Goal: Task Accomplishment & Management: Manage account settings

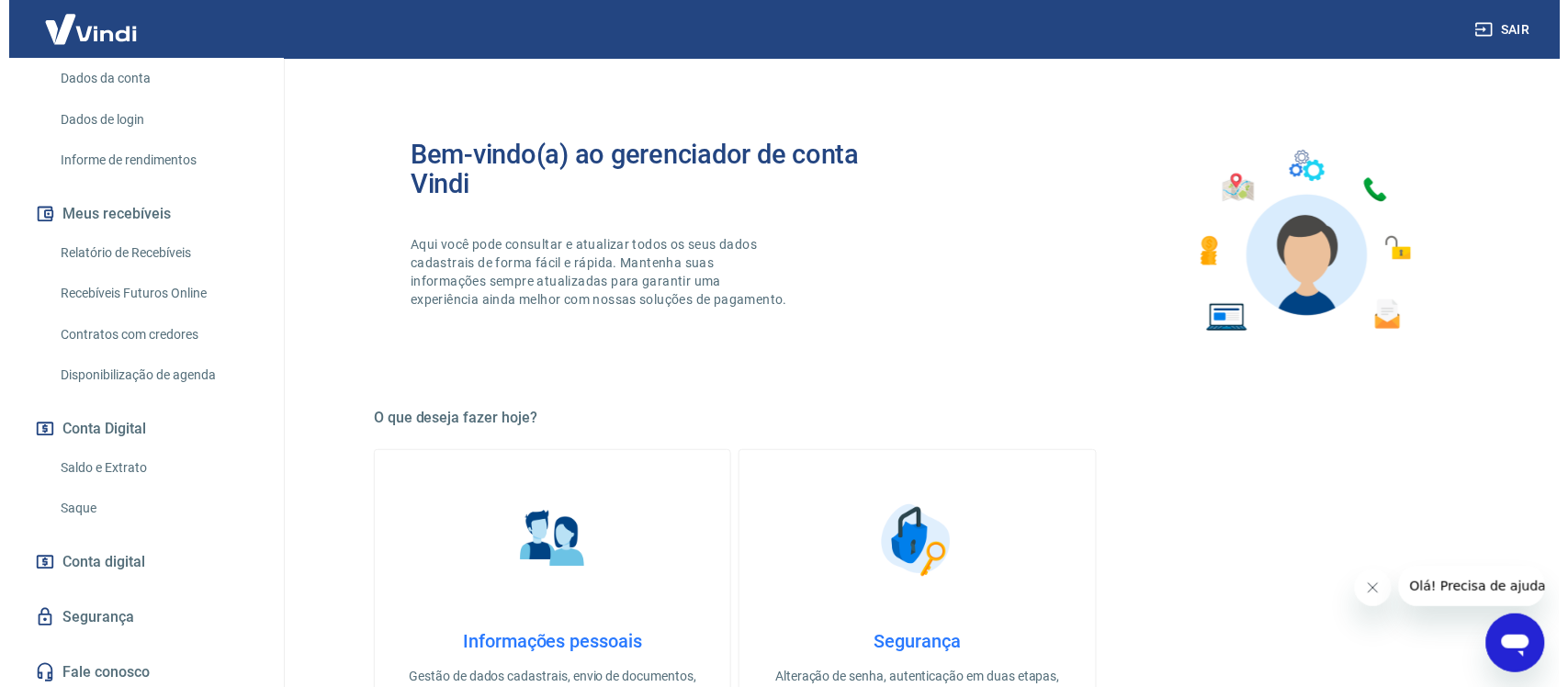
scroll to position [269, 0]
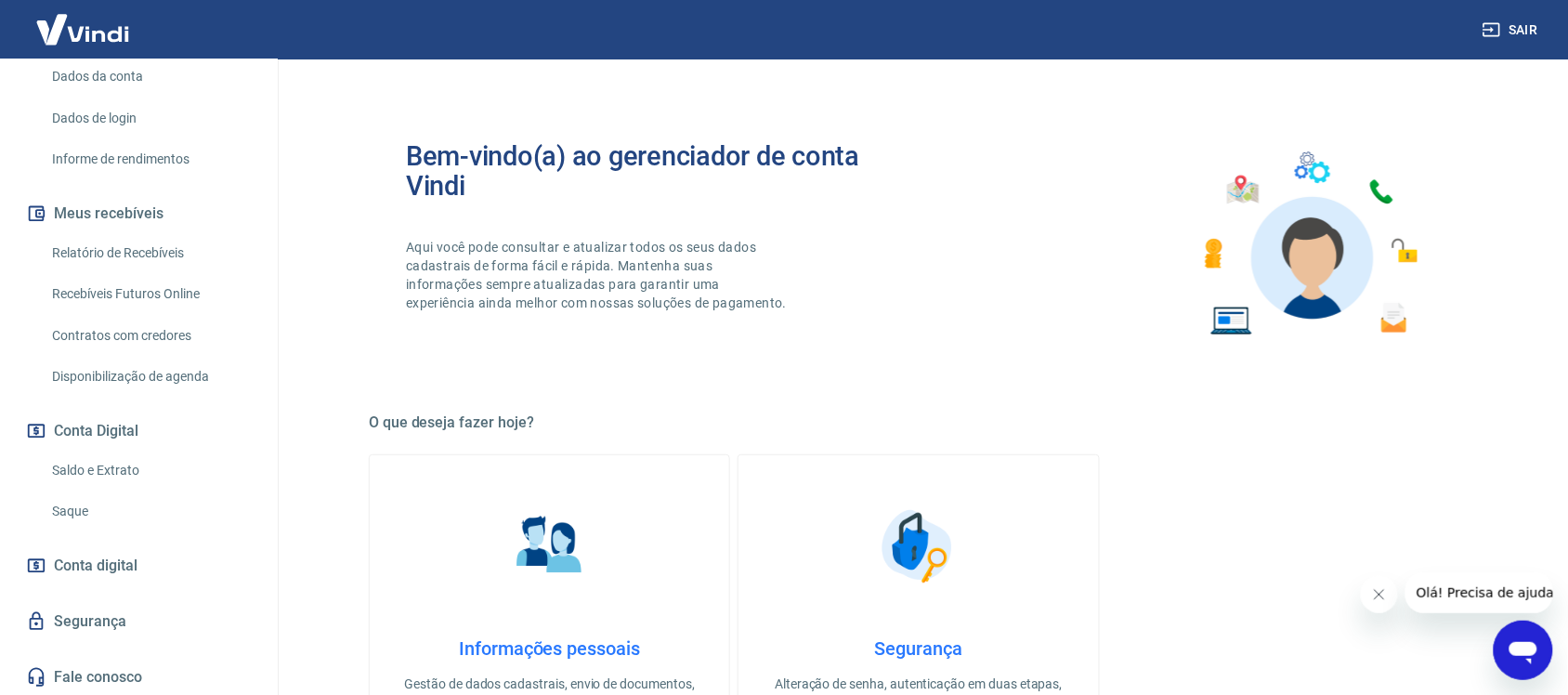
click at [104, 562] on span "Conta digital" at bounding box center [95, 566] width 84 height 26
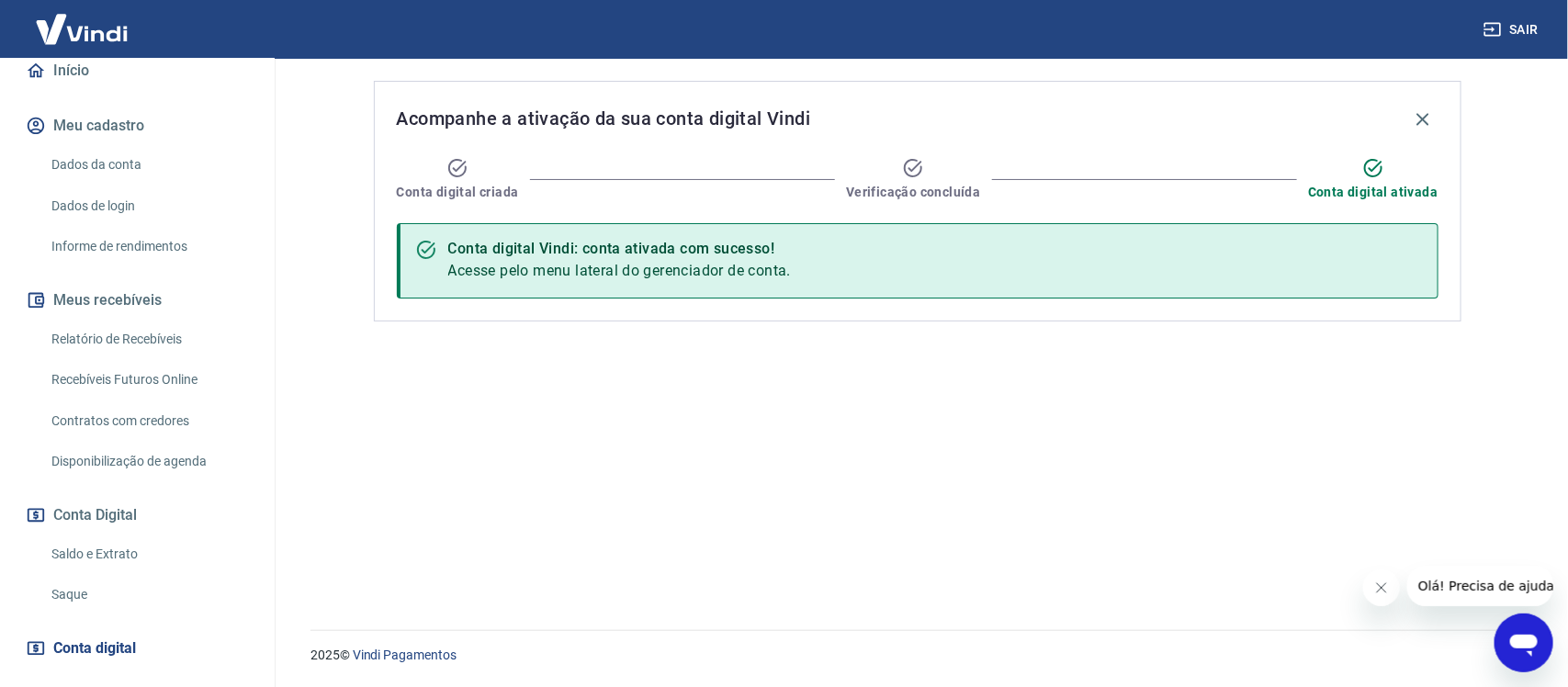
scroll to position [155, 0]
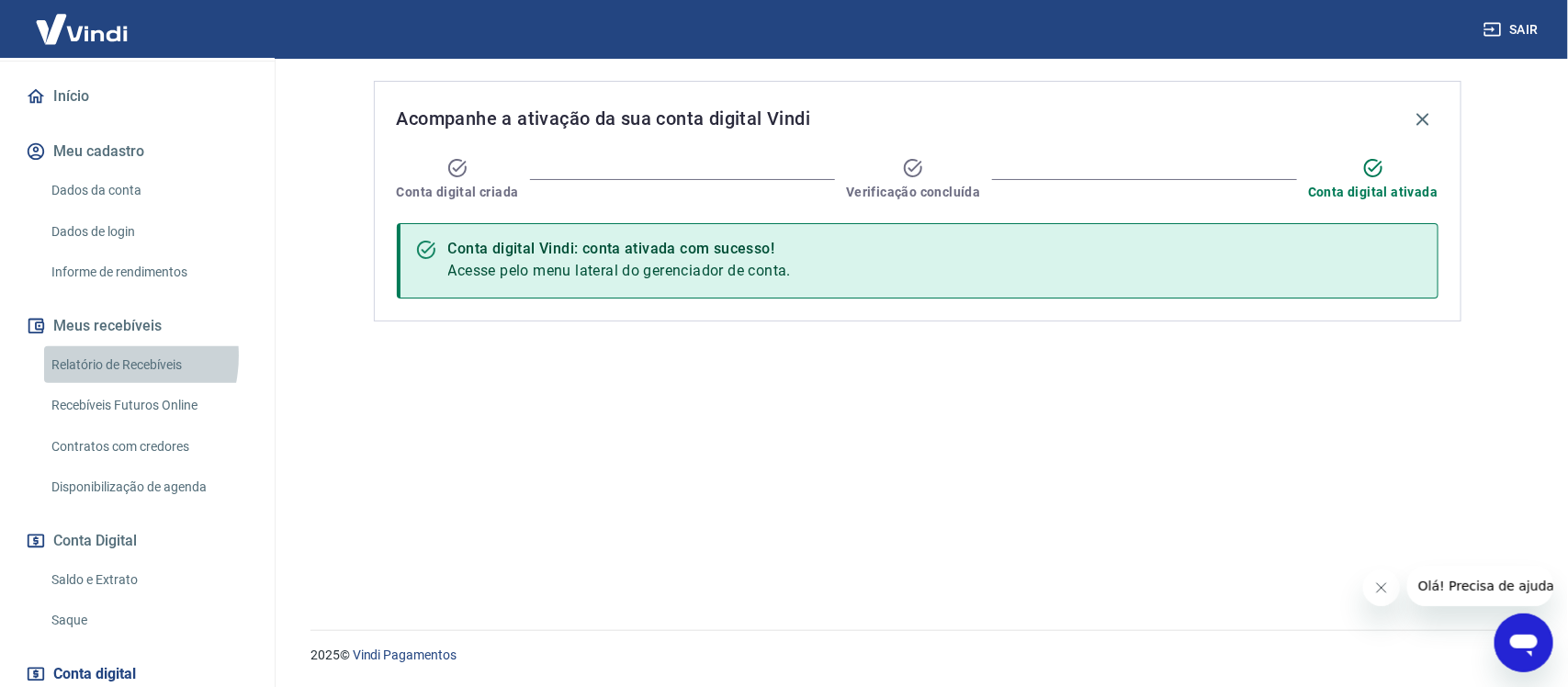
click at [94, 355] on link "Relatório de Recebíveis" at bounding box center [148, 365] width 209 height 38
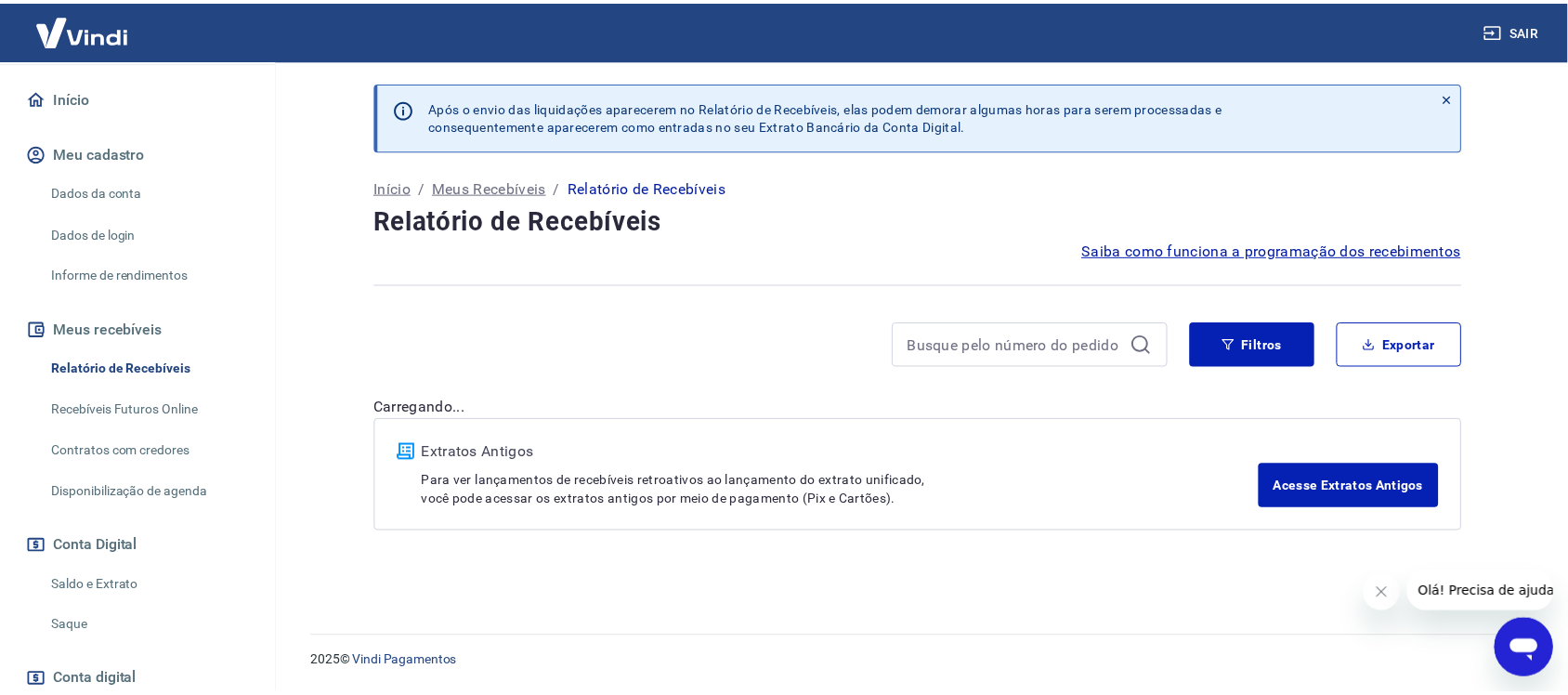
scroll to position [272, 0]
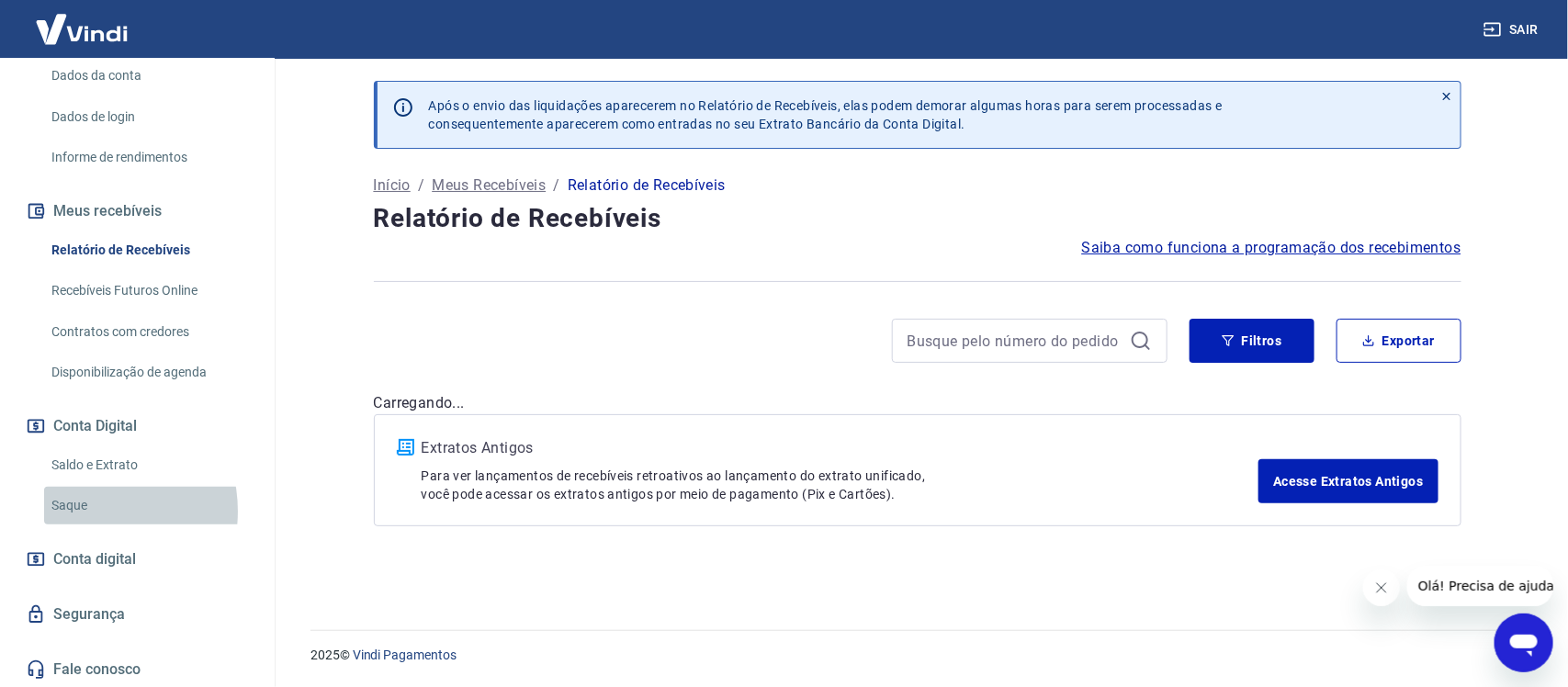
click at [81, 511] on link "Saque" at bounding box center [148, 505] width 209 height 38
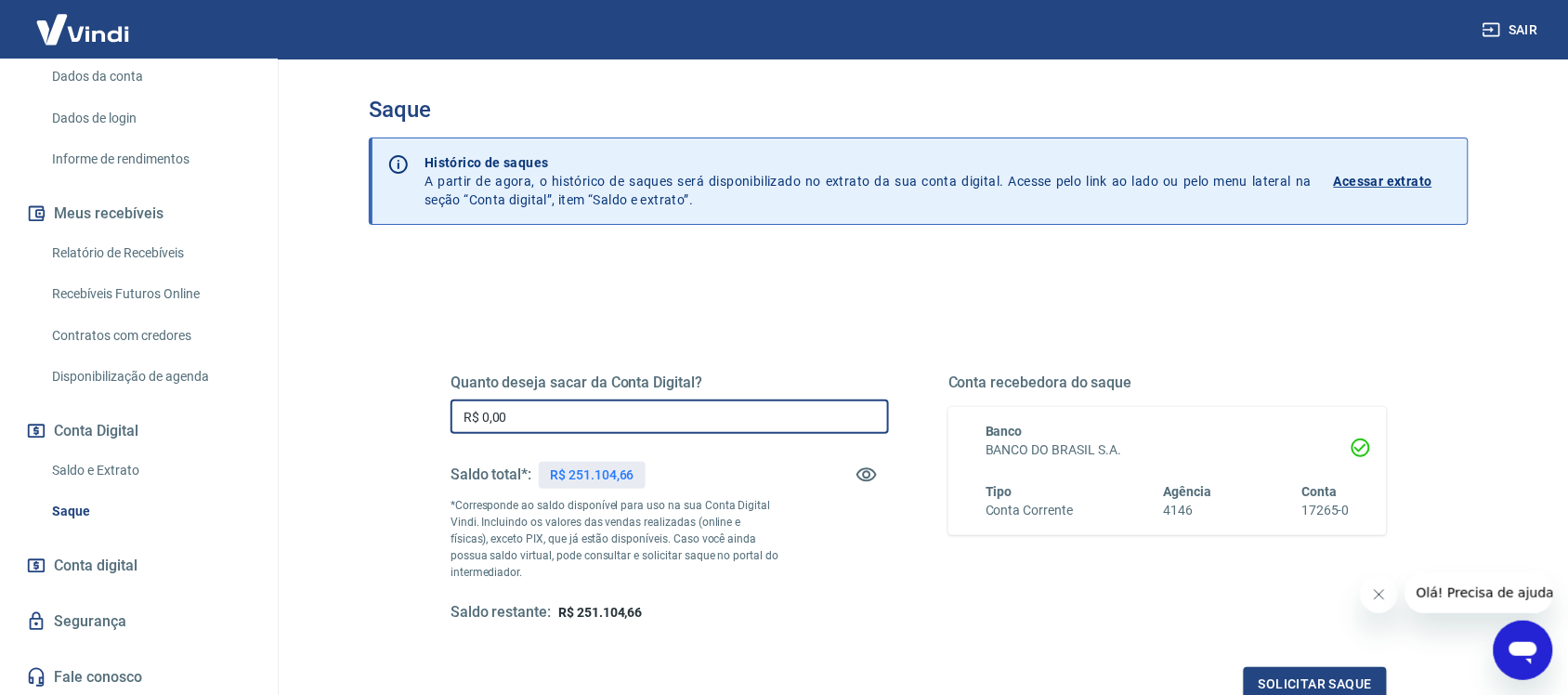
click at [713, 410] on input "R$ 0,00" at bounding box center [670, 417] width 438 height 34
drag, startPoint x: 558, startPoint y: 405, endPoint x: 460, endPoint y: 419, distance: 99.0
click at [460, 419] on input "R$ 100.000,00" at bounding box center [670, 417] width 438 height 34
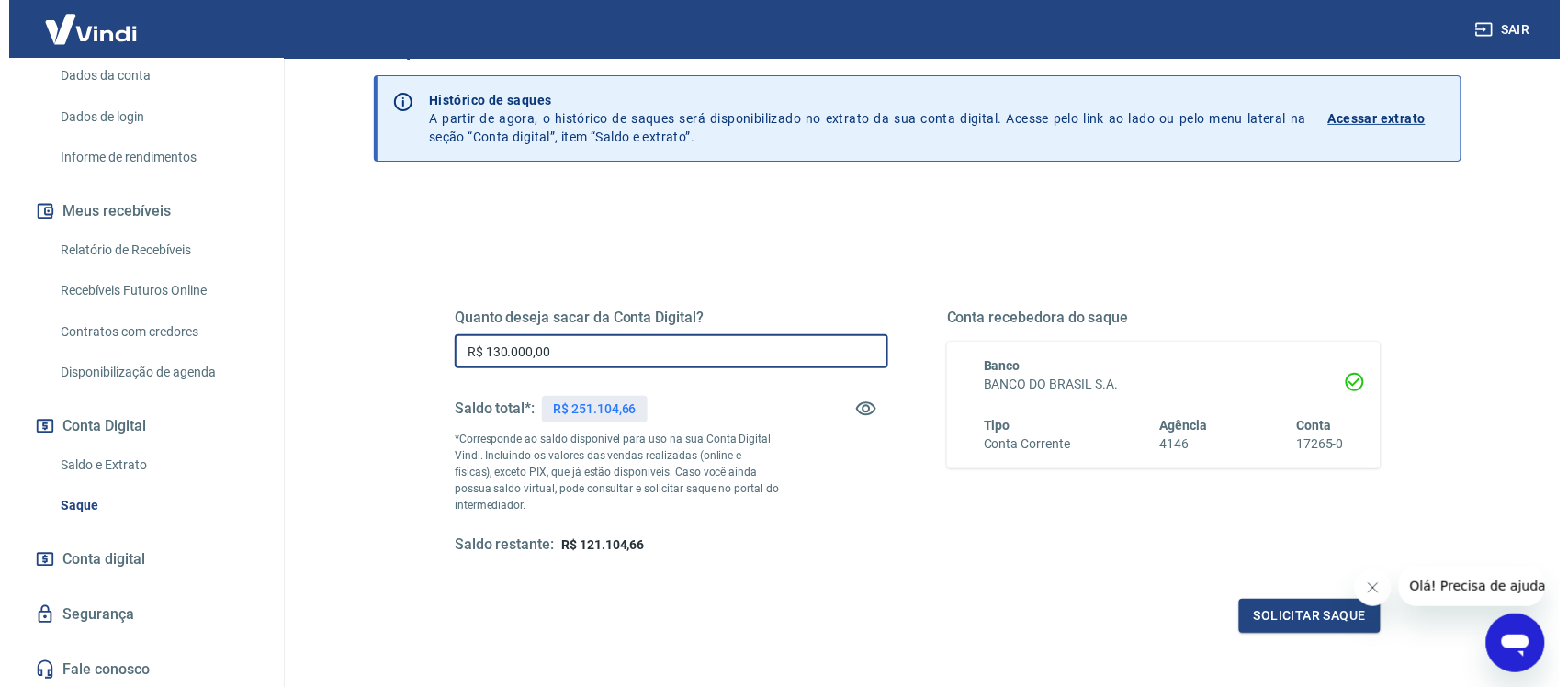
scroll to position [115, 0]
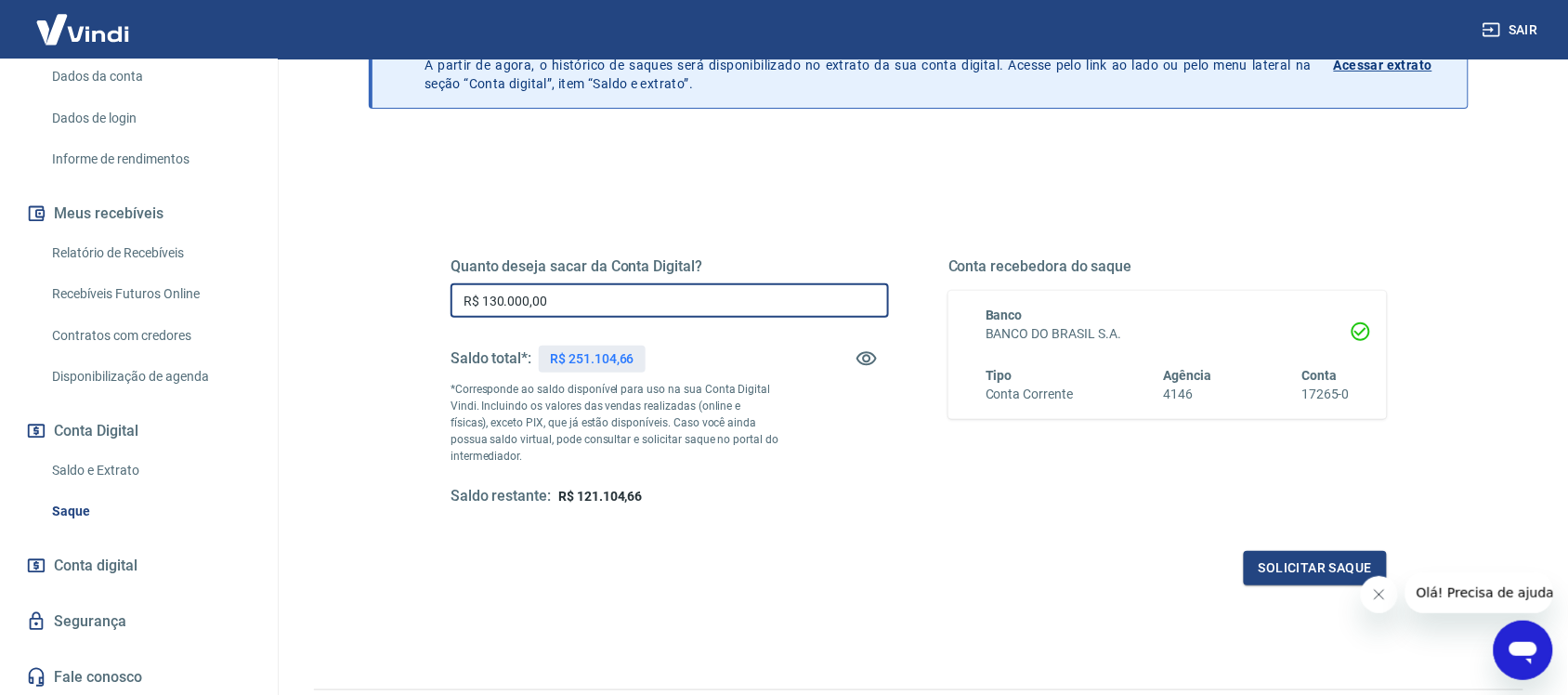
type input "R$ 130.000,00"
click at [1378, 594] on icon "Fechar mensagem da empresa" at bounding box center [1378, 594] width 9 height 9
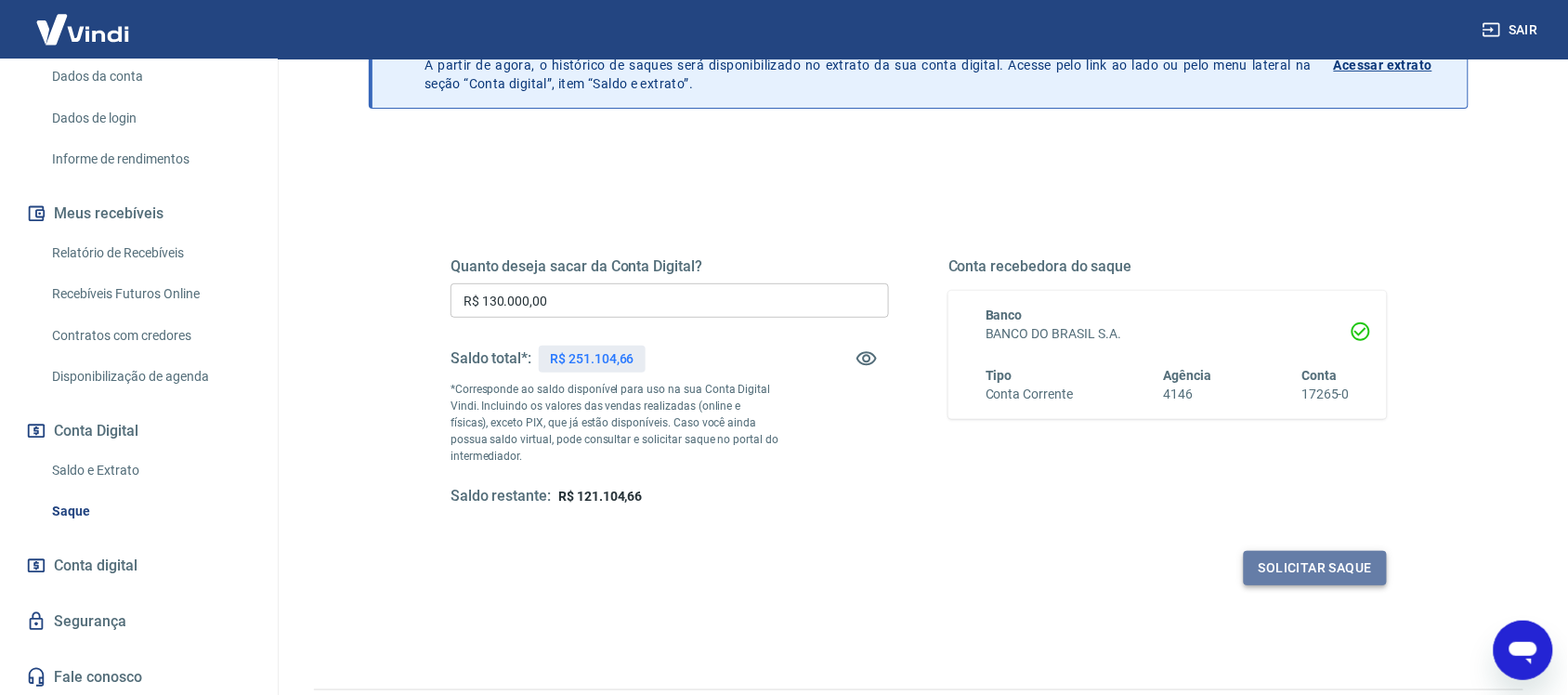
click at [1309, 560] on button "Solicitar saque" at bounding box center [1316, 568] width 143 height 34
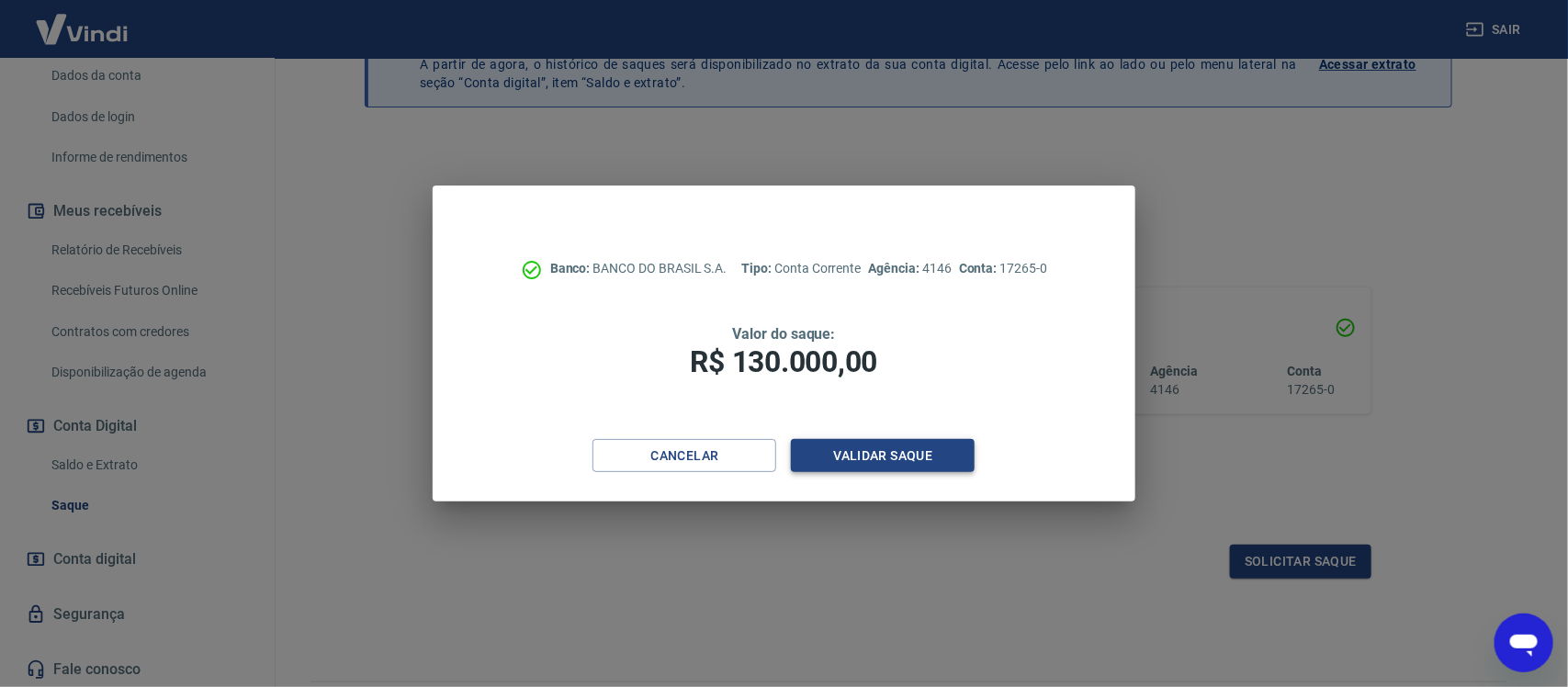
click at [829, 449] on button "Validar saque" at bounding box center [882, 456] width 184 height 34
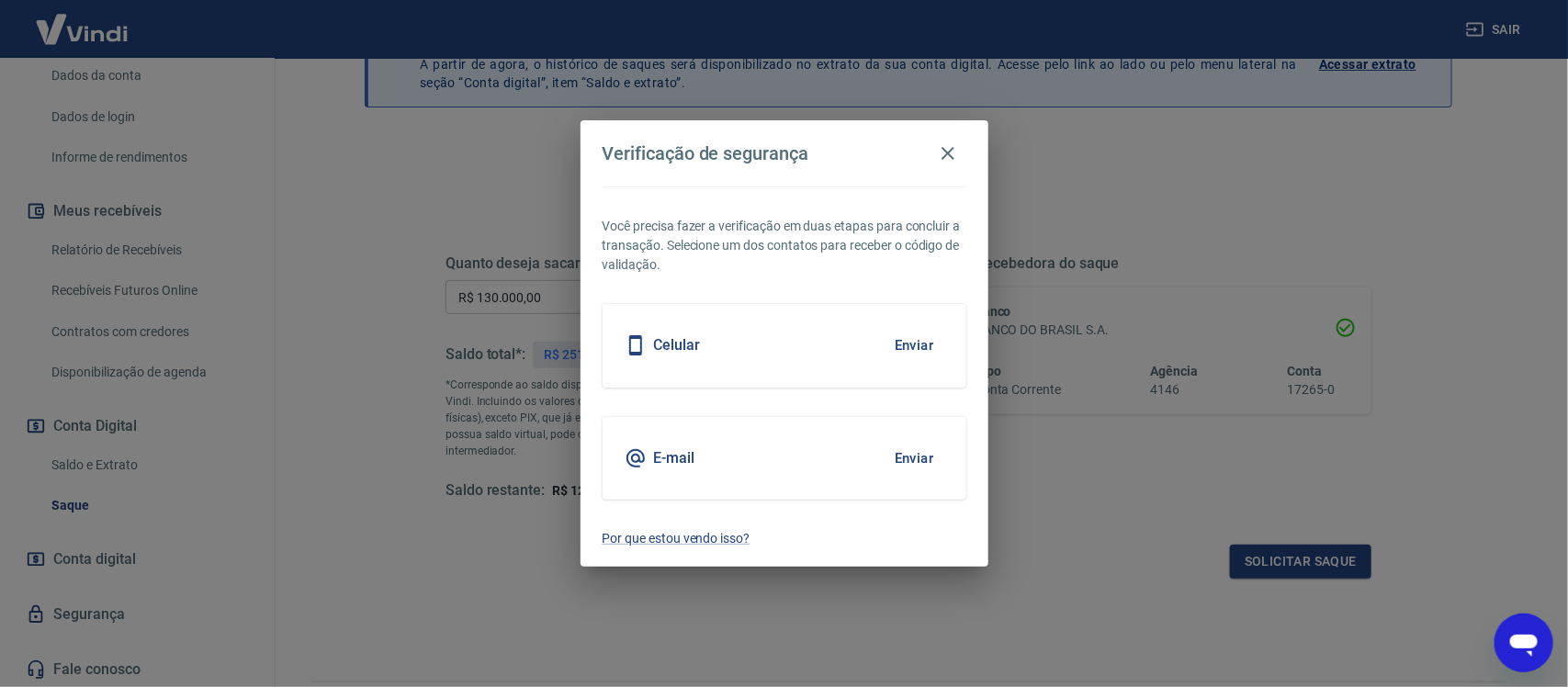
click at [915, 336] on button "Enviar" at bounding box center [914, 346] width 59 height 39
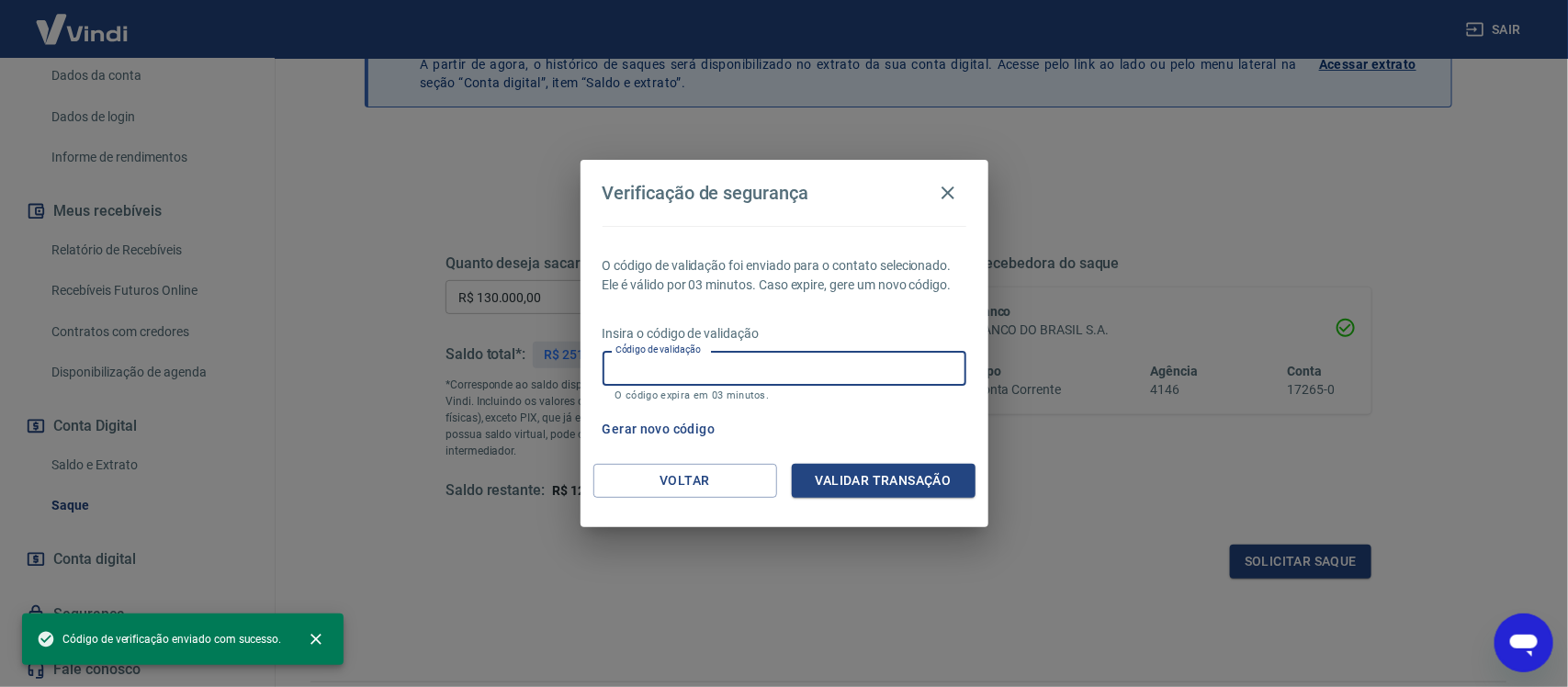
click at [778, 364] on input "Código de validação" at bounding box center [784, 367] width 364 height 34
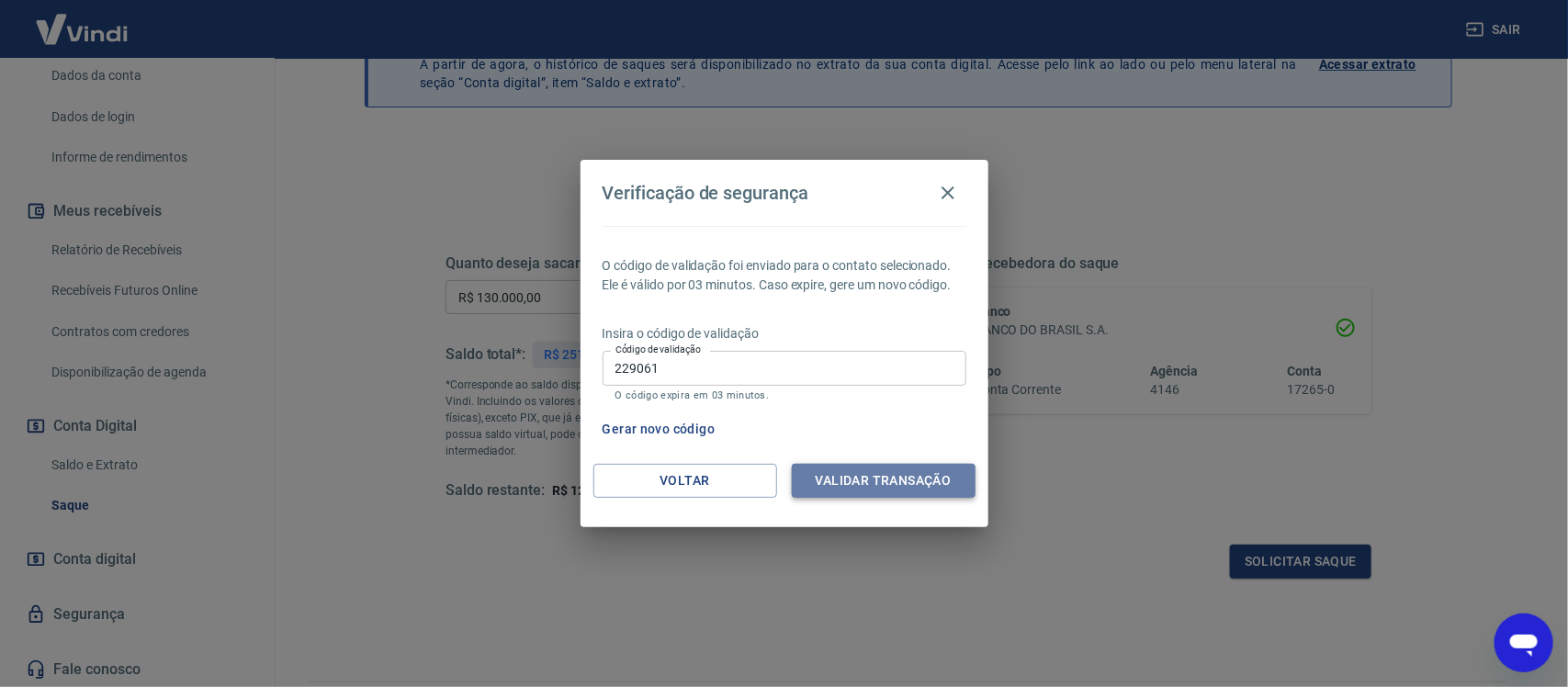
click at [824, 487] on button "Validar transação" at bounding box center [883, 481] width 184 height 34
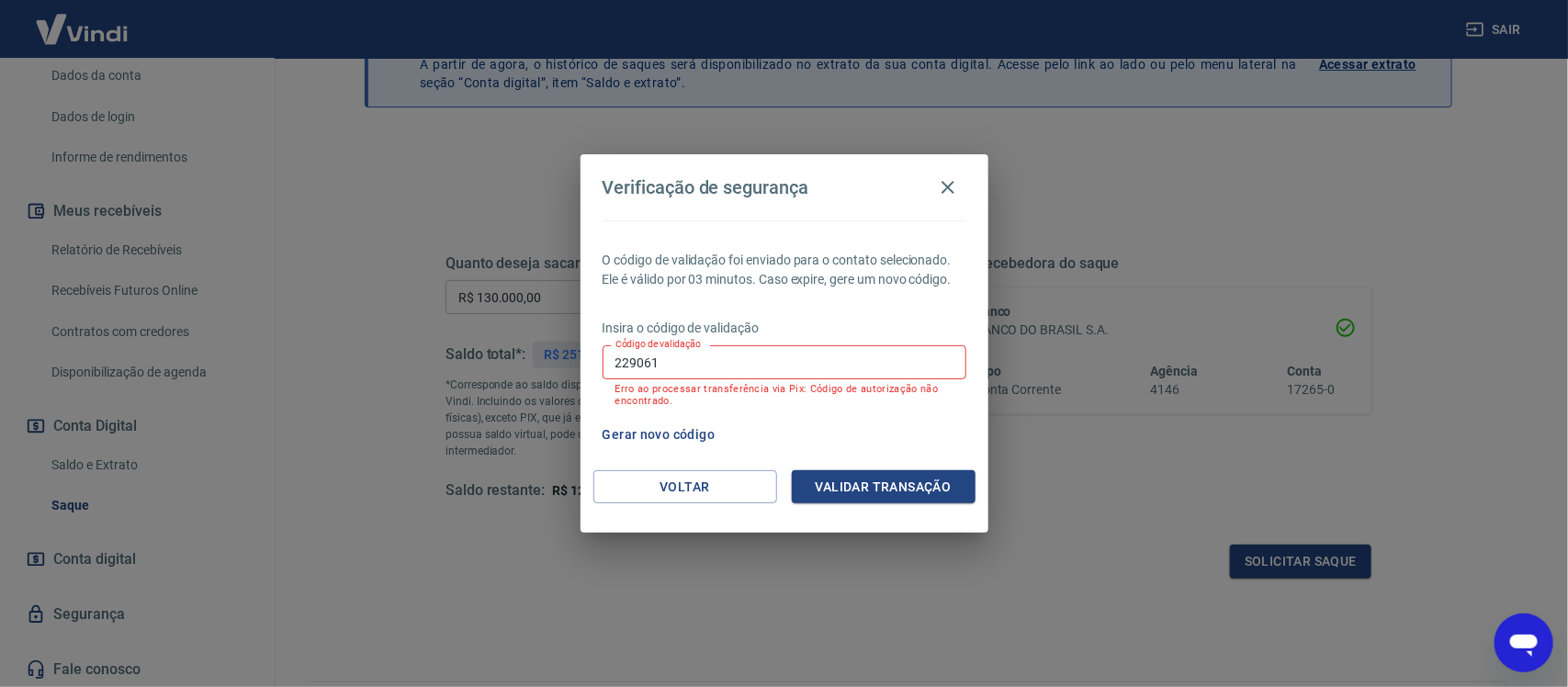
click at [715, 365] on input "229061" at bounding box center [784, 362] width 364 height 34
click at [687, 430] on button "Gerar novo código" at bounding box center [659, 434] width 127 height 34
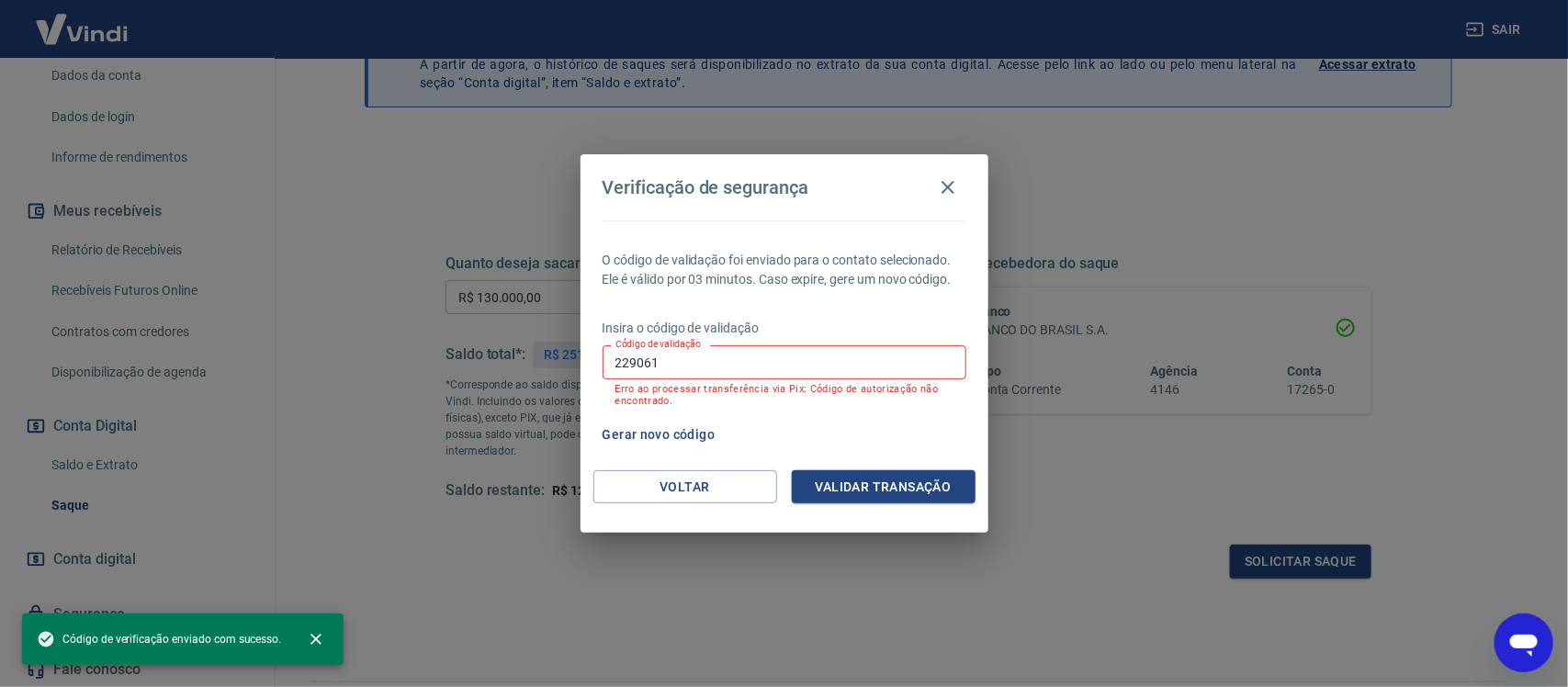
click at [694, 360] on input "229061" at bounding box center [784, 362] width 364 height 34
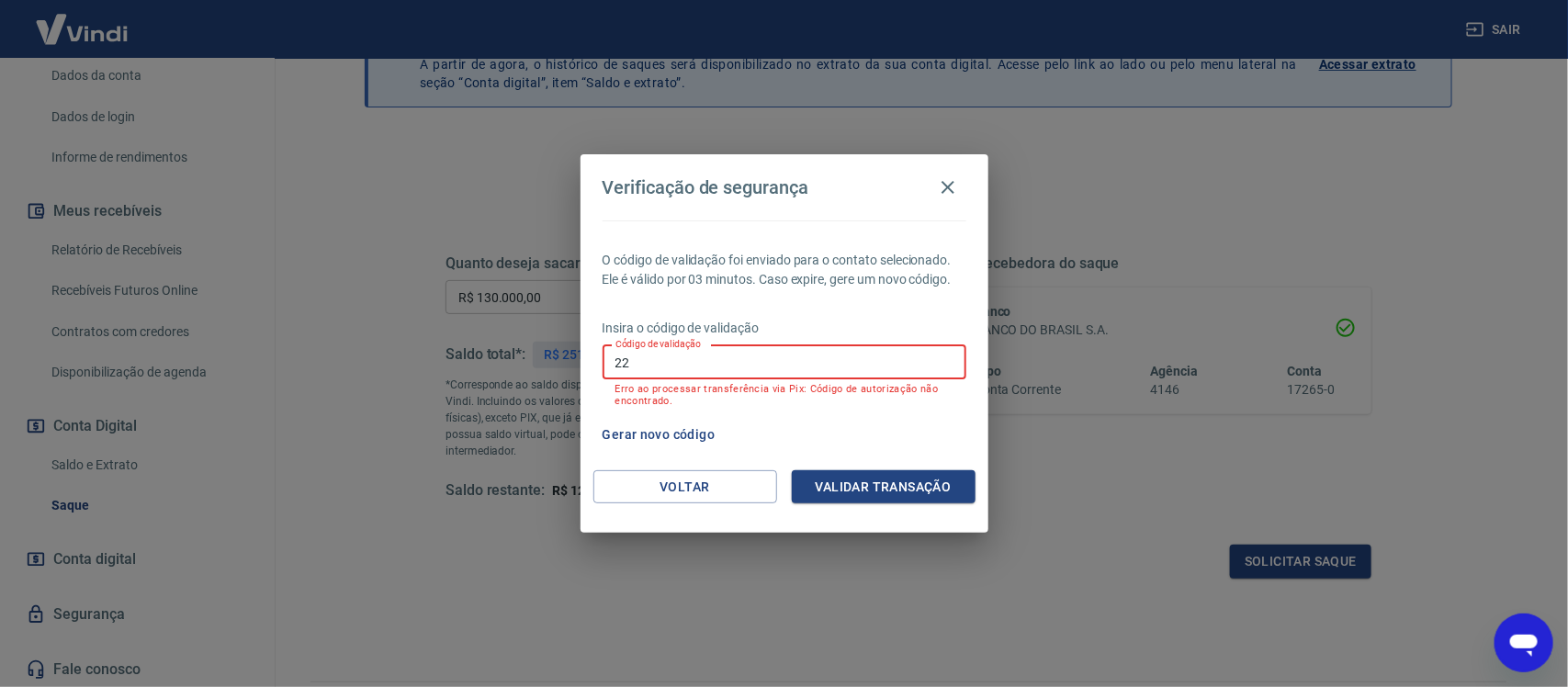
type input "2"
click at [721, 489] on button "Voltar" at bounding box center [685, 487] width 184 height 34
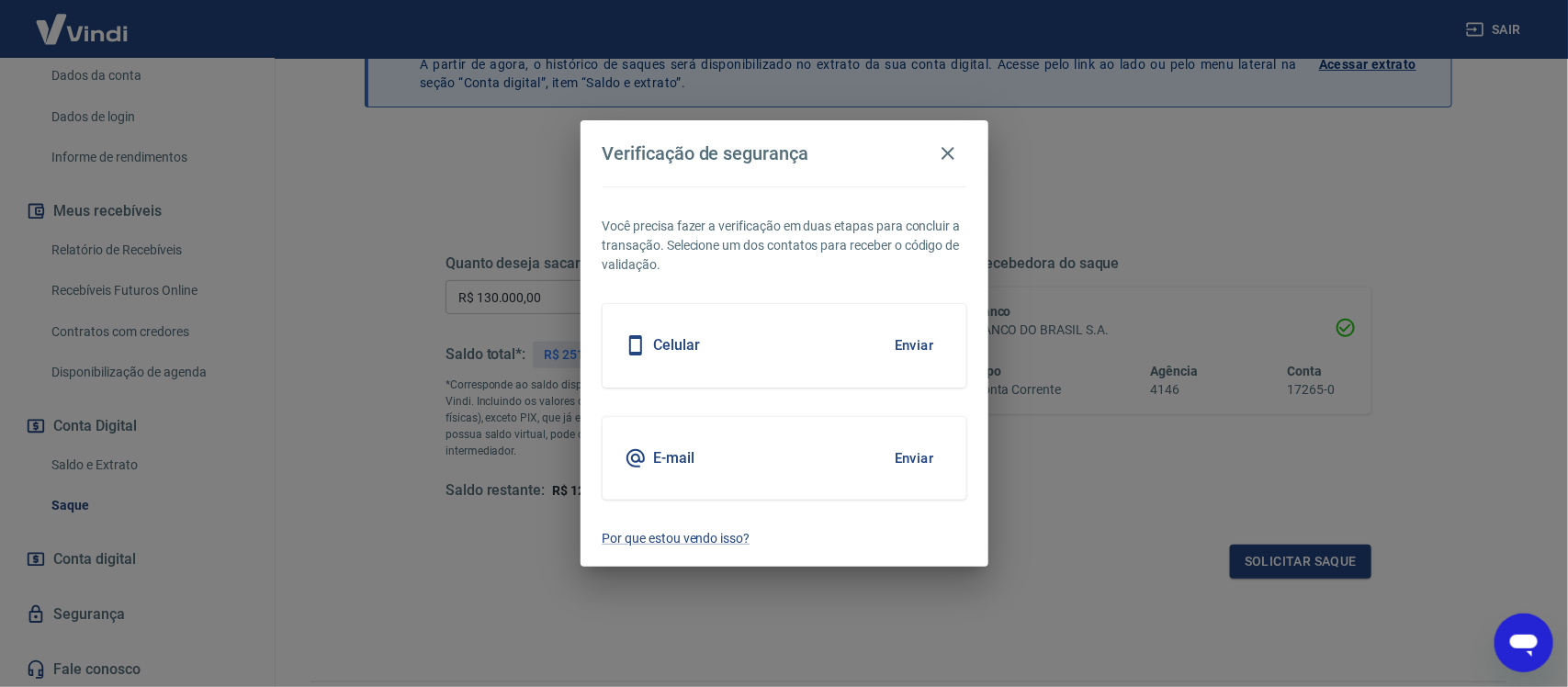
click at [721, 484] on div "E-mail Enviar" at bounding box center [784, 458] width 364 height 83
click at [934, 451] on button "Enviar" at bounding box center [914, 459] width 59 height 39
click at [914, 460] on button "Enviar" at bounding box center [914, 459] width 59 height 39
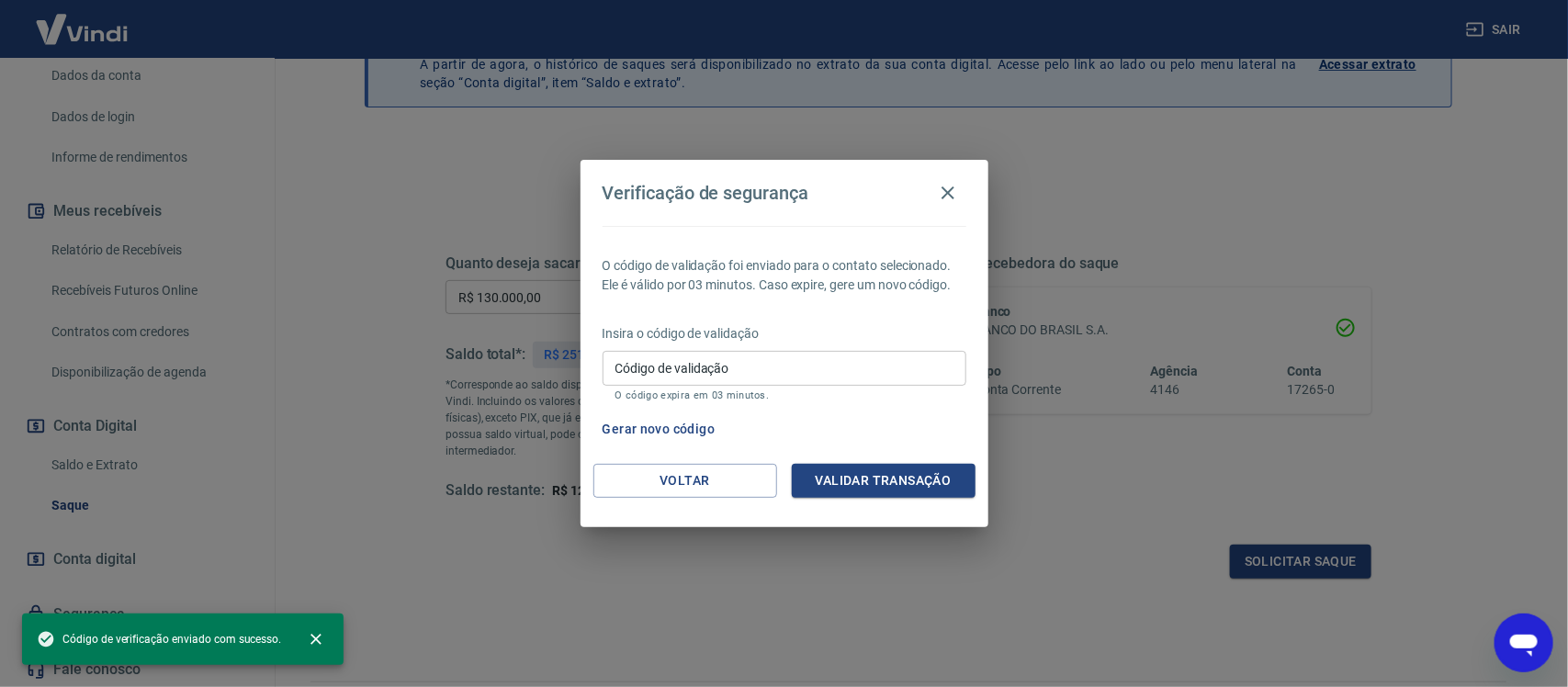
click at [766, 363] on input "Código de validação" at bounding box center [784, 367] width 364 height 34
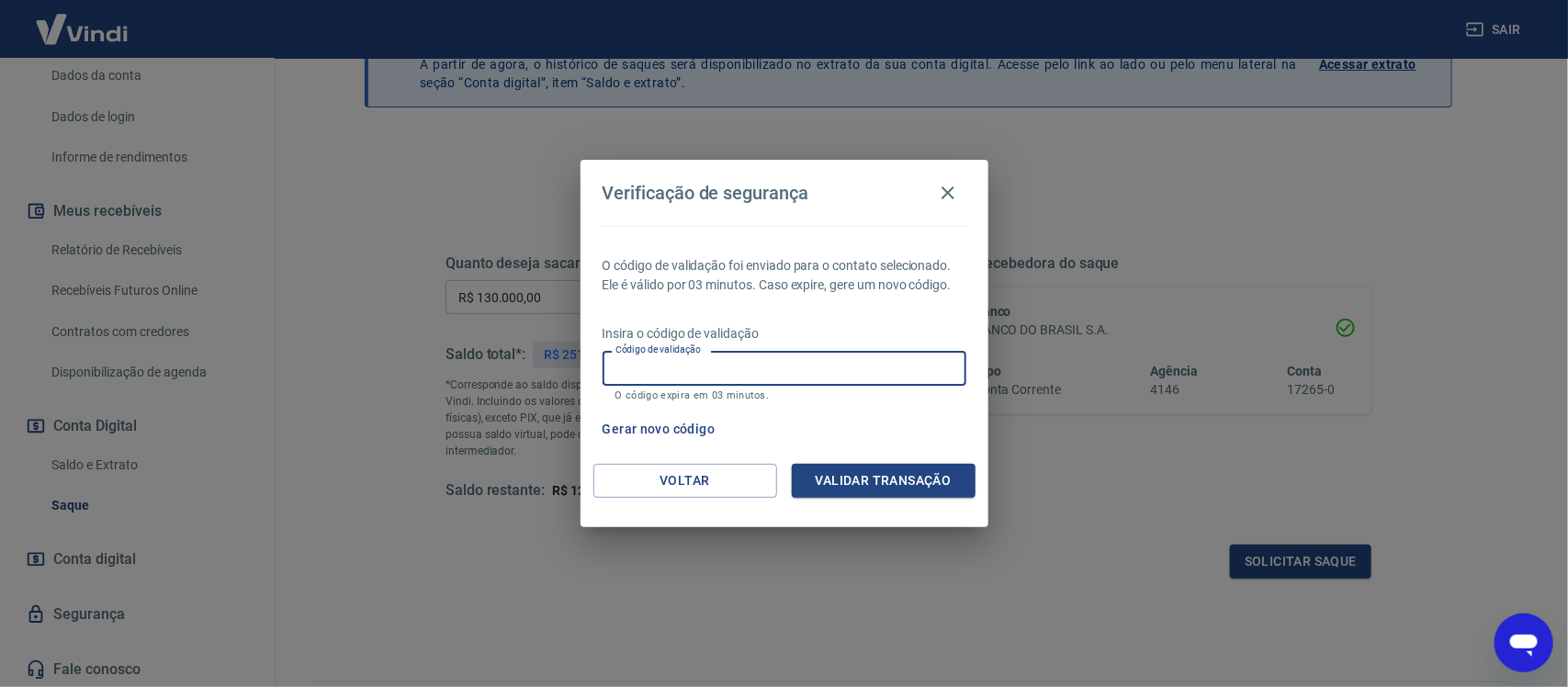
paste input "654330"
type input "654330"
click at [838, 485] on button "Validar transação" at bounding box center [883, 481] width 184 height 34
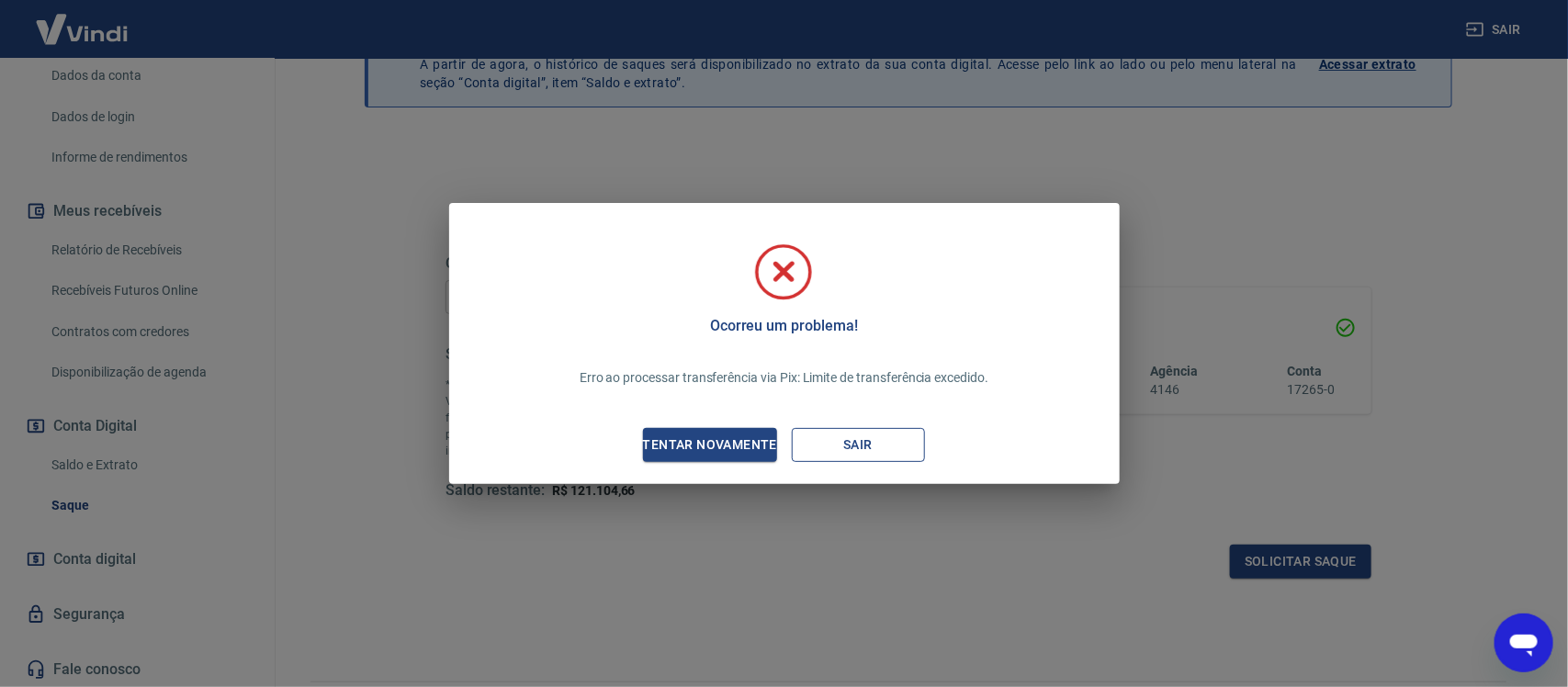
click at [846, 436] on button "Sair" at bounding box center [858, 445] width 133 height 34
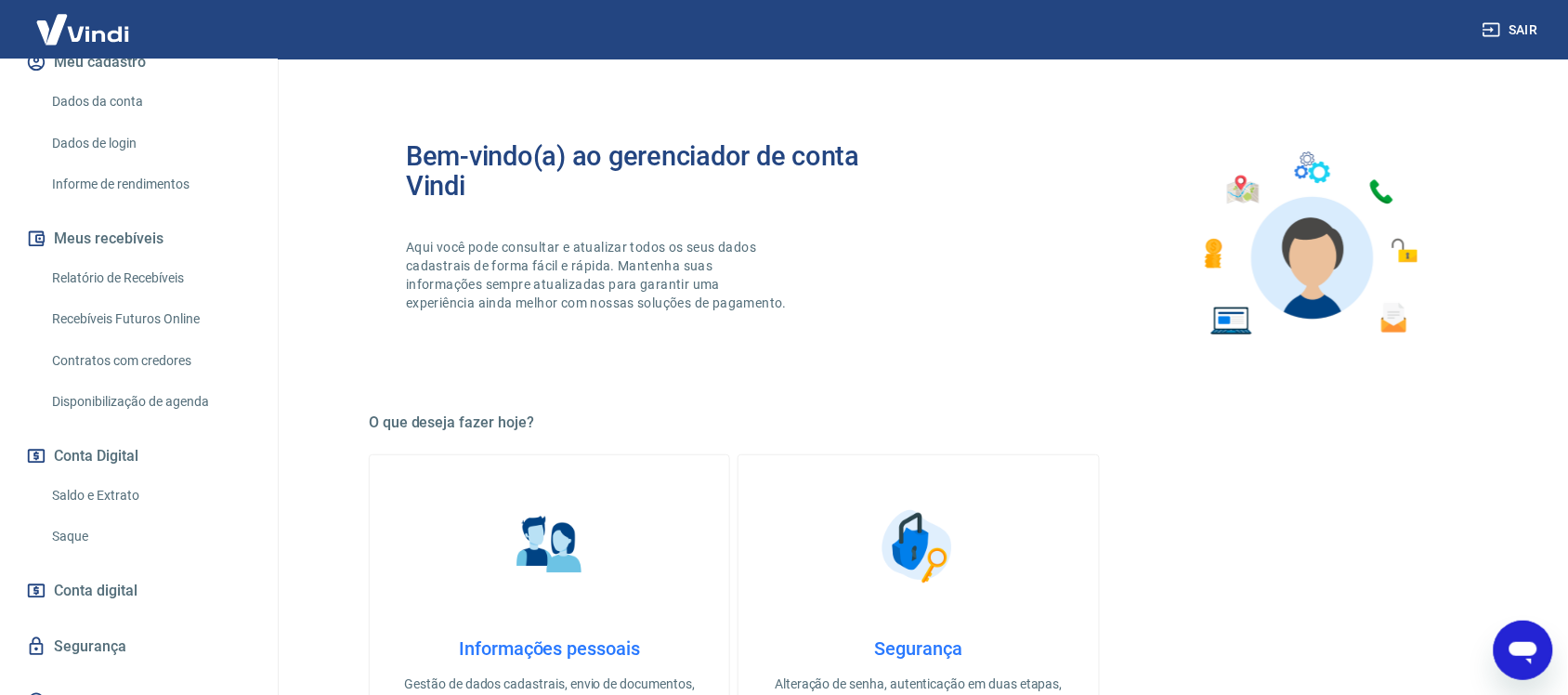
scroll to position [272, 0]
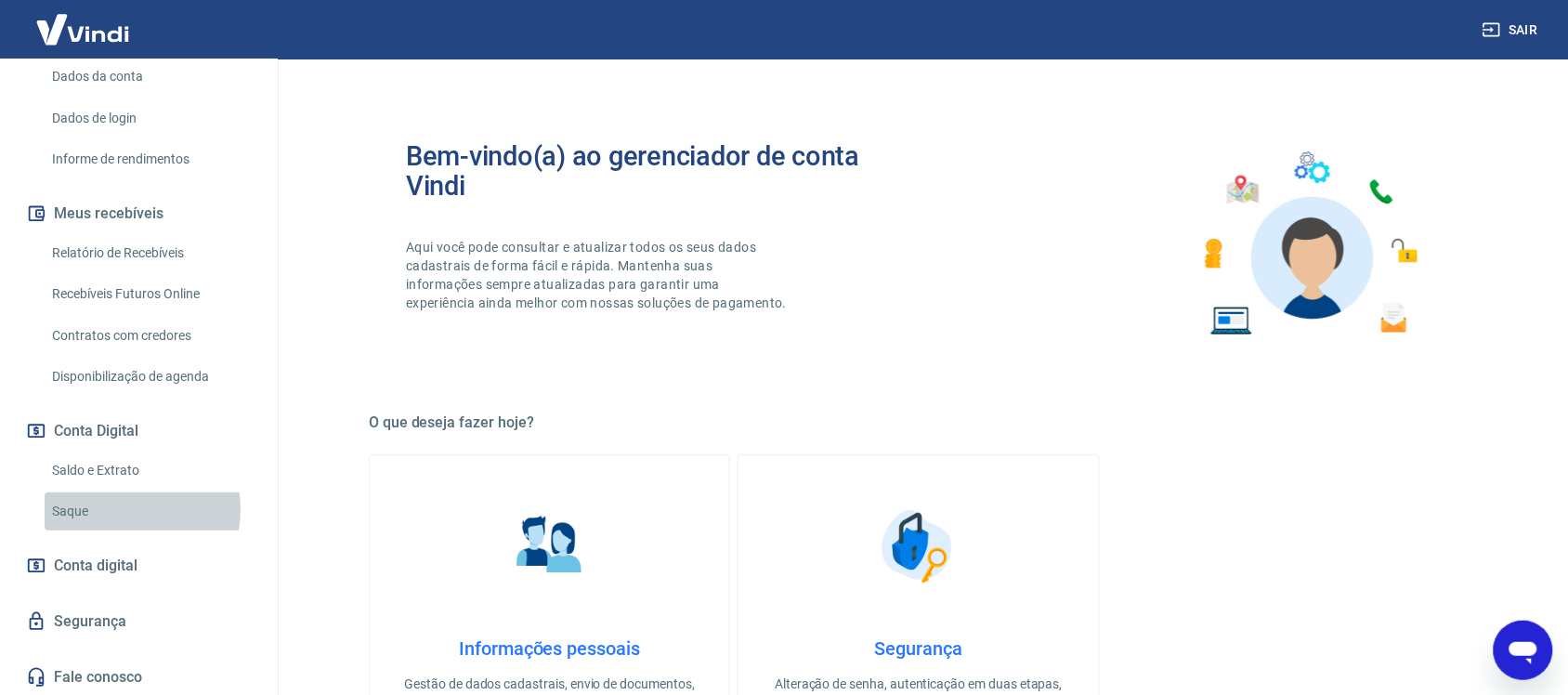
click at [107, 509] on link "Saque" at bounding box center [149, 511] width 211 height 38
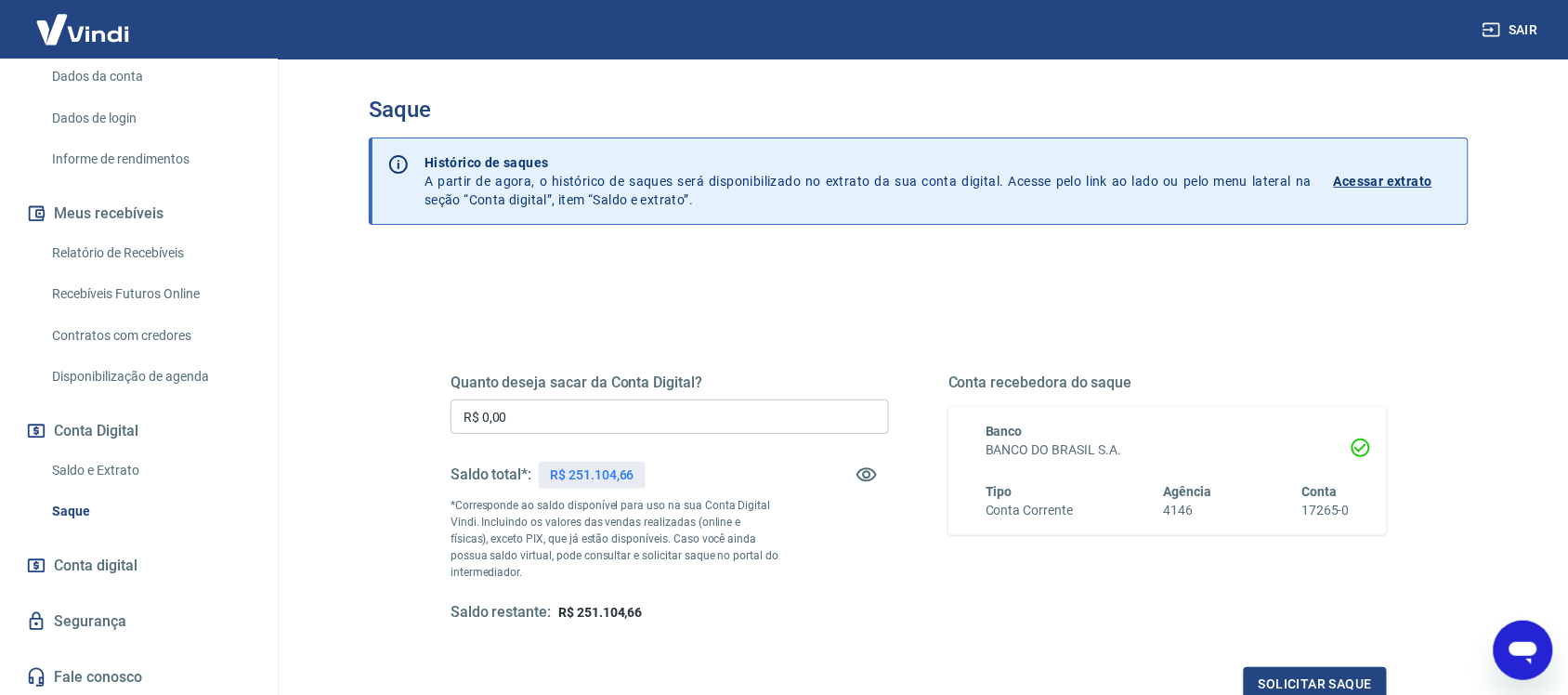
click at [594, 429] on input "R$ 0,00" at bounding box center [670, 417] width 438 height 34
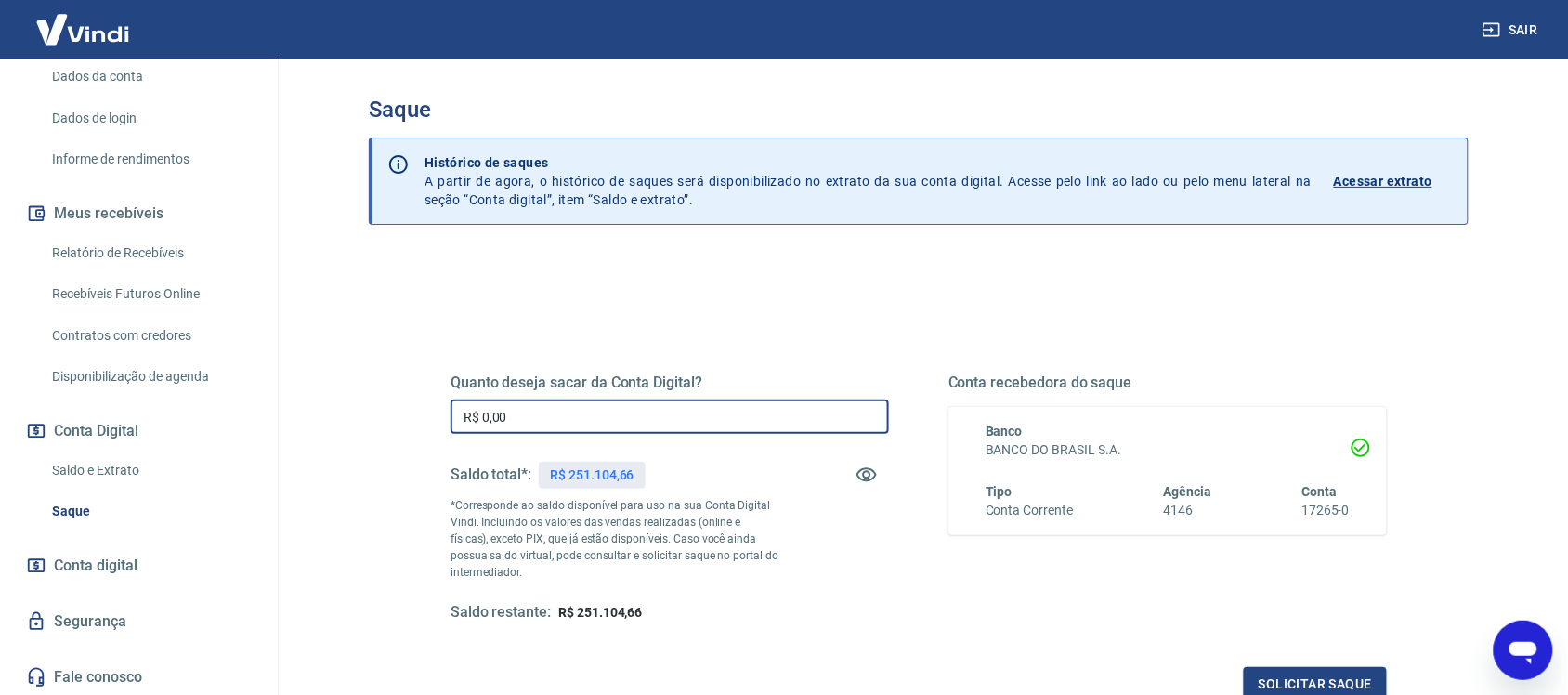
click at [594, 429] on input "R$ 0,00" at bounding box center [670, 417] width 438 height 34
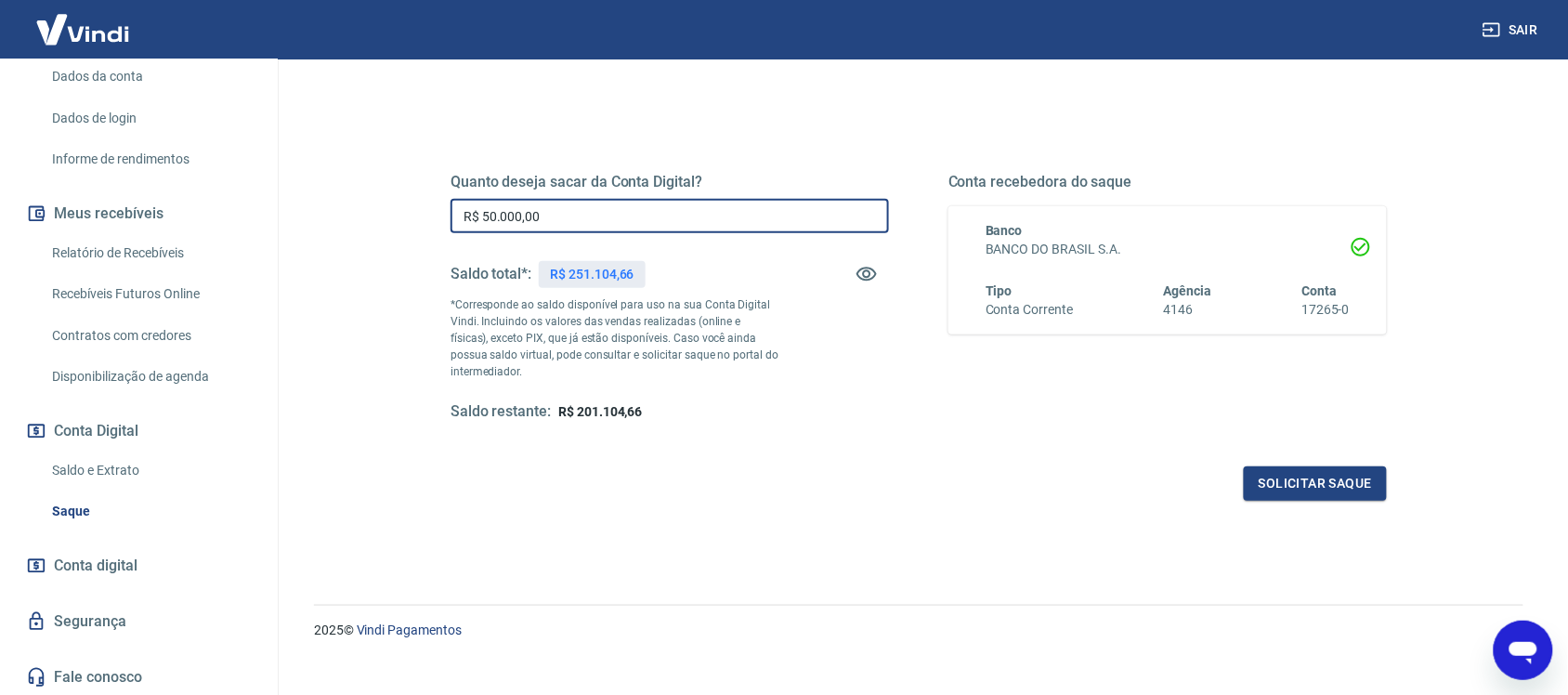
scroll to position [224, 0]
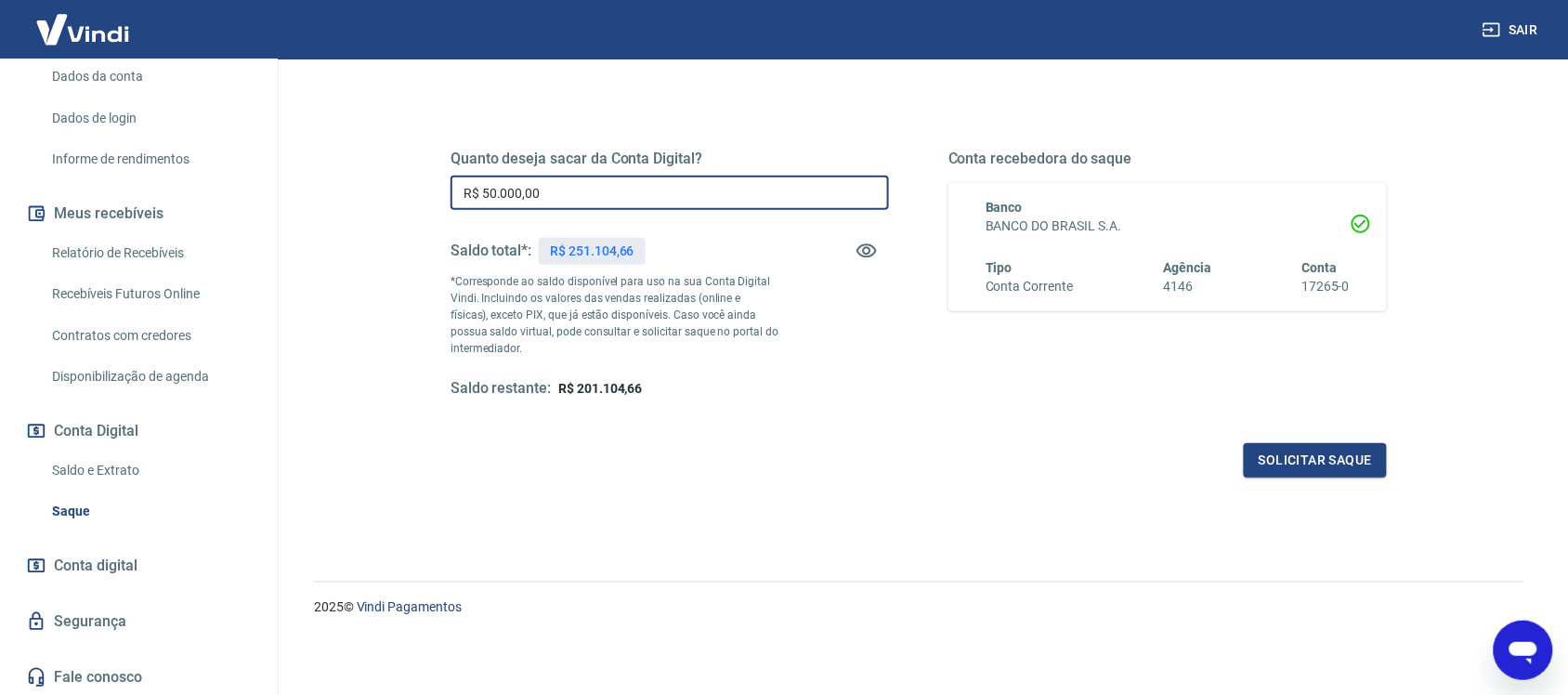
drag, startPoint x: 562, startPoint y: 186, endPoint x: 425, endPoint y: 196, distance: 137.4
click at [425, 193] on div "Quanto deseja sacar da Conta Digital? R$ 50.000,00 ​ Saldo total*: R$ 251.104,6…" at bounding box center [919, 284] width 1026 height 433
type input "R$ 30.000,00"
click at [1349, 455] on button "Solicitar saque" at bounding box center [1316, 460] width 143 height 34
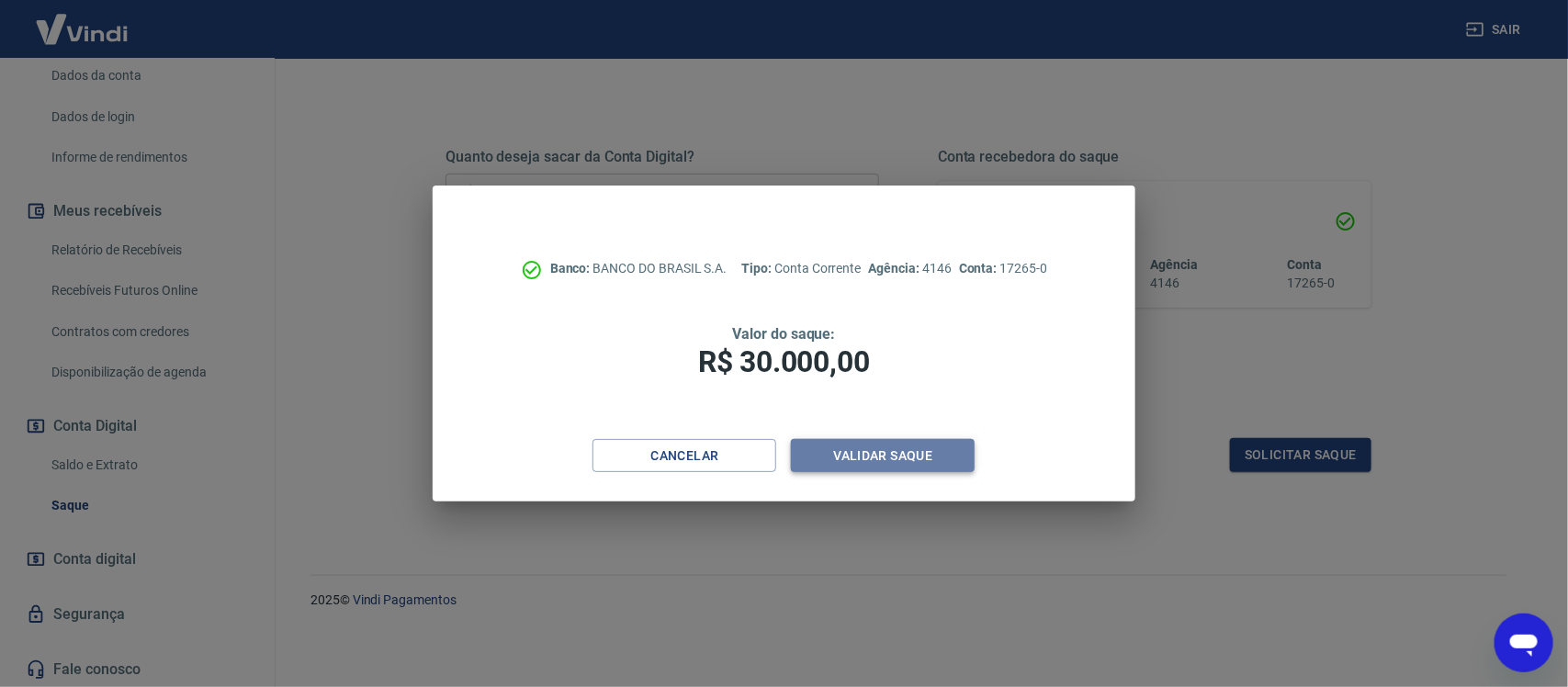
click at [843, 457] on button "Validar saque" at bounding box center [882, 456] width 184 height 34
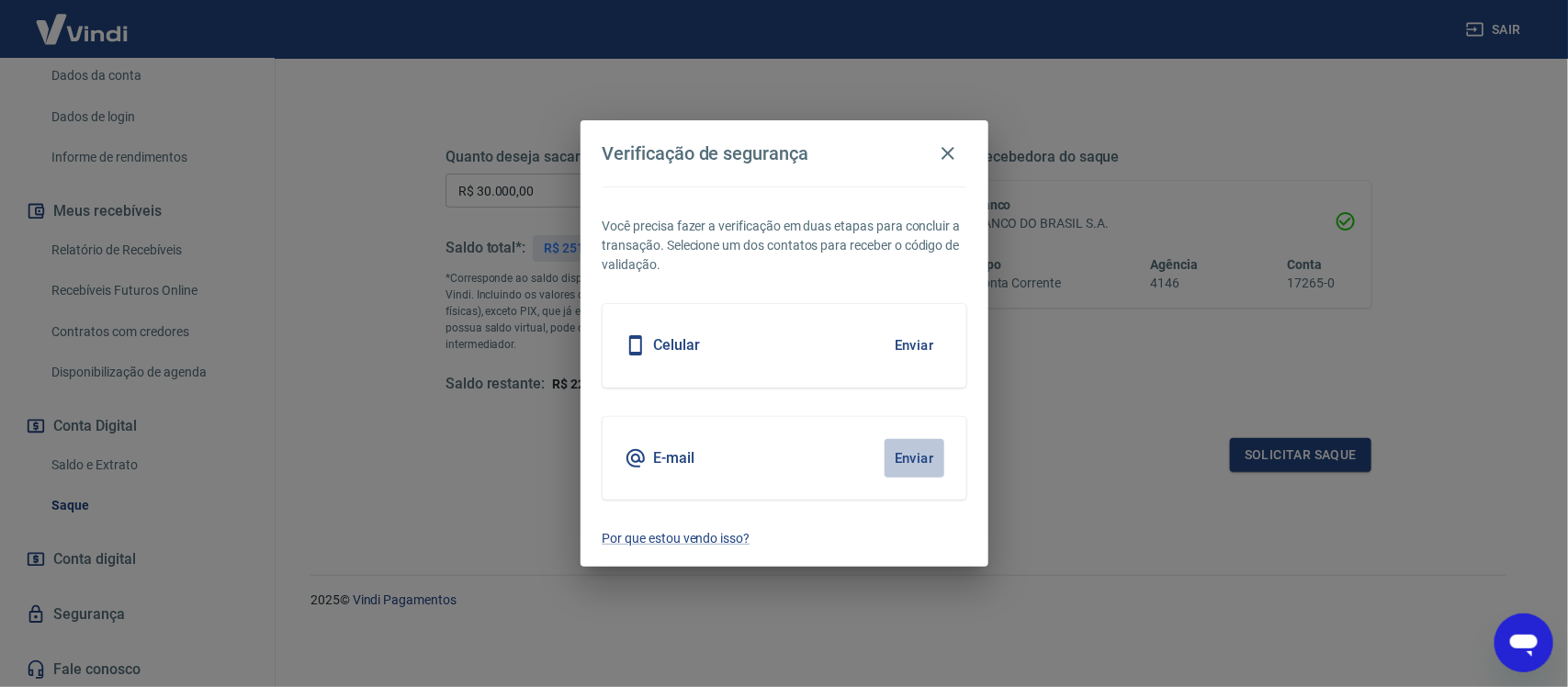
click at [899, 462] on button "Enviar" at bounding box center [914, 459] width 59 height 39
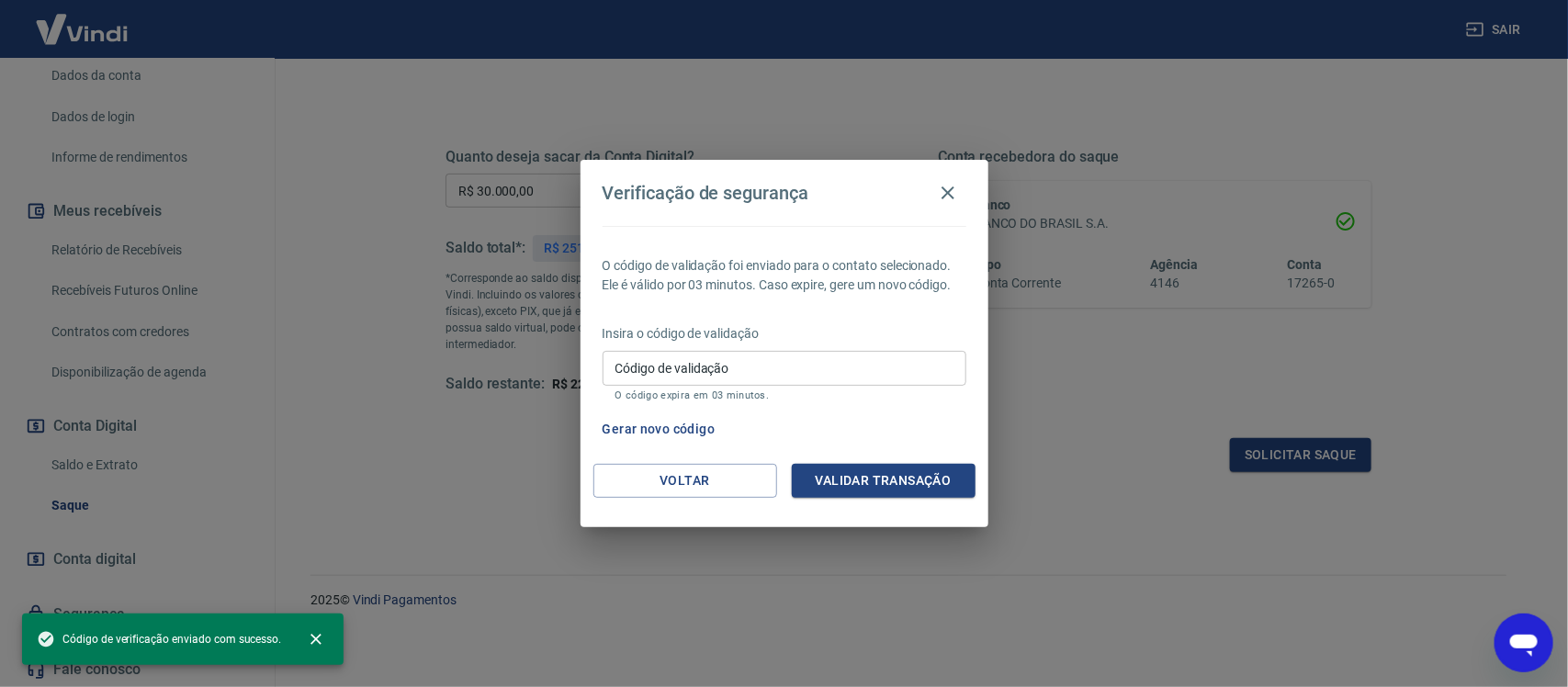
click at [719, 379] on input "Código de validação" at bounding box center [784, 367] width 364 height 34
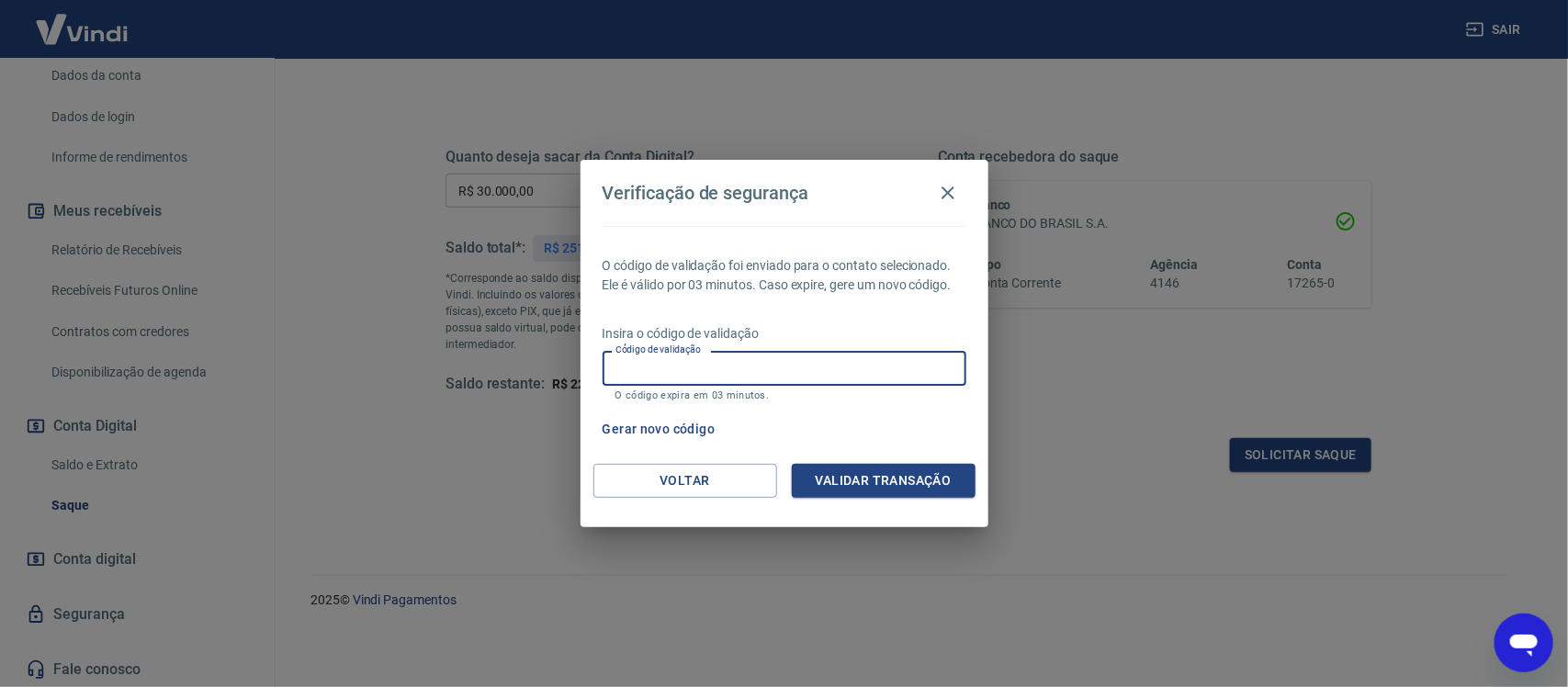
paste input "654330"
click at [905, 473] on button "Validar transação" at bounding box center [883, 481] width 184 height 34
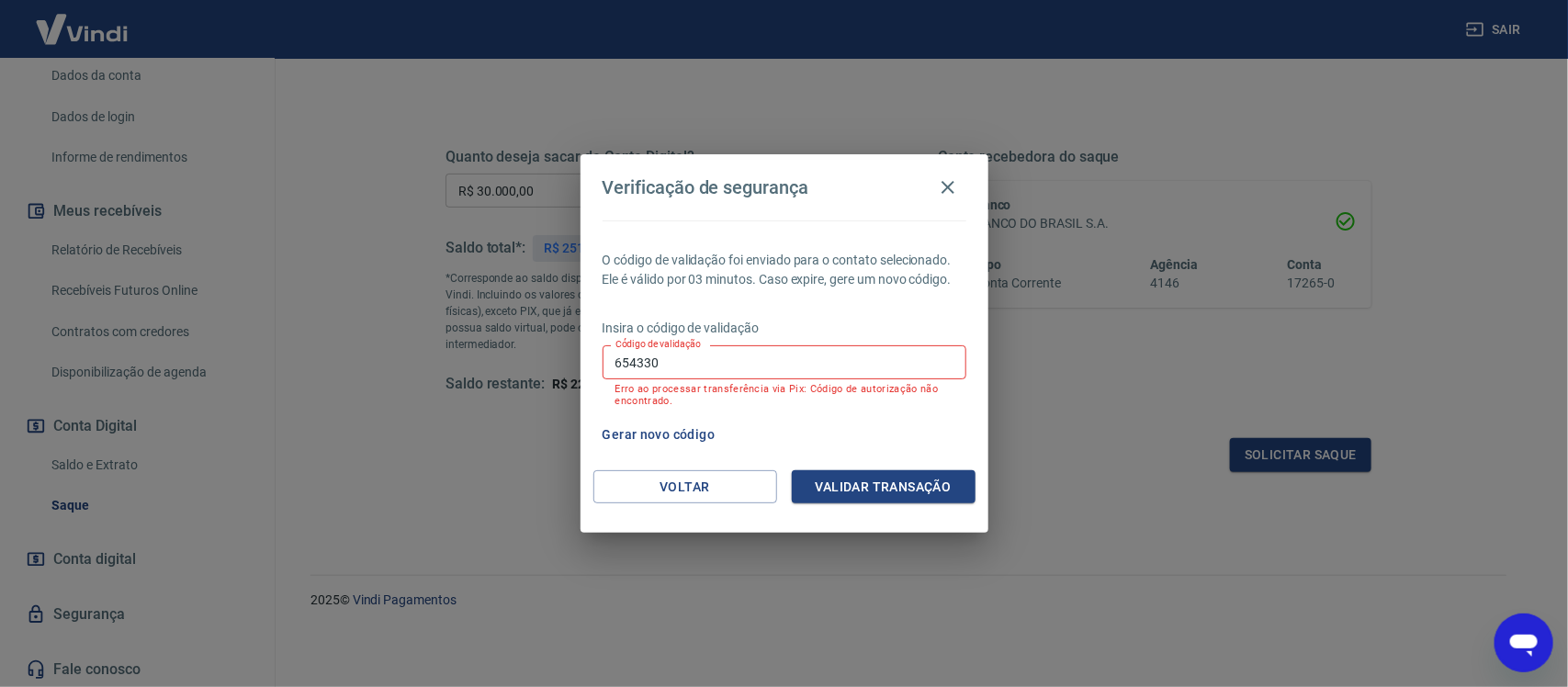
click at [681, 369] on input "654330" at bounding box center [784, 362] width 364 height 34
paste input "73846"
type input "738460"
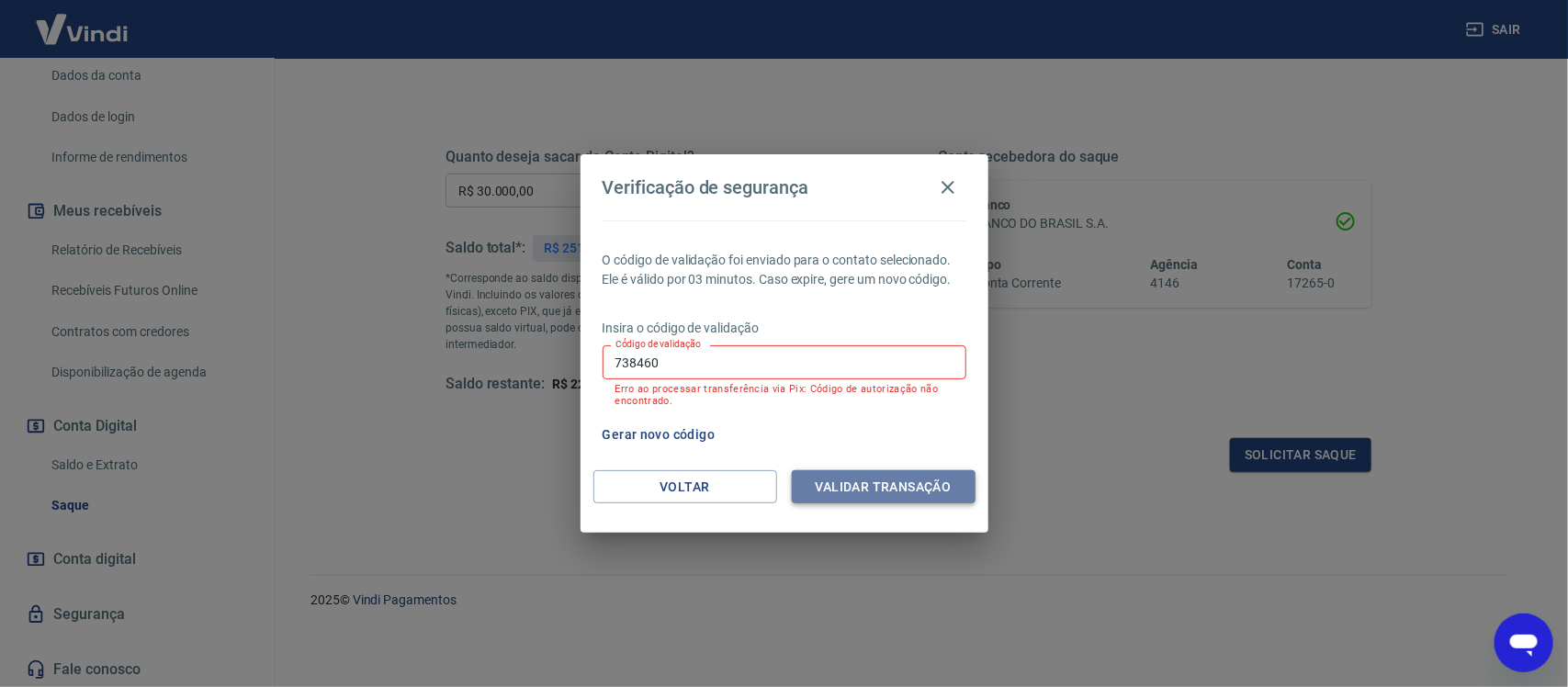
click at [894, 483] on button "Validar transação" at bounding box center [883, 487] width 184 height 34
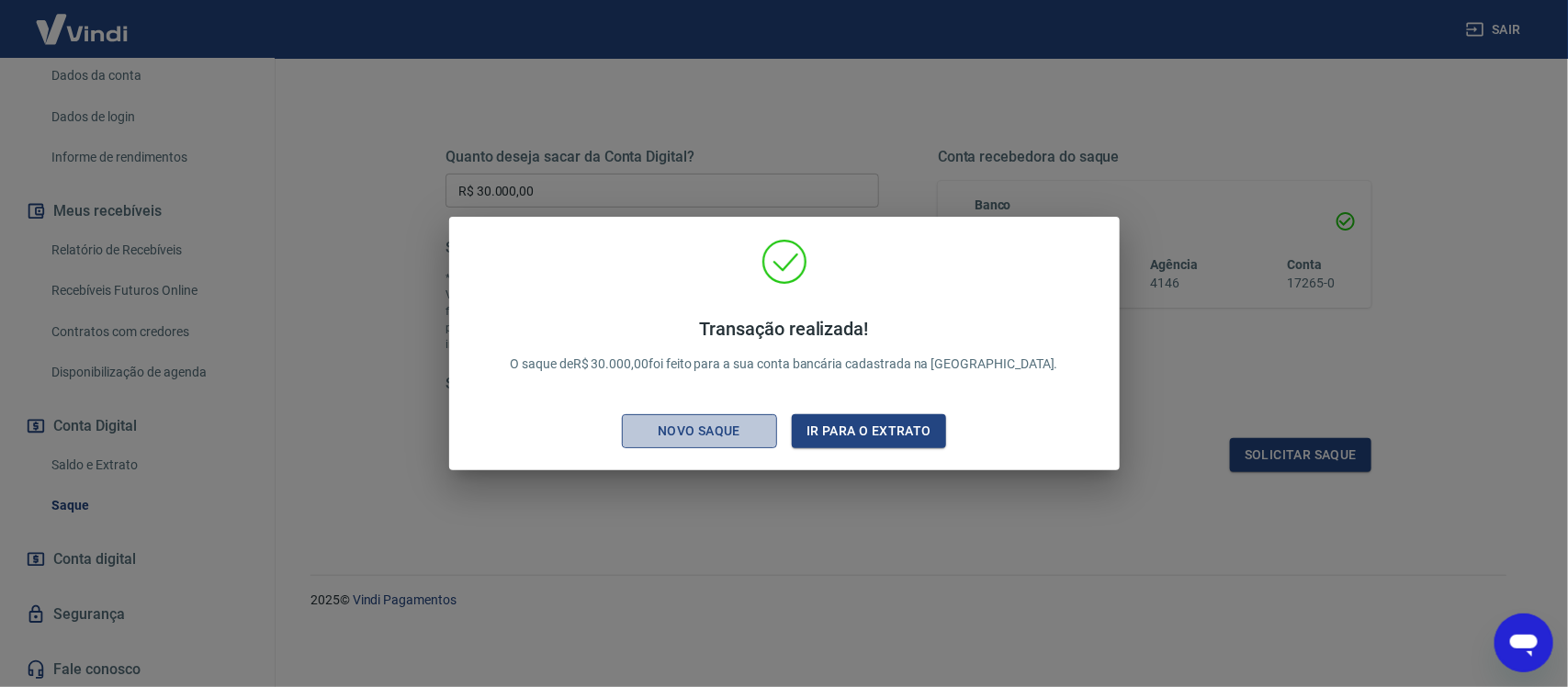
click at [723, 429] on div "Novo saque" at bounding box center [699, 431] width 127 height 23
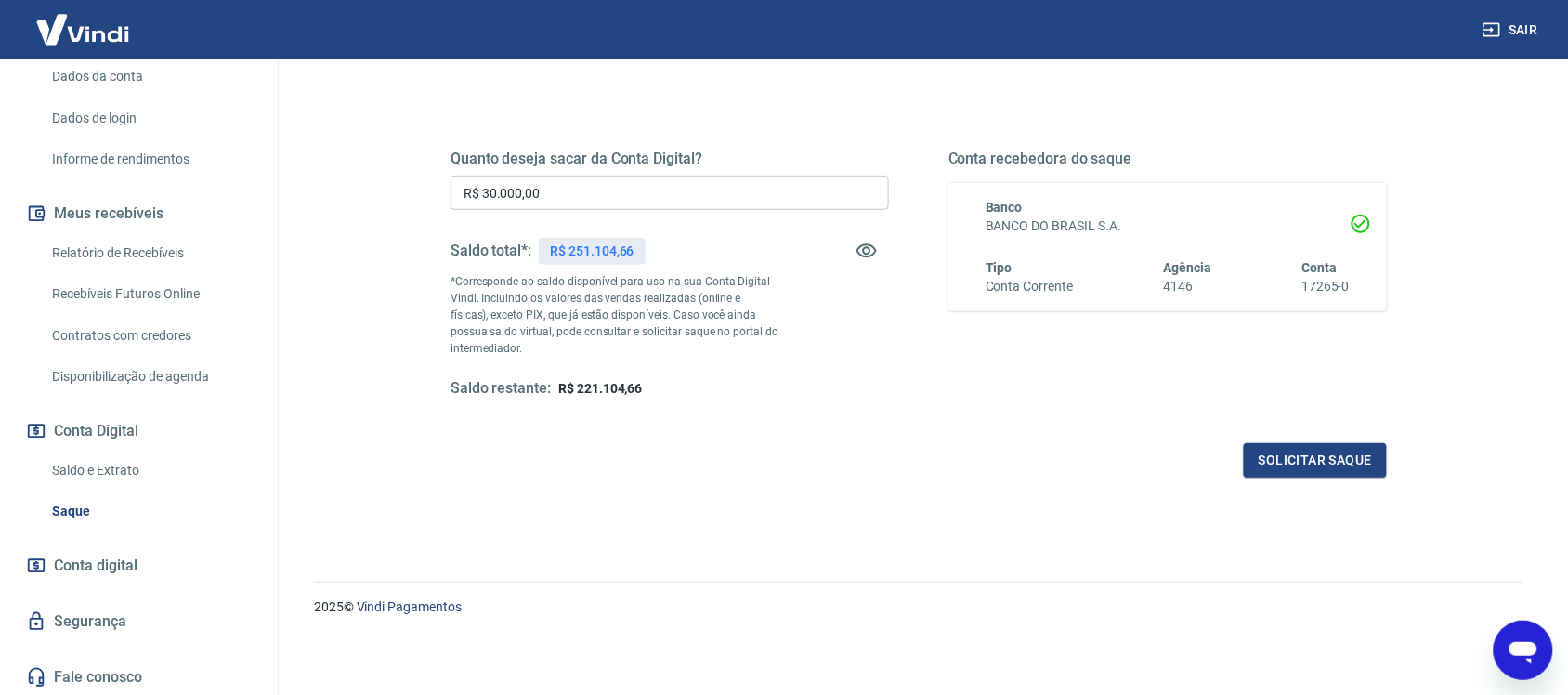
click at [624, 201] on input "R$ 30.000,00" at bounding box center [670, 193] width 438 height 34
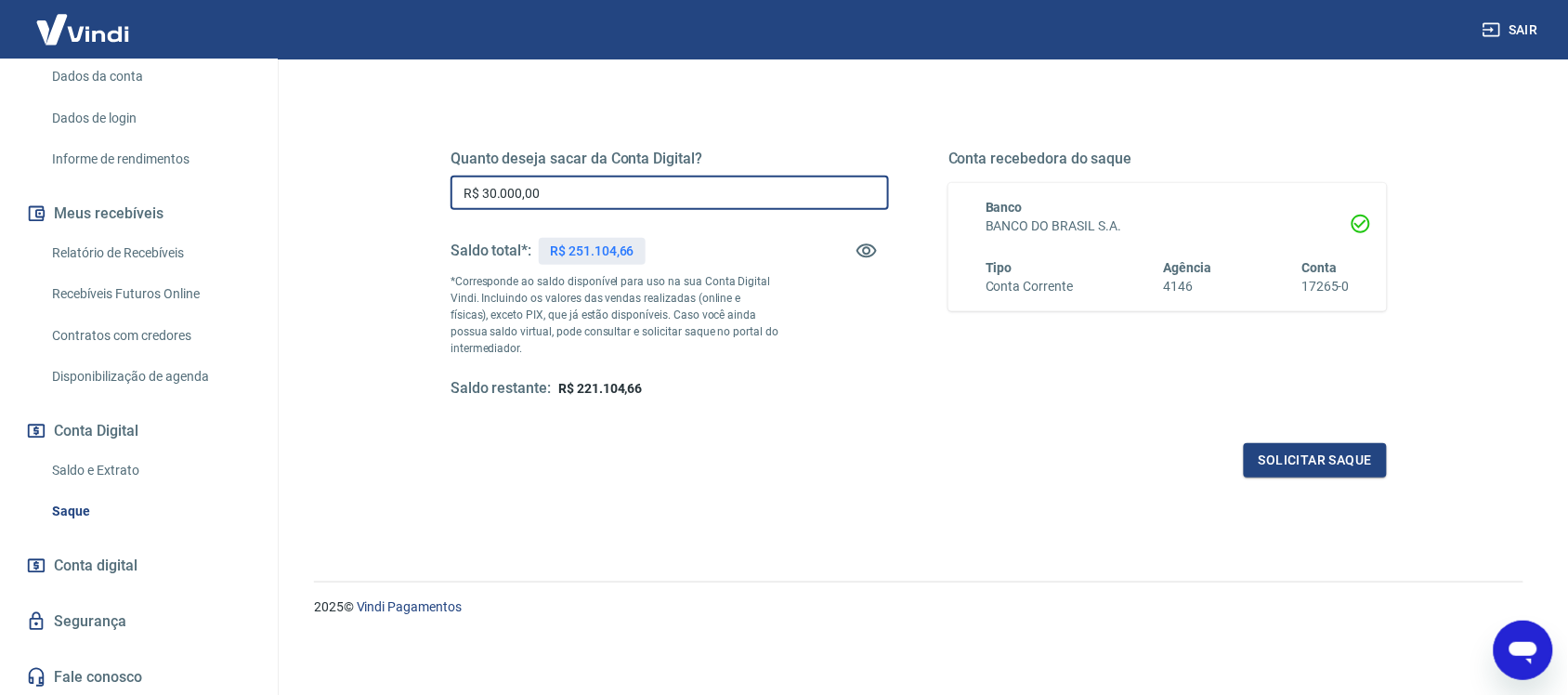
click at [624, 201] on input "R$ 30.000,00" at bounding box center [670, 193] width 438 height 34
type input "R$ 50.000,00"
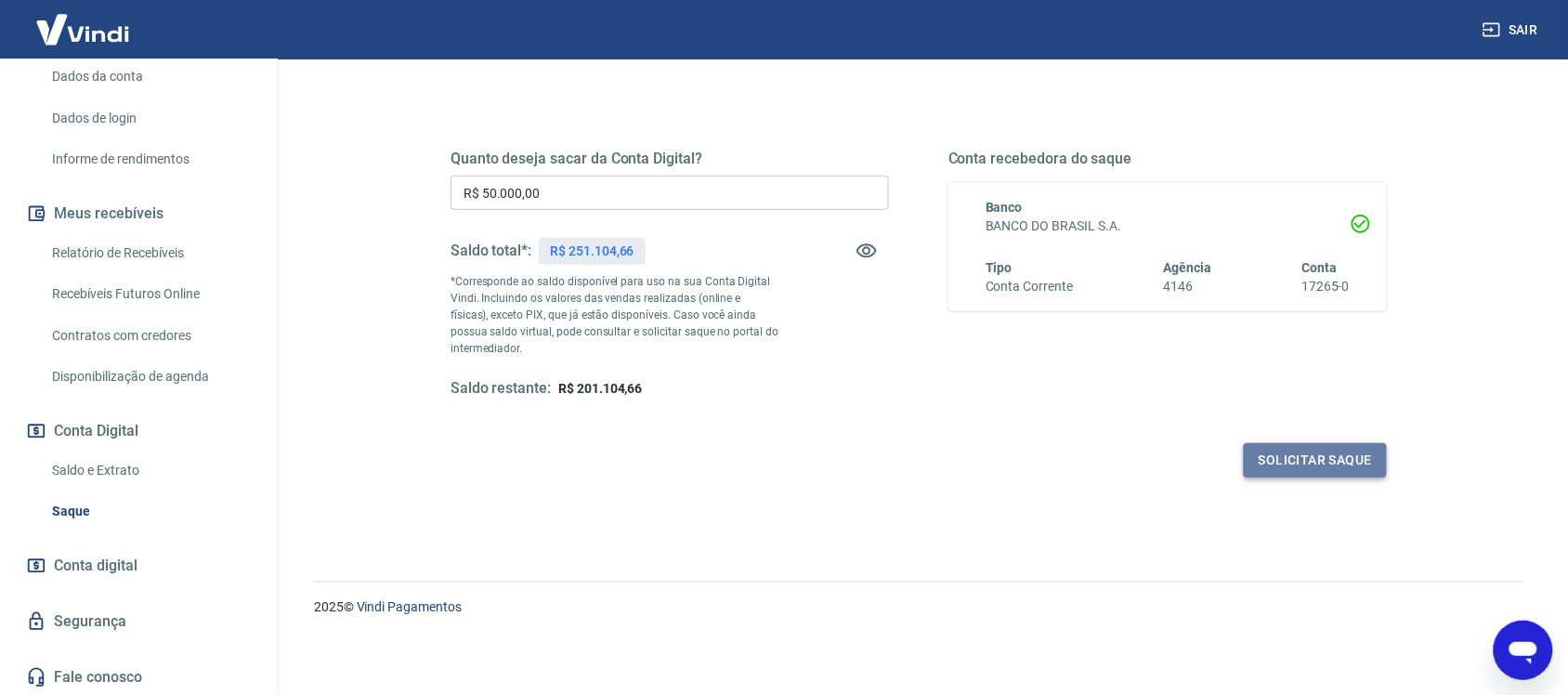
click at [1364, 453] on button "Solicitar saque" at bounding box center [1316, 460] width 143 height 34
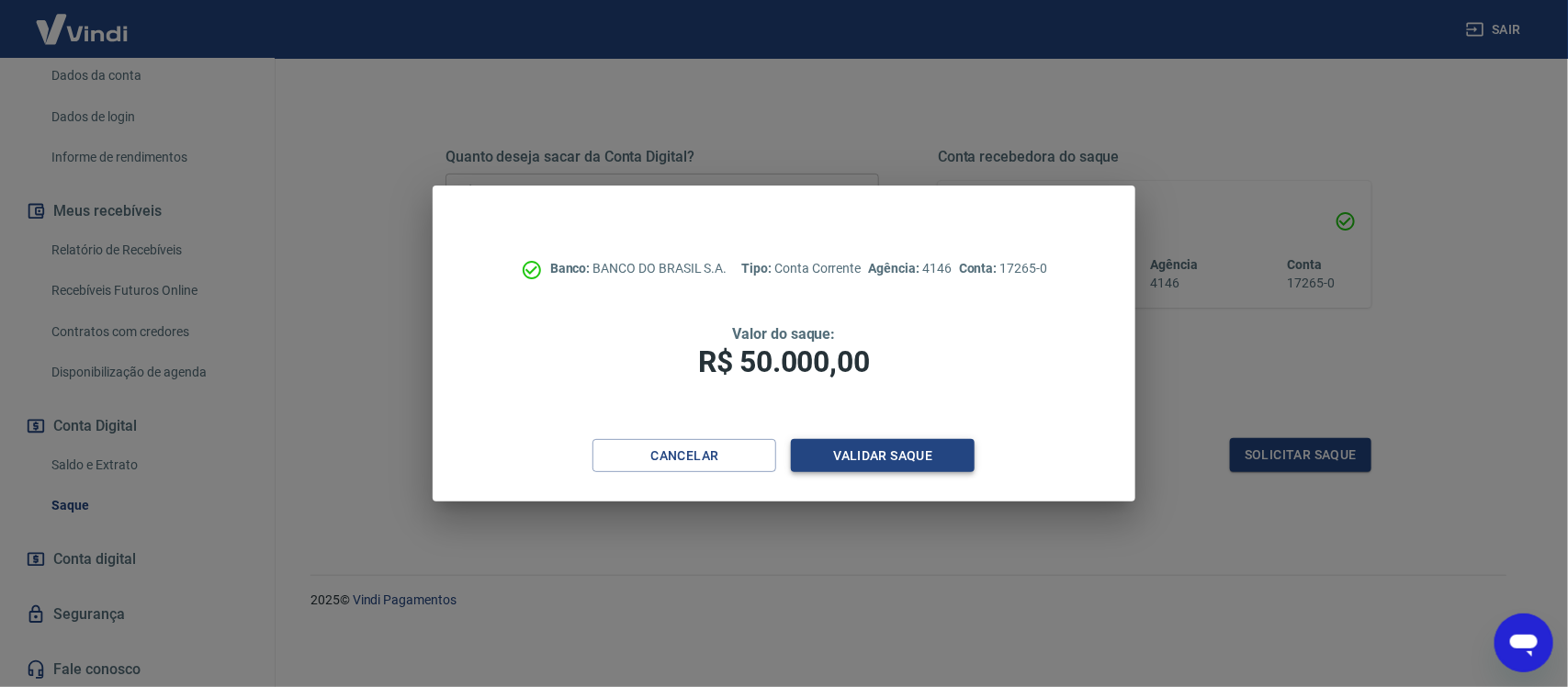
click at [903, 450] on button "Validar saque" at bounding box center [882, 456] width 184 height 34
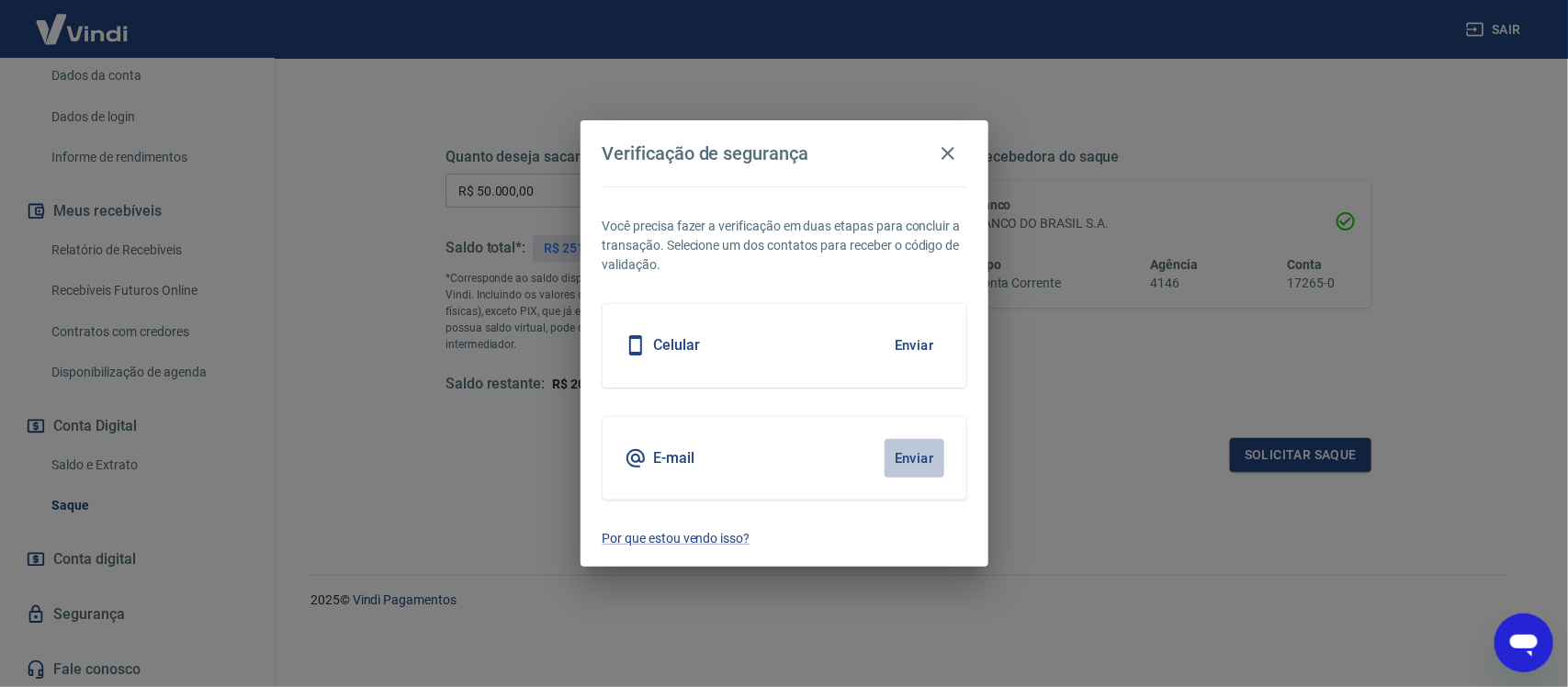
click at [903, 450] on button "Enviar" at bounding box center [914, 459] width 59 height 39
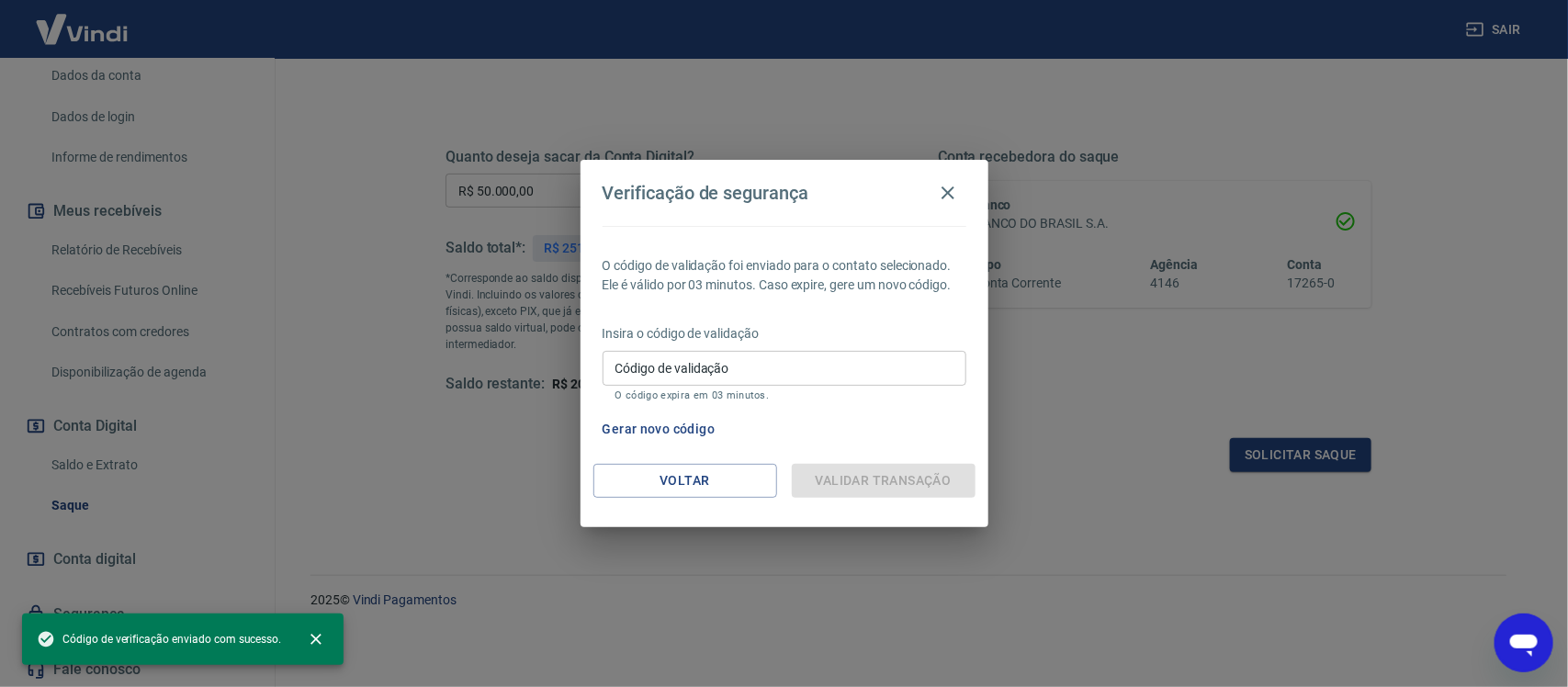
click at [695, 347] on div "Insira o código de validação Código de validação Código de validação O código e…" at bounding box center [784, 364] width 364 height 80
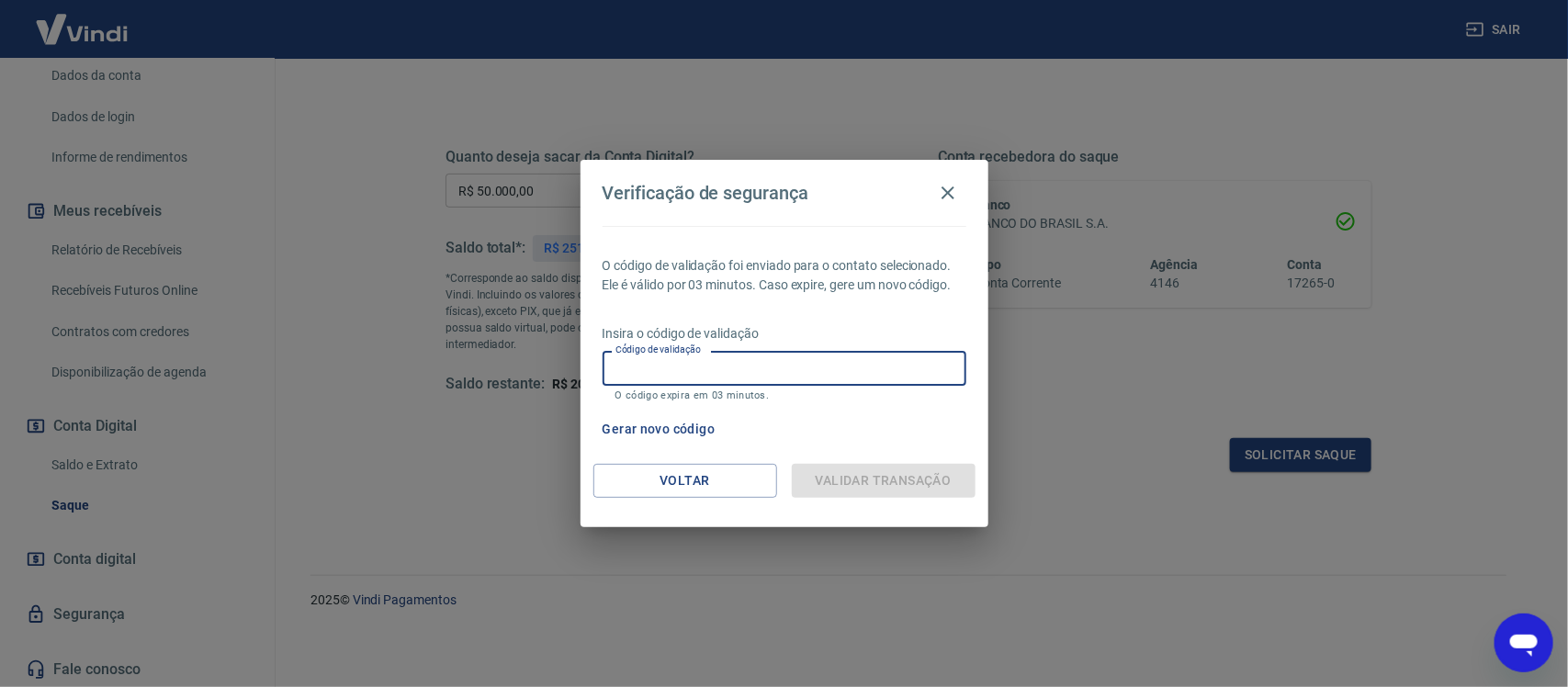
click at [704, 364] on input "Código de validação" at bounding box center [784, 367] width 364 height 34
paste input "516190"
type input "516190"
click at [667, 372] on input "516190" at bounding box center [784, 367] width 364 height 34
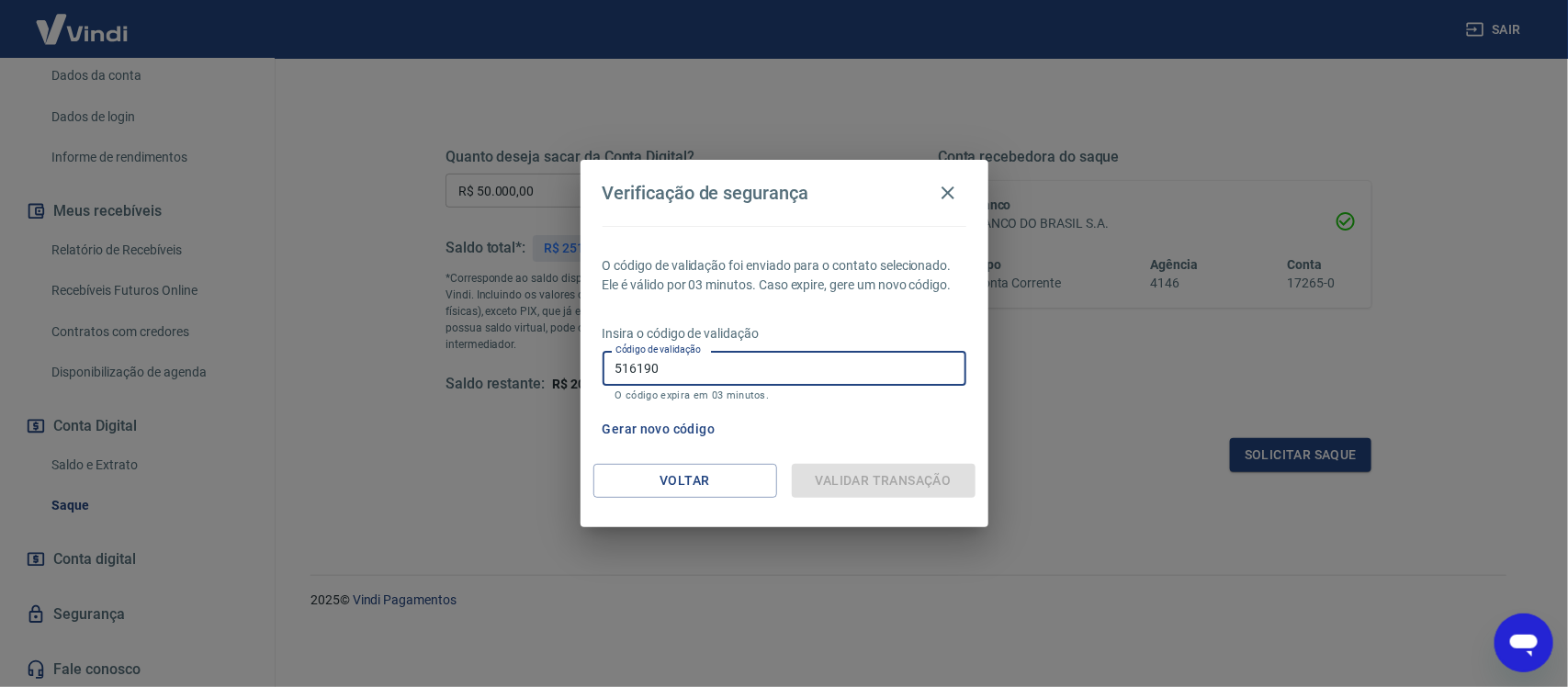
type input "516190"
click at [829, 475] on div "Validar transação" at bounding box center [883, 481] width 184 height 34
click at [782, 381] on input "516190" at bounding box center [784, 367] width 364 height 34
click at [782, 380] on input "516190" at bounding box center [784, 367] width 364 height 34
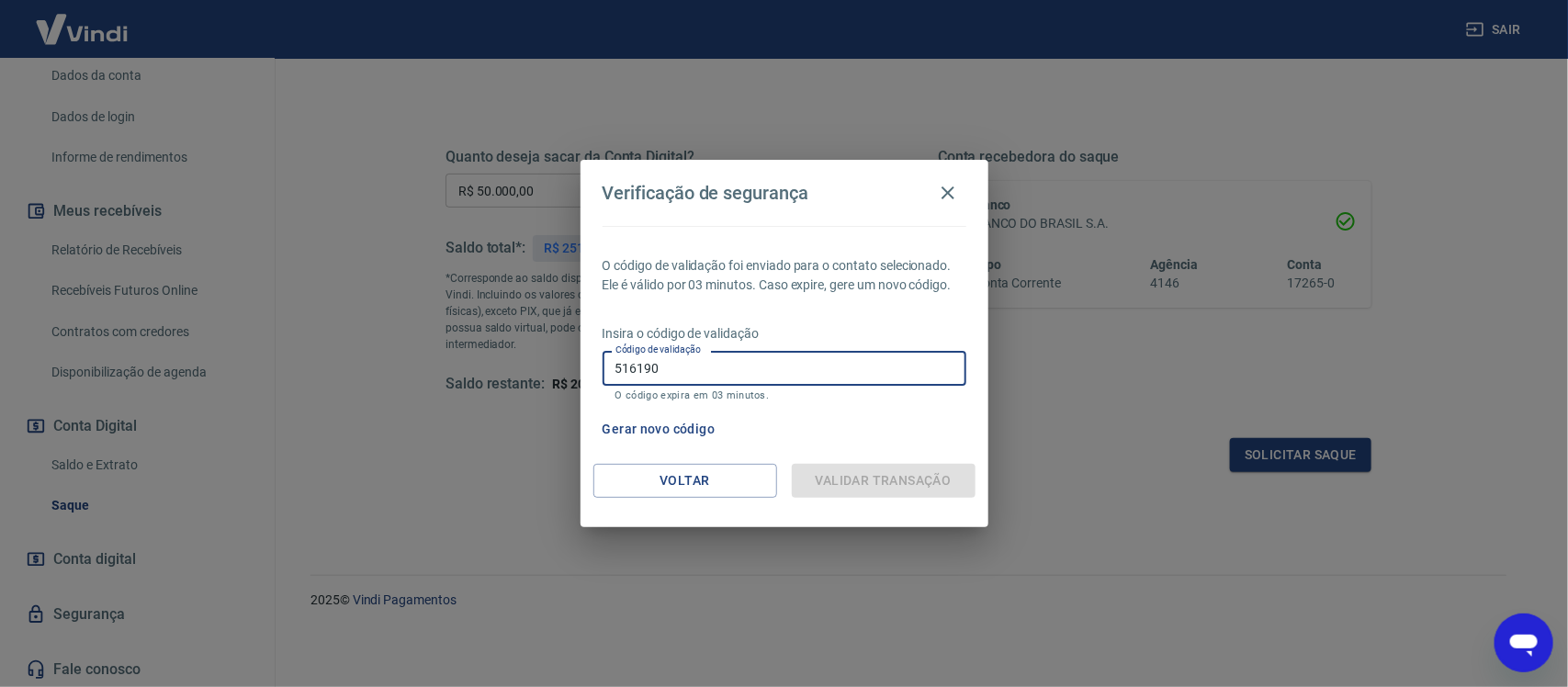
click at [781, 382] on input "516190" at bounding box center [784, 367] width 364 height 34
click at [942, 193] on icon "button" at bounding box center [948, 192] width 22 height 22
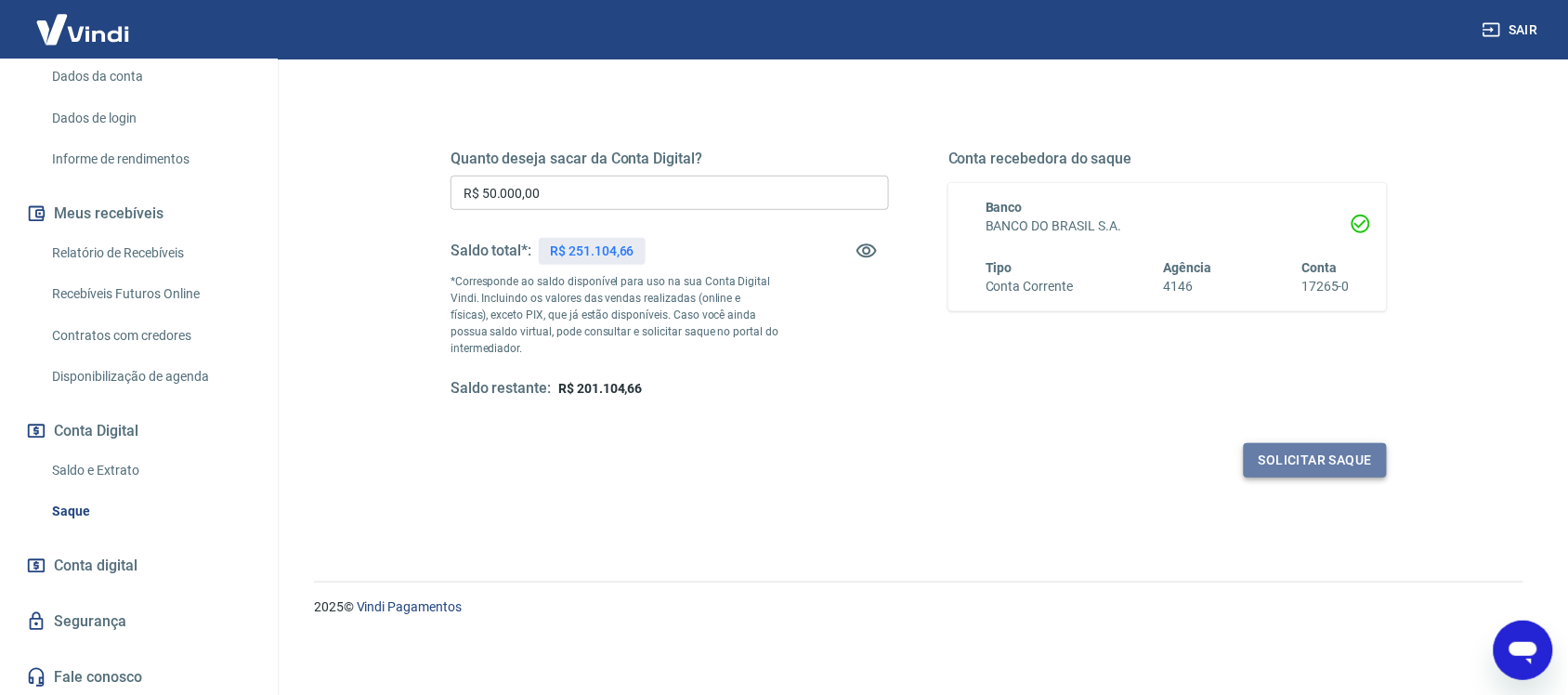
click at [1298, 463] on button "Solicitar saque" at bounding box center [1316, 460] width 143 height 34
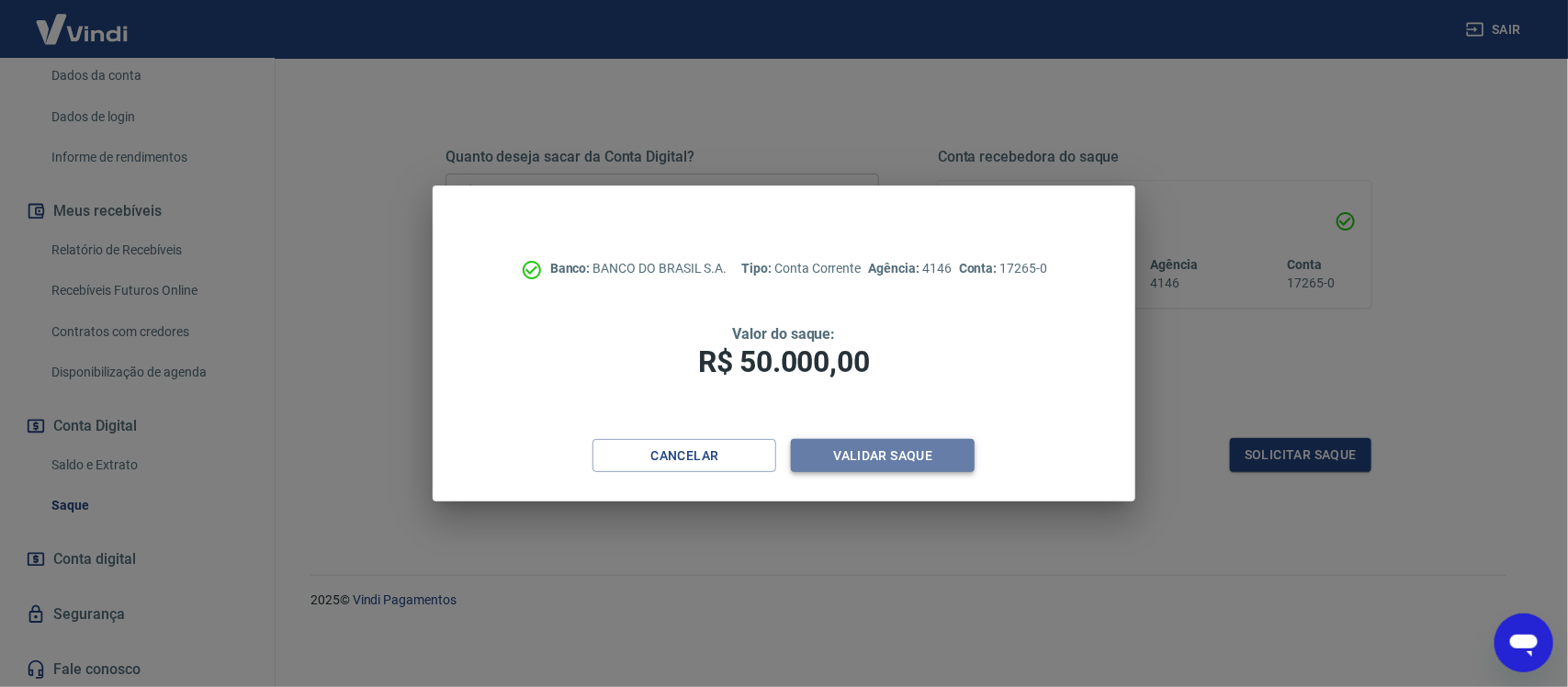
click at [887, 448] on button "Validar saque" at bounding box center [882, 456] width 184 height 34
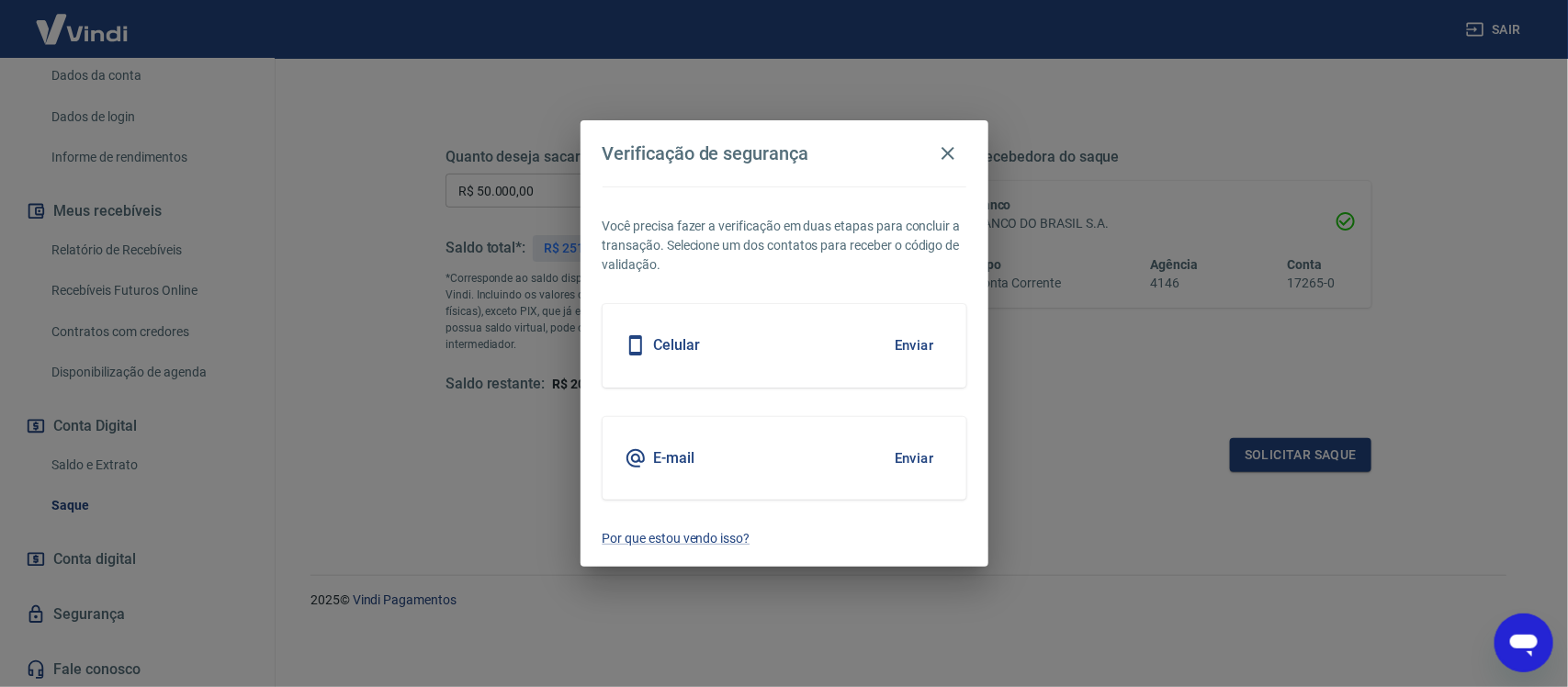
click at [897, 460] on button "Enviar" at bounding box center [914, 459] width 59 height 39
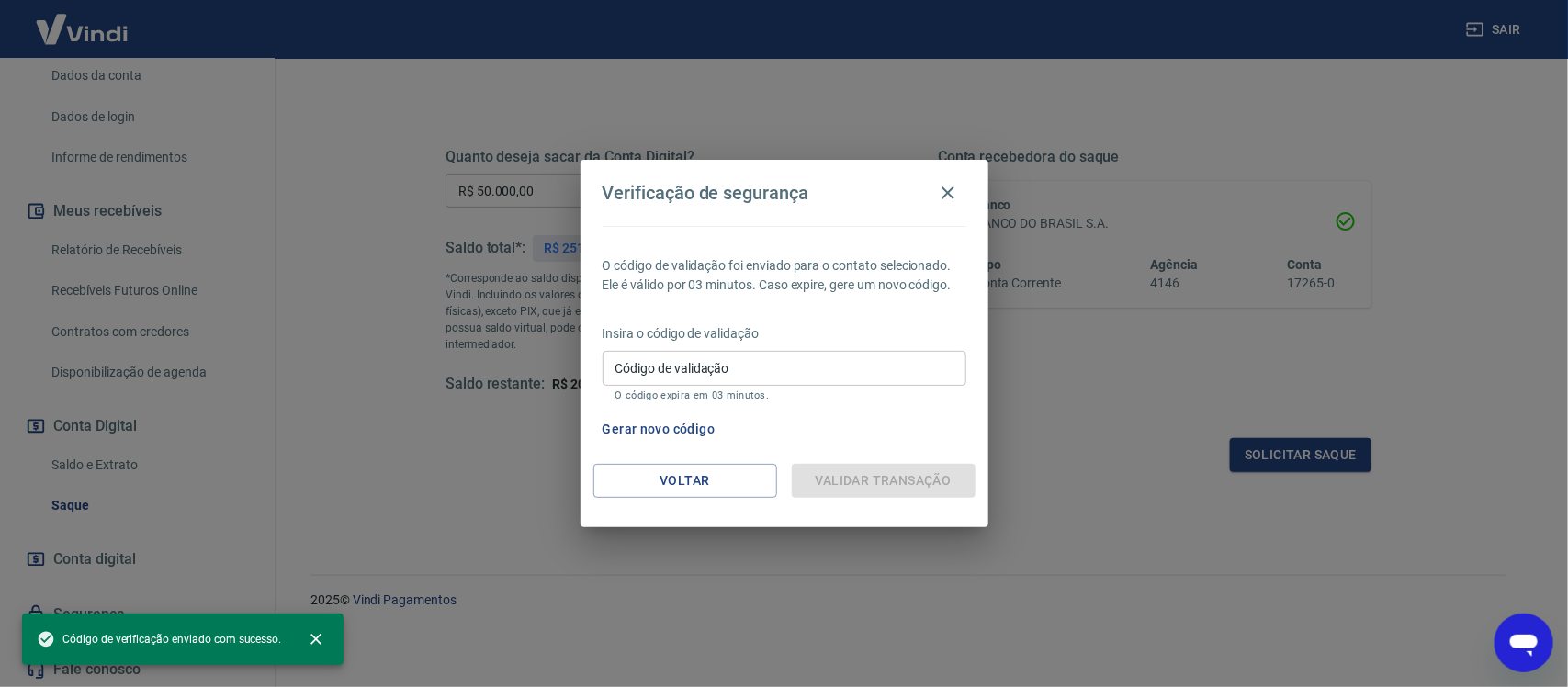
click at [700, 369] on input "Código de validação" at bounding box center [784, 367] width 364 height 34
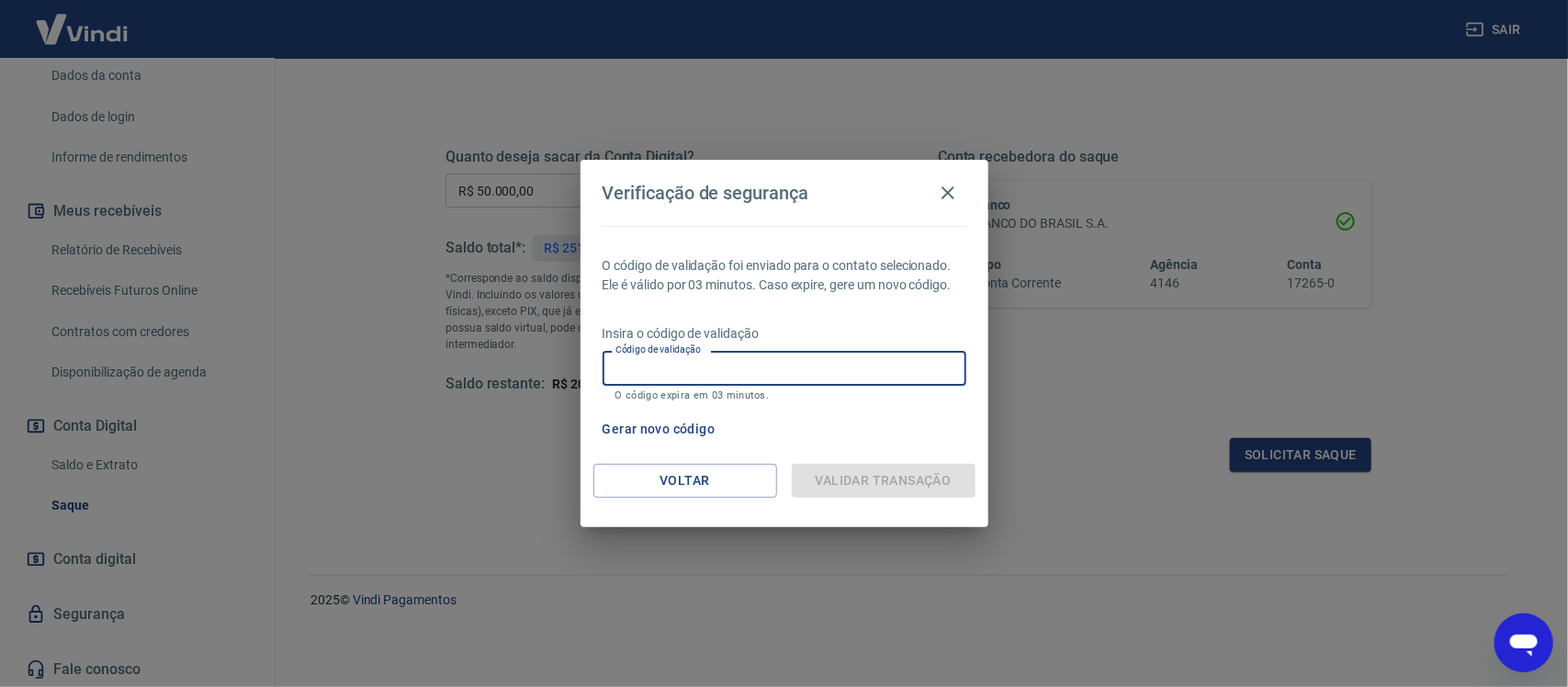
paste input "516190"
type input "516190"
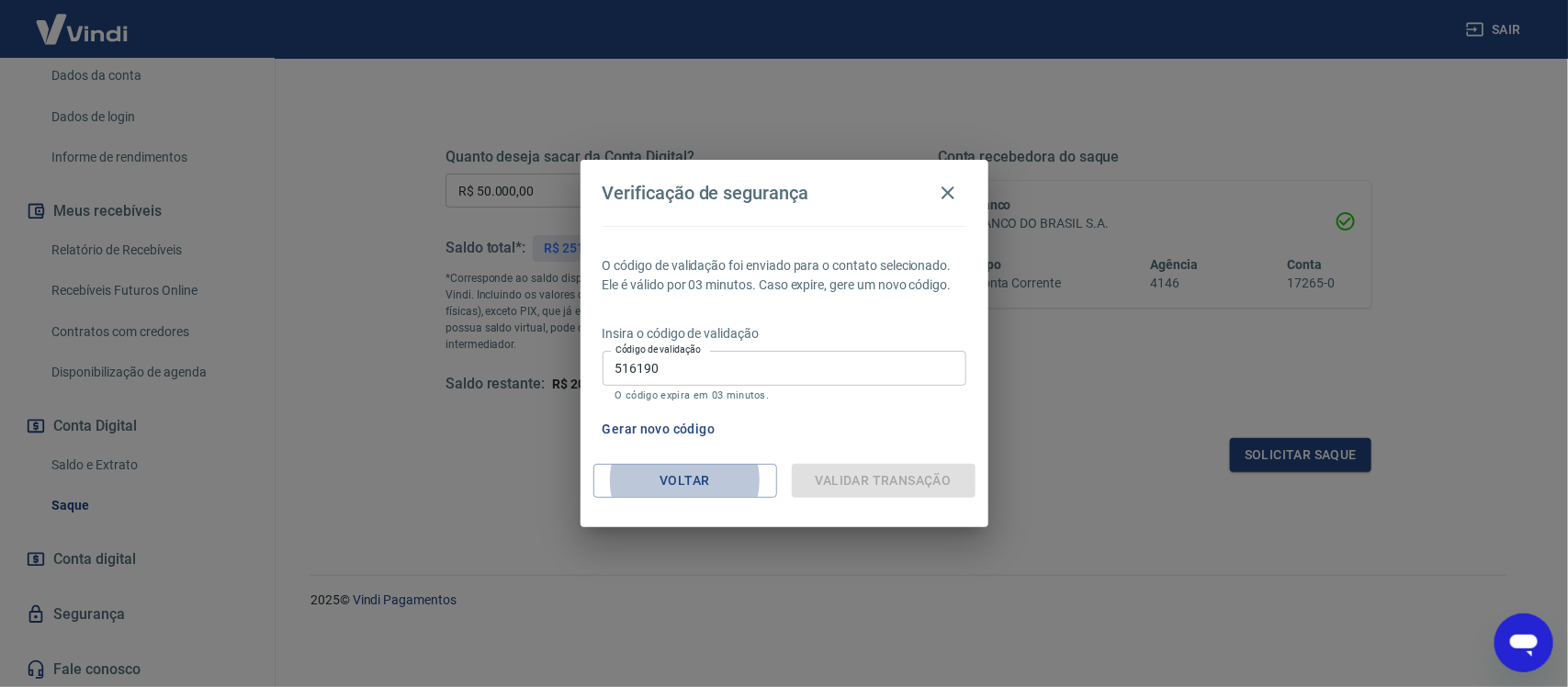
click at [665, 379] on input "516190" at bounding box center [784, 367] width 364 height 34
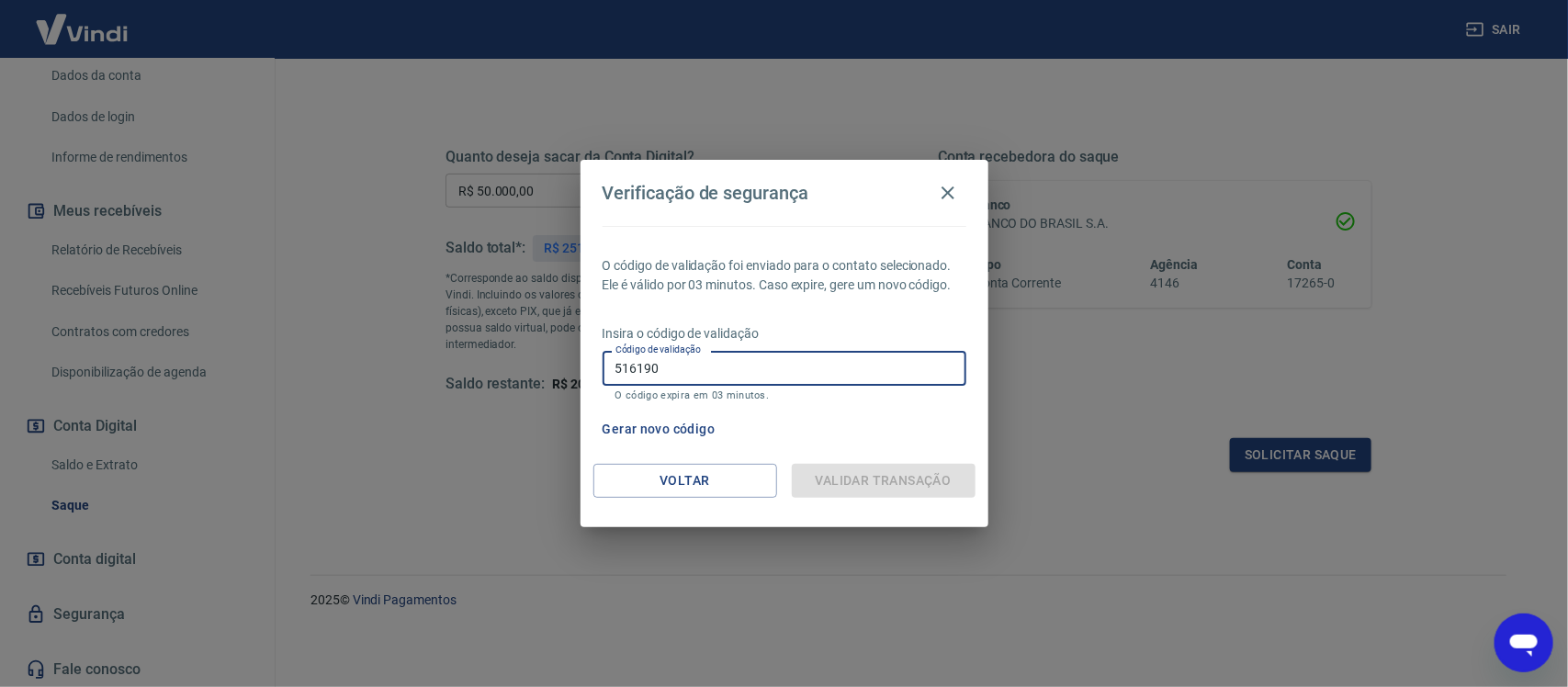
click at [665, 379] on input "516190" at bounding box center [784, 367] width 364 height 34
paste input "474578"
type input "474578"
drag, startPoint x: 855, startPoint y: 503, endPoint x: 866, endPoint y: 483, distance: 22.8
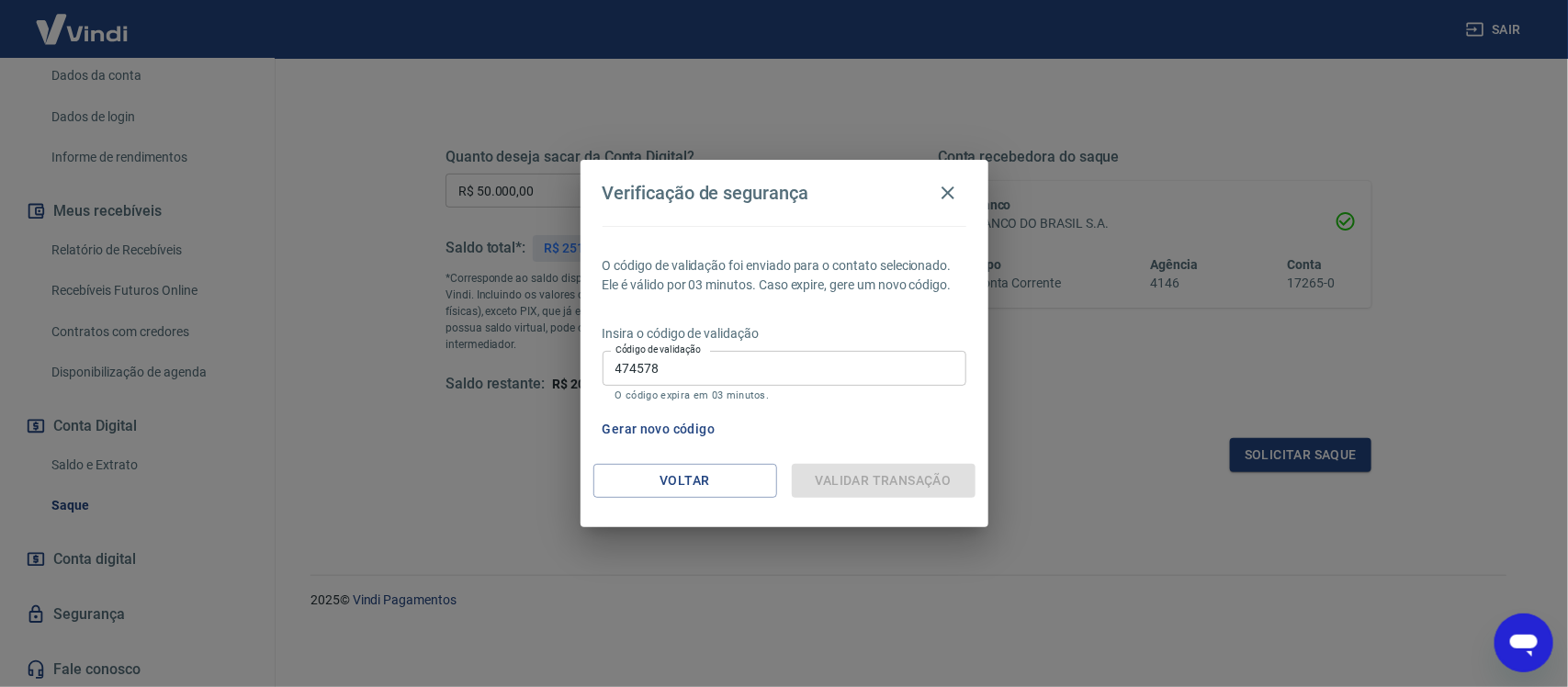
click at [860, 494] on div "Voltar Validar transação" at bounding box center [785, 496] width 408 height 63
click at [872, 470] on div "Validar transação" at bounding box center [883, 481] width 184 height 34
click at [949, 193] on icon "button" at bounding box center [948, 192] width 22 height 22
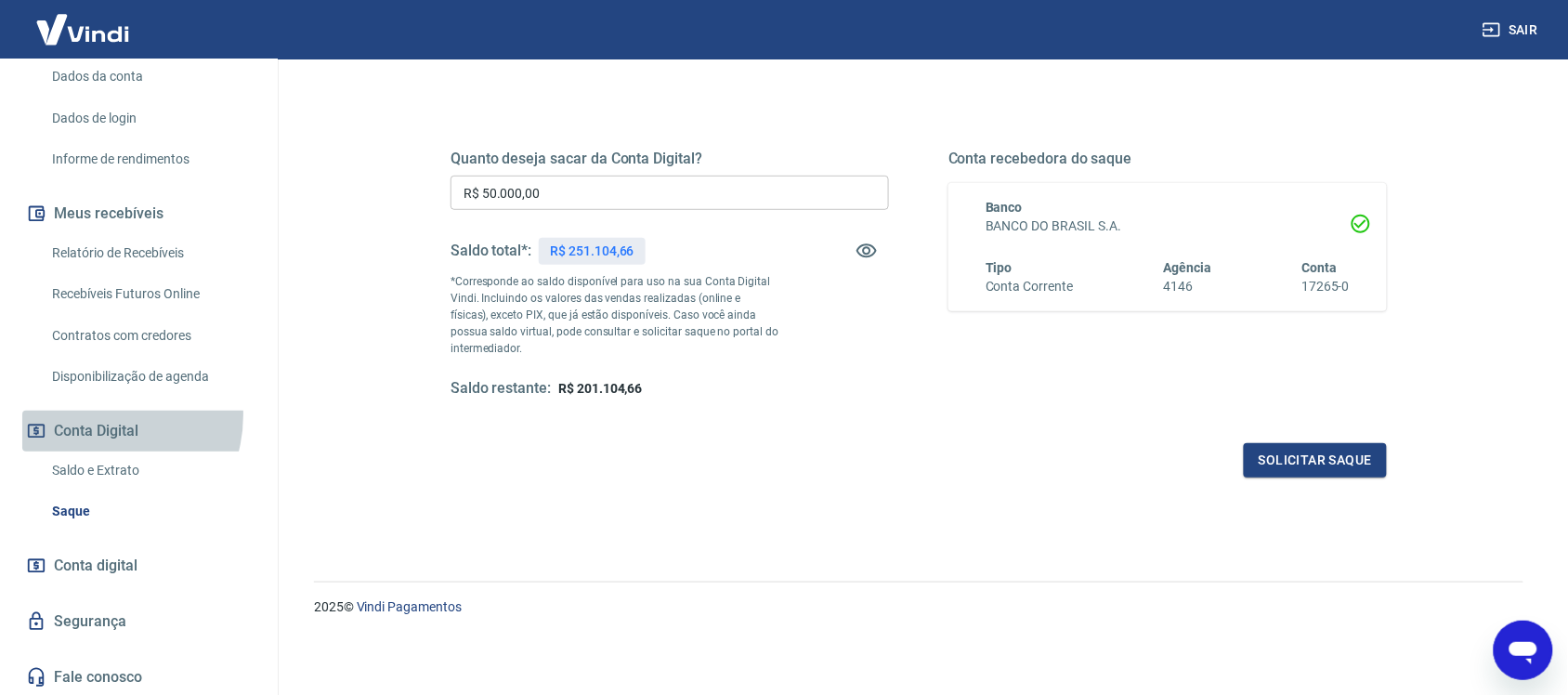
click at [94, 415] on button "Conta Digital" at bounding box center [139, 432] width 233 height 41
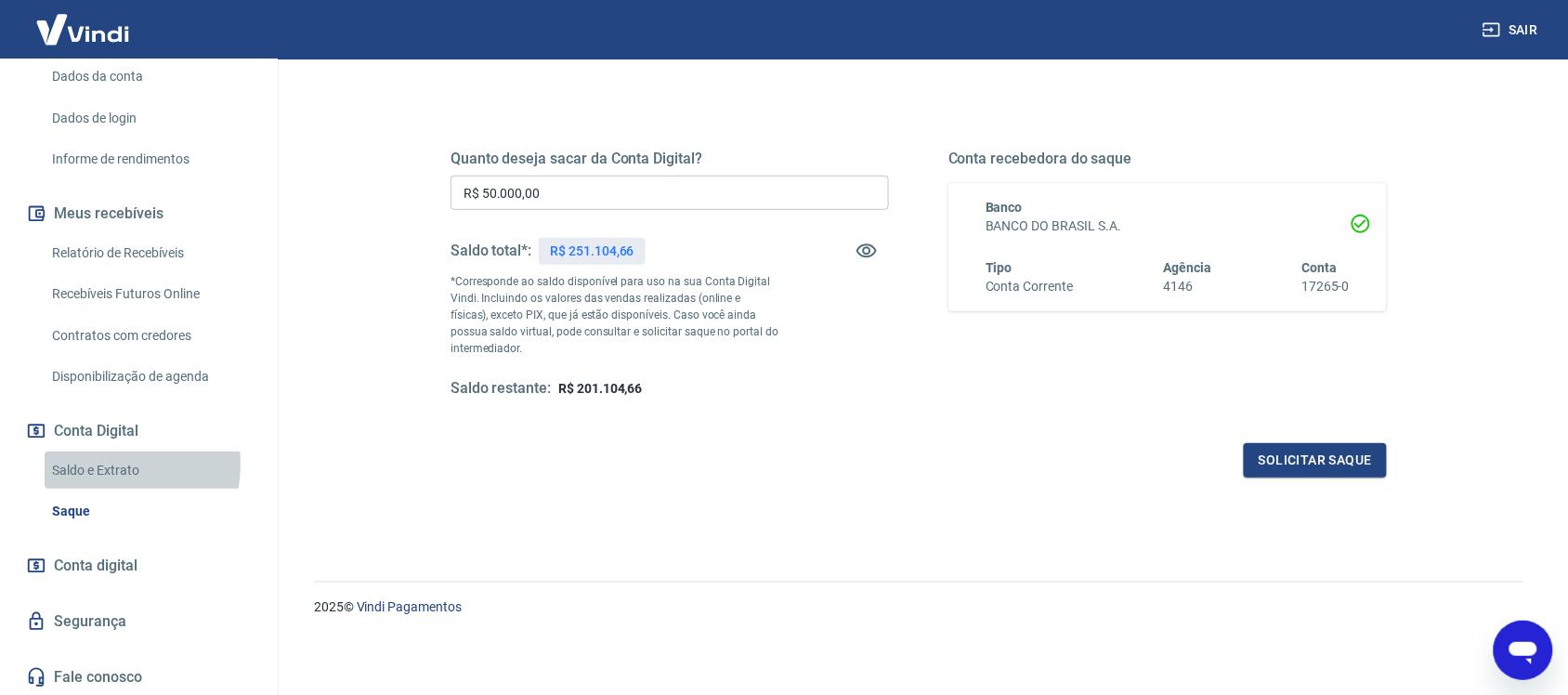
click at [93, 463] on link "Saldo e Extrato" at bounding box center [149, 471] width 211 height 38
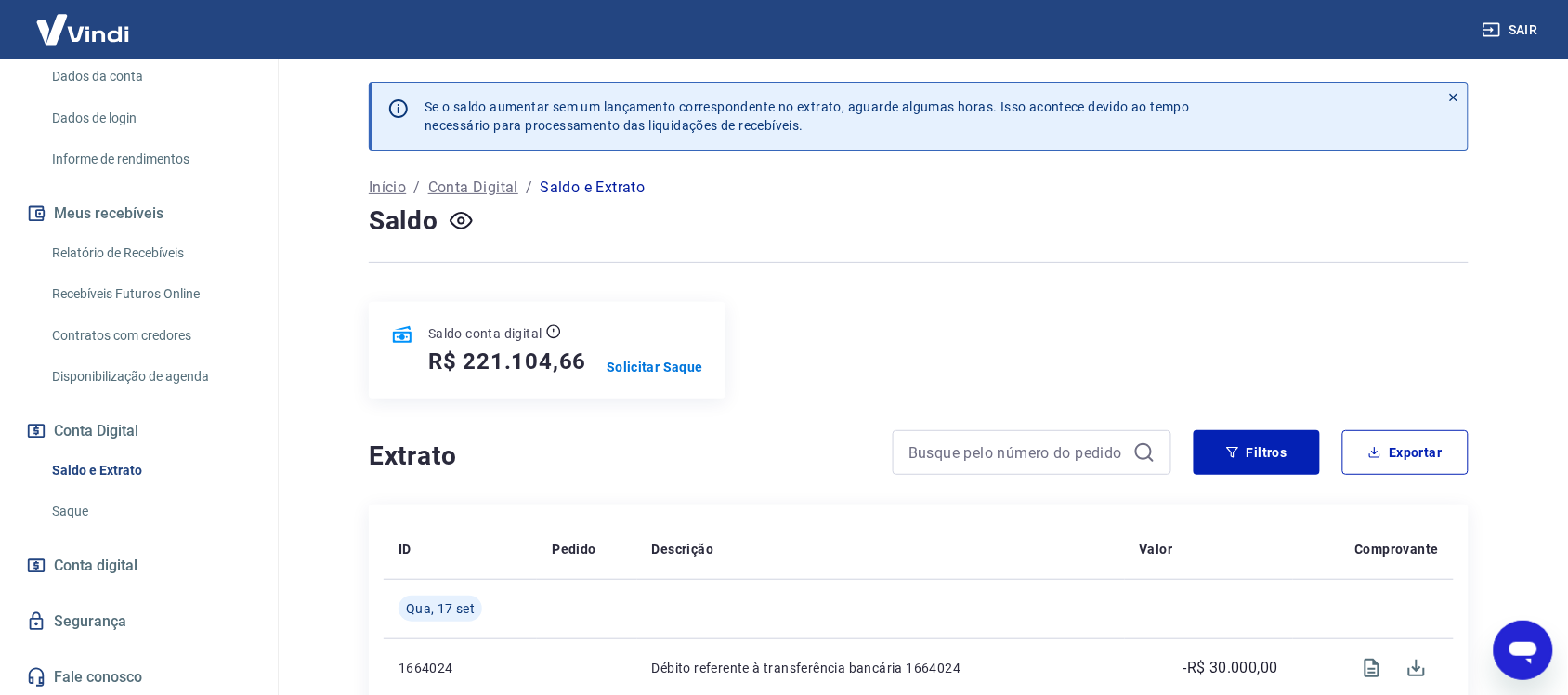
click at [1457, 100] on icon at bounding box center [1454, 98] width 8 height 8
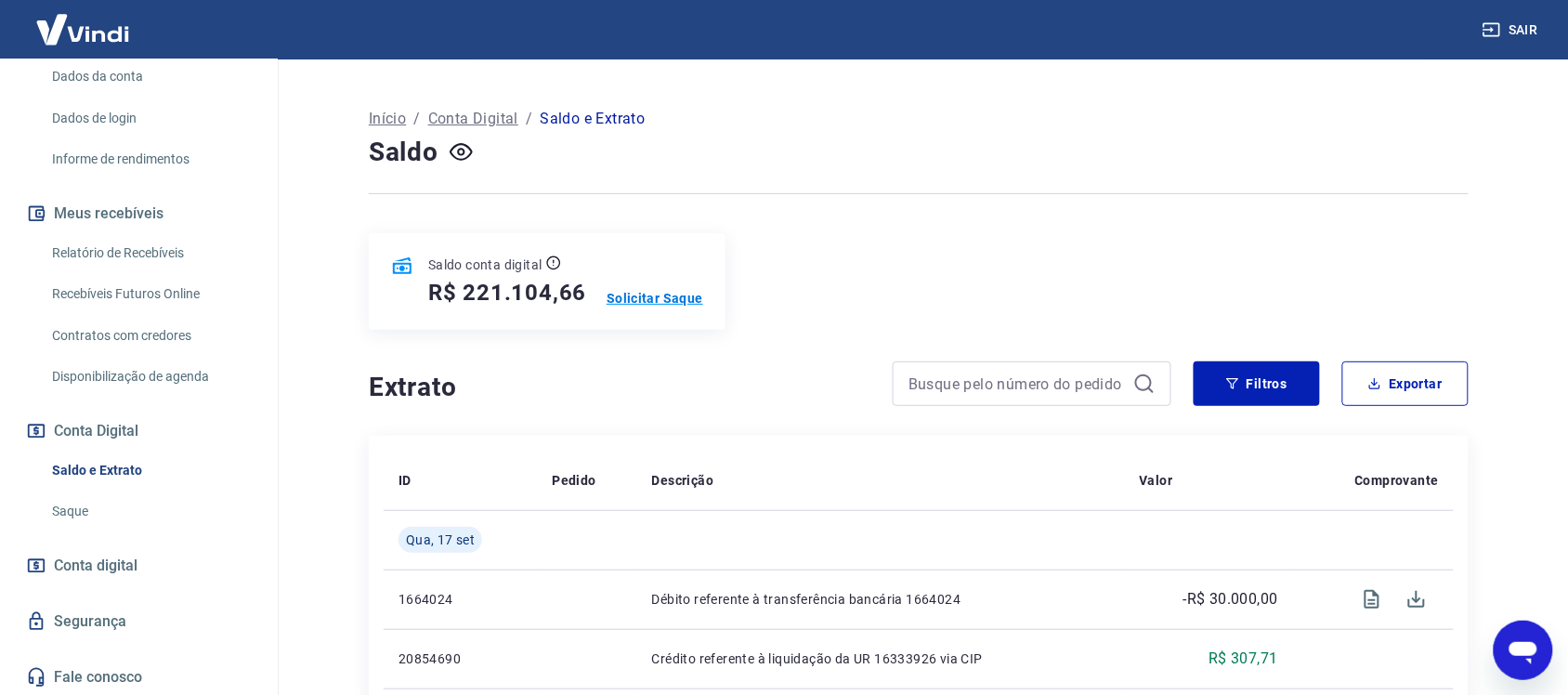
click at [660, 298] on p "Solicitar Saque" at bounding box center [655, 298] width 96 height 19
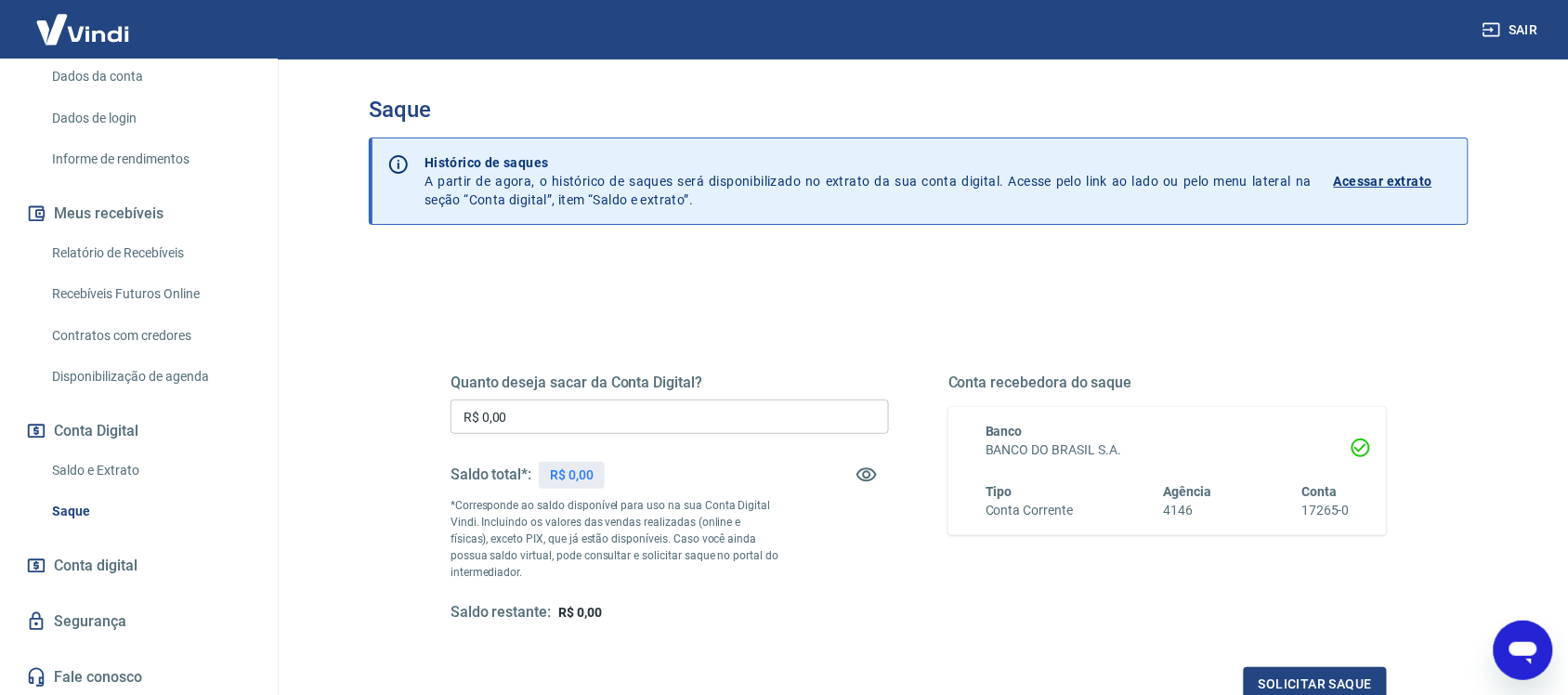
click at [637, 414] on input "R$ 0,00" at bounding box center [670, 417] width 438 height 34
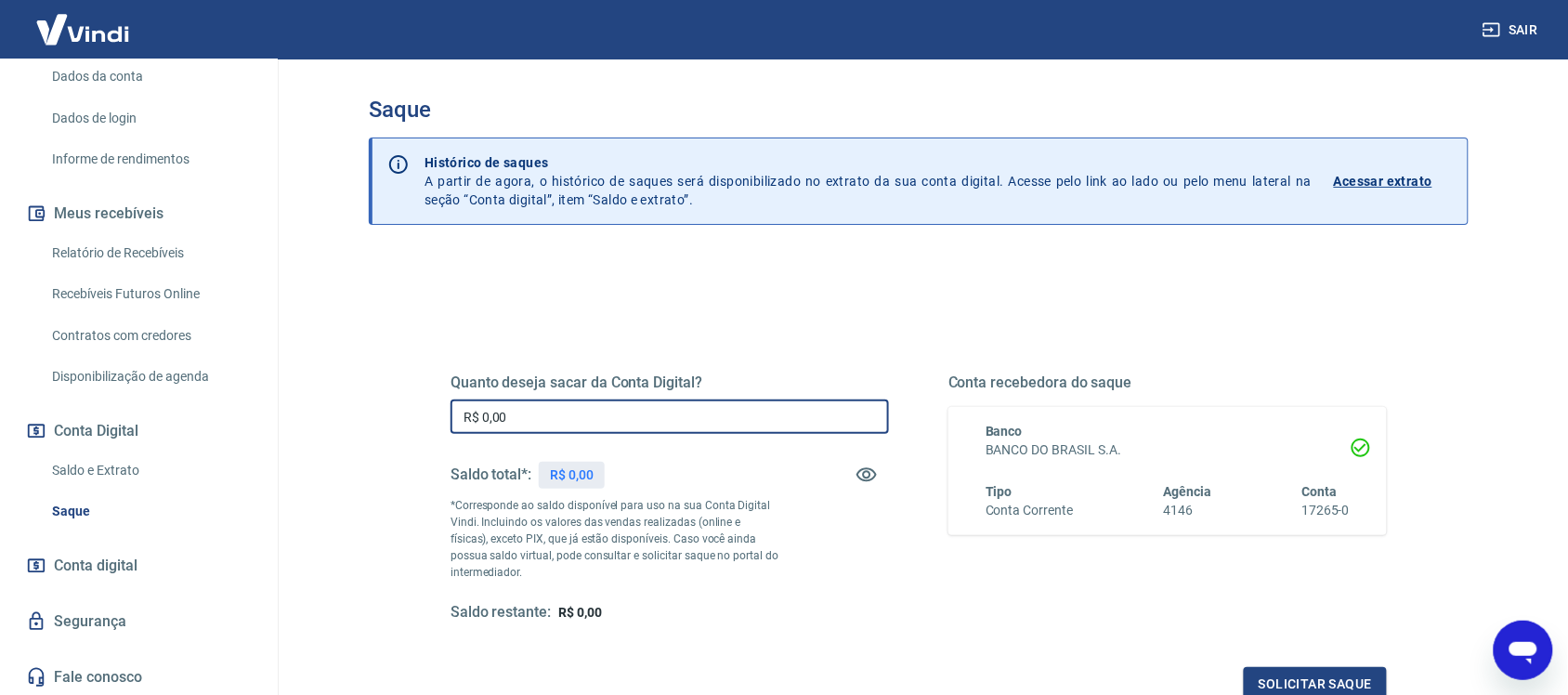
click at [637, 414] on input "R$ 0,00" at bounding box center [670, 417] width 438 height 34
type input "R$ 50.000,00"
click at [1285, 684] on button "Solicitar saque" at bounding box center [1316, 684] width 143 height 34
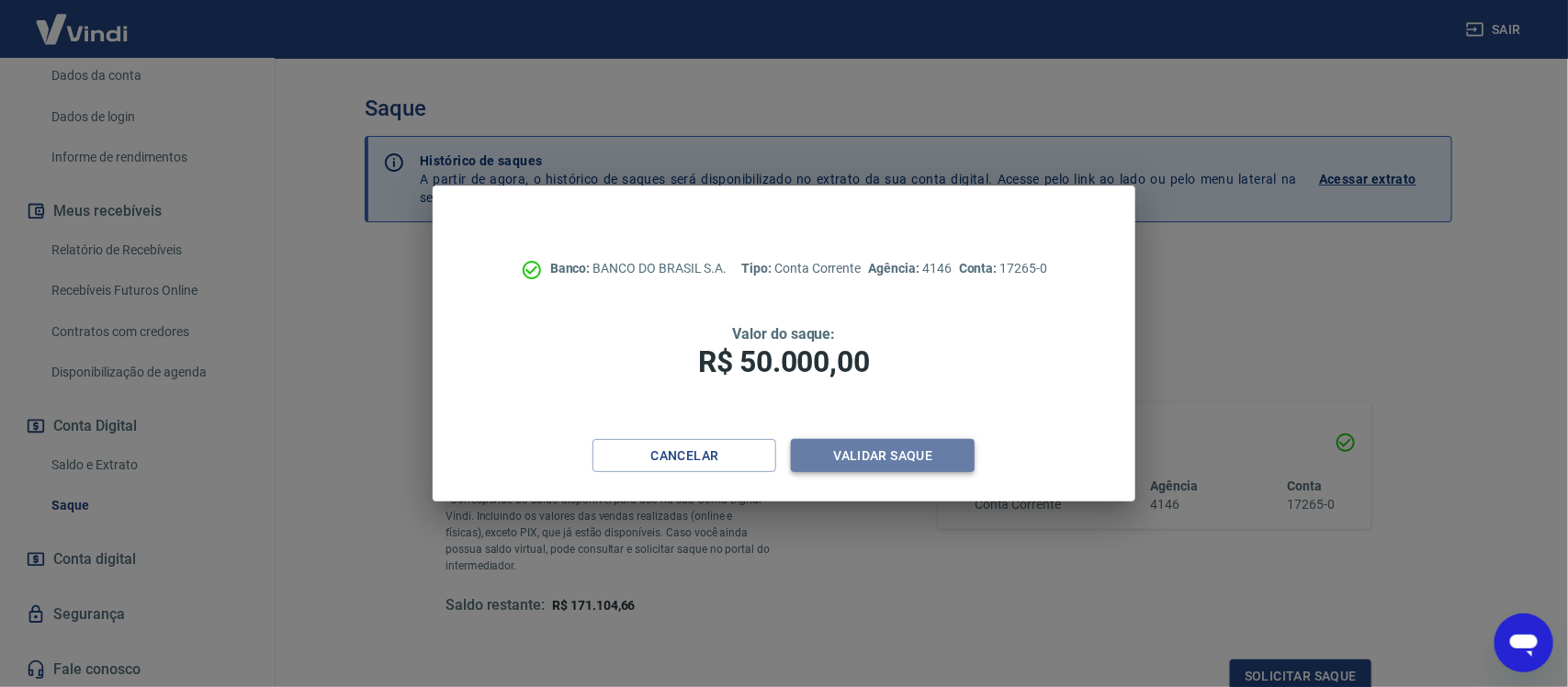
click at [871, 453] on button "Validar saque" at bounding box center [882, 456] width 184 height 34
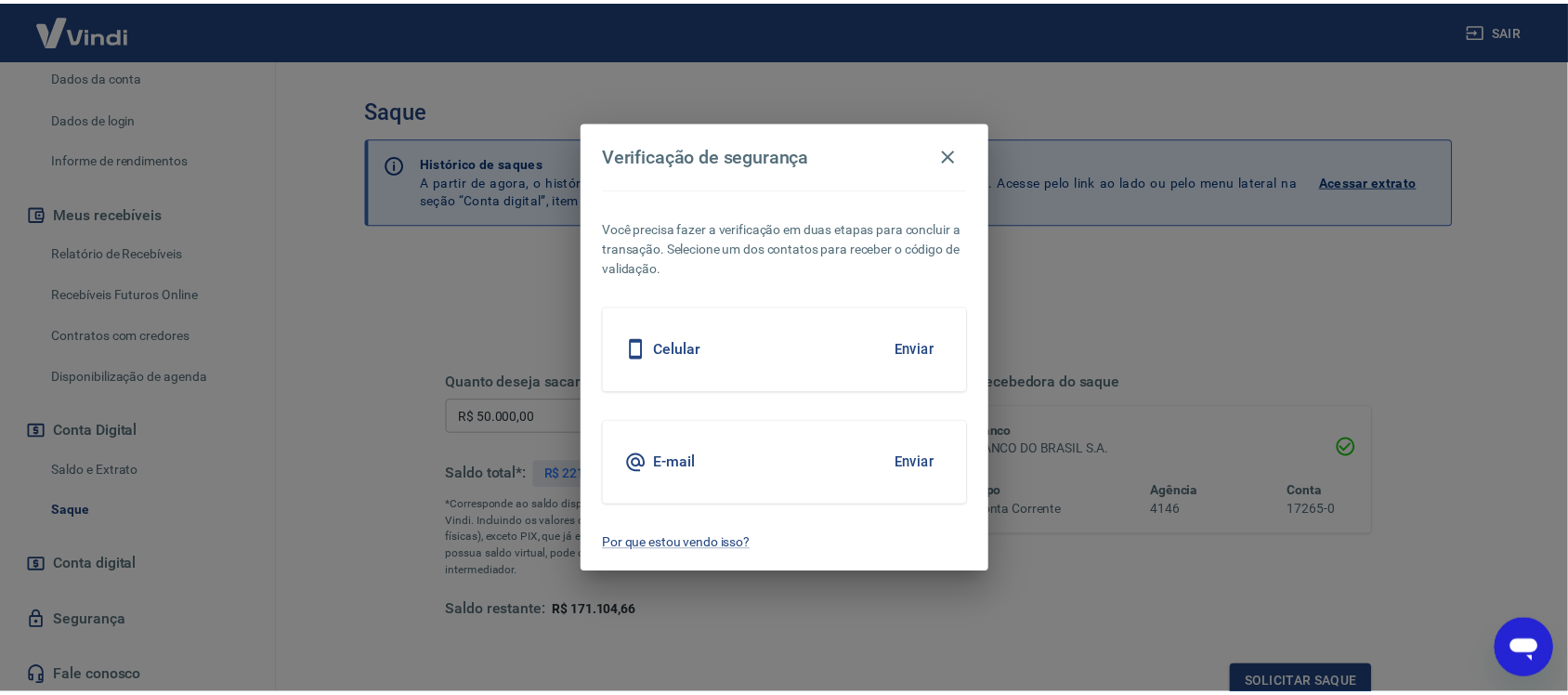
scroll to position [6, 0]
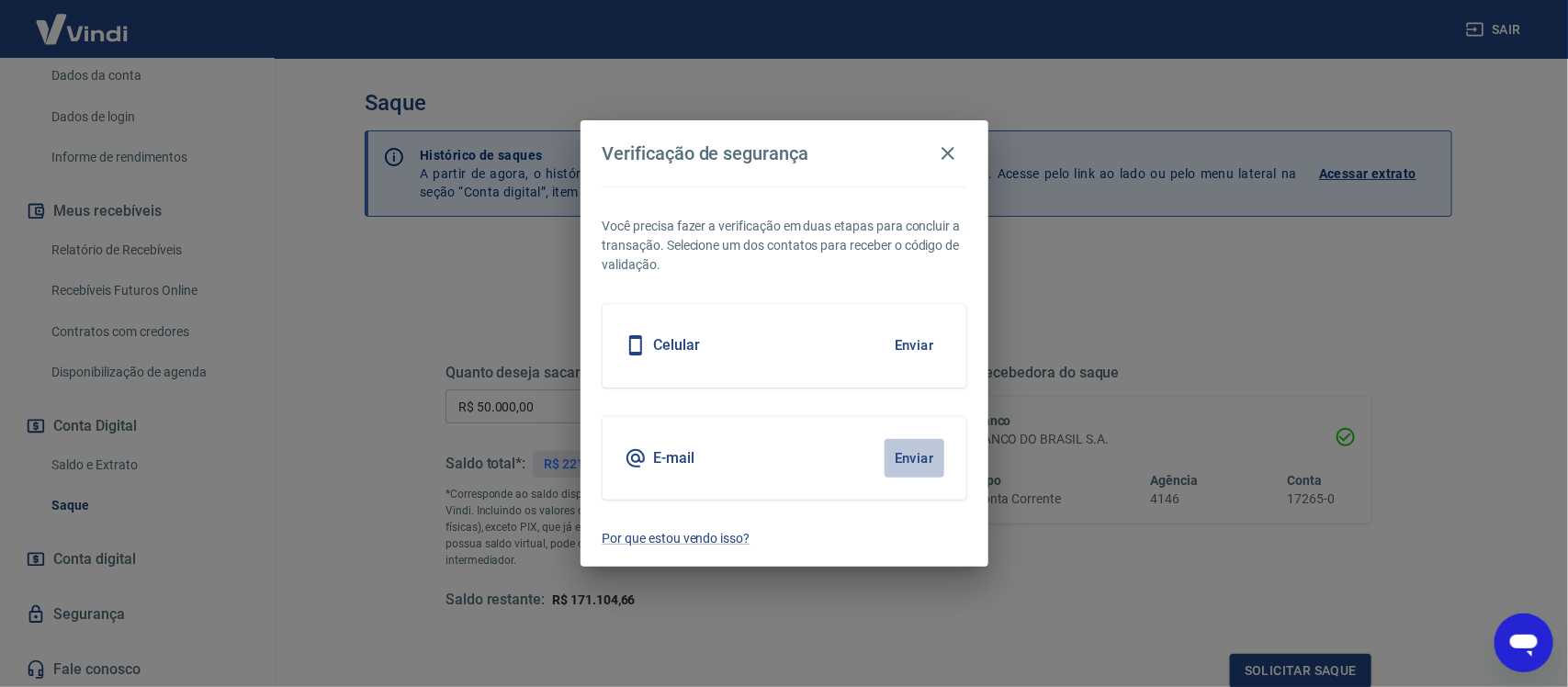
click at [919, 463] on button "Enviar" at bounding box center [914, 459] width 59 height 39
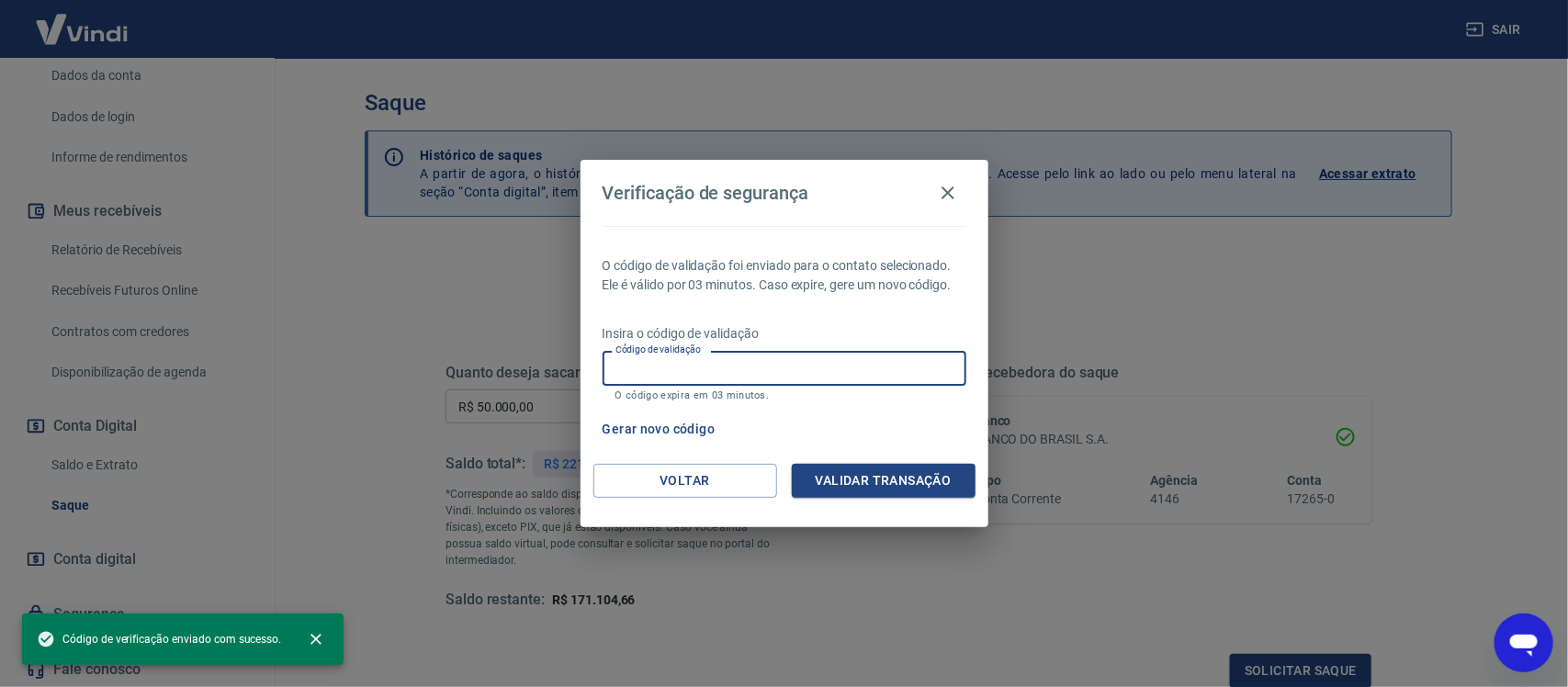
click at [709, 368] on input "Código de validação" at bounding box center [784, 367] width 364 height 34
paste input "474578"
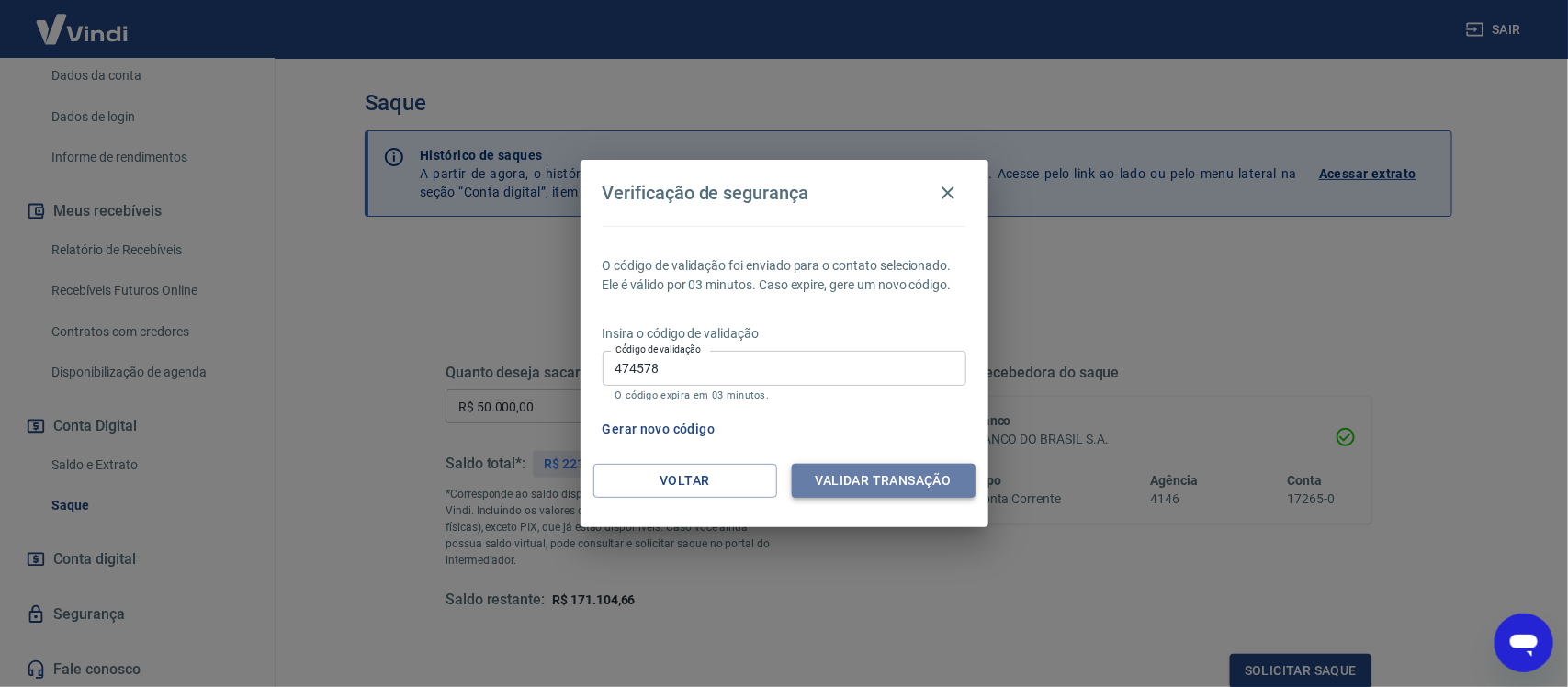
click at [855, 476] on button "Validar transação" at bounding box center [883, 481] width 184 height 34
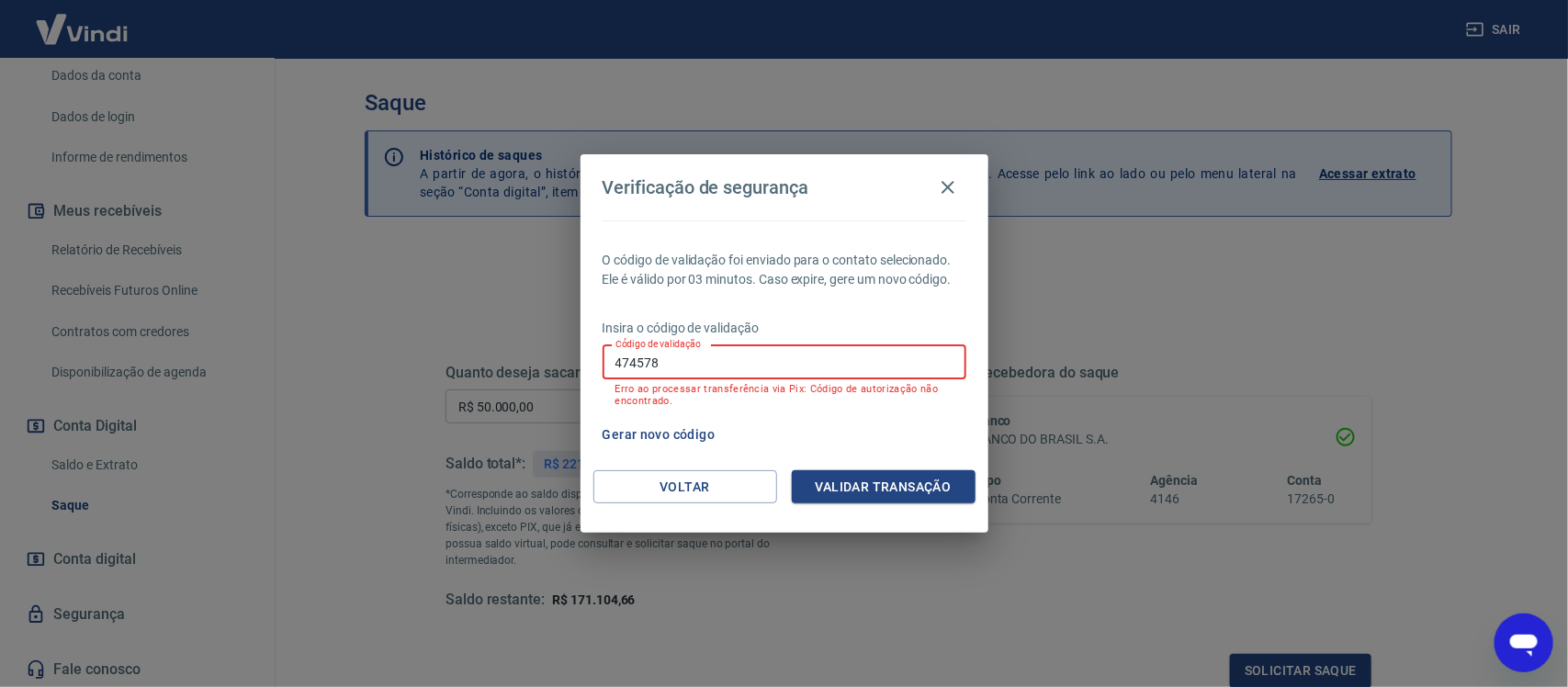
click at [665, 369] on input "474578" at bounding box center [784, 362] width 364 height 34
paste input "329367"
type input "329367"
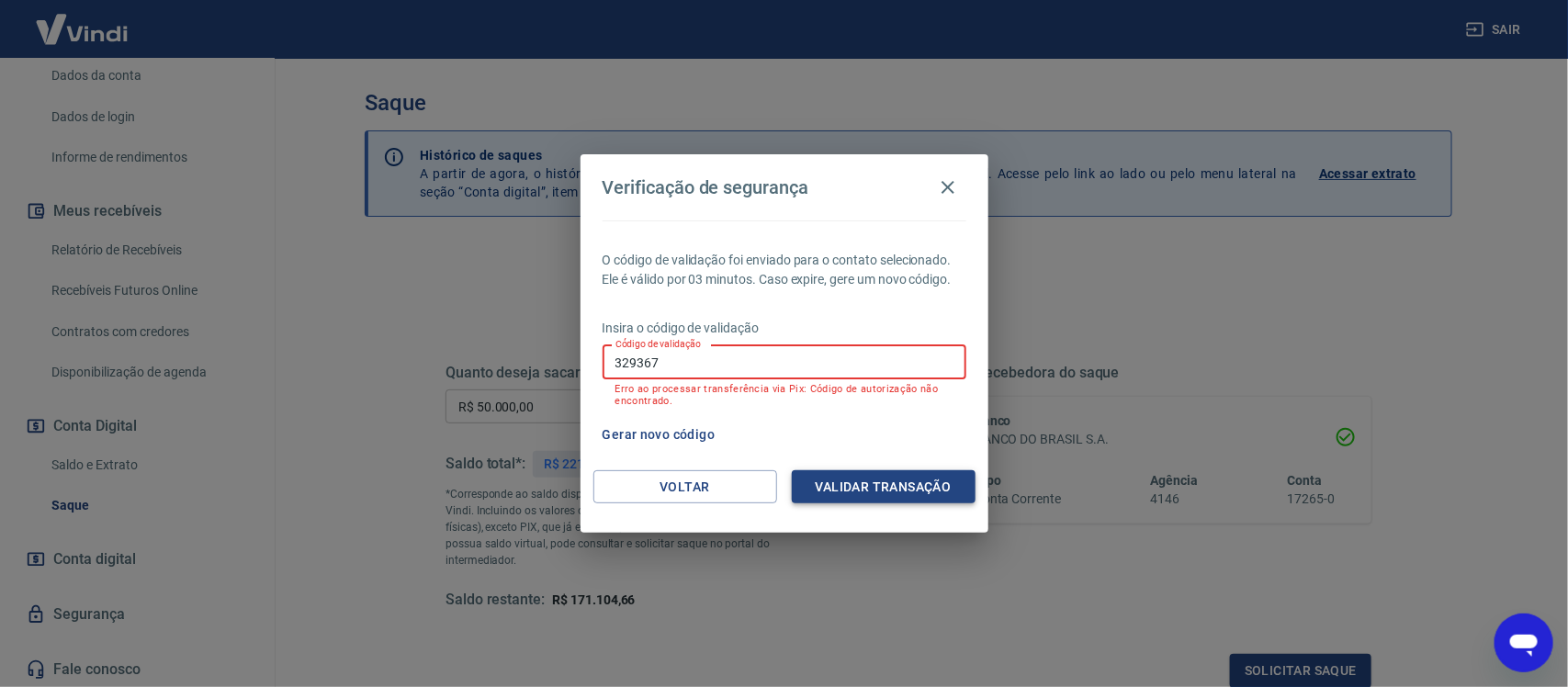
click at [838, 485] on button "Validar transação" at bounding box center [883, 487] width 184 height 34
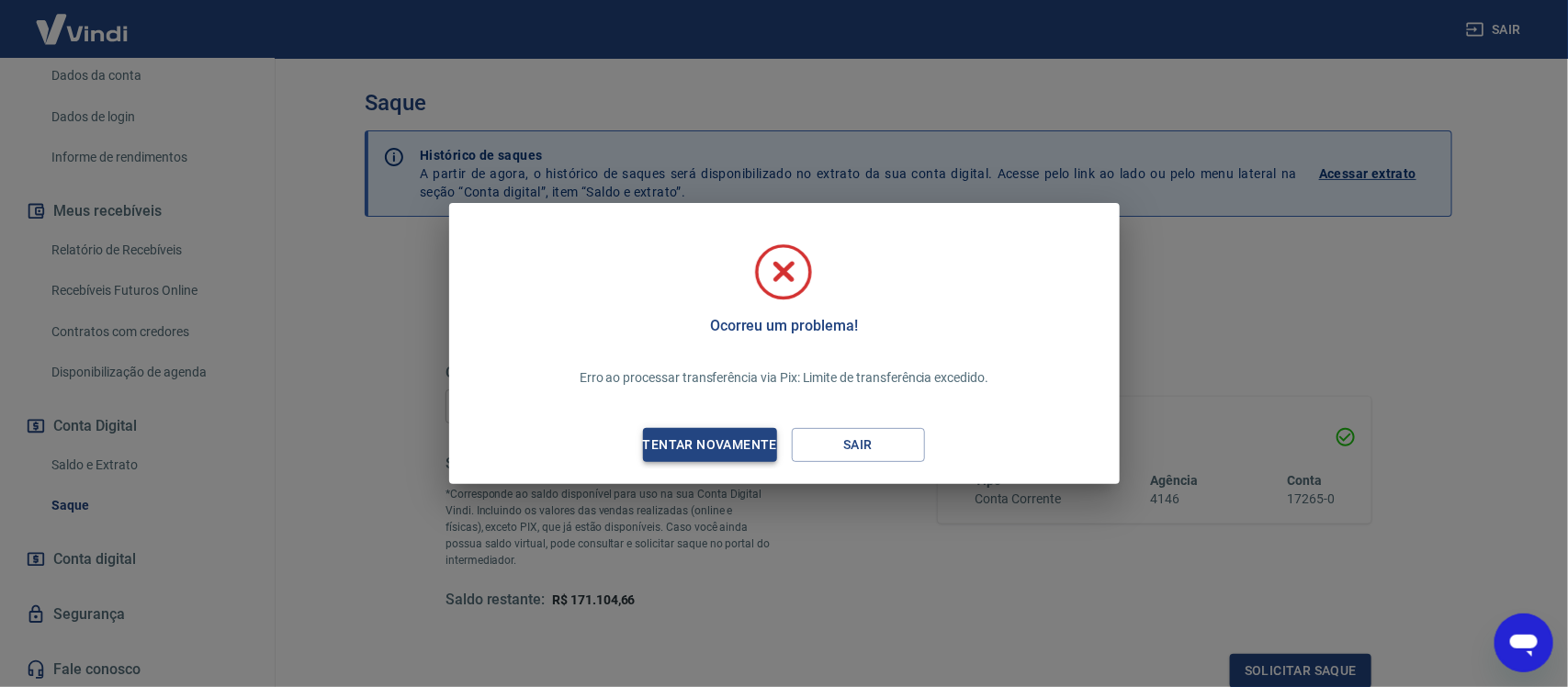
click at [733, 434] on div "Tentar novamente" at bounding box center [709, 445] width 178 height 23
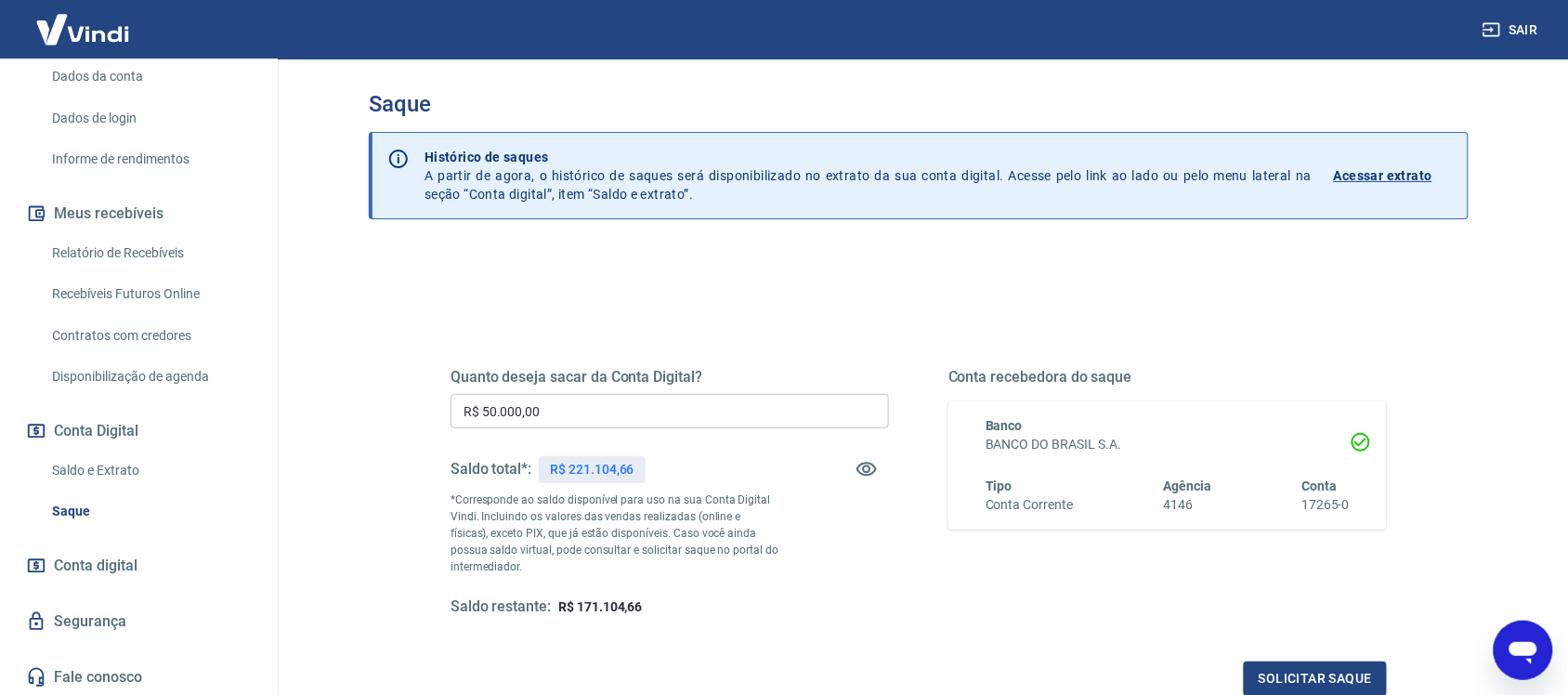
click at [1522, 627] on div "Abrir janela de mensagens" at bounding box center [1523, 650] width 56 height 56
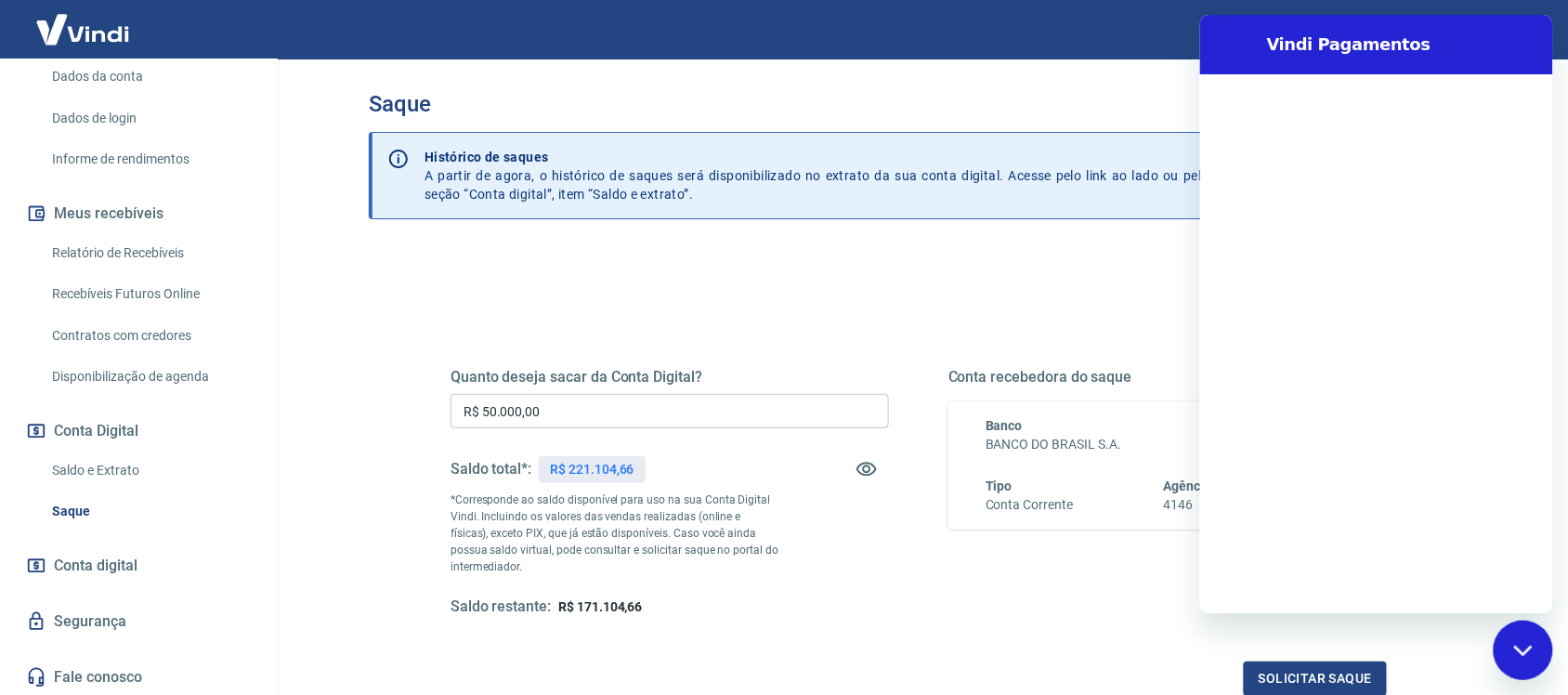
scroll to position [0, 0]
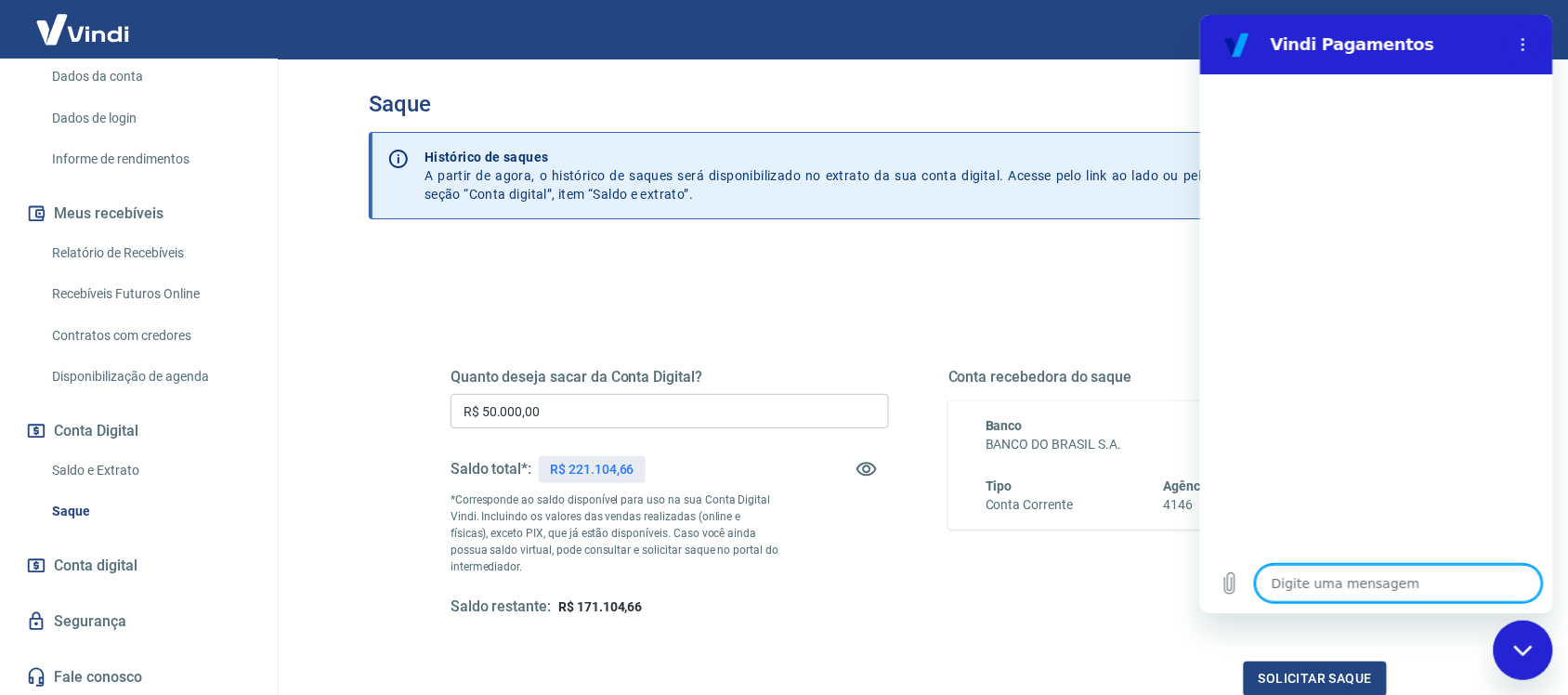
type textarea "q"
type textarea "x"
type textarea "qU"
type textarea "x"
type textarea "qUA"
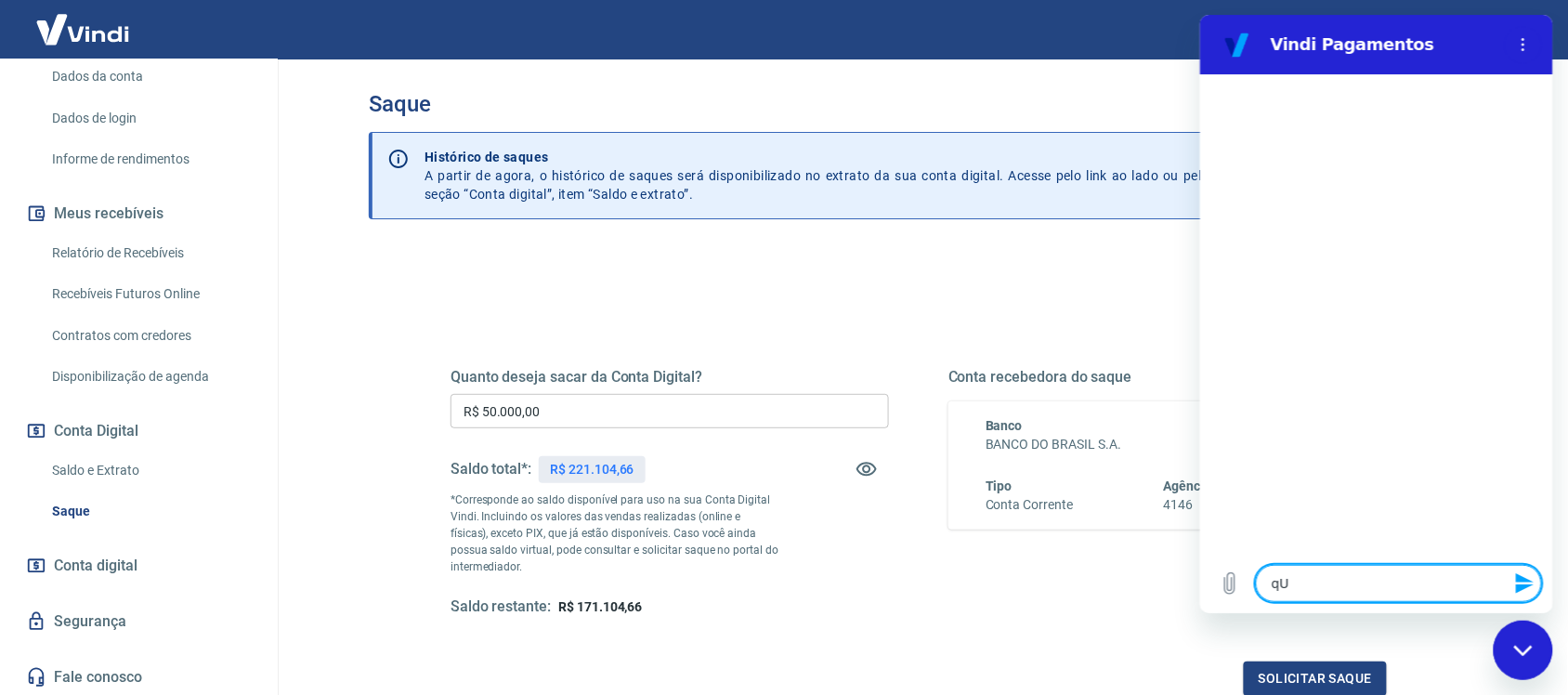
type textarea "x"
type textarea "qUAL"
type textarea "x"
type textarea "qUAL"
type textarea "x"
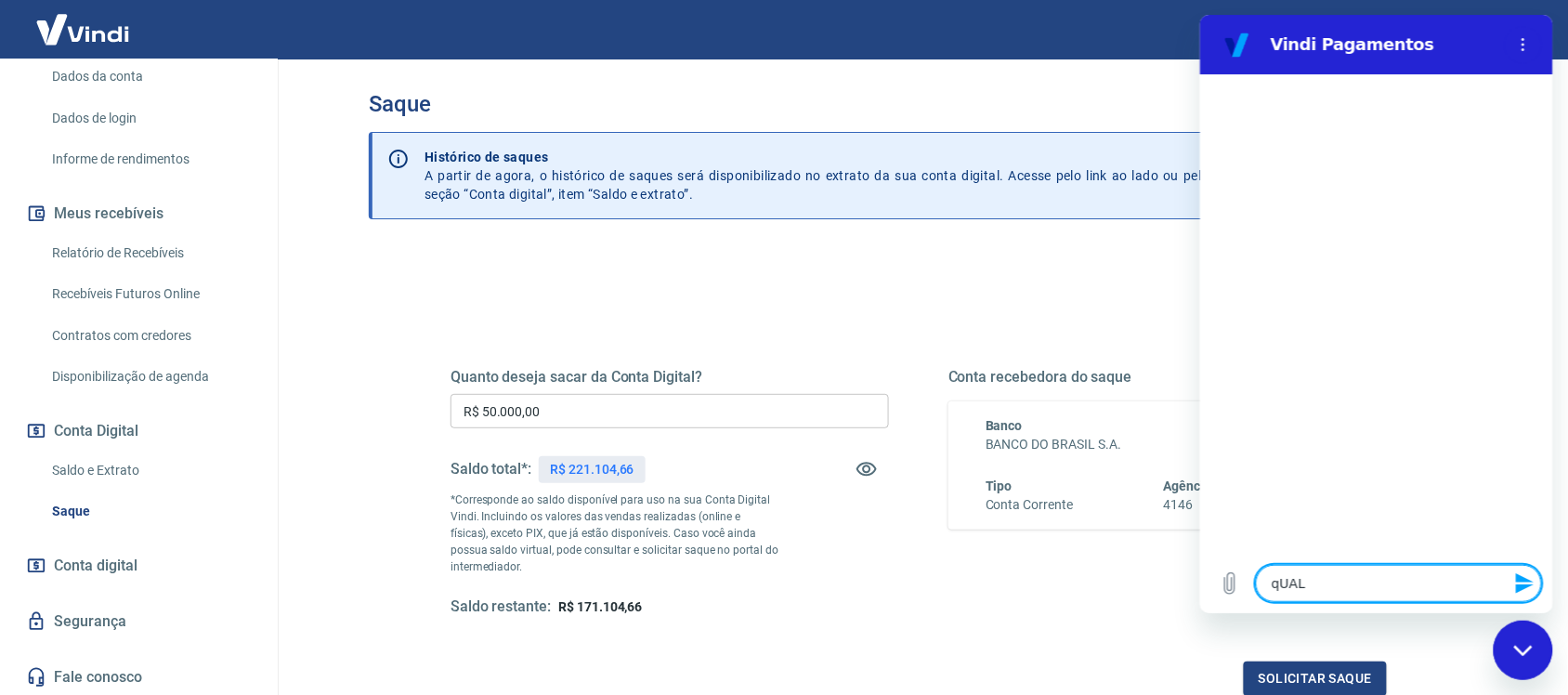
type textarea "qUAL"
type textarea "x"
type textarea "qUA"
type textarea "x"
type textarea "qU"
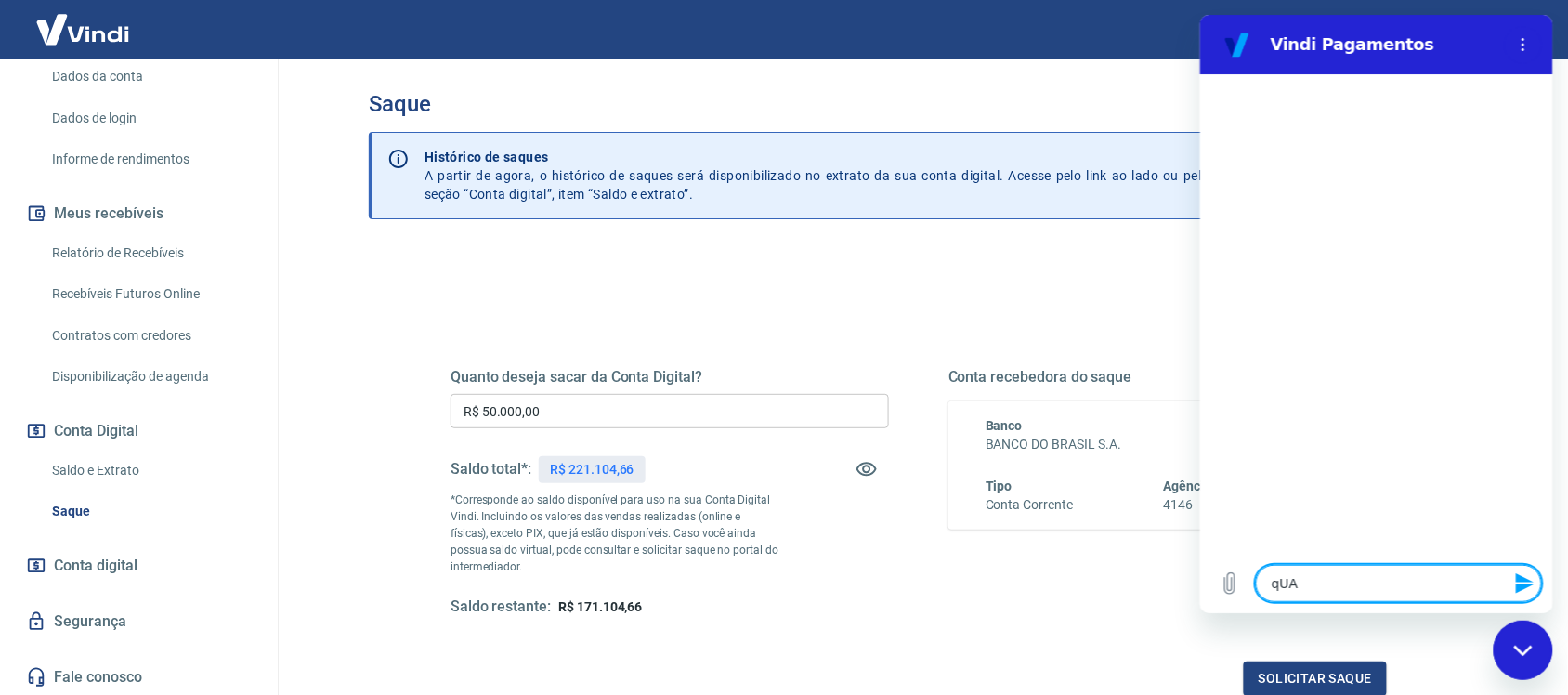
type textarea "x"
type textarea "q"
type textarea "x"
type textarea "Q"
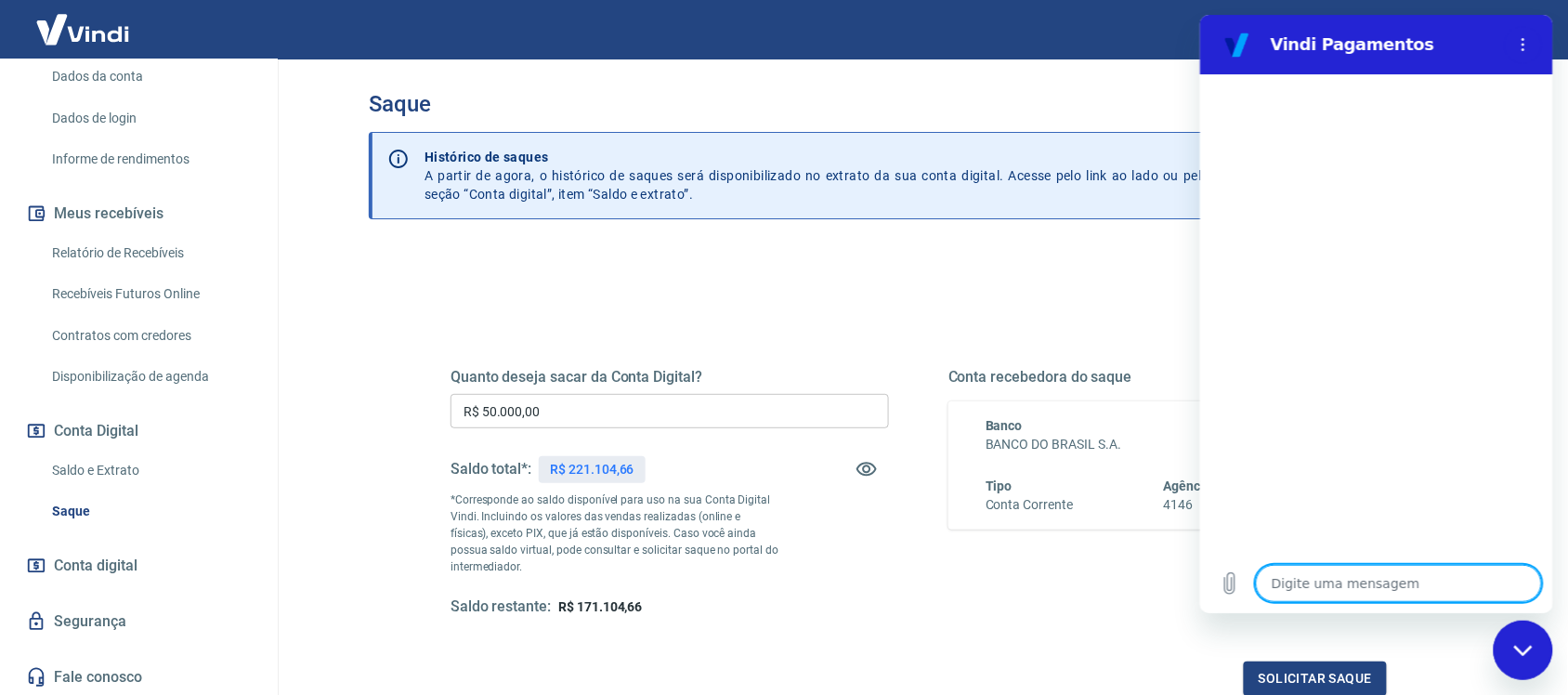
type textarea "x"
type textarea "Qu"
type textarea "x"
type textarea "Qua"
type textarea "x"
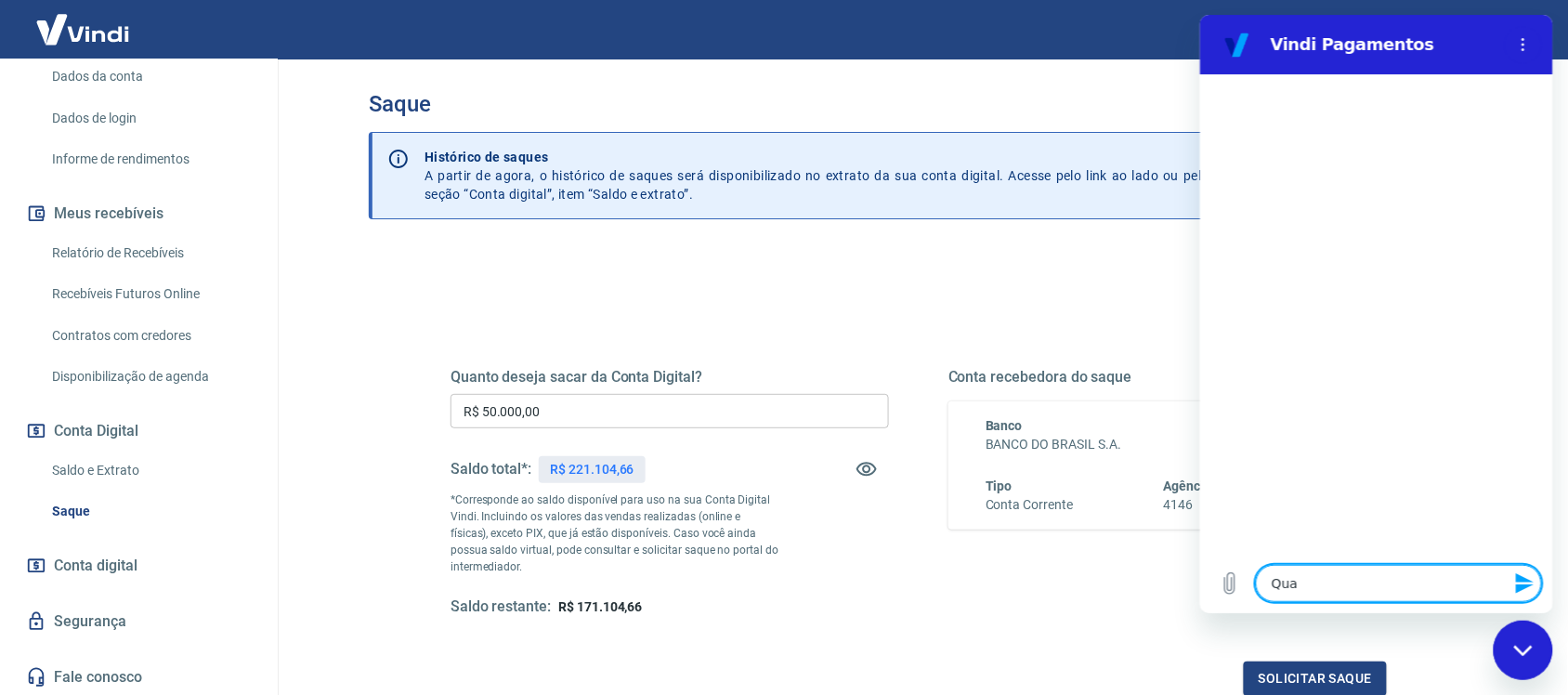
type textarea "Qual"
type textarea "x"
type textarea "Qual"
type textarea "x"
type textarea "Qual o"
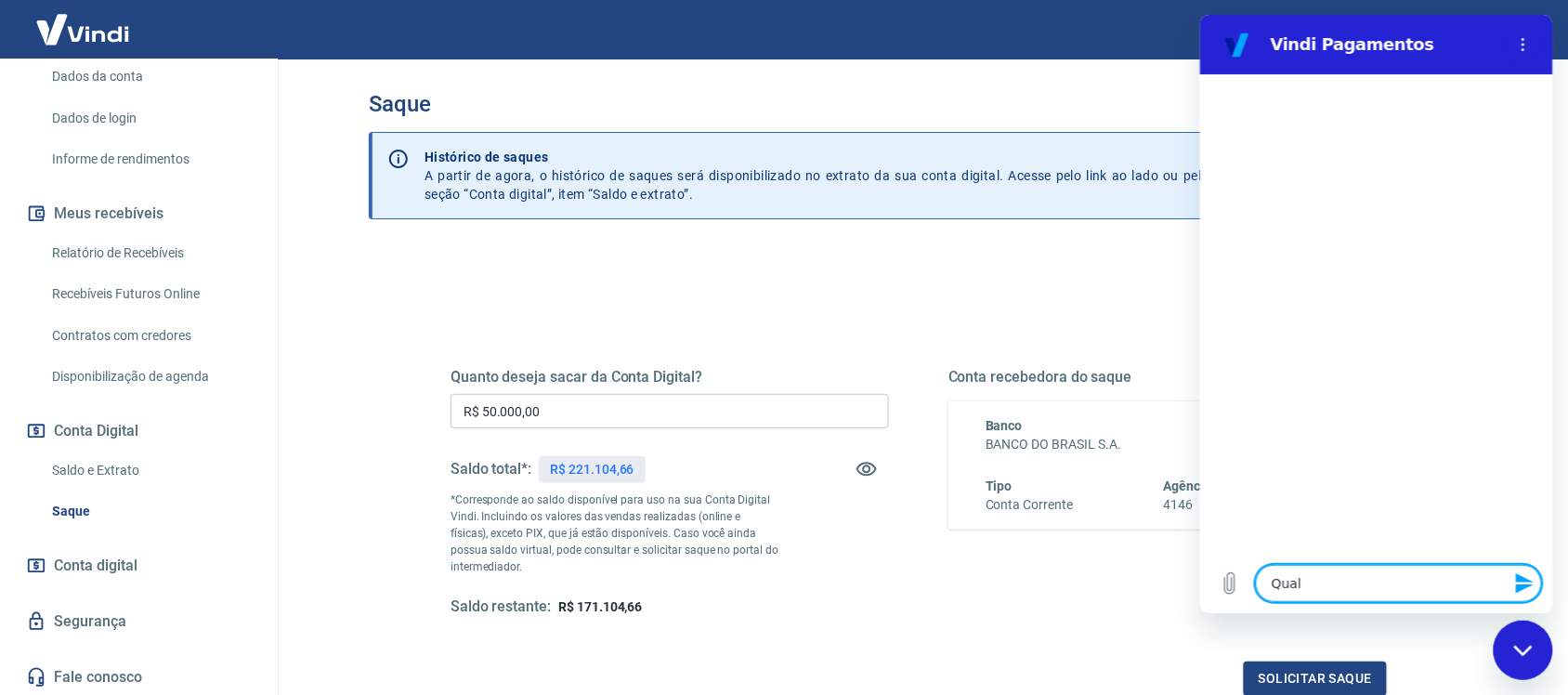
type textarea "x"
type textarea "Qual o"
type textarea "x"
type textarea "Qual o l"
type textarea "x"
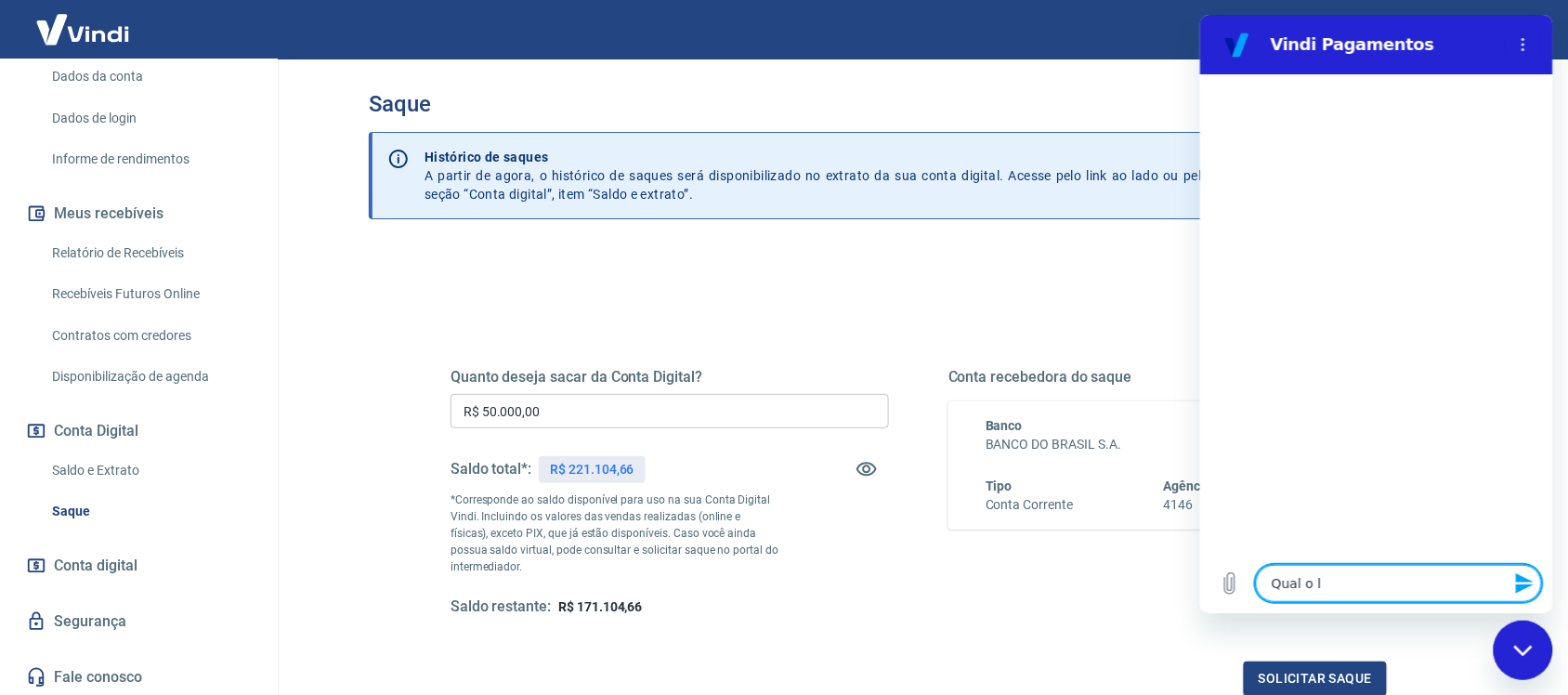
type textarea "Qual o li"
type textarea "x"
type textarea "Qual o lim"
type textarea "x"
type textarea "Qual o limi"
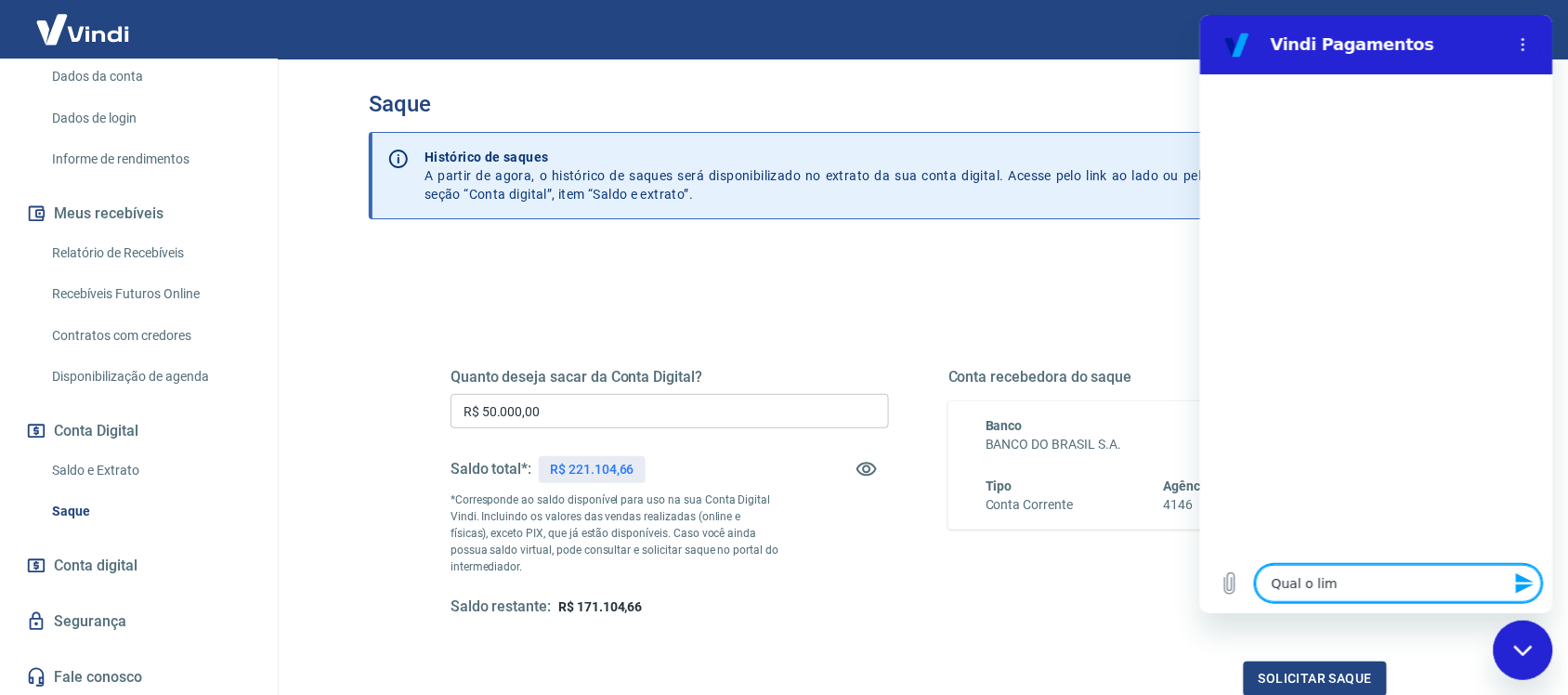
type textarea "x"
type textarea "Qual o limit"
type textarea "x"
type textarea "Qual o limite"
type textarea "x"
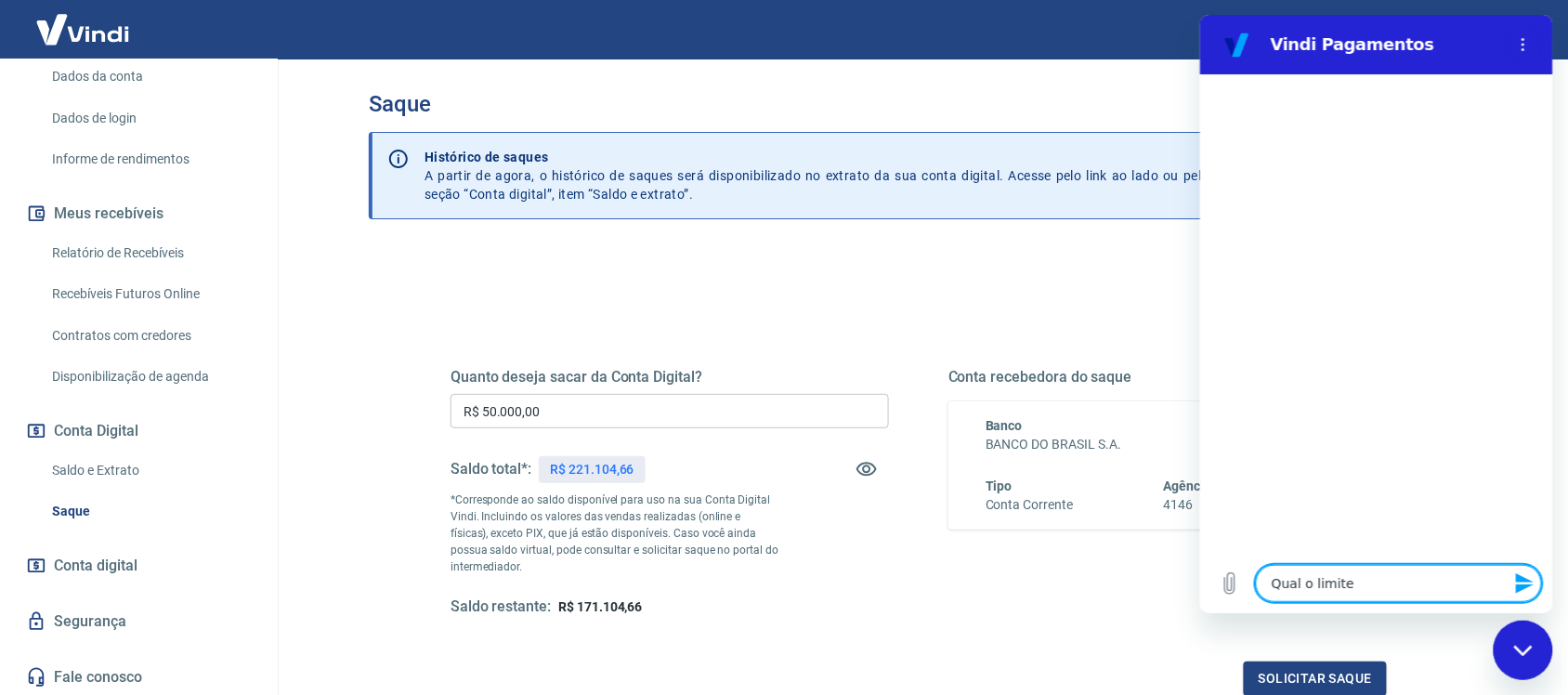
type textarea "Qual o limite"
type textarea "x"
type textarea "Qual o limite d"
type textarea "x"
type textarea "Qual o limite di"
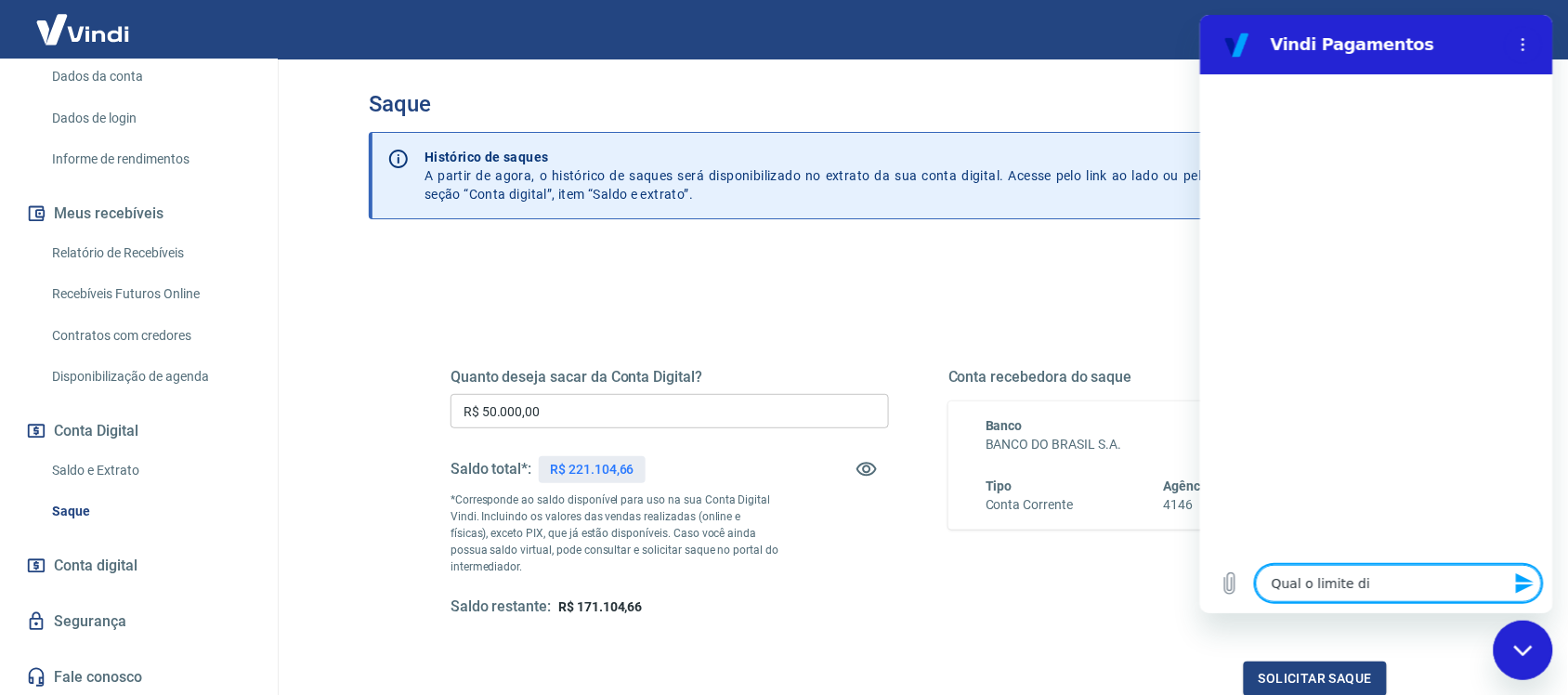
type textarea "x"
type textarea "Qual o limite dia"
type textarea "x"
type textarea "Qual o limite diar"
type textarea "x"
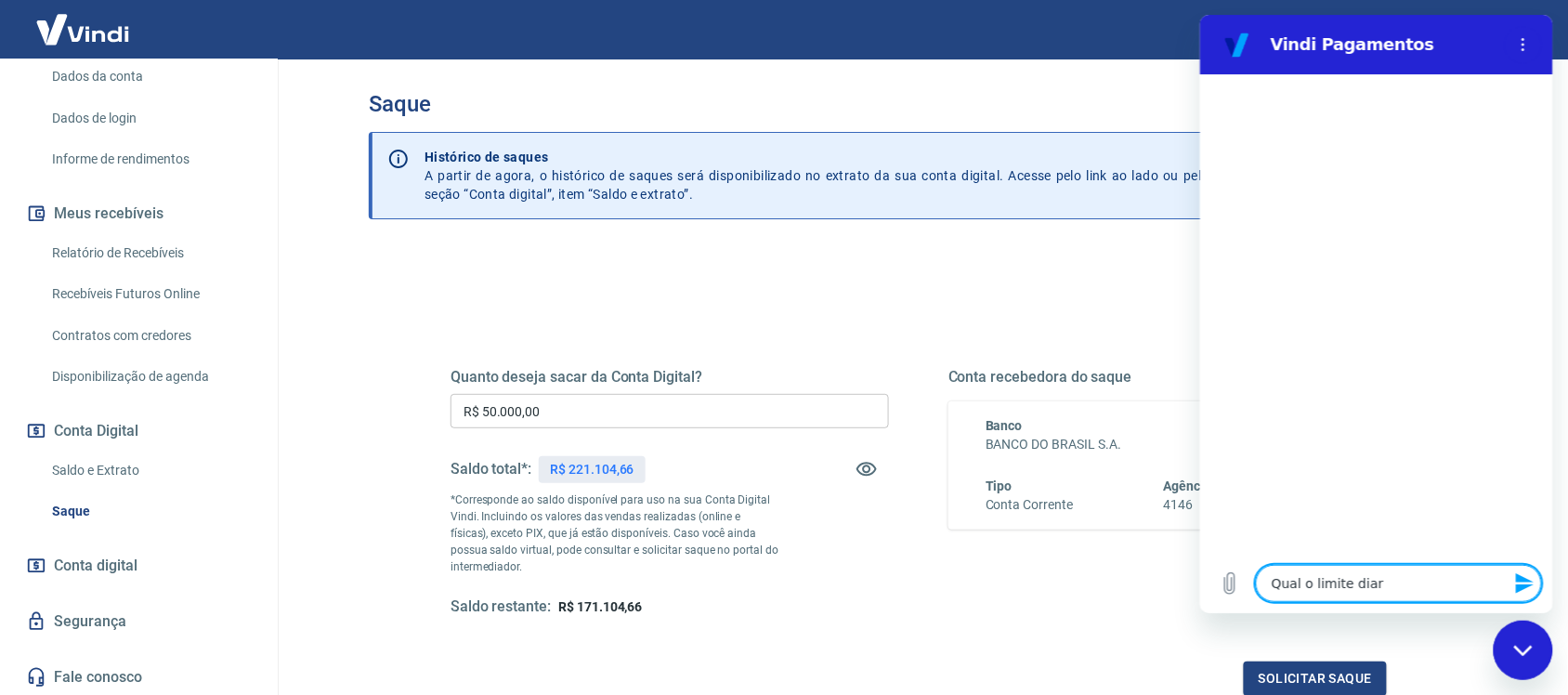
type textarea "Qual o limite diari"
type textarea "x"
type textarea "Qual o limite diario"
type textarea "x"
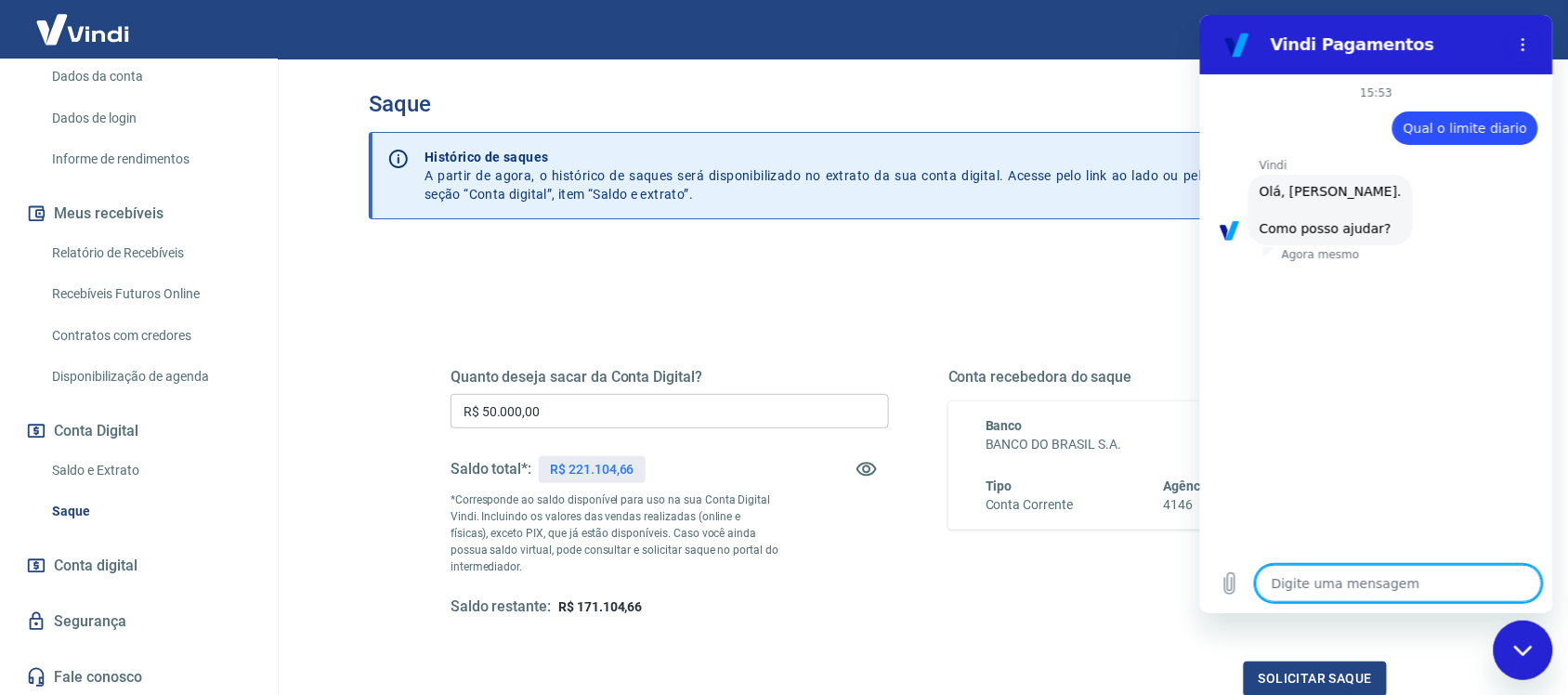
type textarea "d"
type textarea "x"
type textarea "de"
type textarea "x"
type textarea "de"
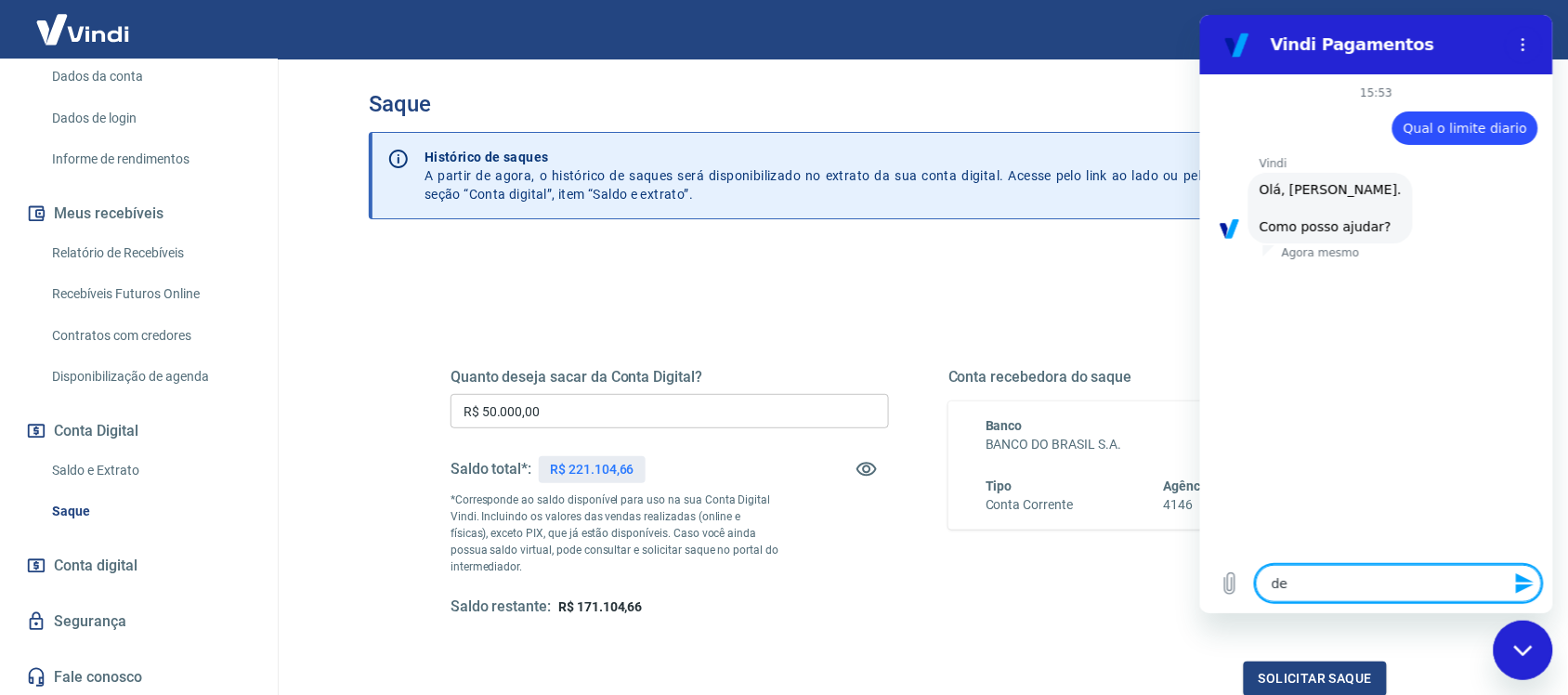
type textarea "x"
type textarea "de s"
type textarea "x"
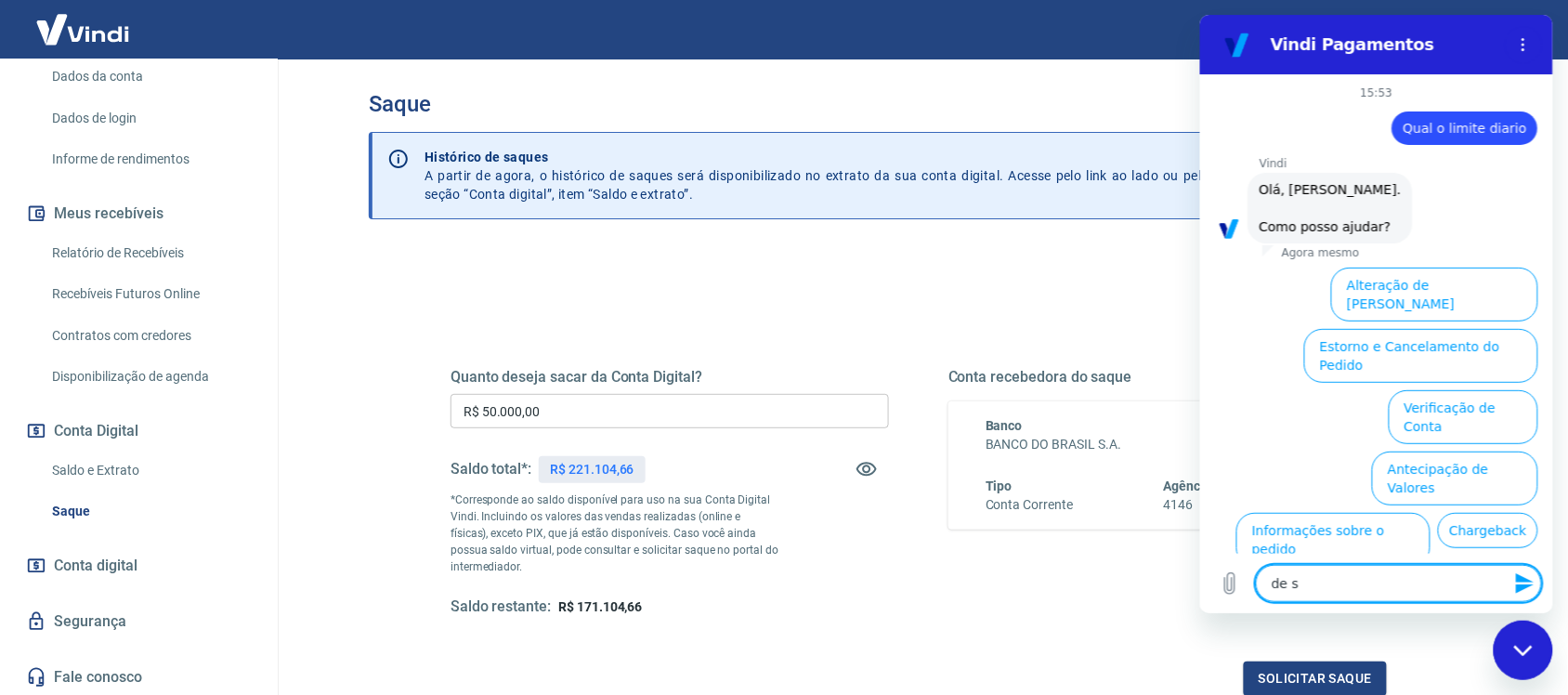
scroll to position [97, 0]
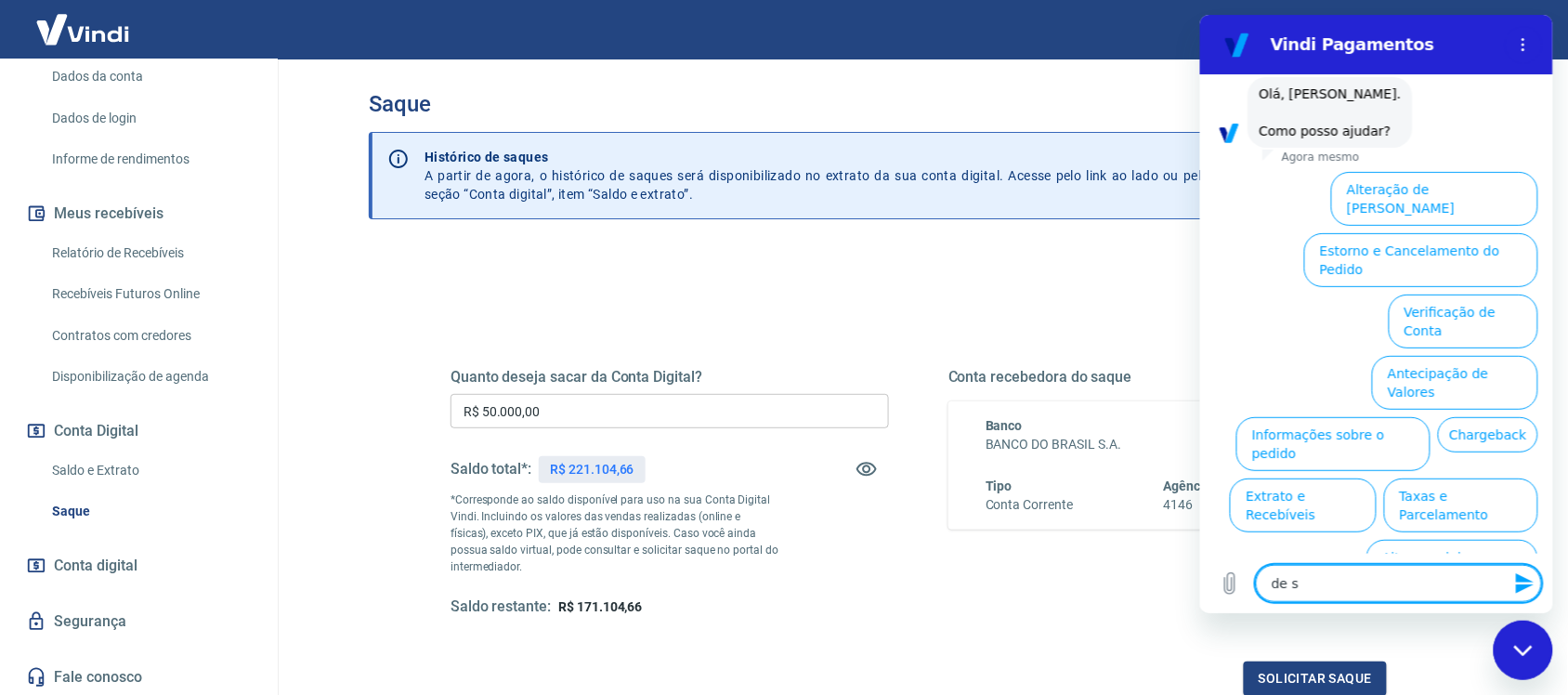
type textarea "de sa"
type textarea "x"
type textarea "de saq"
type textarea "x"
type textarea "de saqu"
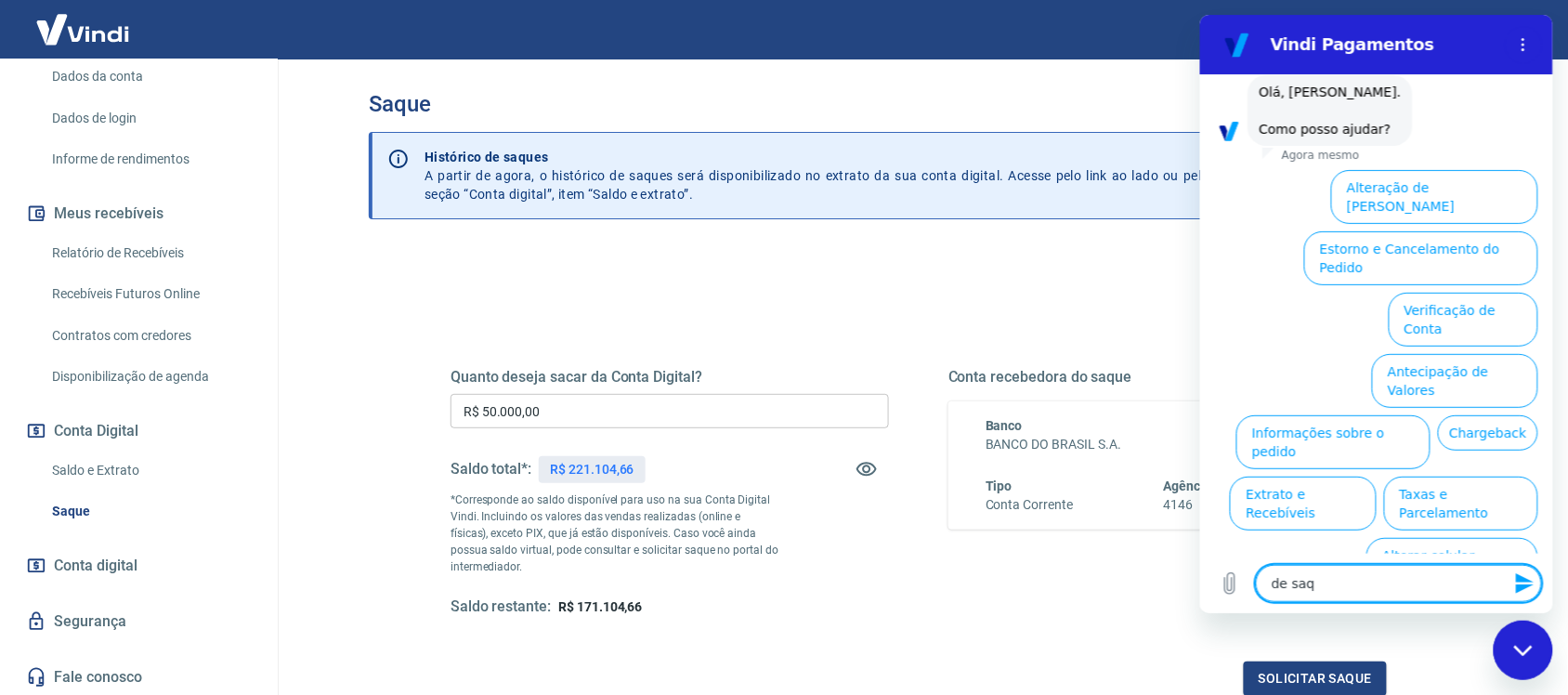
type textarea "x"
type textarea "de saque"
type textarea "x"
type textarea "de saqu"
type textarea "x"
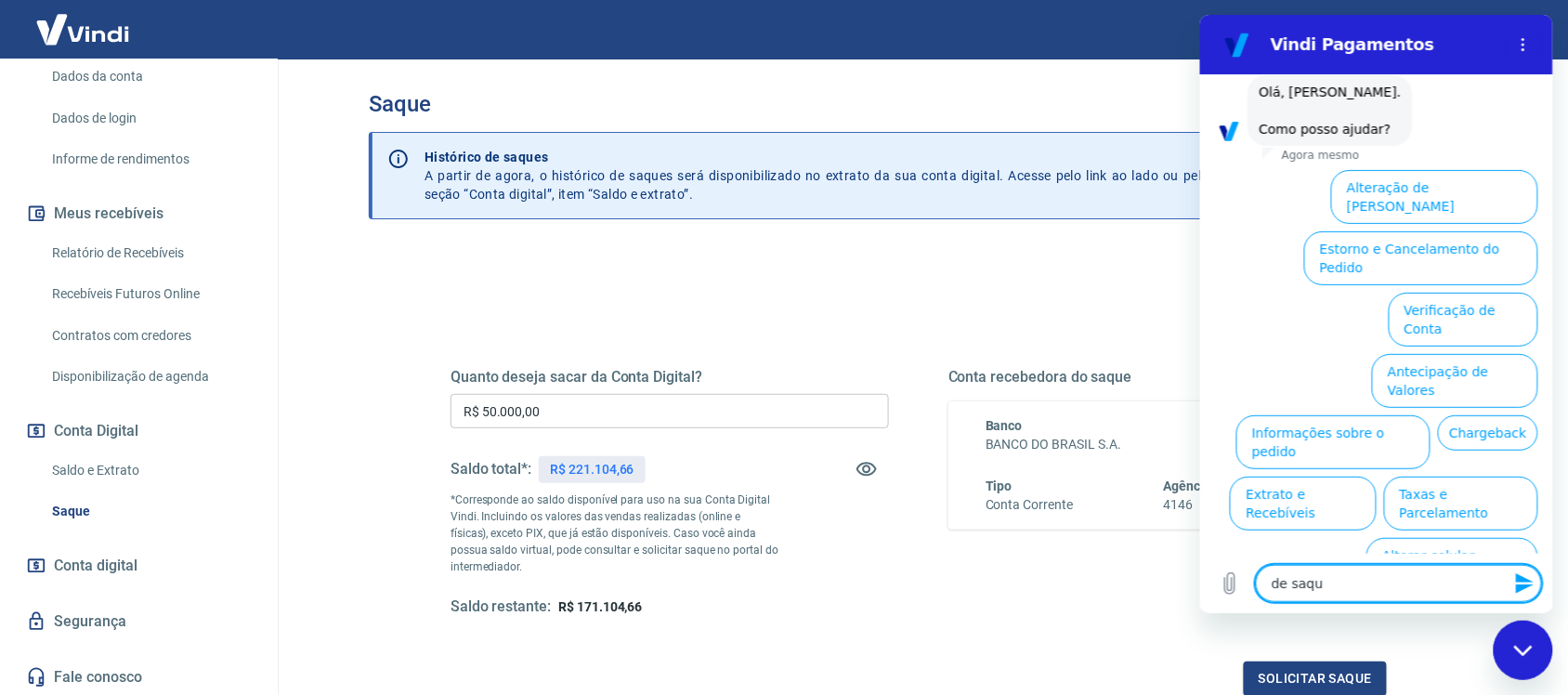
type textarea "de saq"
type textarea "x"
type textarea "de sa"
type textarea "x"
type textarea "de s"
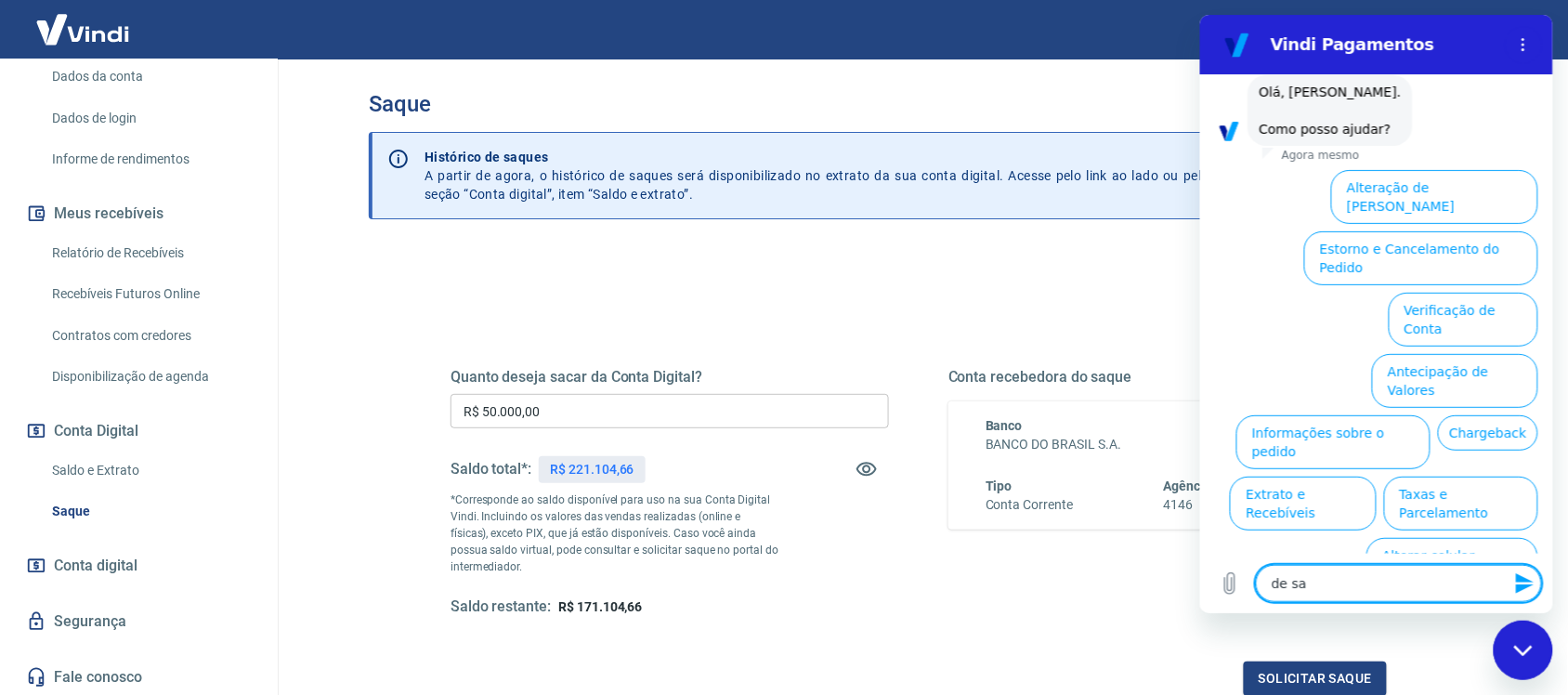
type textarea "x"
type textarea "de"
type textarea "x"
type textarea "de"
type textarea "x"
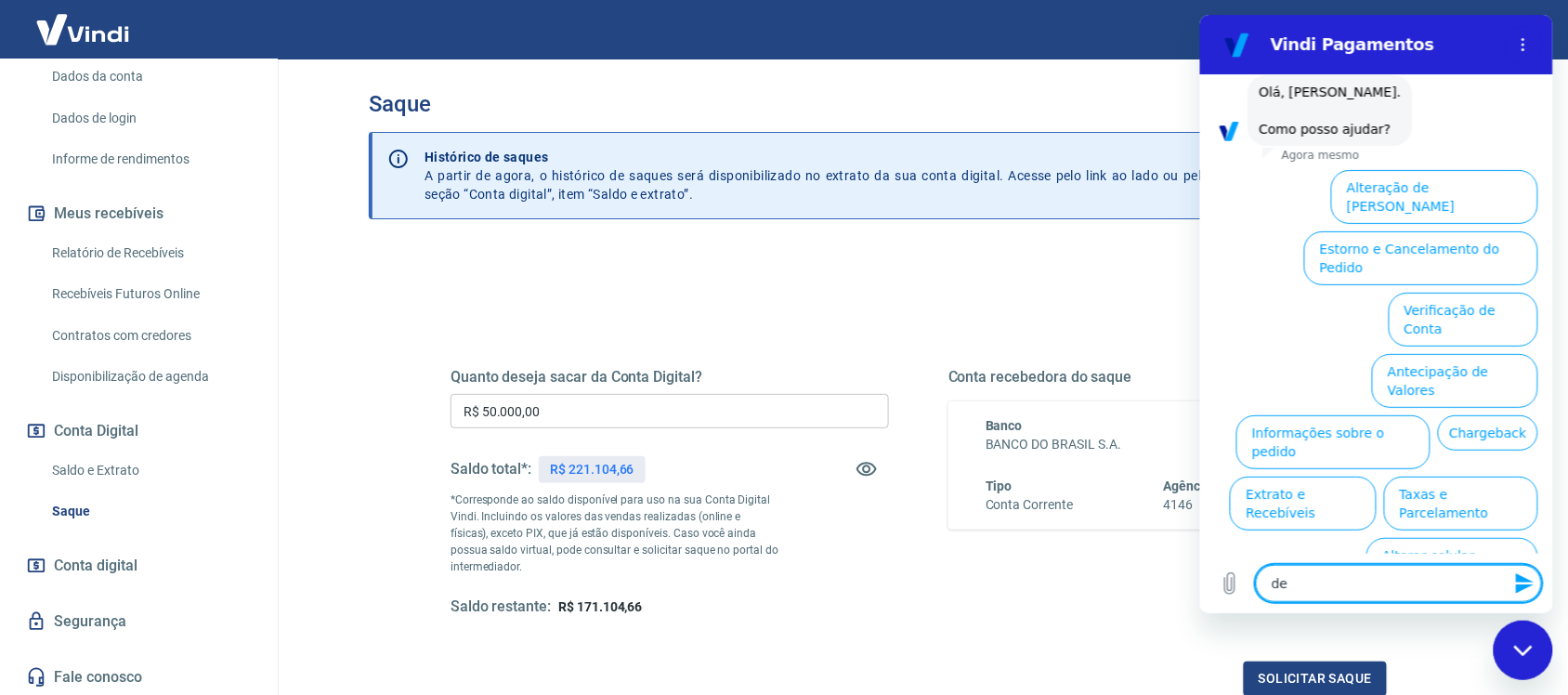
type textarea "d"
type textarea "x"
type textarea "s"
type textarea "x"
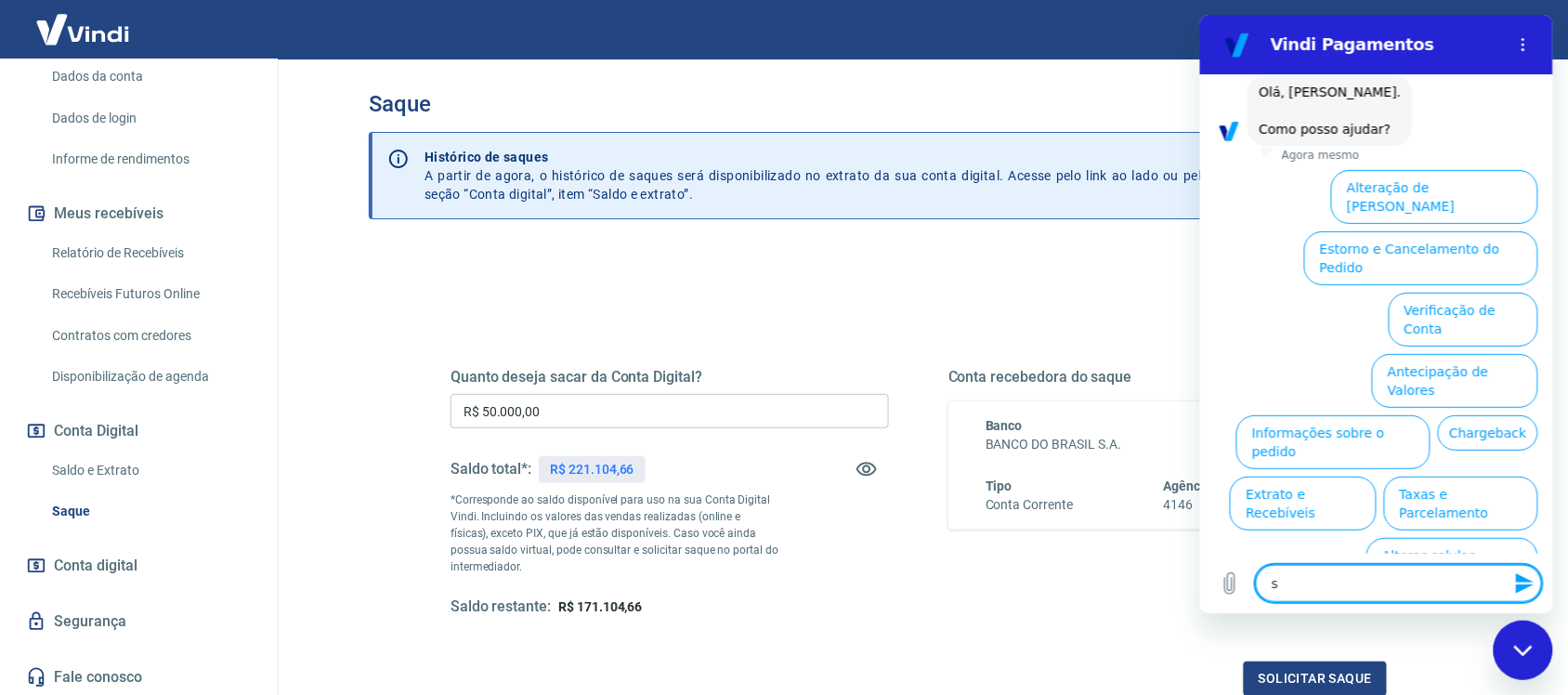
type textarea "sa"
type textarea "x"
type textarea "saq"
type textarea "x"
type textarea "saqu"
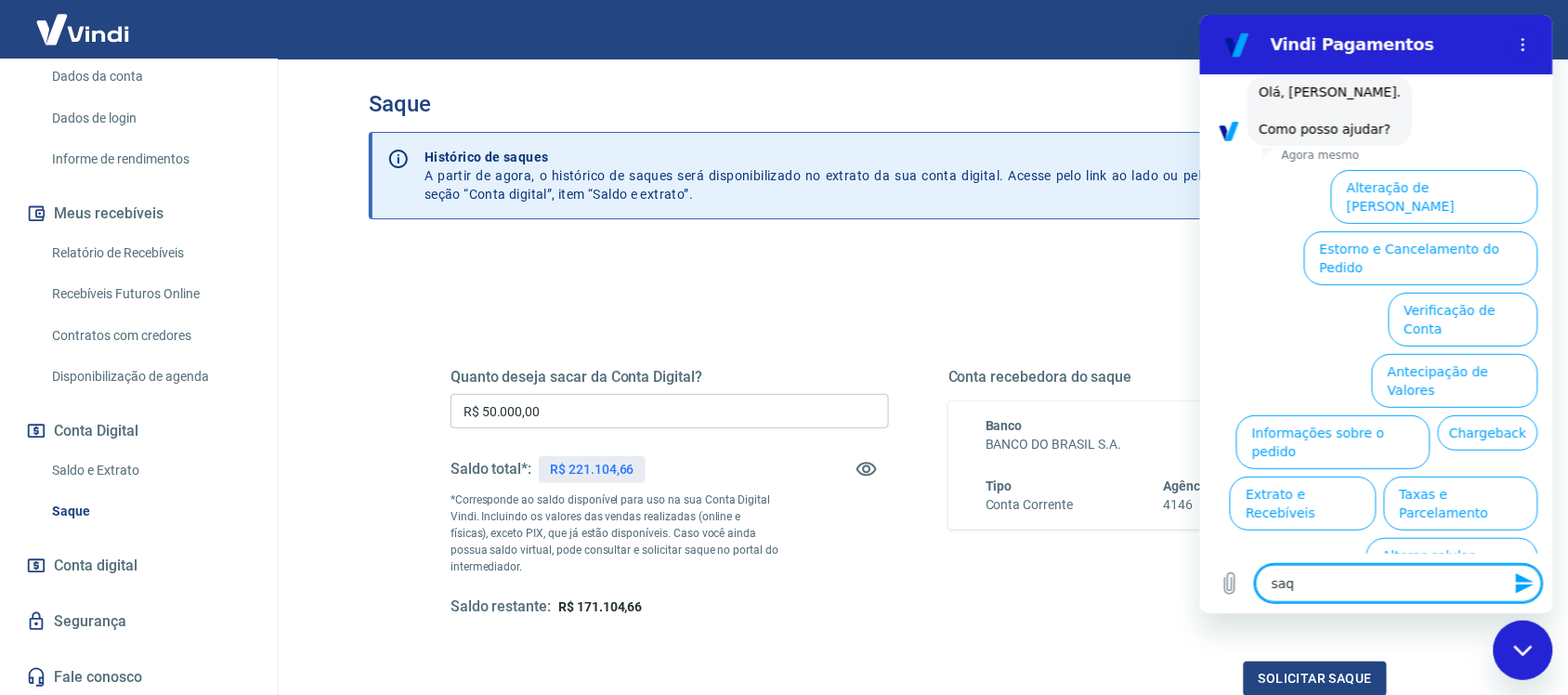
type textarea "x"
type textarea "saque"
type textarea "x"
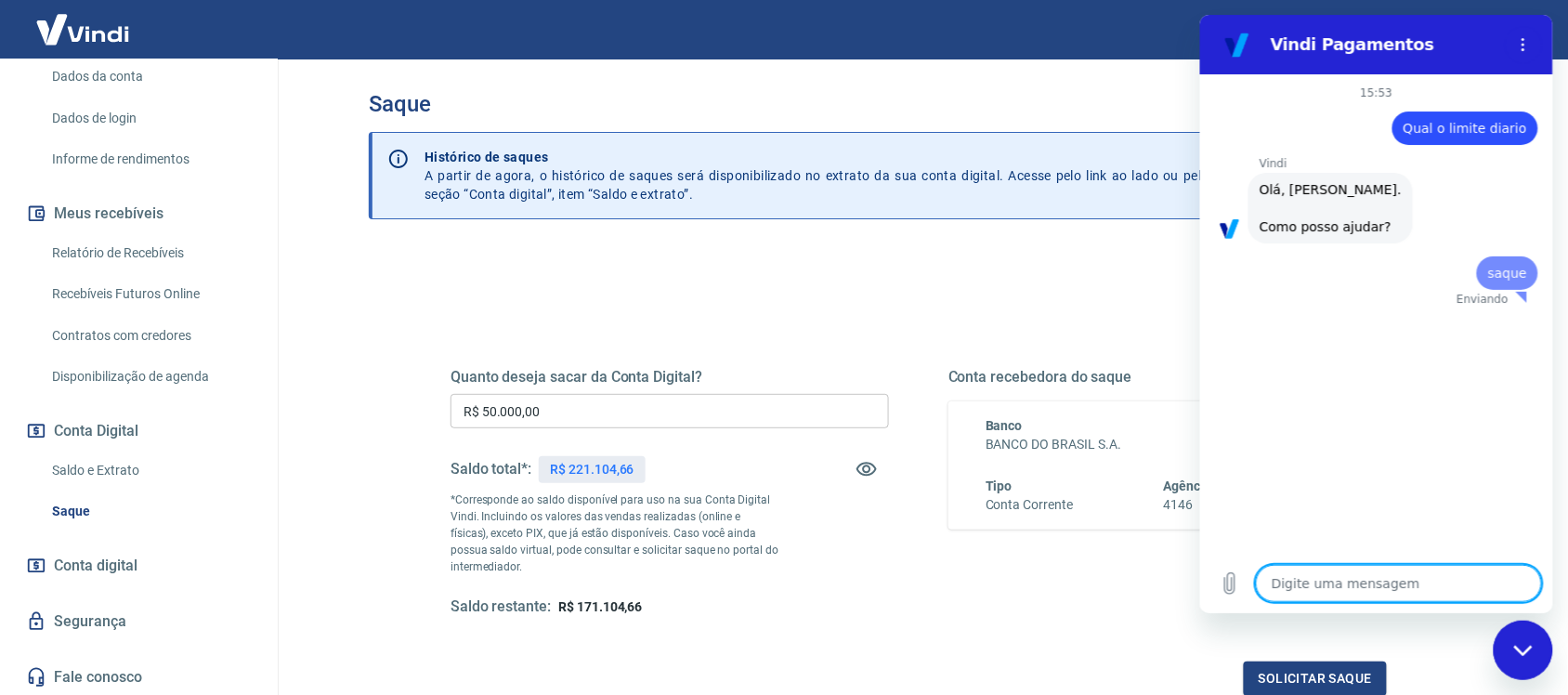
scroll to position [0, 0]
type textarea "x"
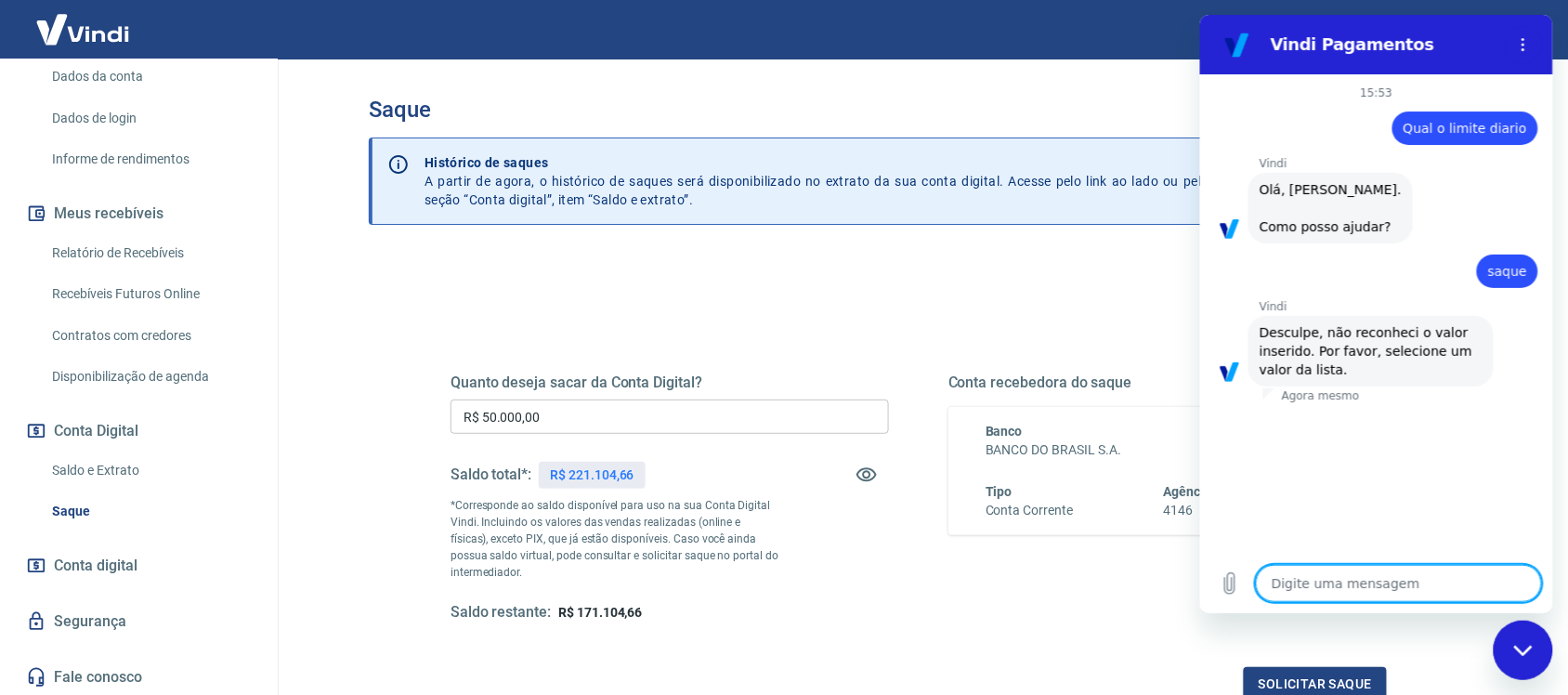
type textarea "Q"
type textarea "x"
type textarea "Qu"
type textarea "x"
type textarea "Qua"
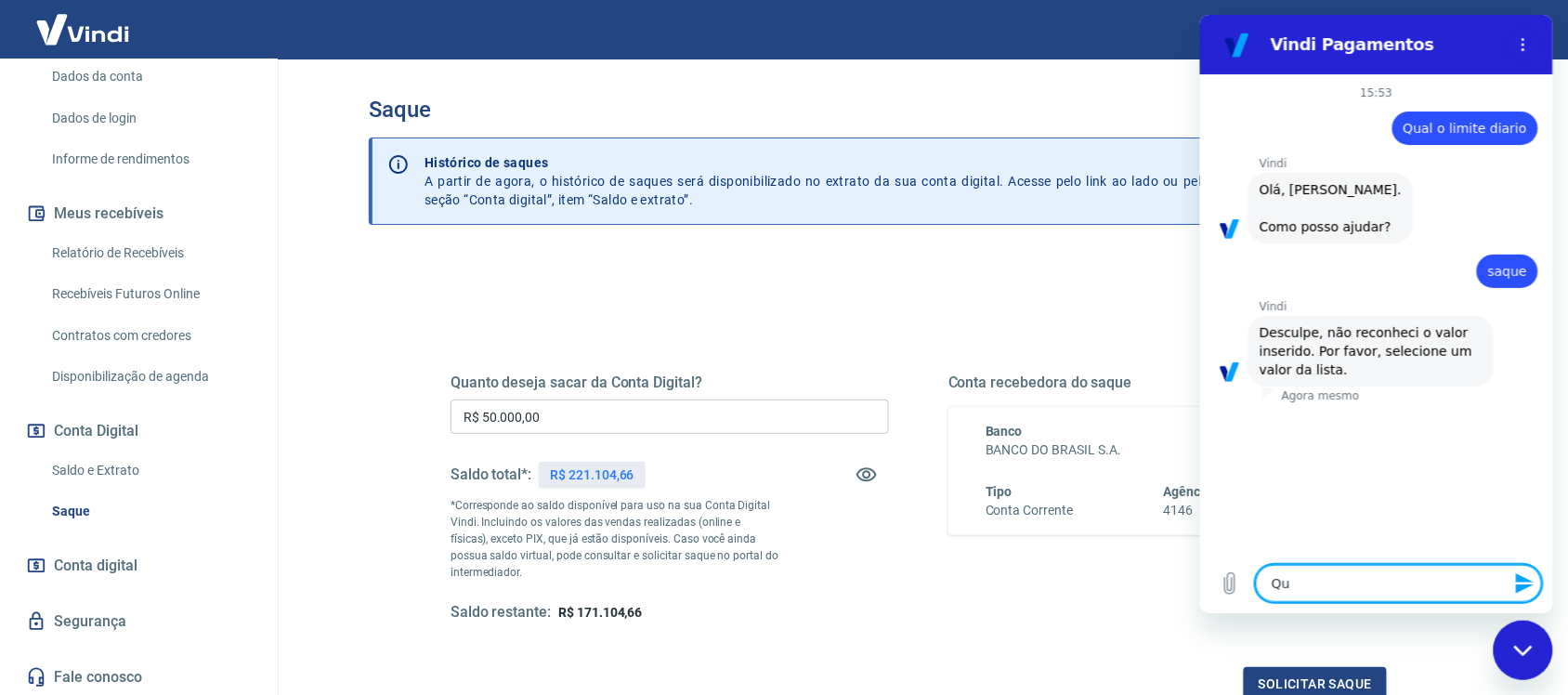
type textarea "x"
type textarea "Qual"
type textarea "x"
type textarea "Qual"
type textarea "x"
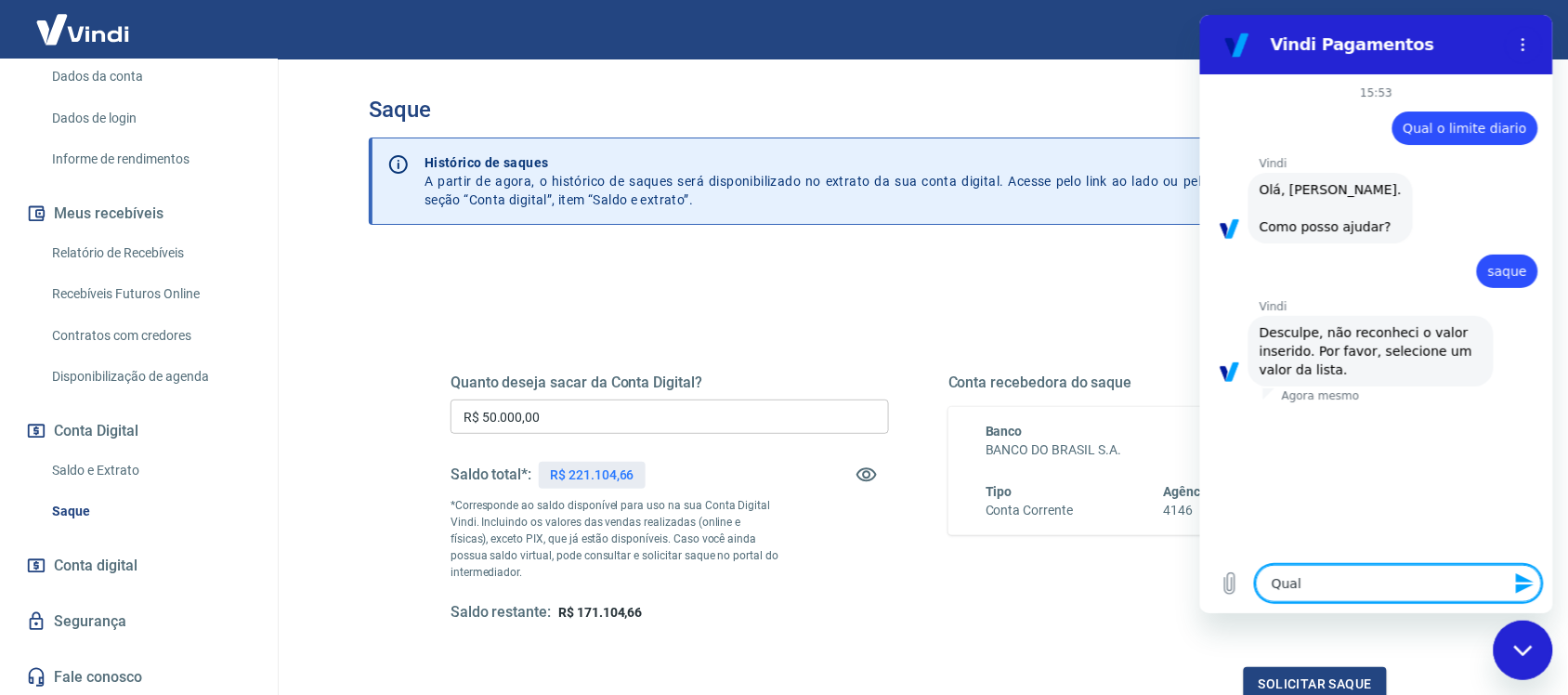
type textarea "Qual o"
type textarea "x"
type textarea "Qual o"
type textarea "x"
type textarea "Qual o l"
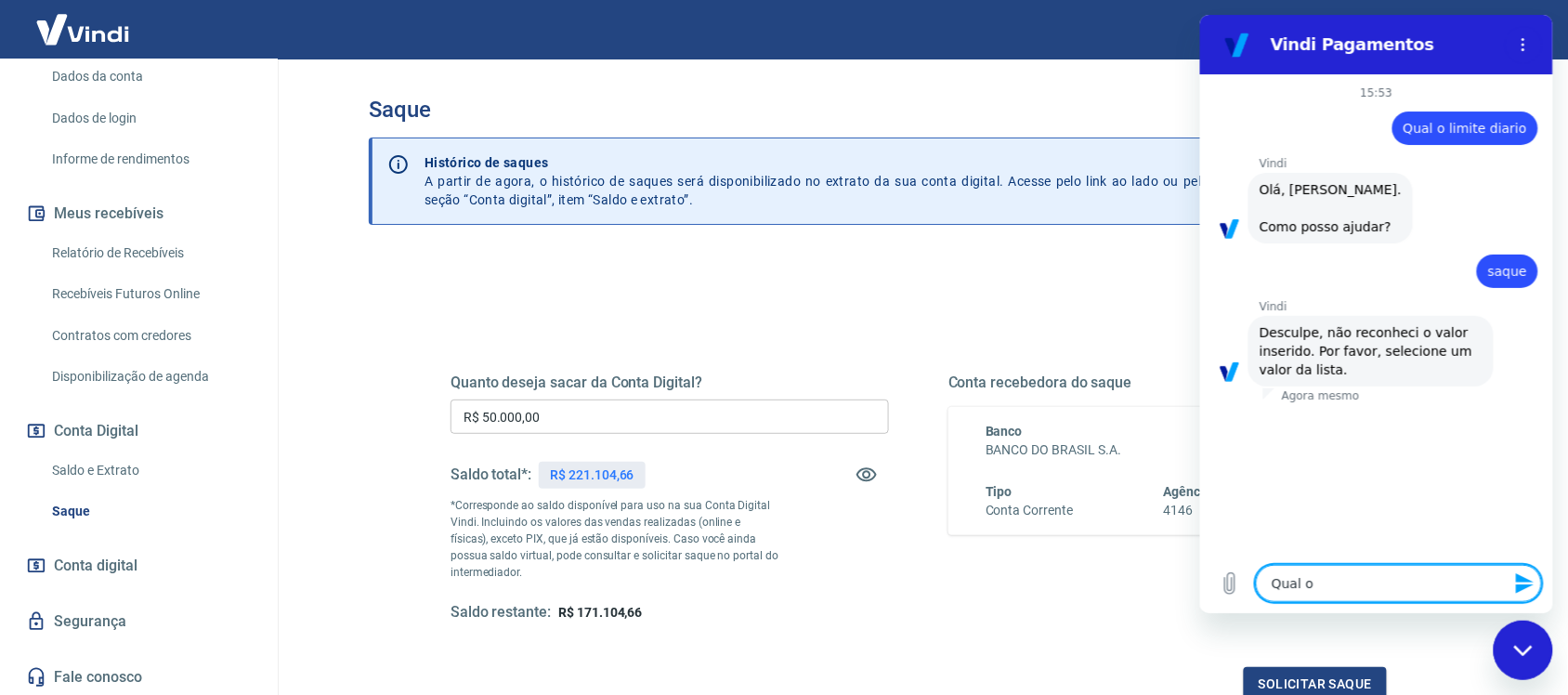
type textarea "x"
type textarea "Qual o li"
type textarea "x"
type textarea "Qual o lim"
type textarea "x"
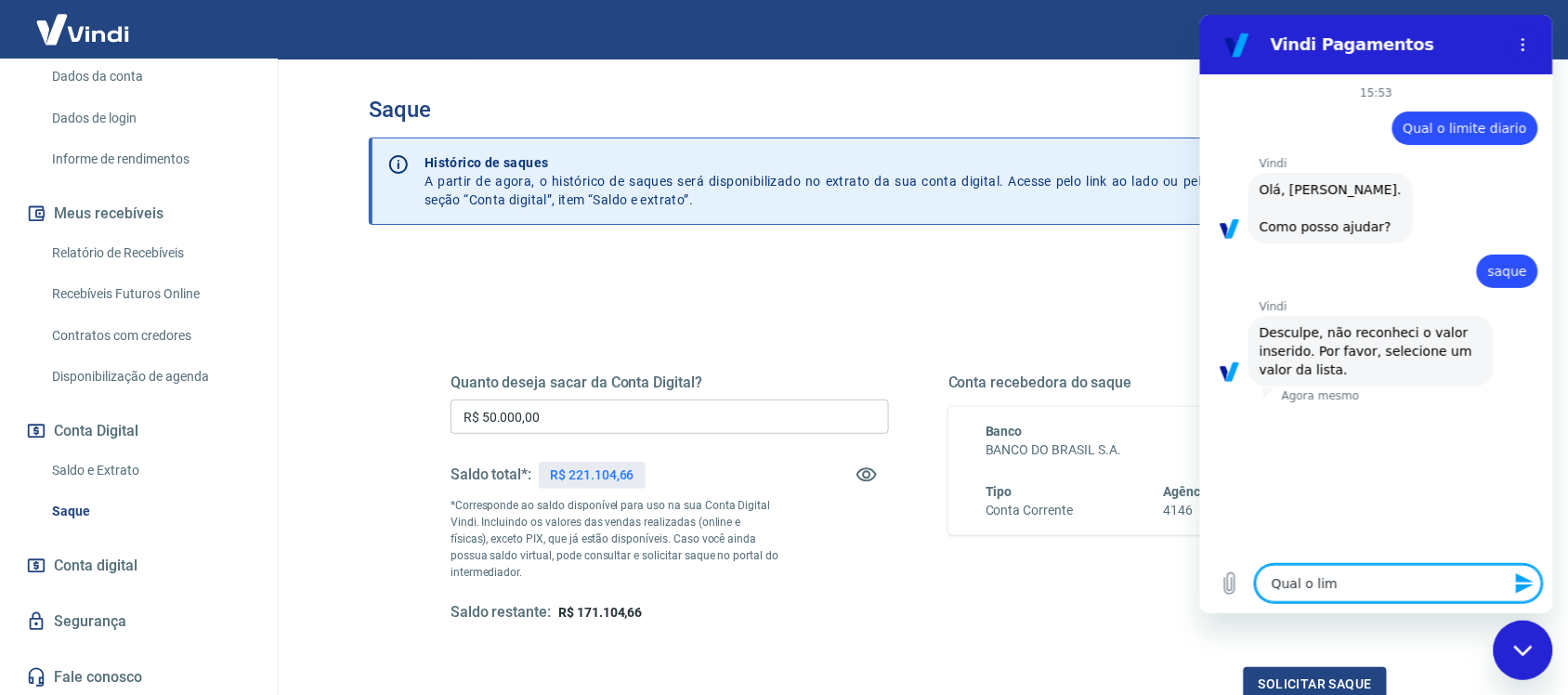
type textarea "Qual o limi"
type textarea "x"
type textarea "Qual o limit"
type textarea "x"
type textarea "Qual o limite"
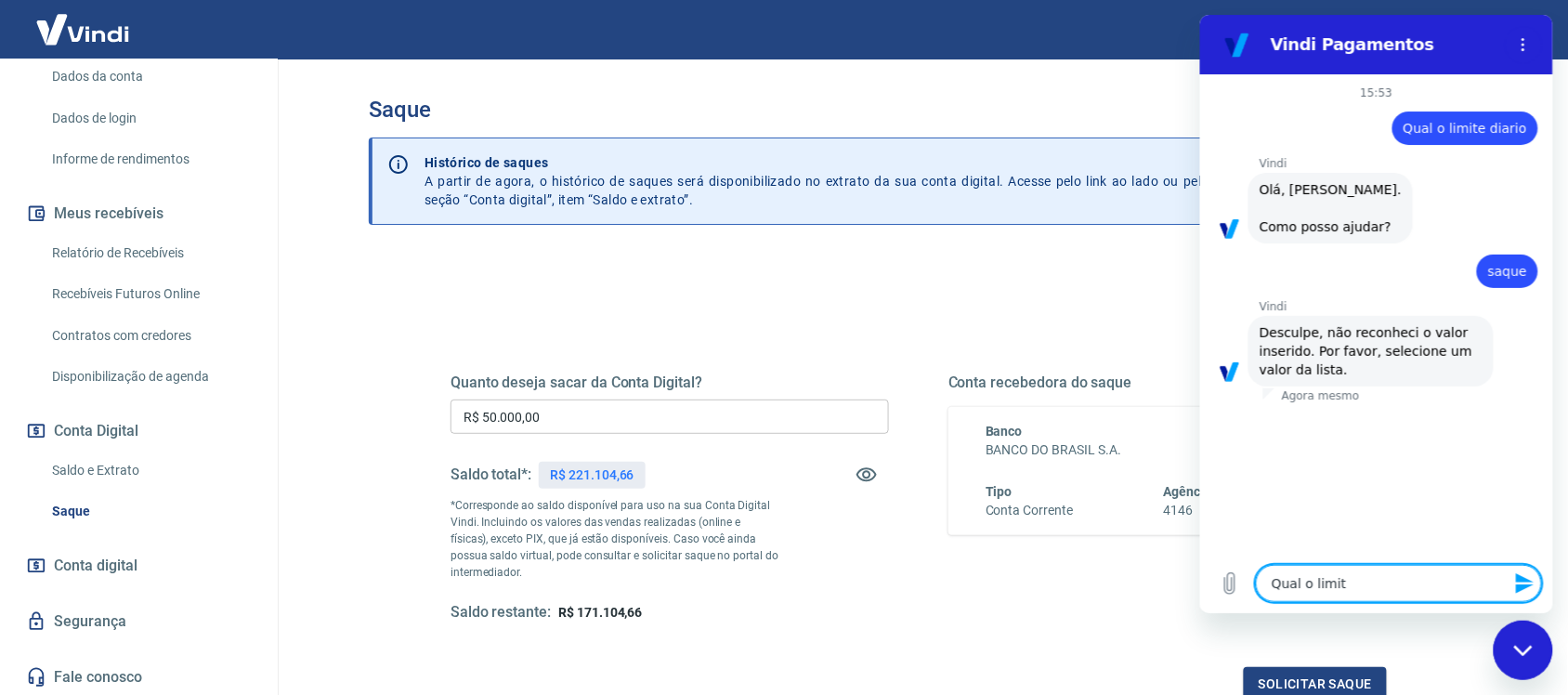
type textarea "x"
type textarea "Qual o limite"
type textarea "x"
type textarea "Qual o limite d"
type textarea "x"
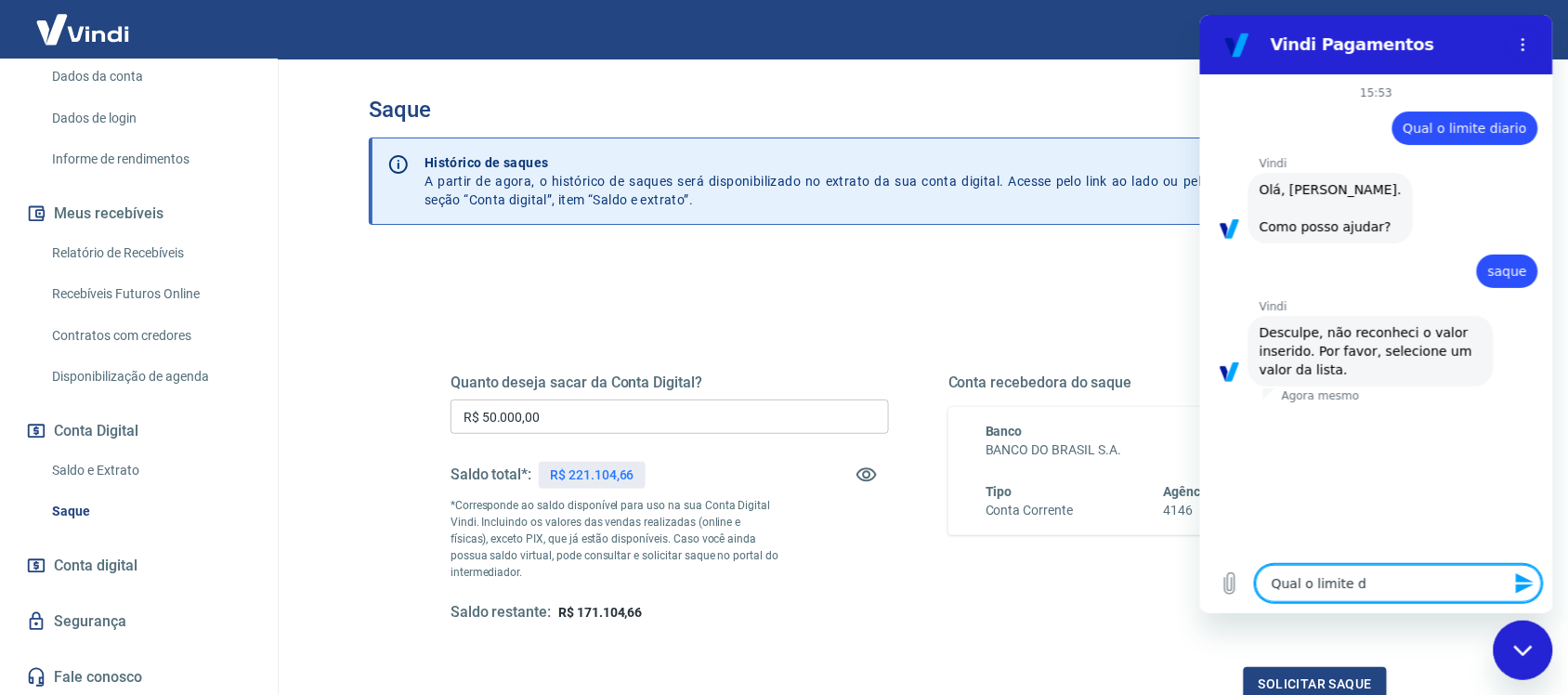
type textarea "Qual o limite di"
type textarea "x"
type textarea "Qual o limite dia"
type textarea "x"
type textarea "Qual o limite di"
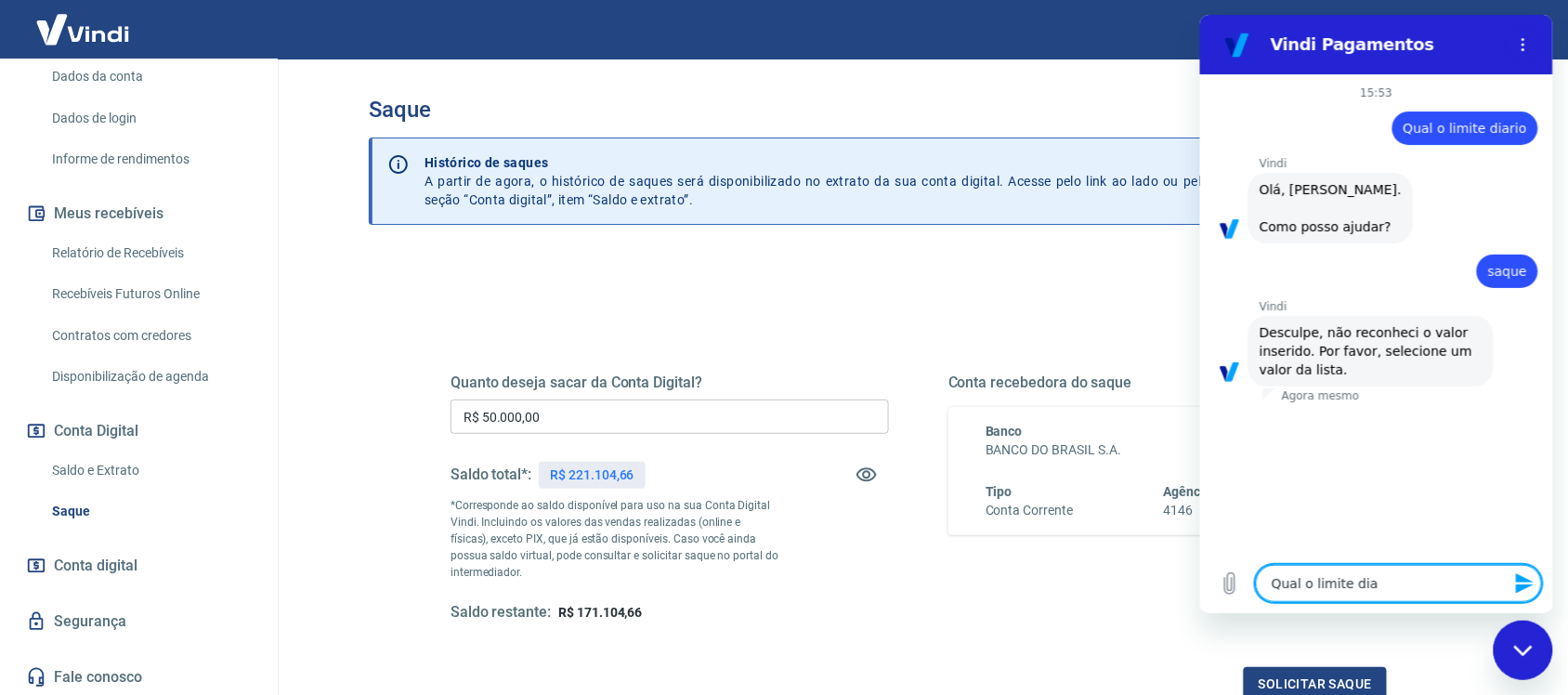
type textarea "x"
type textarea "Qual o limite diá"
type textarea "x"
type textarea "Qual o limite diár"
type textarea "x"
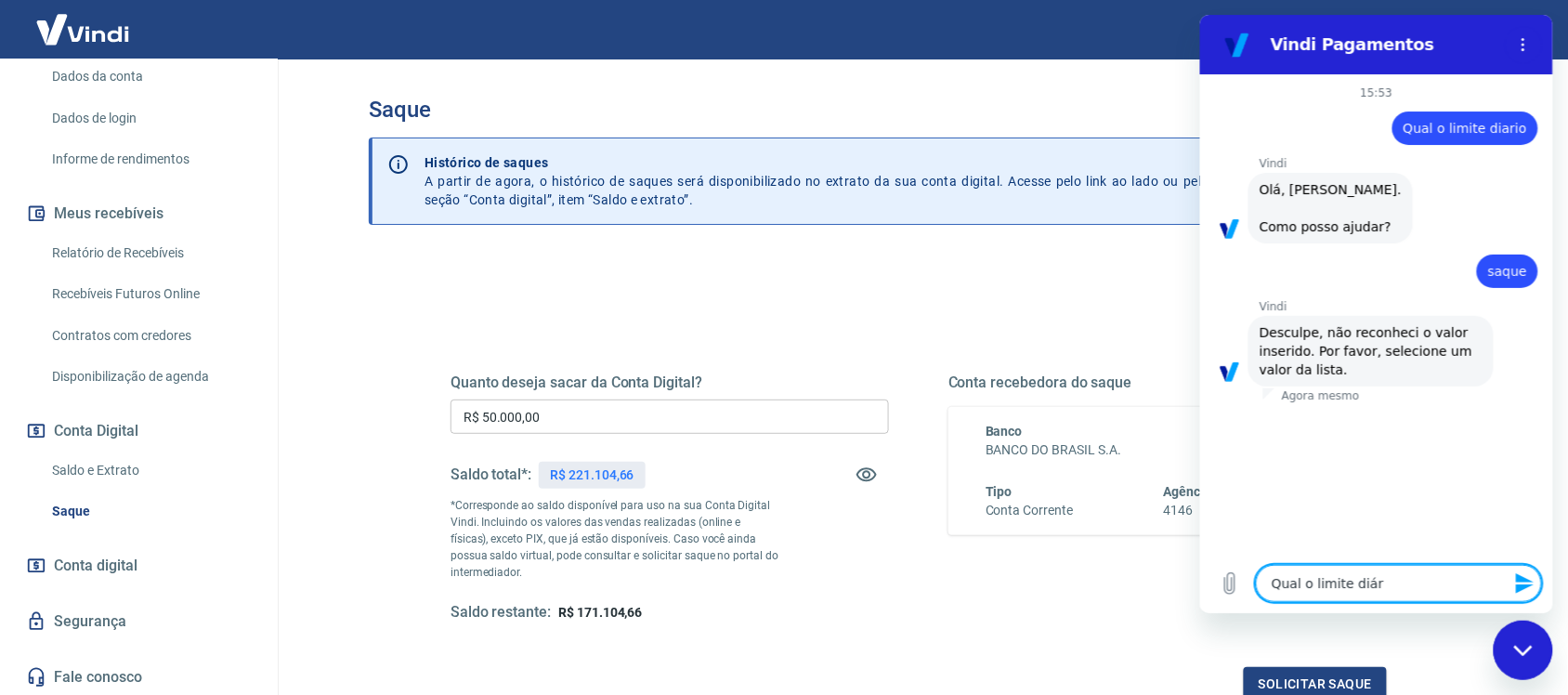
type textarea "Qual o limite diári"
type textarea "x"
type textarea "Qual o limite diário"
type textarea "x"
type textarea "Qual o limite diário"
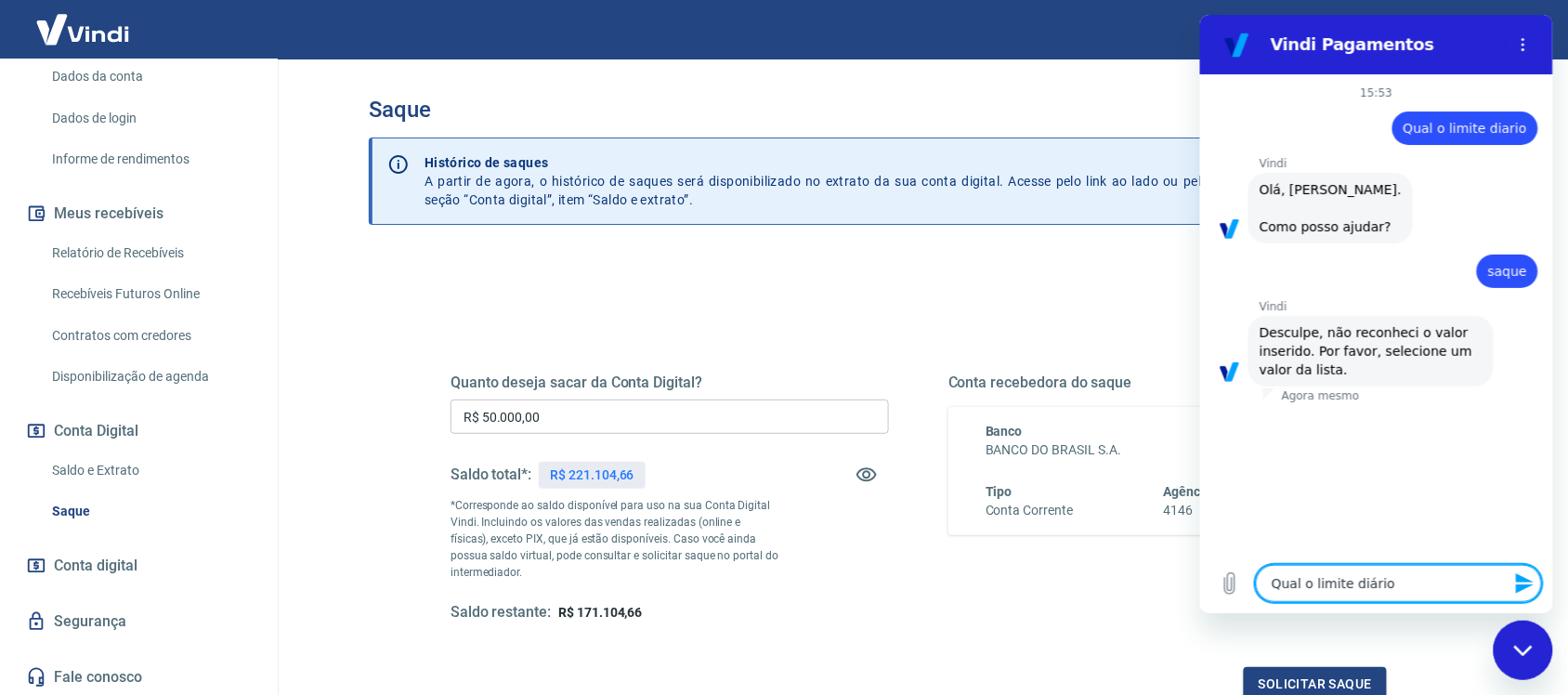
type textarea "x"
type textarea "Qual o limite diário p"
type textarea "x"
type textarea "Qual o limite diário pa"
type textarea "x"
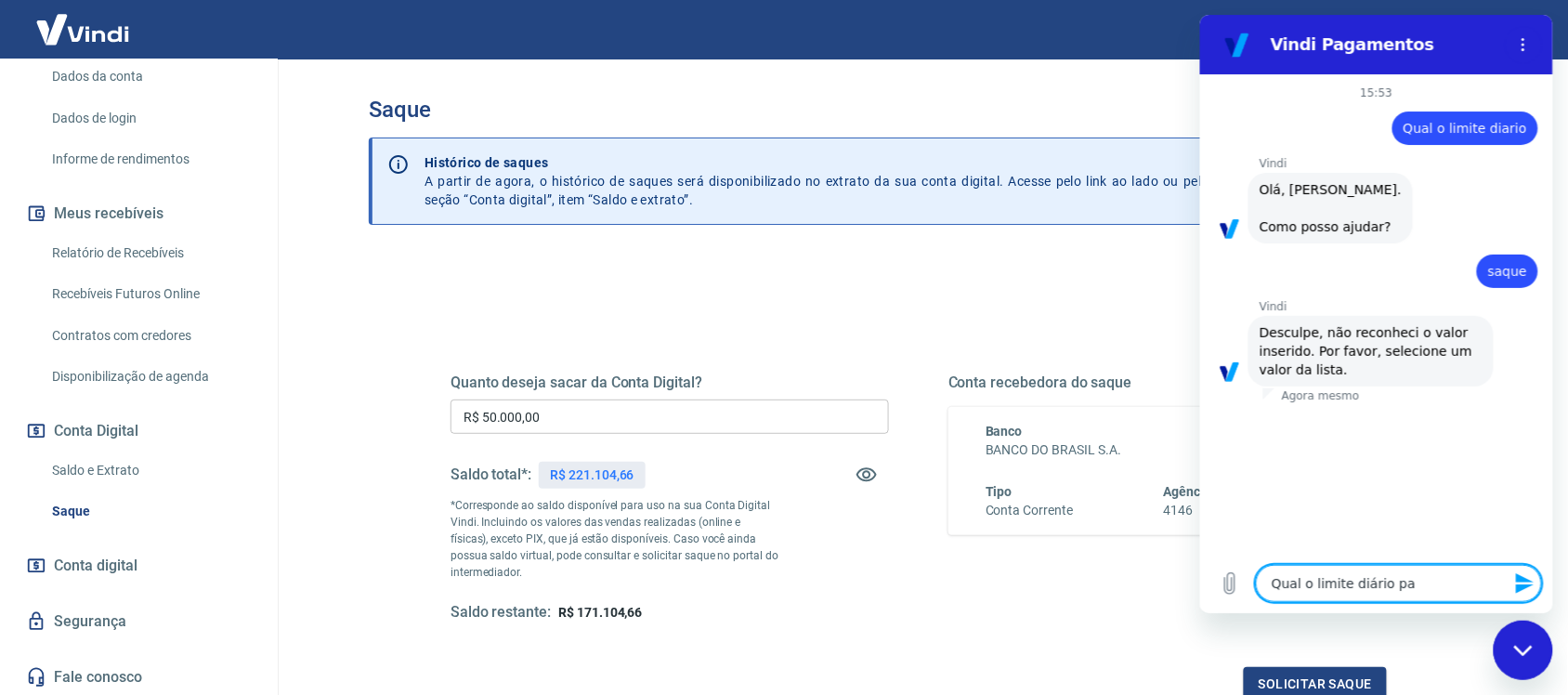
type textarea "Qual o limite diário par"
type textarea "x"
type textarea "Qual o limite diário para"
type textarea "x"
type textarea "Qual o limite diário para"
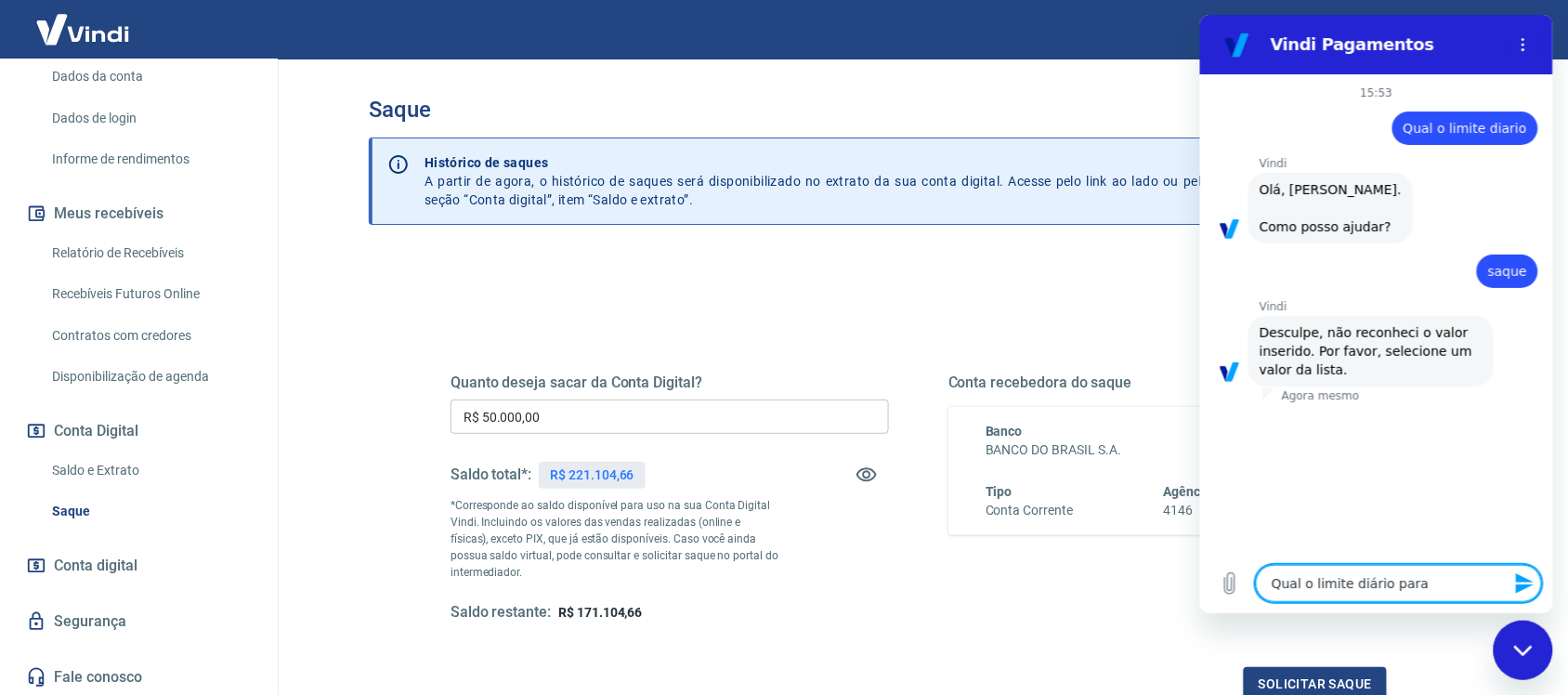
type textarea "x"
type textarea "Qual o limite diário para s"
type textarea "x"
type textarea "Qual o limite diário para sa"
type textarea "x"
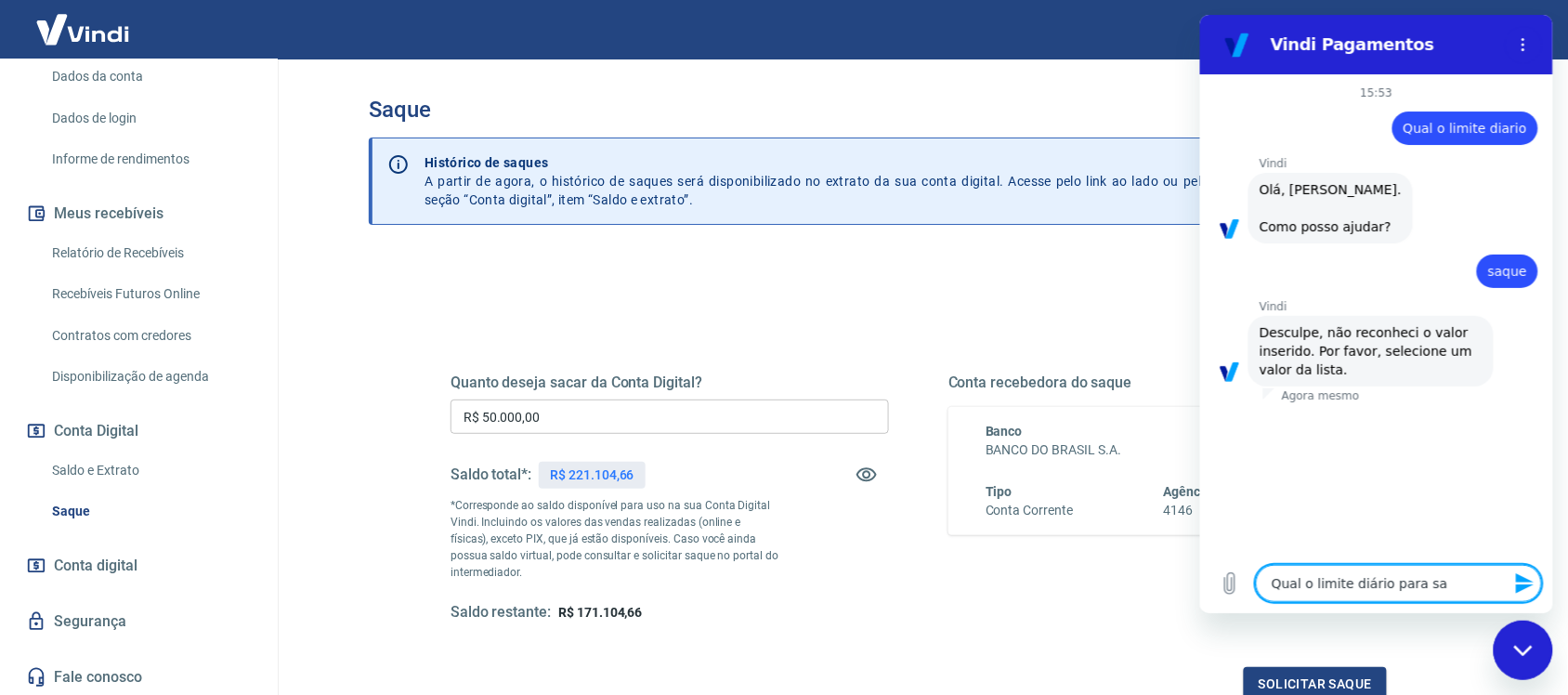
type textarea "Qual o limite diário para saq"
type textarea "x"
type textarea "Qual o limite diário para saqu"
type textarea "x"
type textarea "Qual o limite diário para saque"
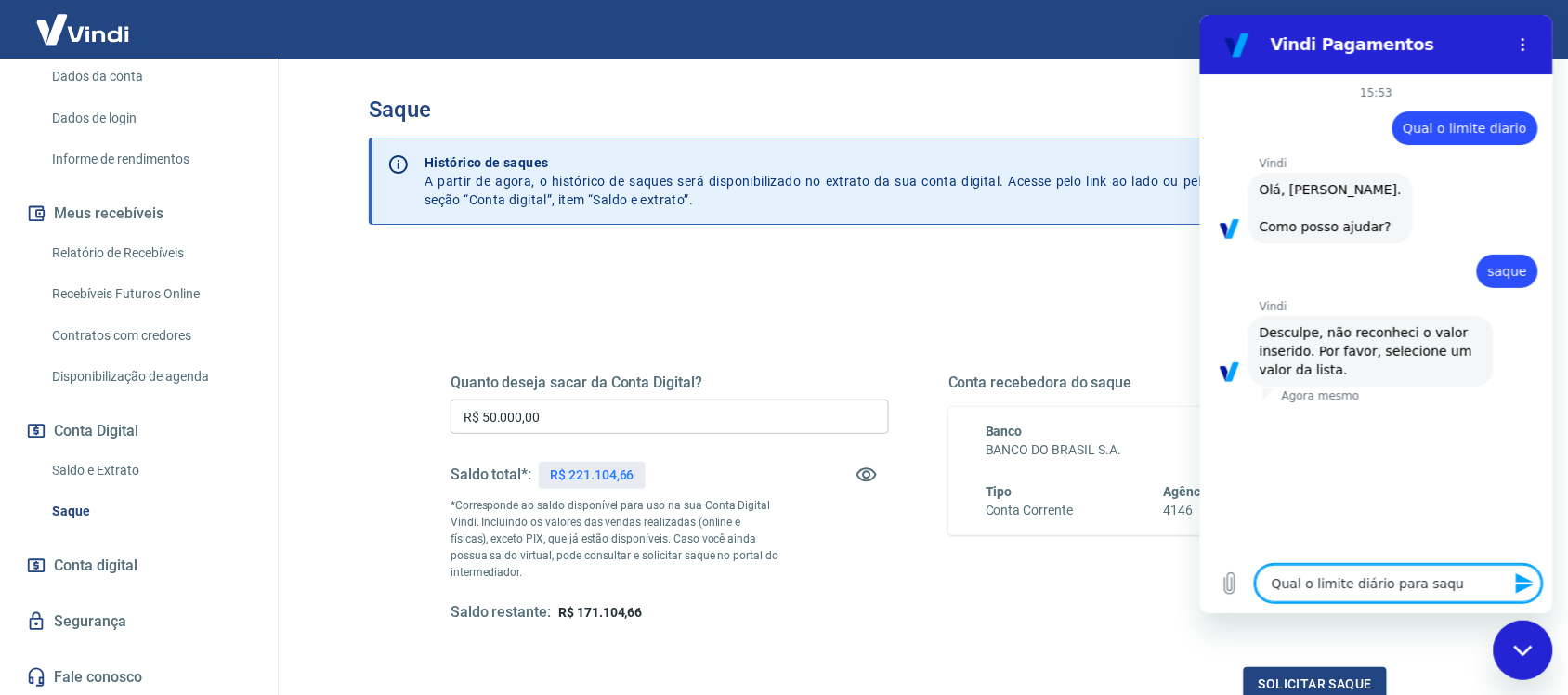
type textarea "x"
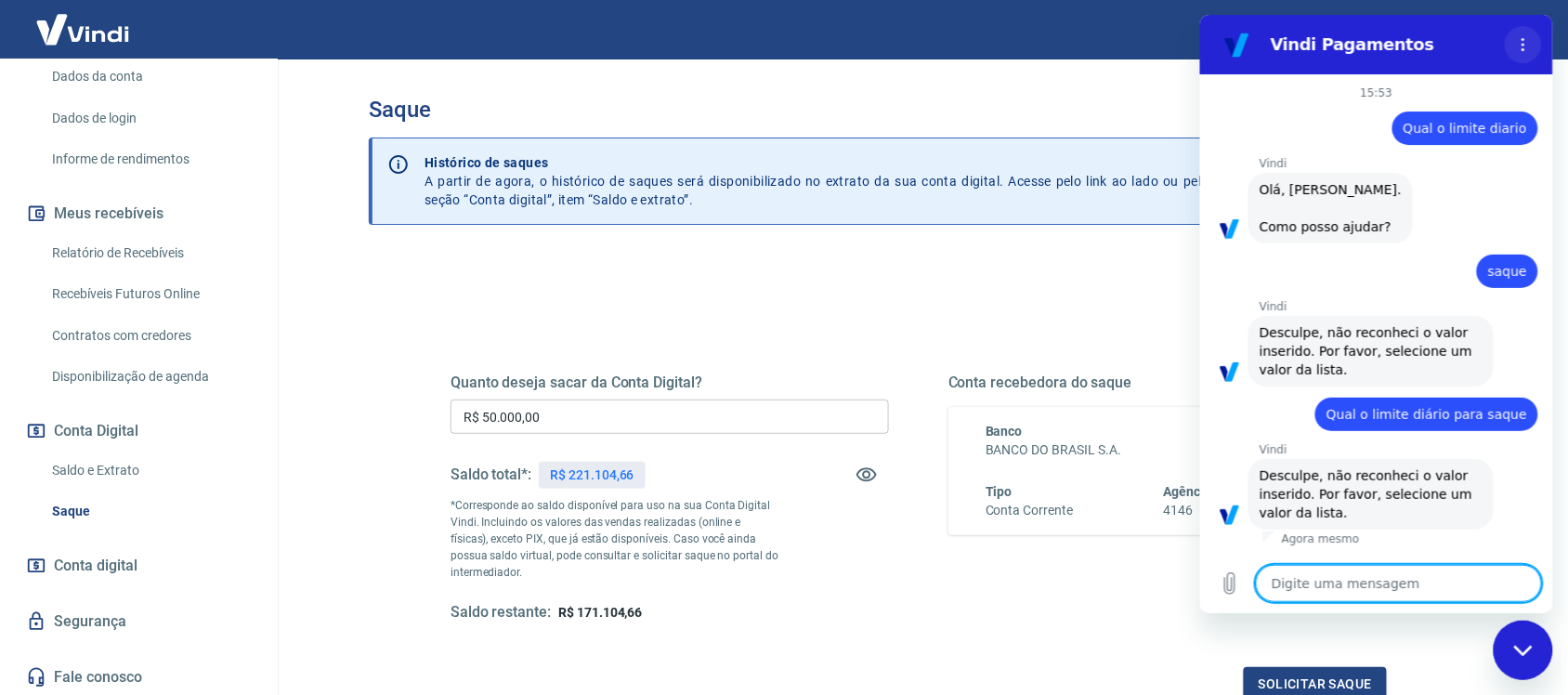
click at [1515, 37] on icon "Menu de opções" at bounding box center [1522, 44] width 15 height 15
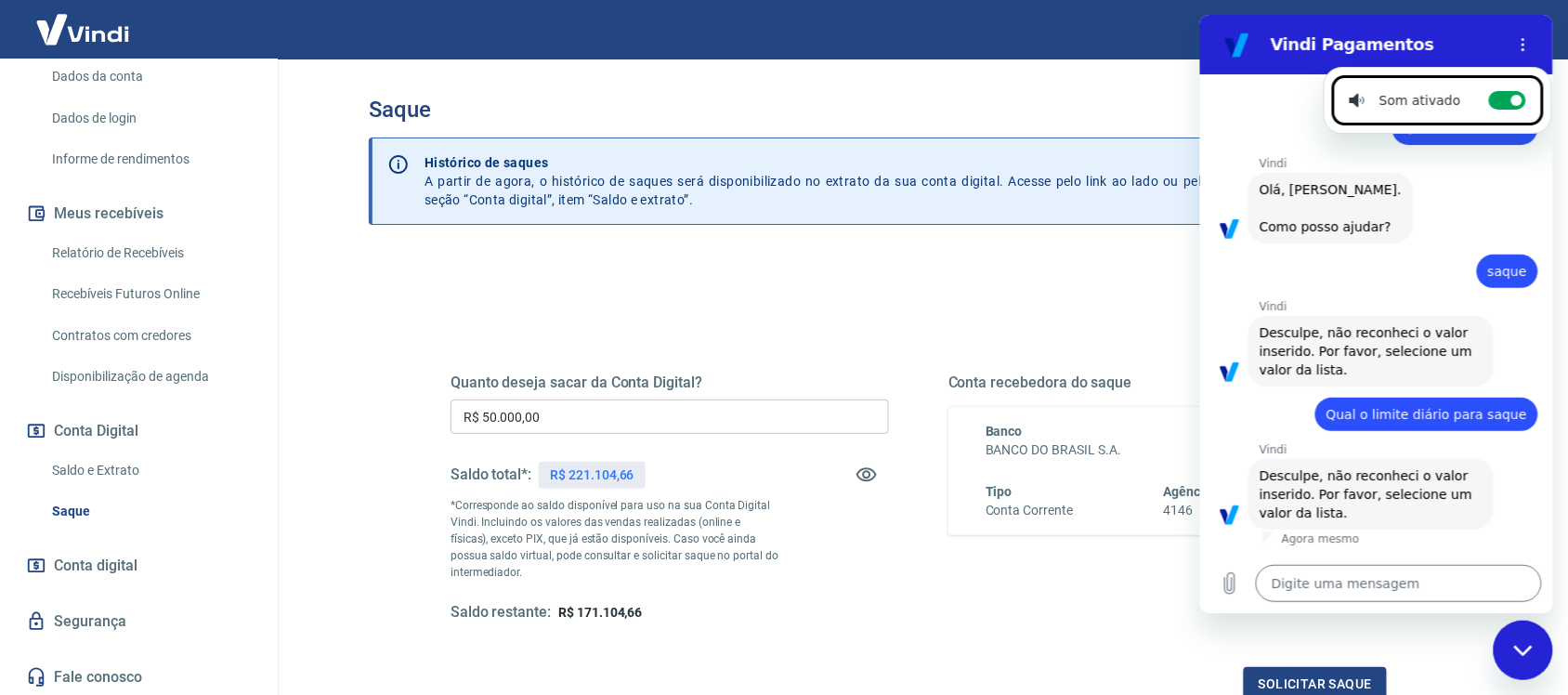
click at [1371, 536] on div "Agora mesmo" at bounding box center [1407, 539] width 290 height 15
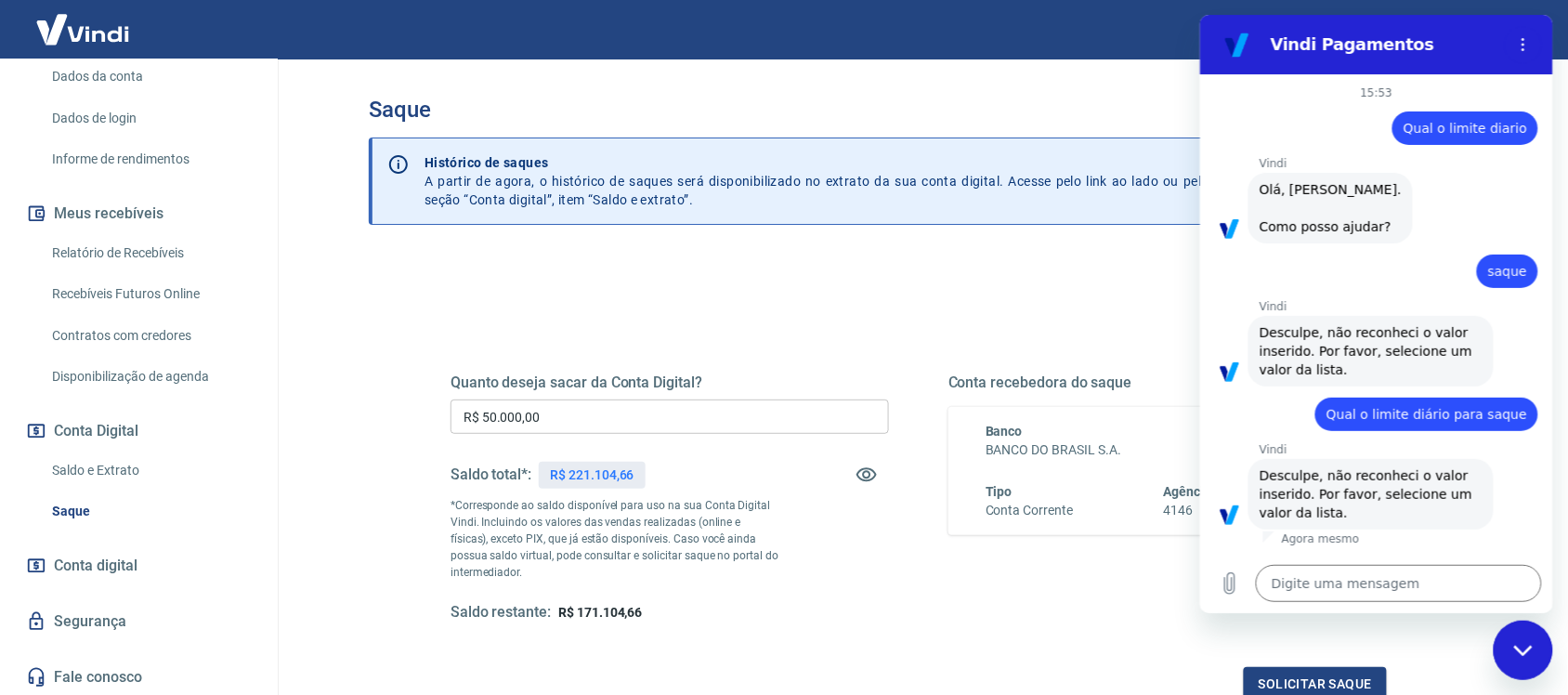
click at [1533, 655] on div "Fechar janela de mensagens" at bounding box center [1523, 650] width 56 height 56
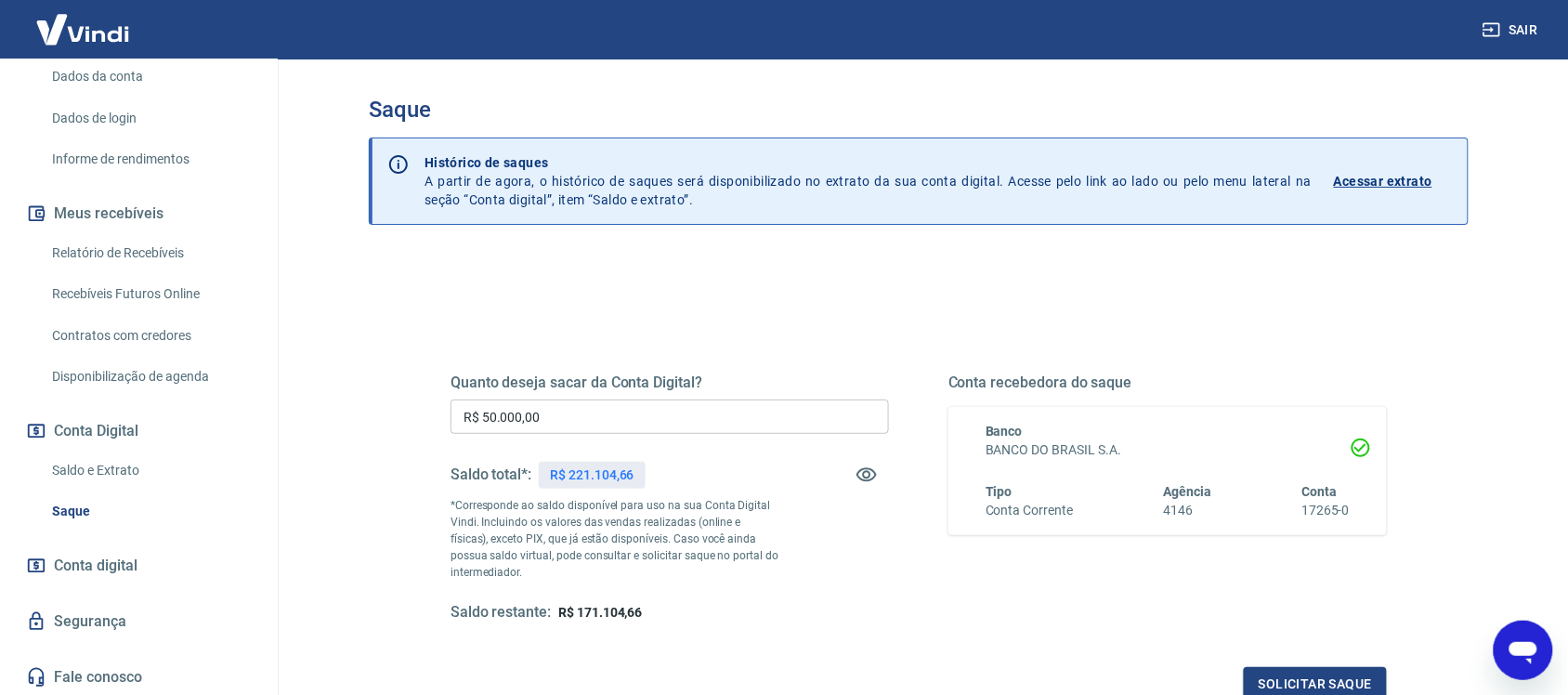
click at [1533, 655] on icon "Abrir janela de mensagens" at bounding box center [1523, 653] width 28 height 23
type textarea "x"
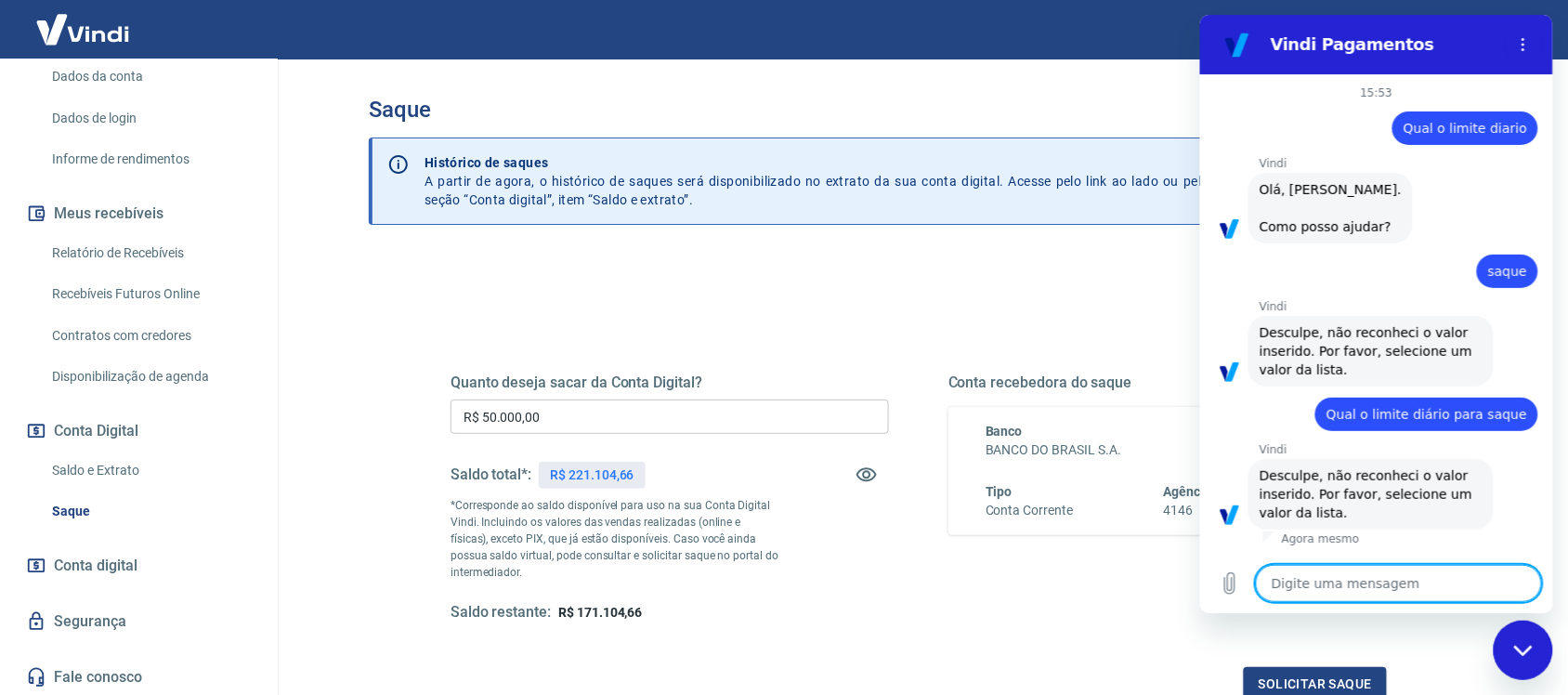
type textarea "1"
type textarea "x"
type textarea "10"
type textarea "x"
type textarea "100"
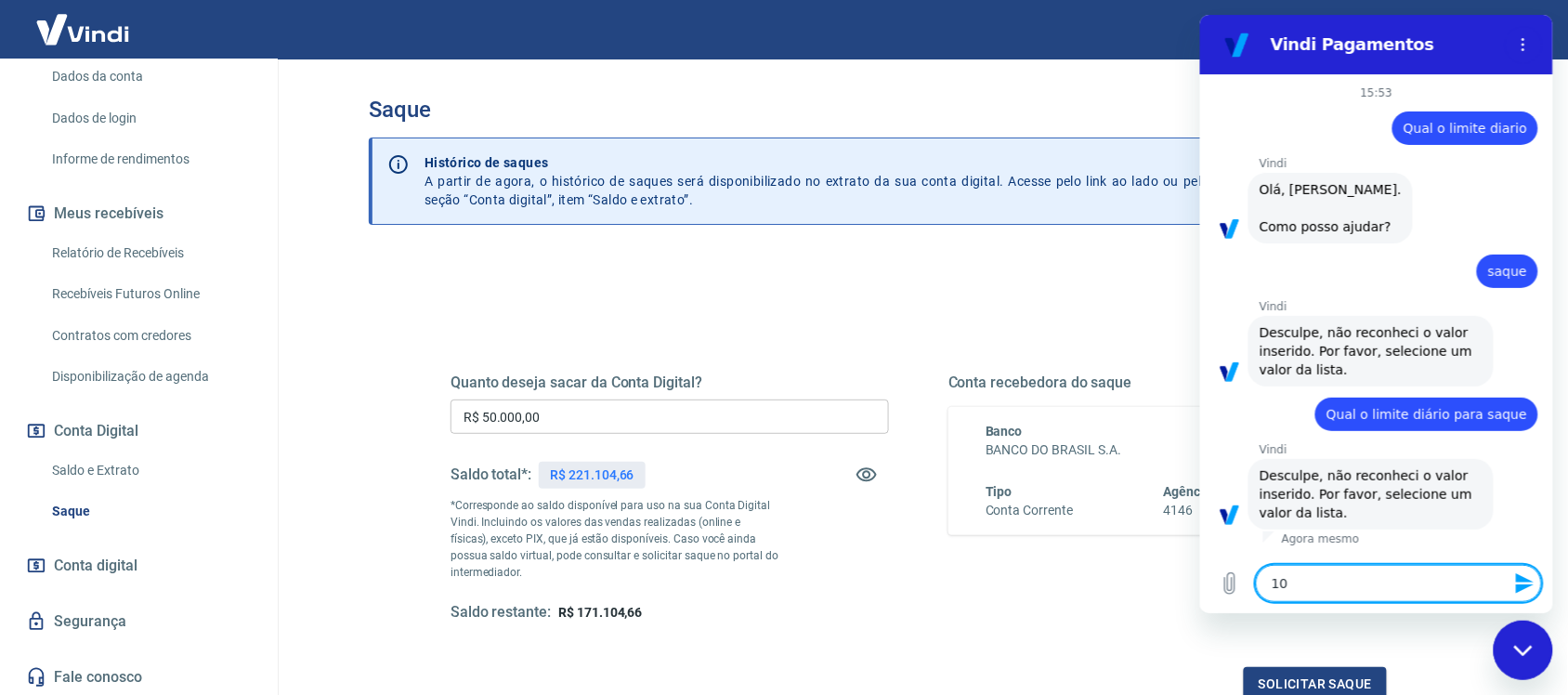
type textarea "x"
type textarea "1000"
type textarea "x"
type textarea "100"
click at [1519, 582] on icon "Enviar mensagem" at bounding box center [1524, 584] width 18 height 21
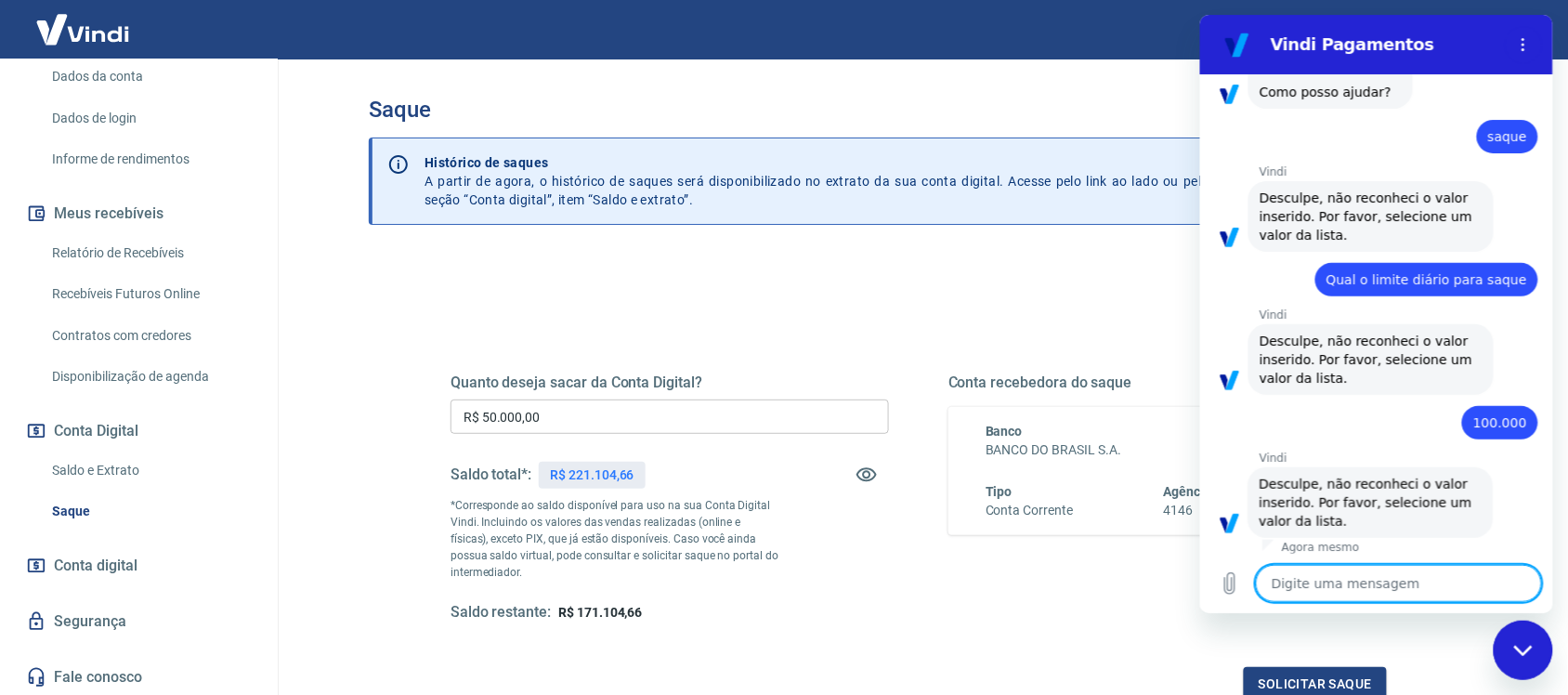
scroll to position [138, 0]
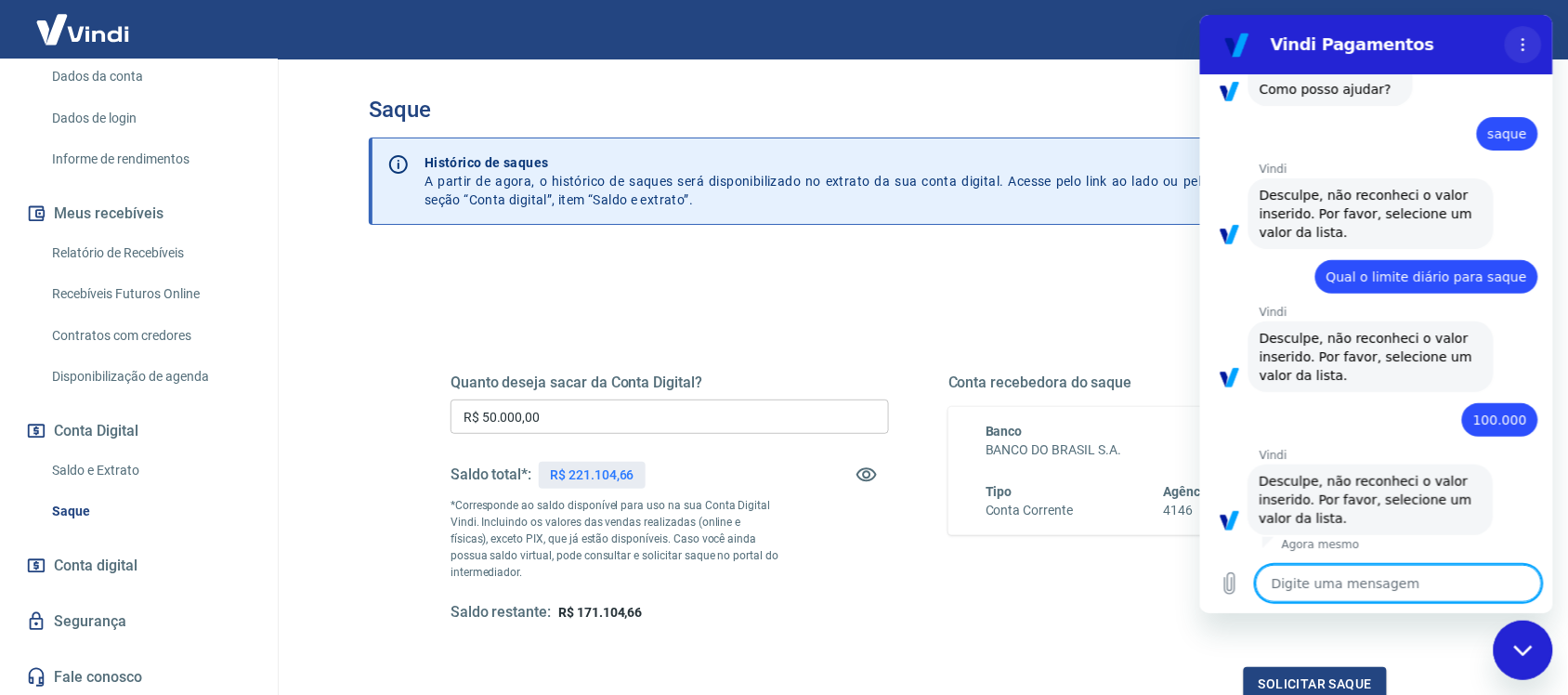
click at [1517, 40] on icon "Menu de opções" at bounding box center [1522, 44] width 15 height 15
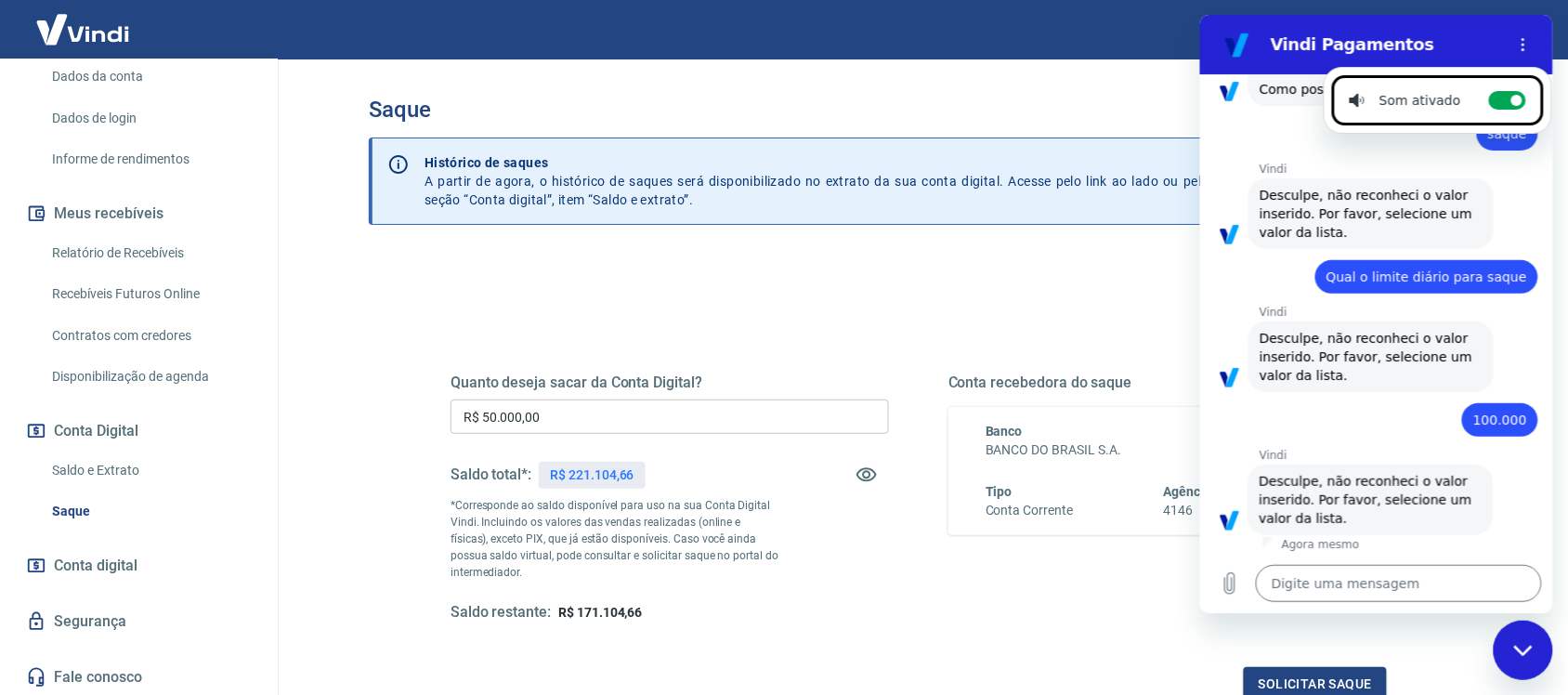
click at [1488, 95] on label "Alternar notificações sonoras" at bounding box center [1507, 100] width 37 height 19
click at [1488, 95] on input "Alternar notificações sonoras" at bounding box center [1507, 100] width 37 height 19
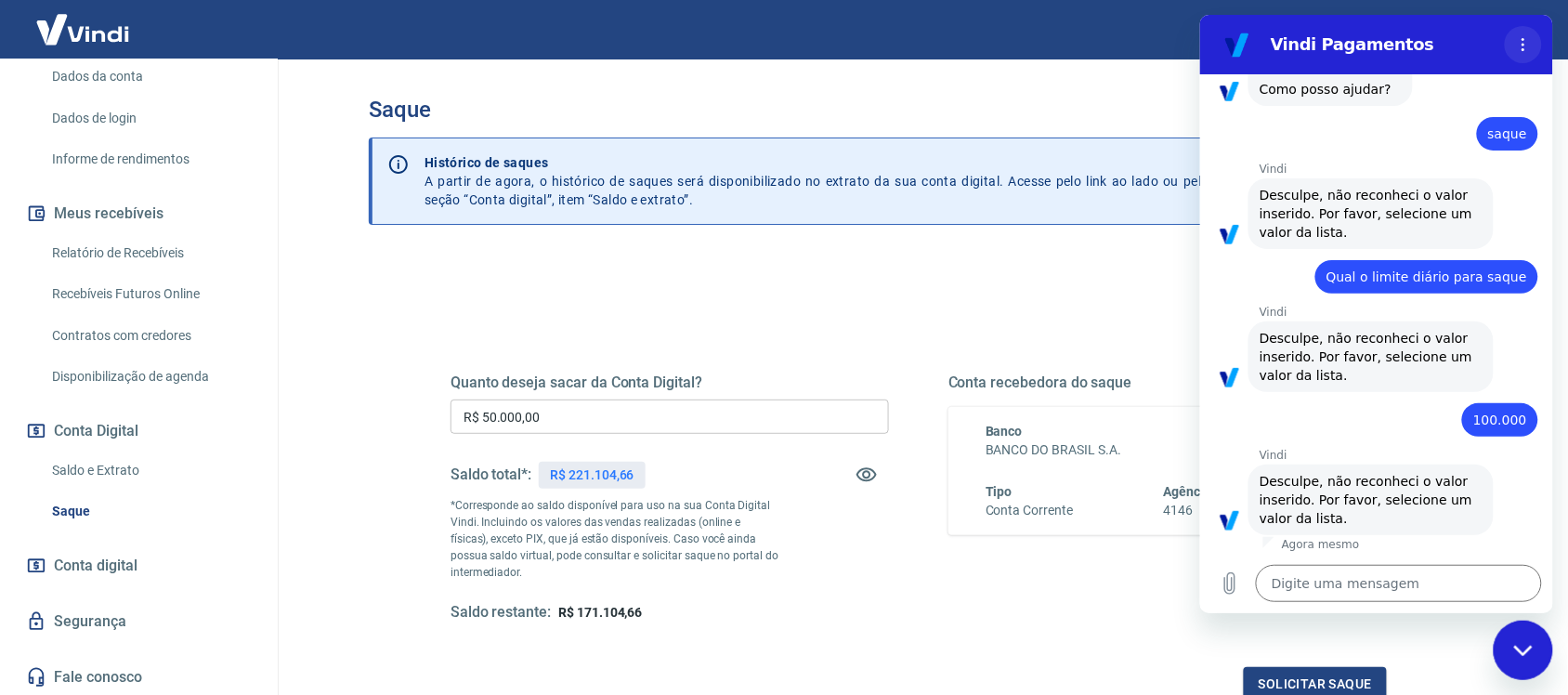
click at [1524, 48] on icon "Menu de opções" at bounding box center [1522, 44] width 15 height 15
click at [1075, 638] on div "Quanto deseja sacar da Conta Digital? R$ 50.000,00 ​ Saldo total*: R$ 221.104,6…" at bounding box center [919, 515] width 936 height 373
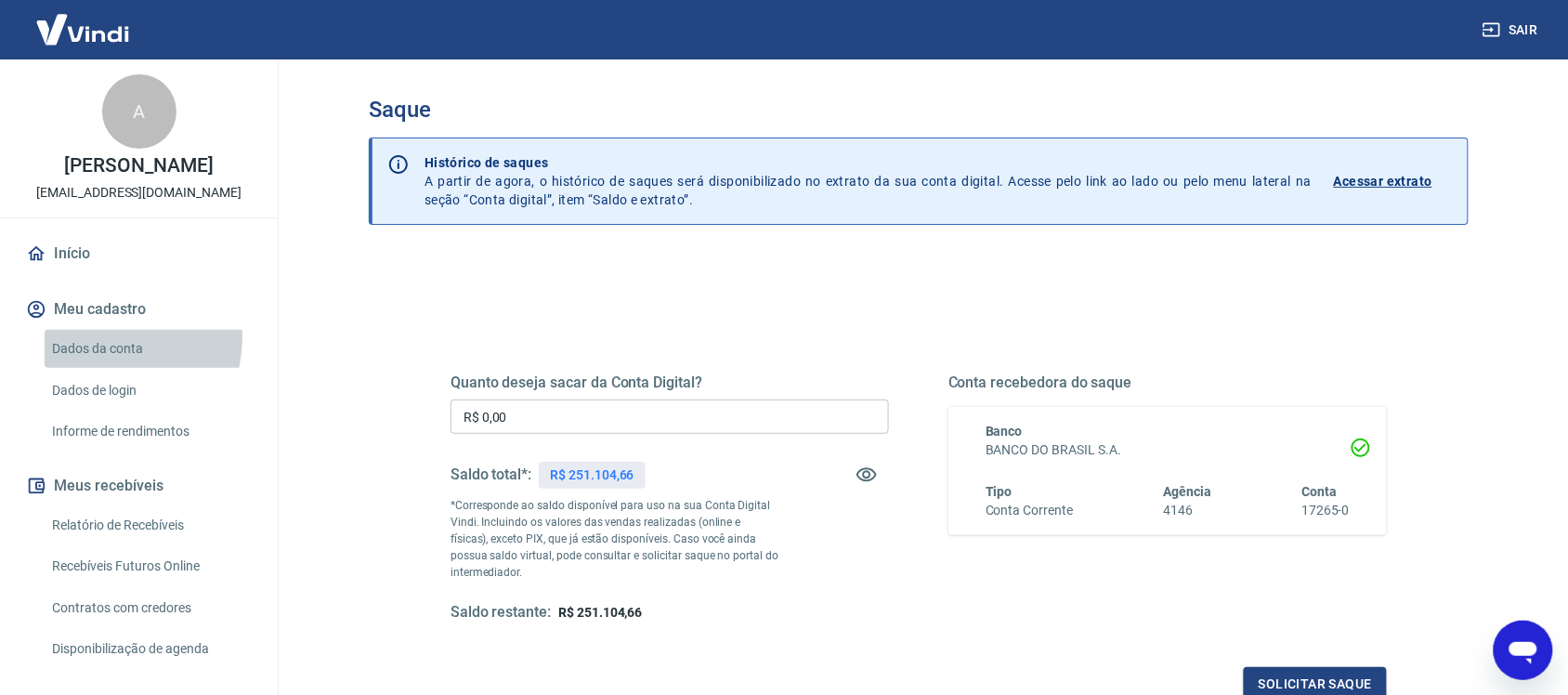
click at [104, 337] on link "Dados da conta" at bounding box center [149, 349] width 211 height 38
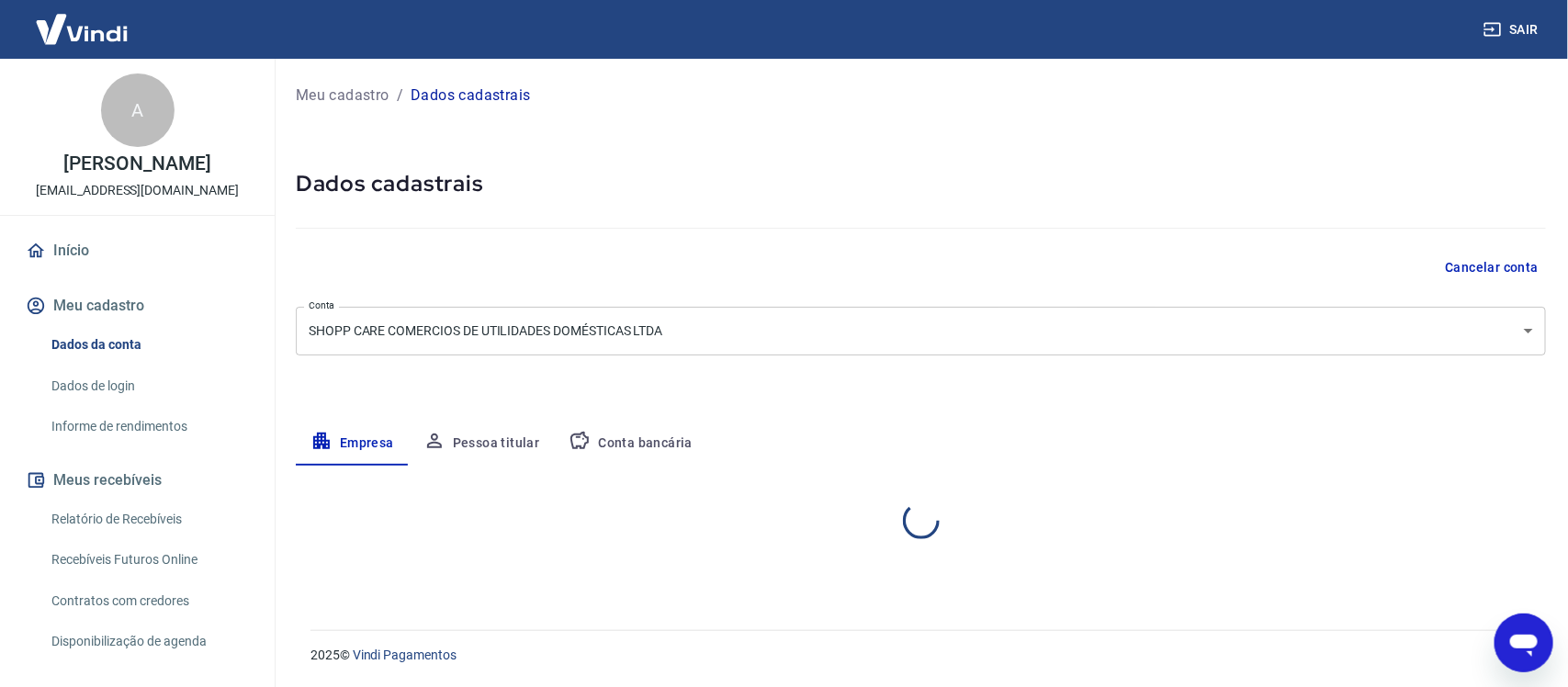
select select "SP"
select select "business"
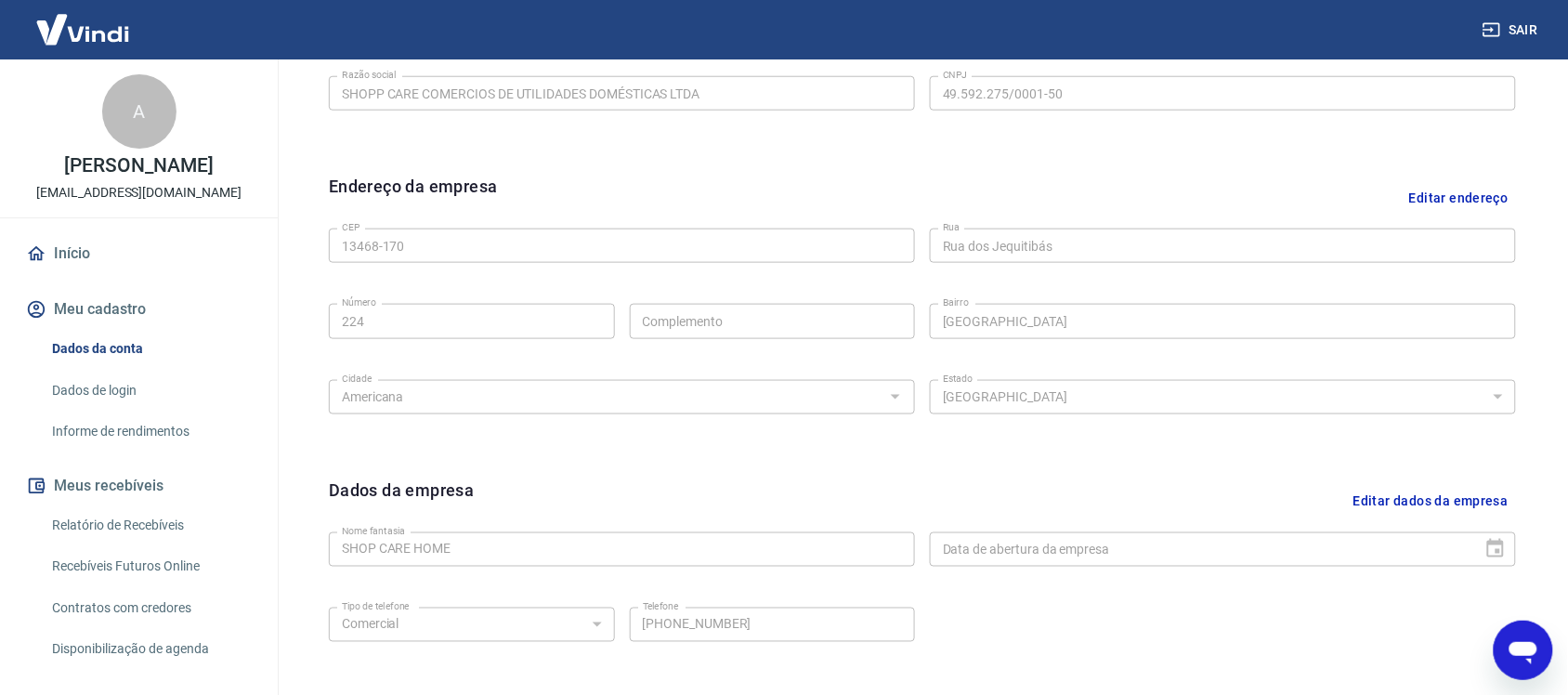
scroll to position [581, 0]
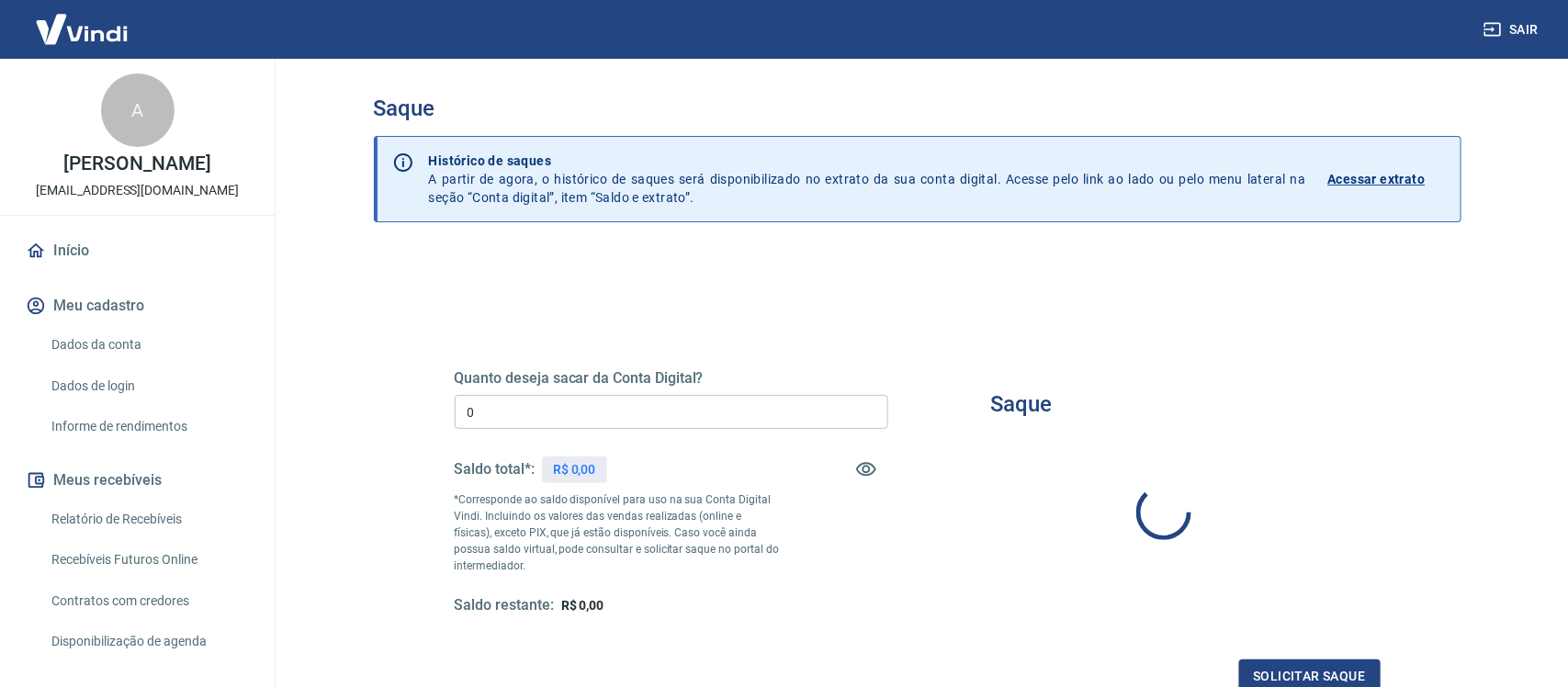
type input "R$ 0,00"
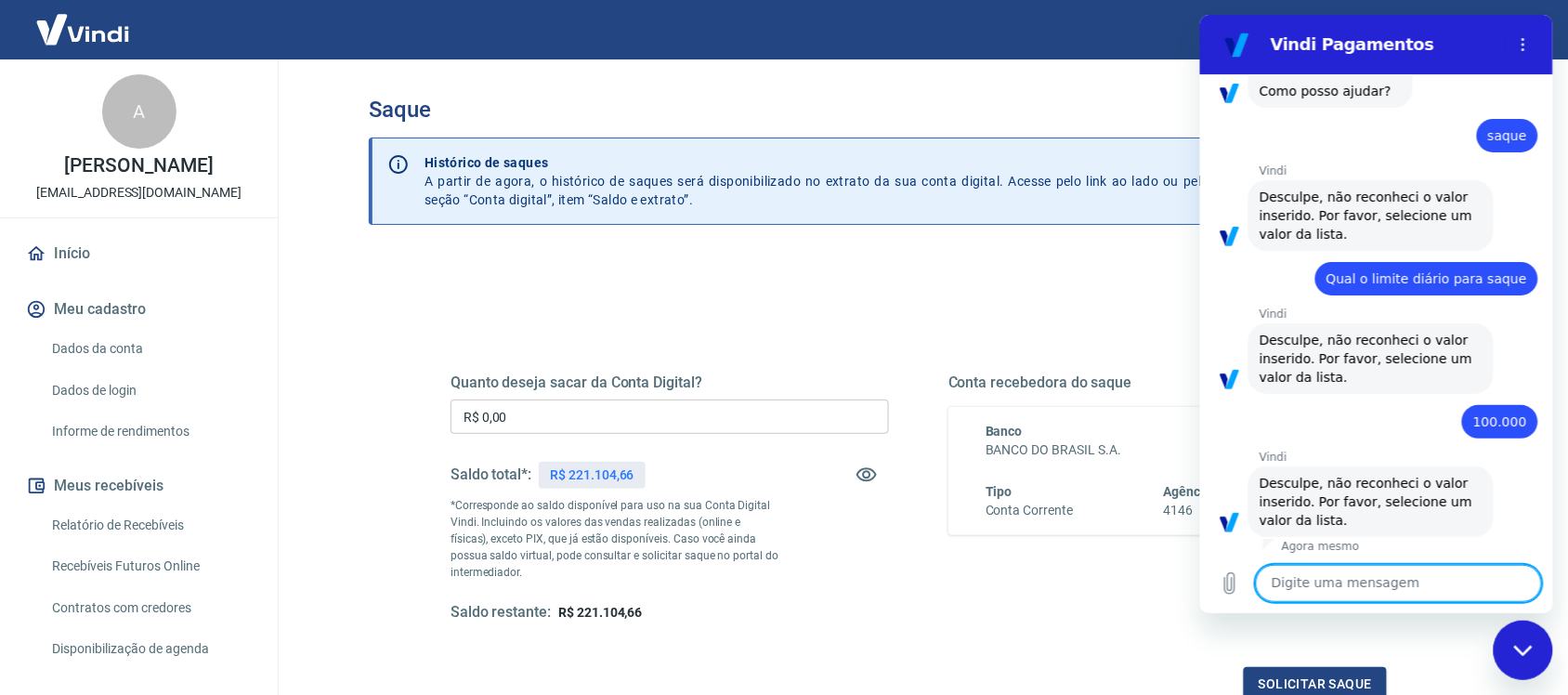
scroll to position [138, 0]
click at [1337, 588] on textarea at bounding box center [1398, 584] width 286 height 37
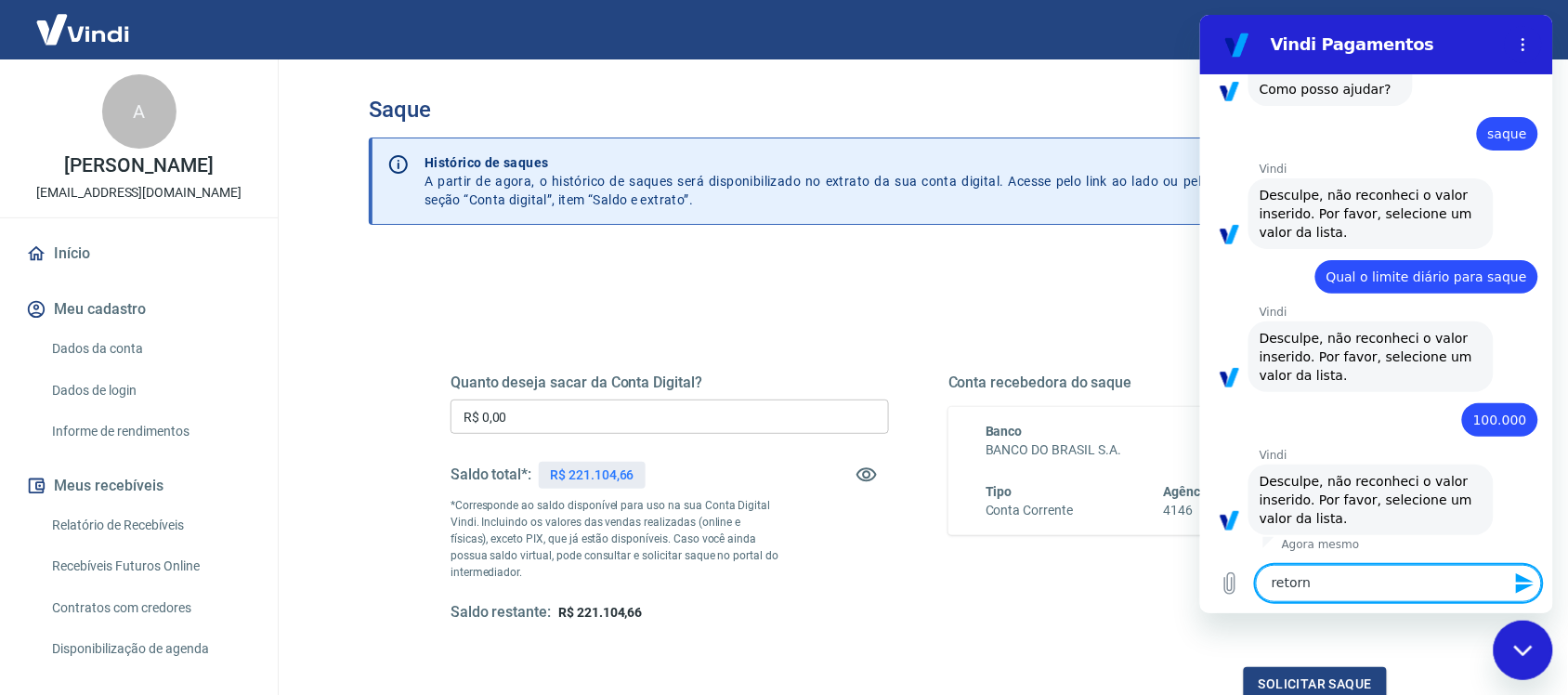
type textarea "retorne"
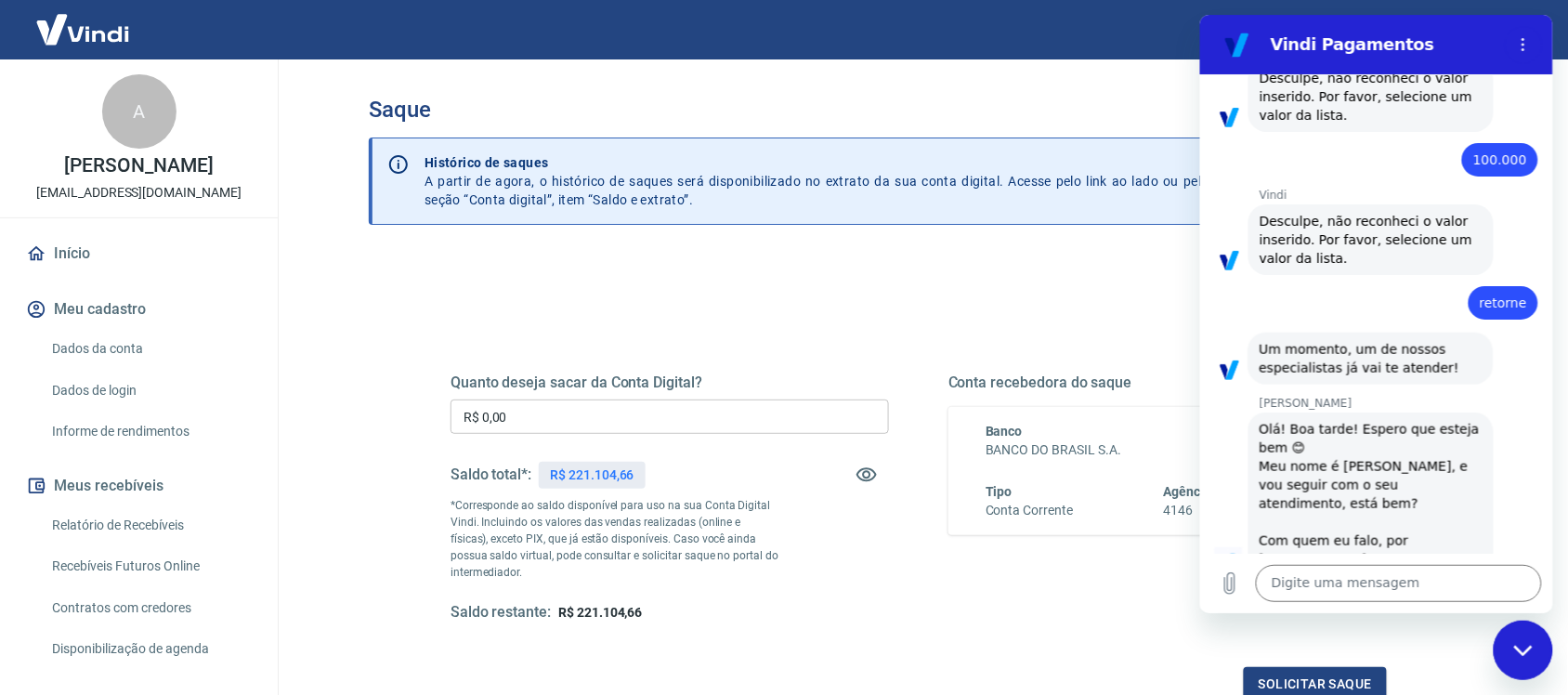
scroll to position [402, 0]
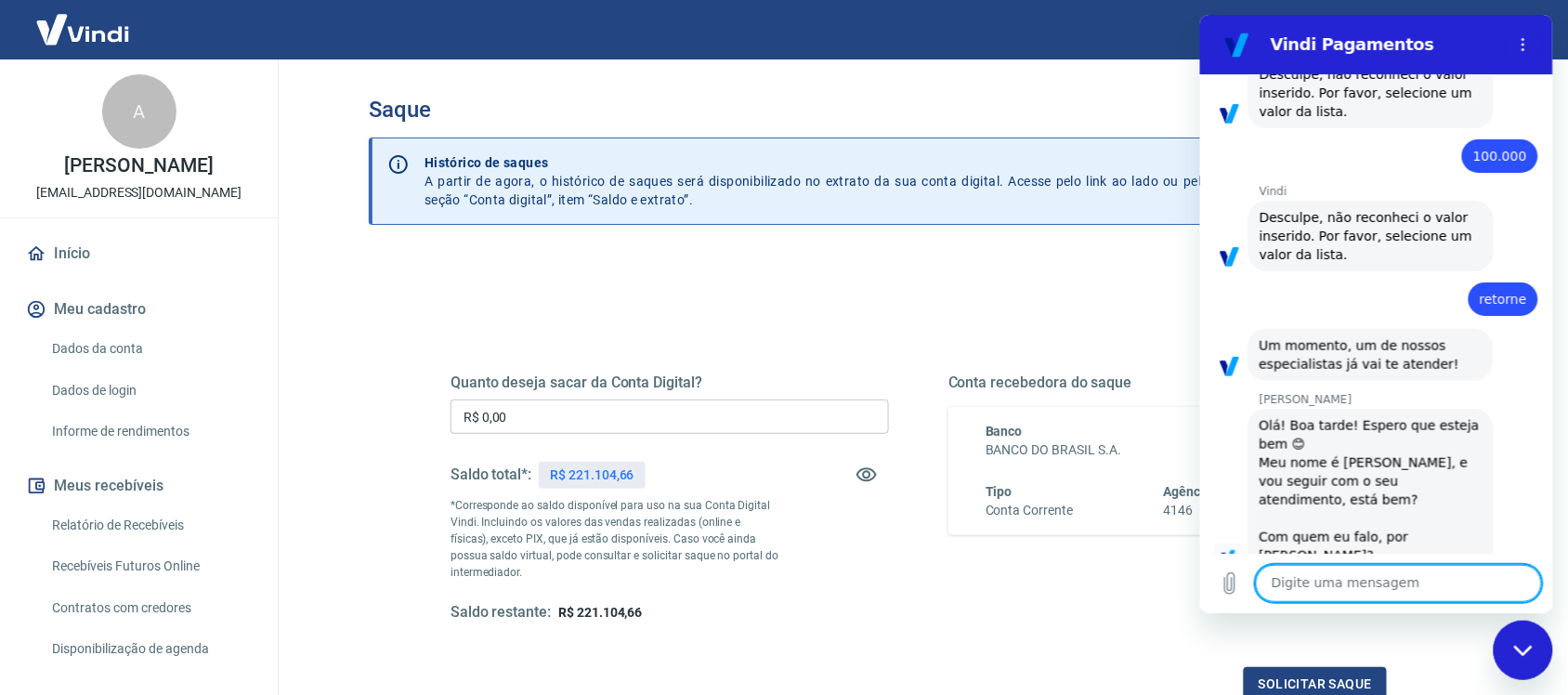
click at [1318, 577] on textarea at bounding box center [1398, 584] width 286 height 37
type textarea "A"
type textarea "Boa tarde Marcele, fala com Angelo"
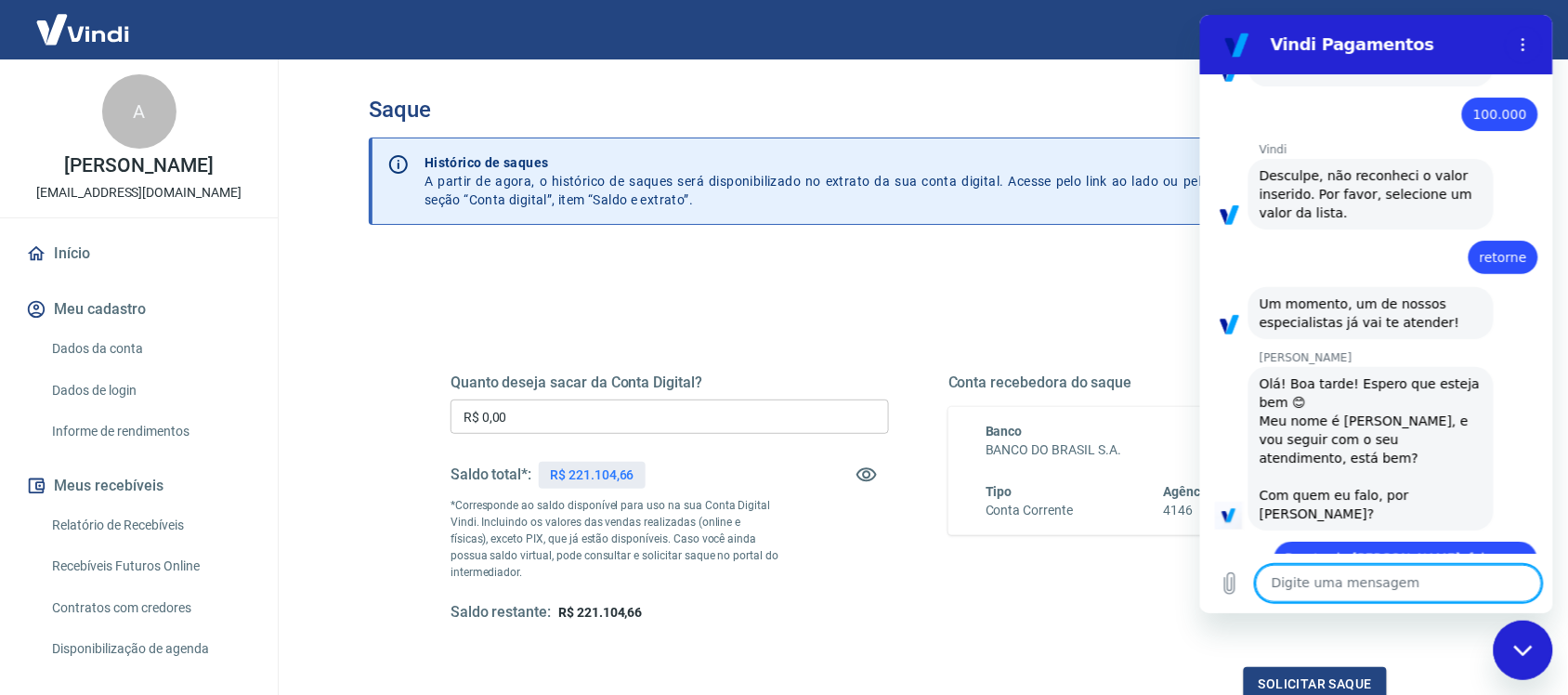
scroll to position [447, 0]
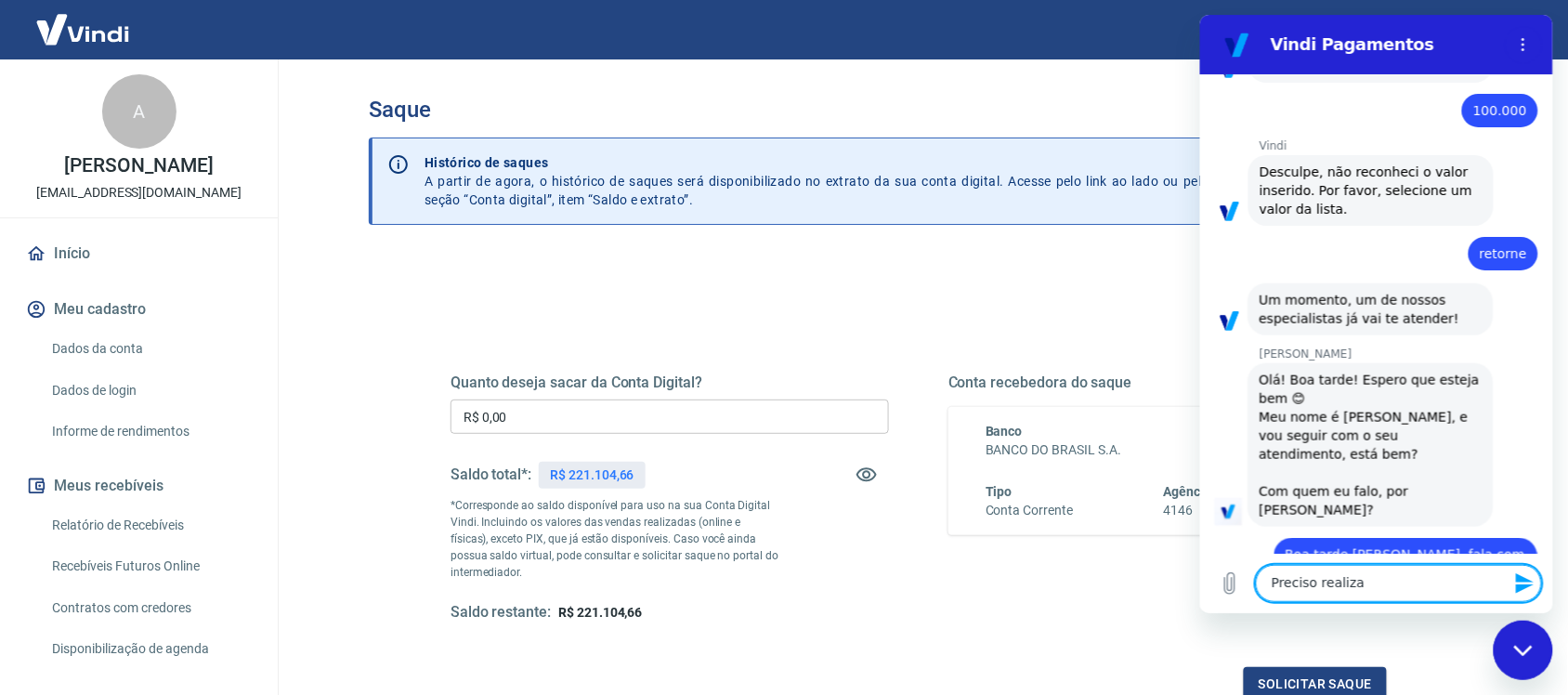
click at [1378, 587] on textarea "Preciso realiza" at bounding box center [1398, 584] width 286 height 37
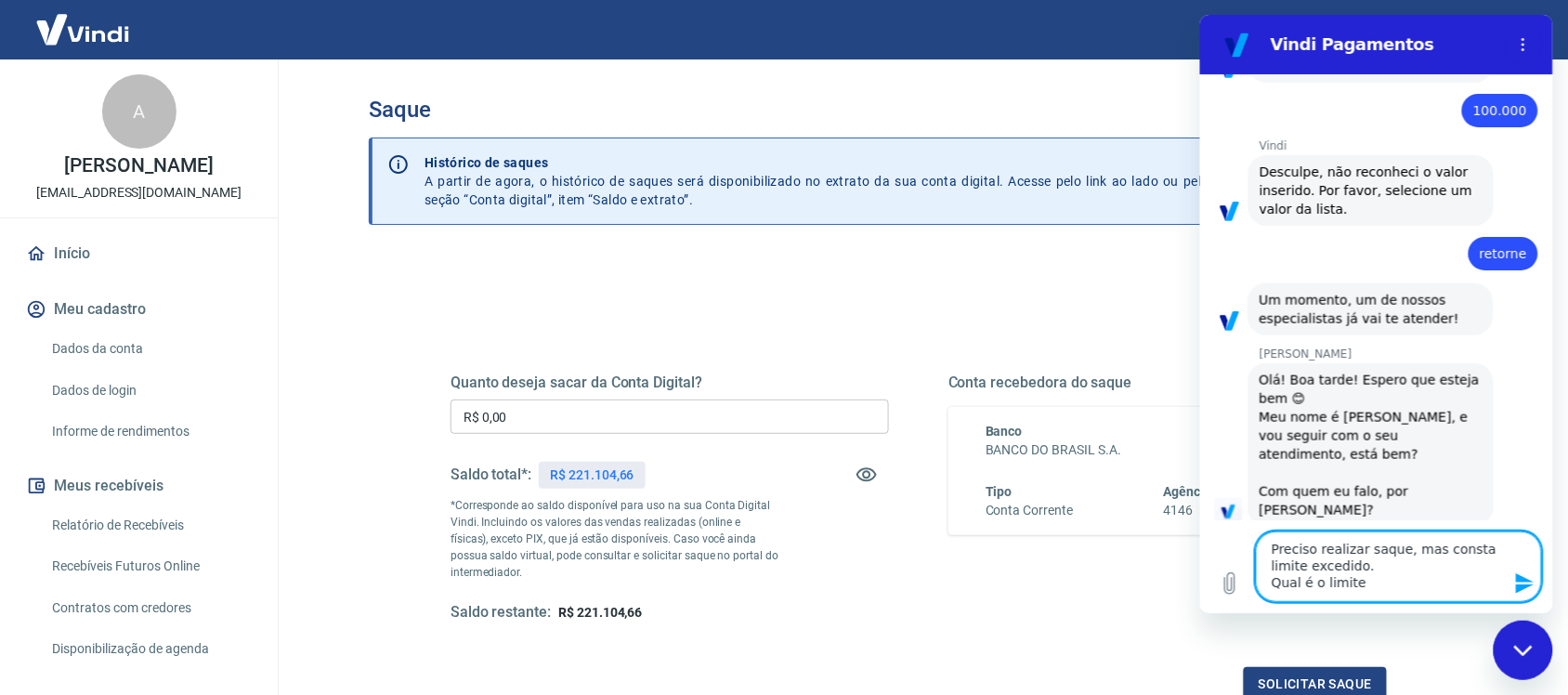
type textarea "Preciso realizar saque, mas consta limite excedido. Qual é o limite?"
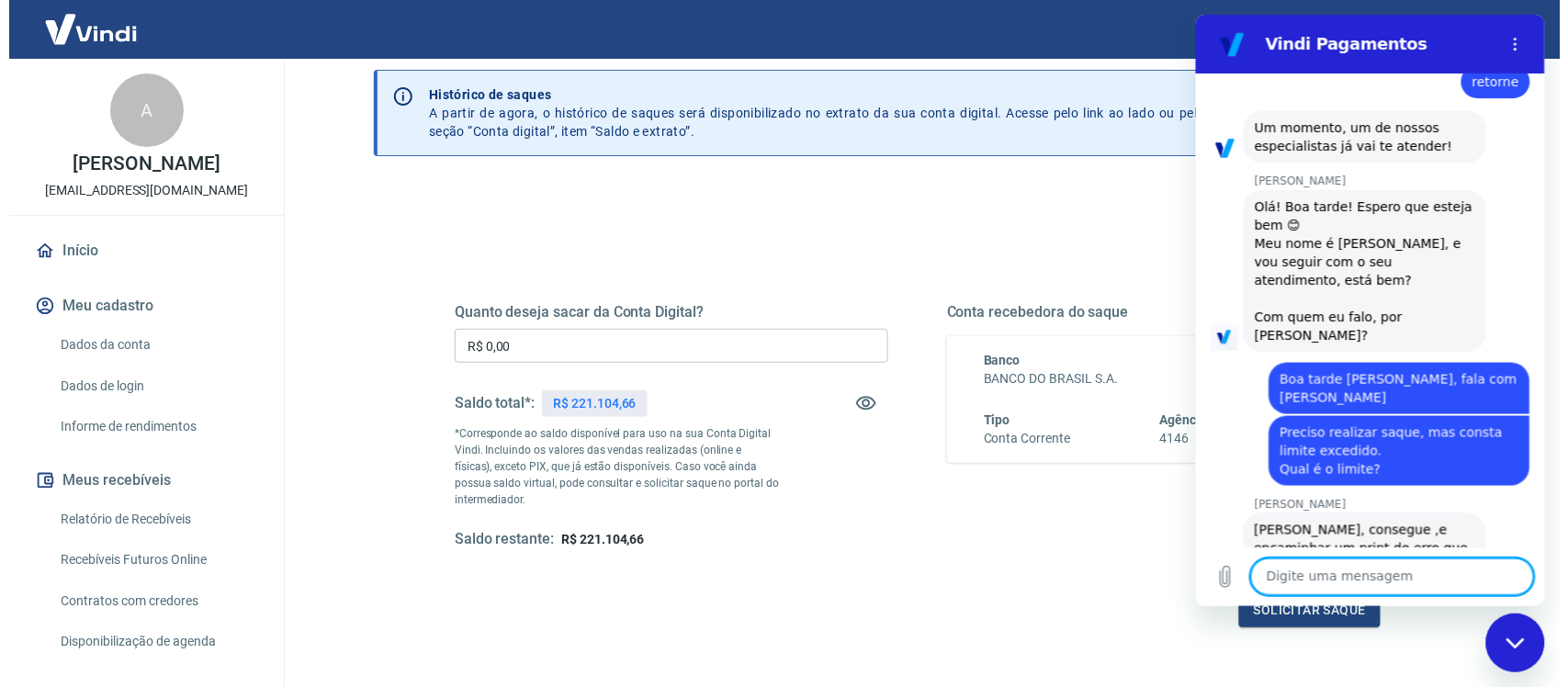
scroll to position [115, 0]
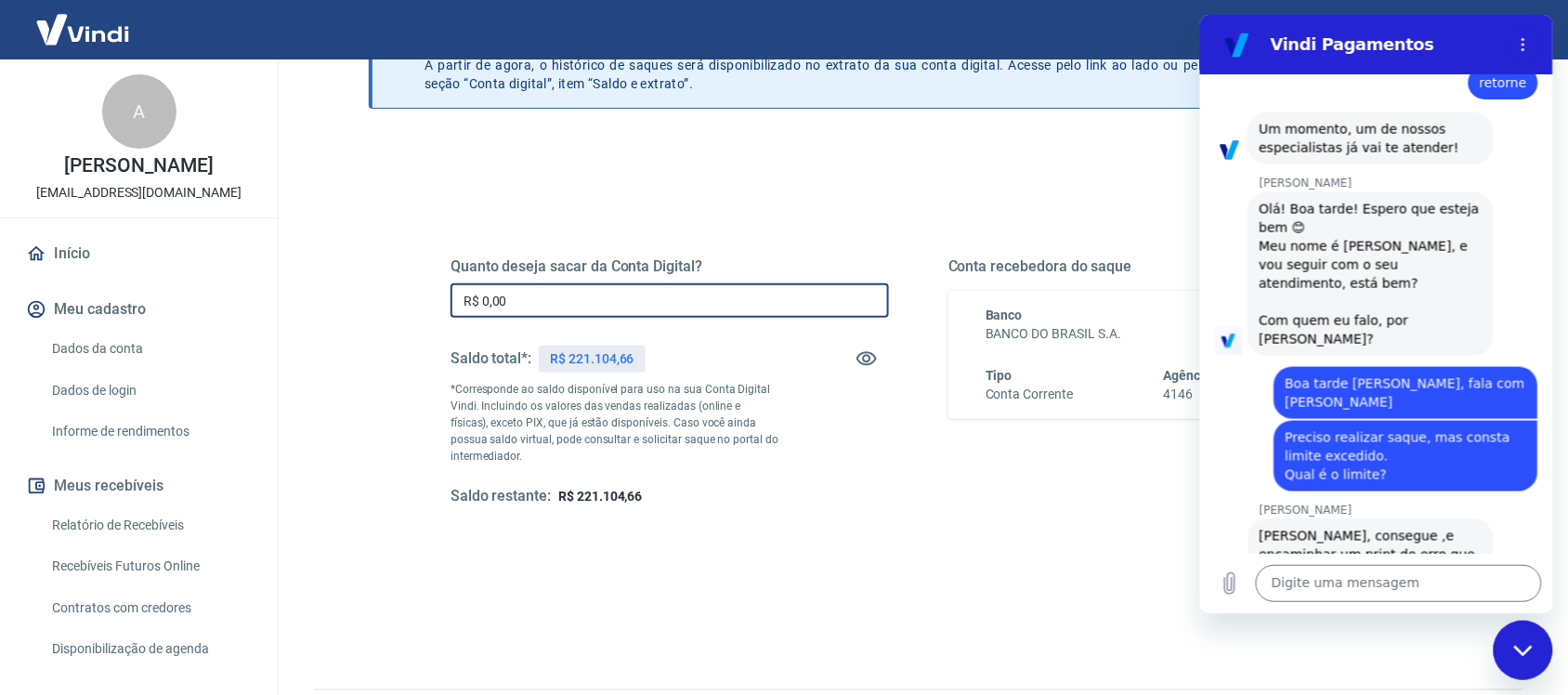
click at [698, 298] on input "R$ 0,00" at bounding box center [670, 300] width 438 height 34
type input "R$ 100.000,00"
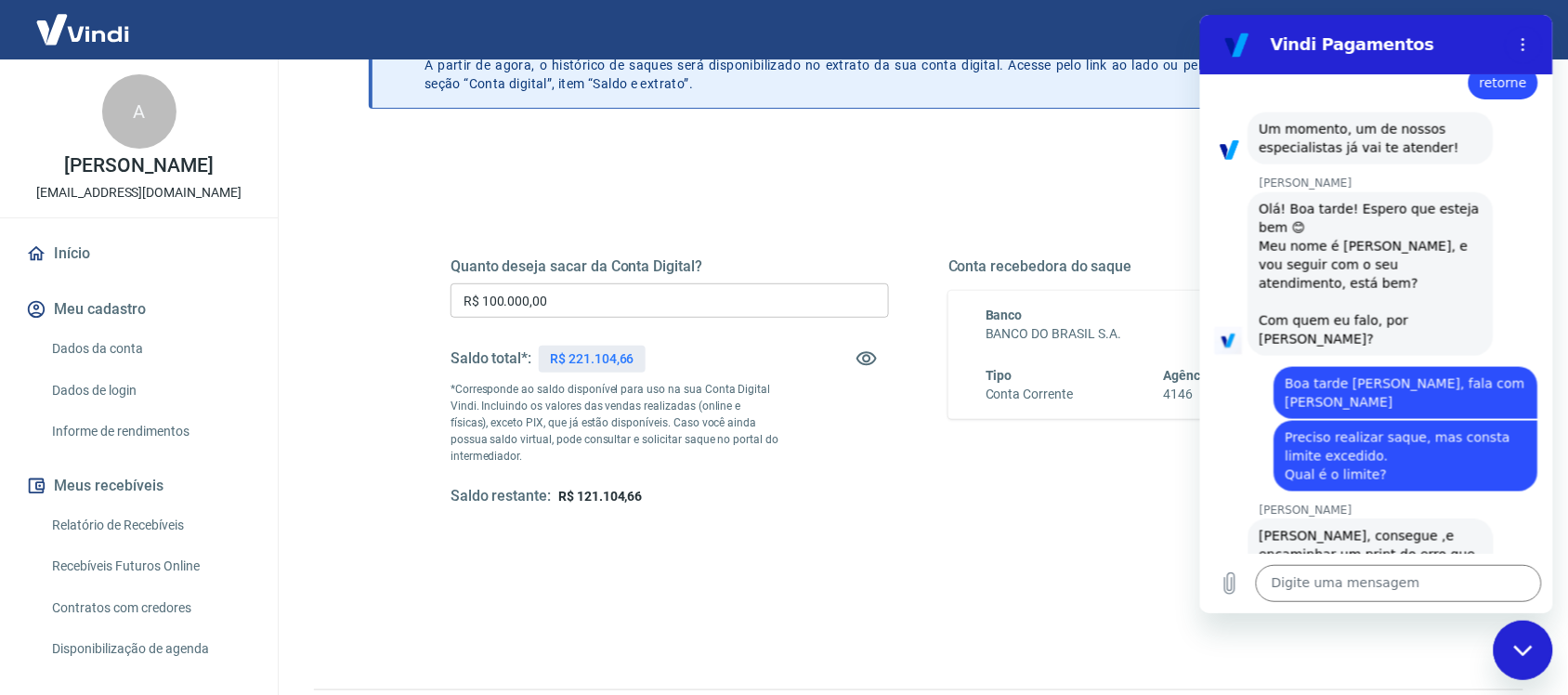
click at [1530, 654] on icon "Fechar janela de mensagens" at bounding box center [1524, 650] width 20 height 12
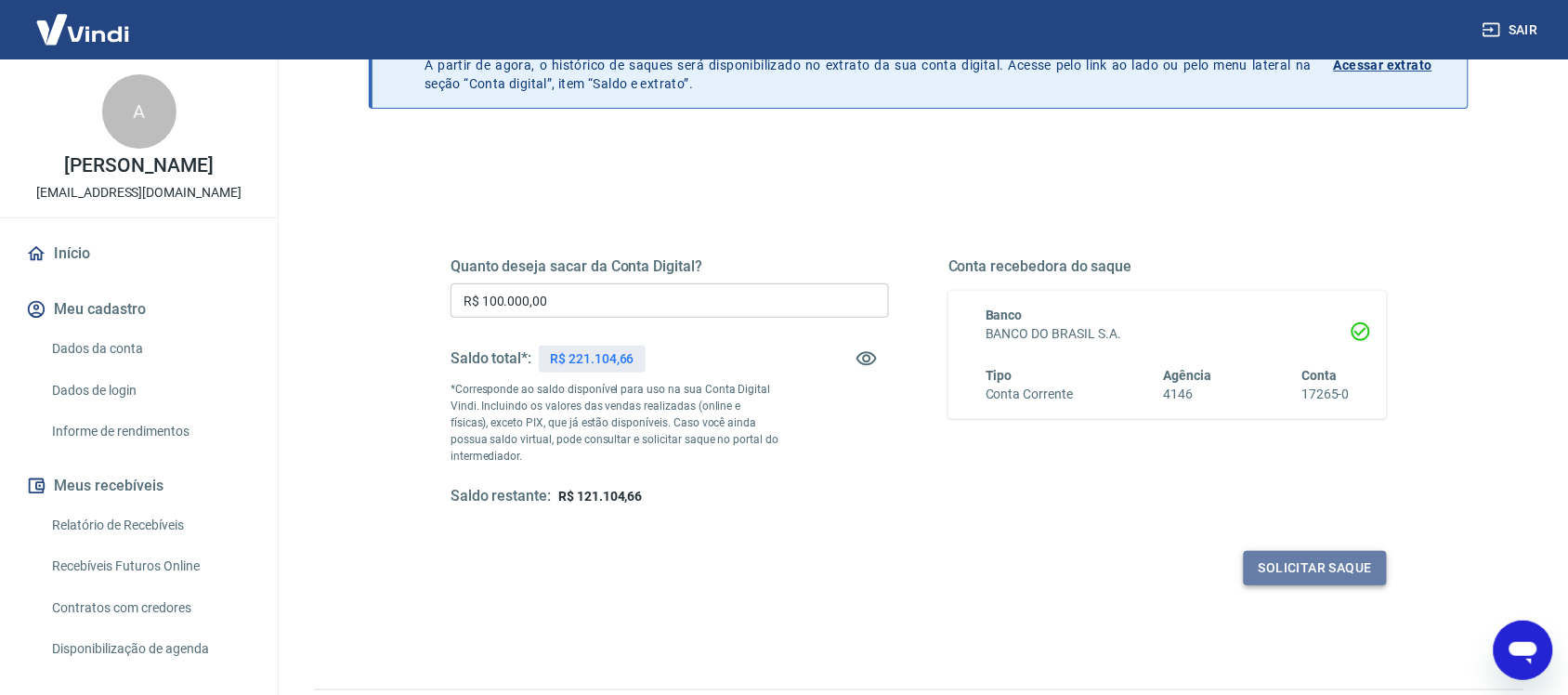
click at [1280, 570] on button "Solicitar saque" at bounding box center [1316, 568] width 143 height 34
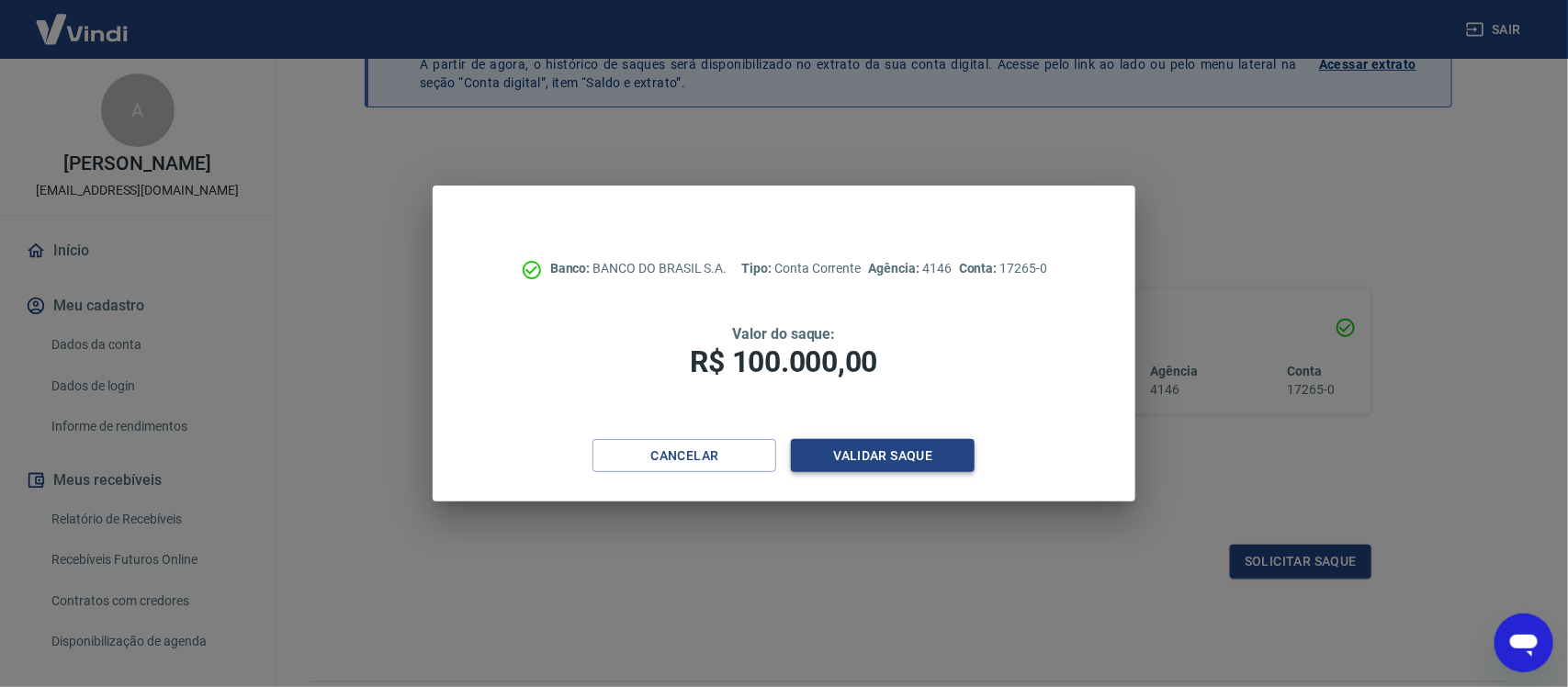
click at [838, 448] on button "Validar saque" at bounding box center [882, 456] width 184 height 34
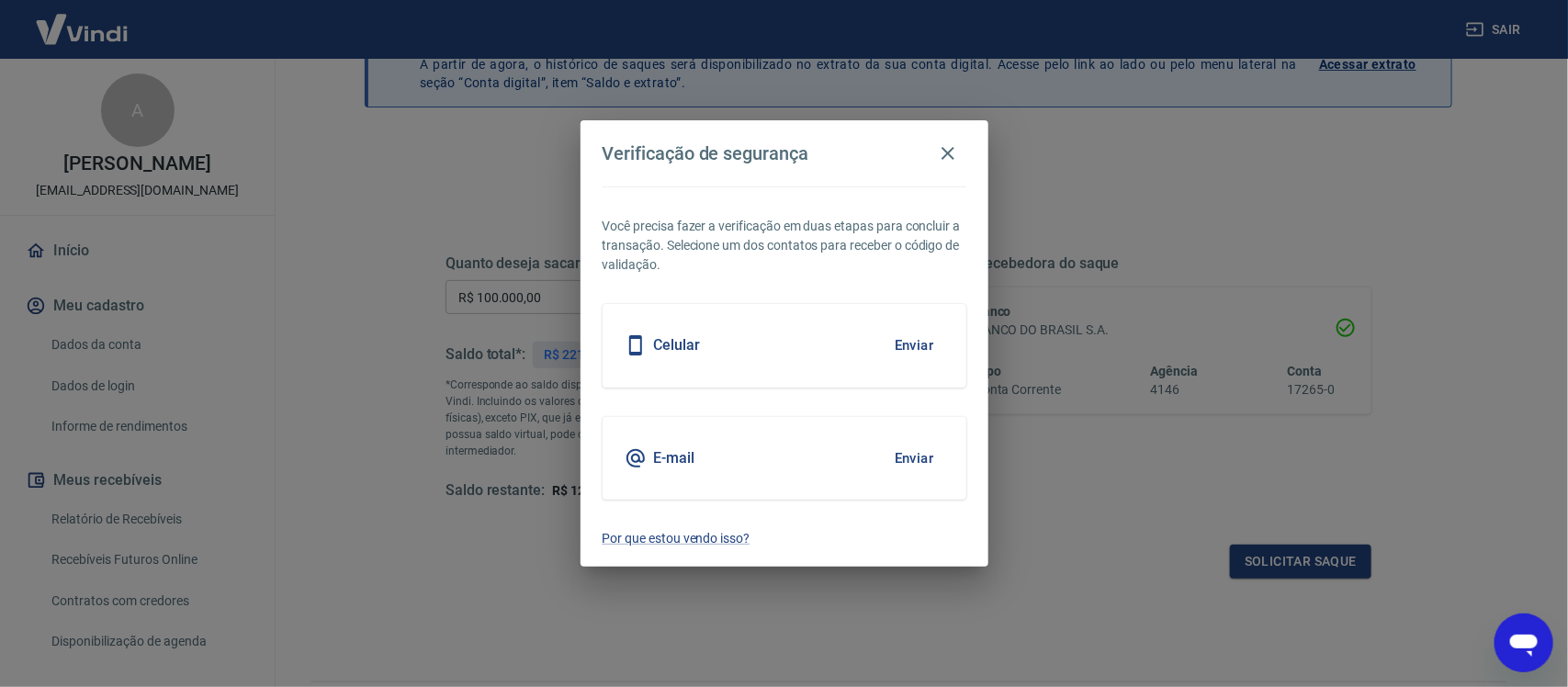
click at [827, 460] on div "E-mail Enviar" at bounding box center [784, 458] width 364 height 83
click at [894, 456] on button "Enviar" at bounding box center [914, 459] width 59 height 39
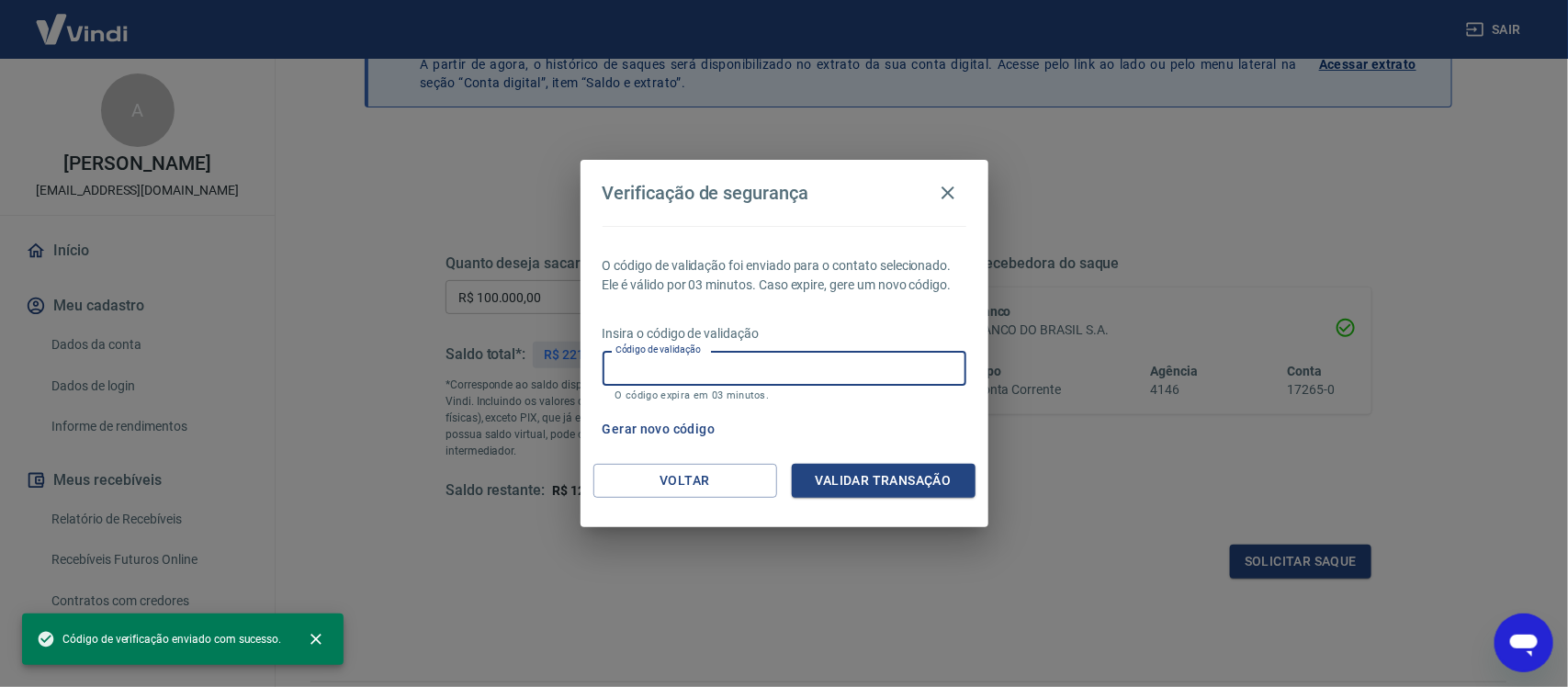
click at [692, 364] on input "Código de validação" at bounding box center [784, 367] width 364 height 34
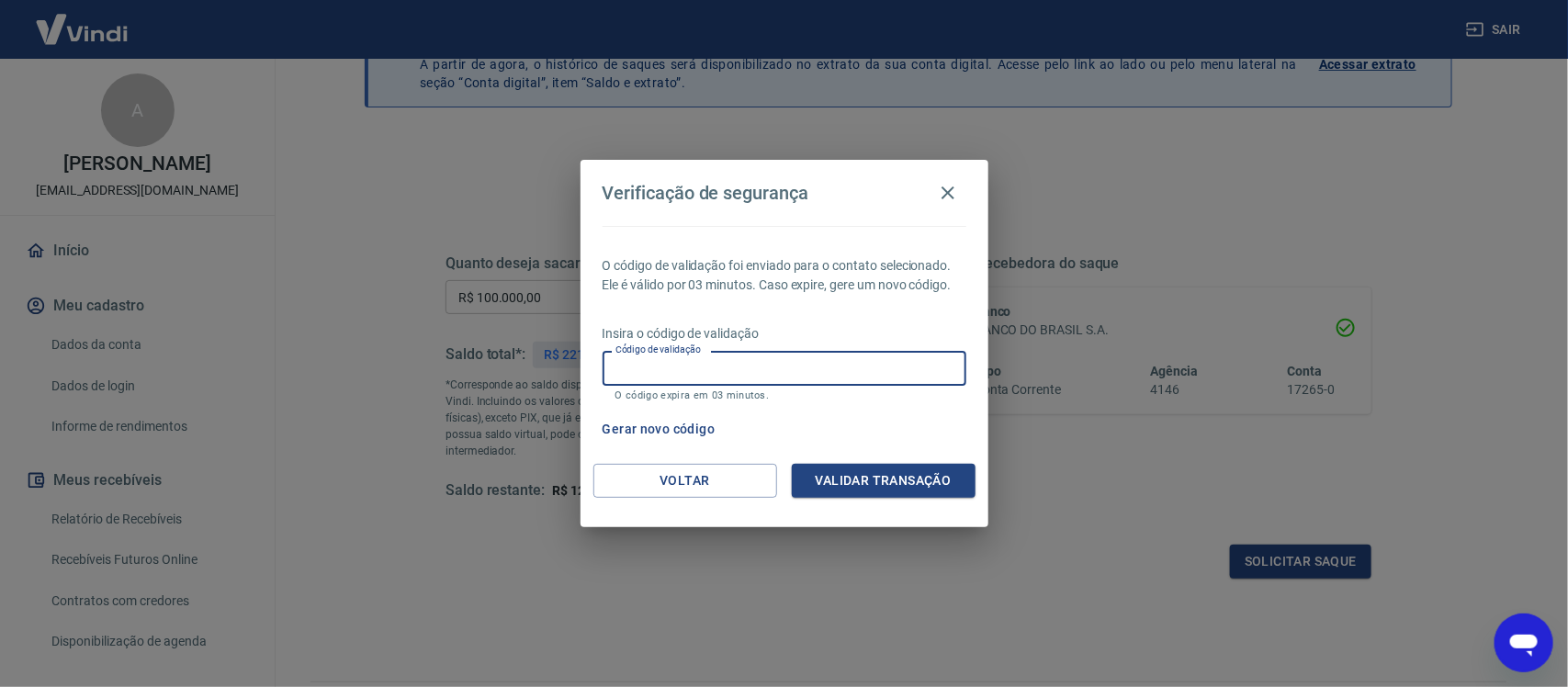
paste input "487171"
type input "487171"
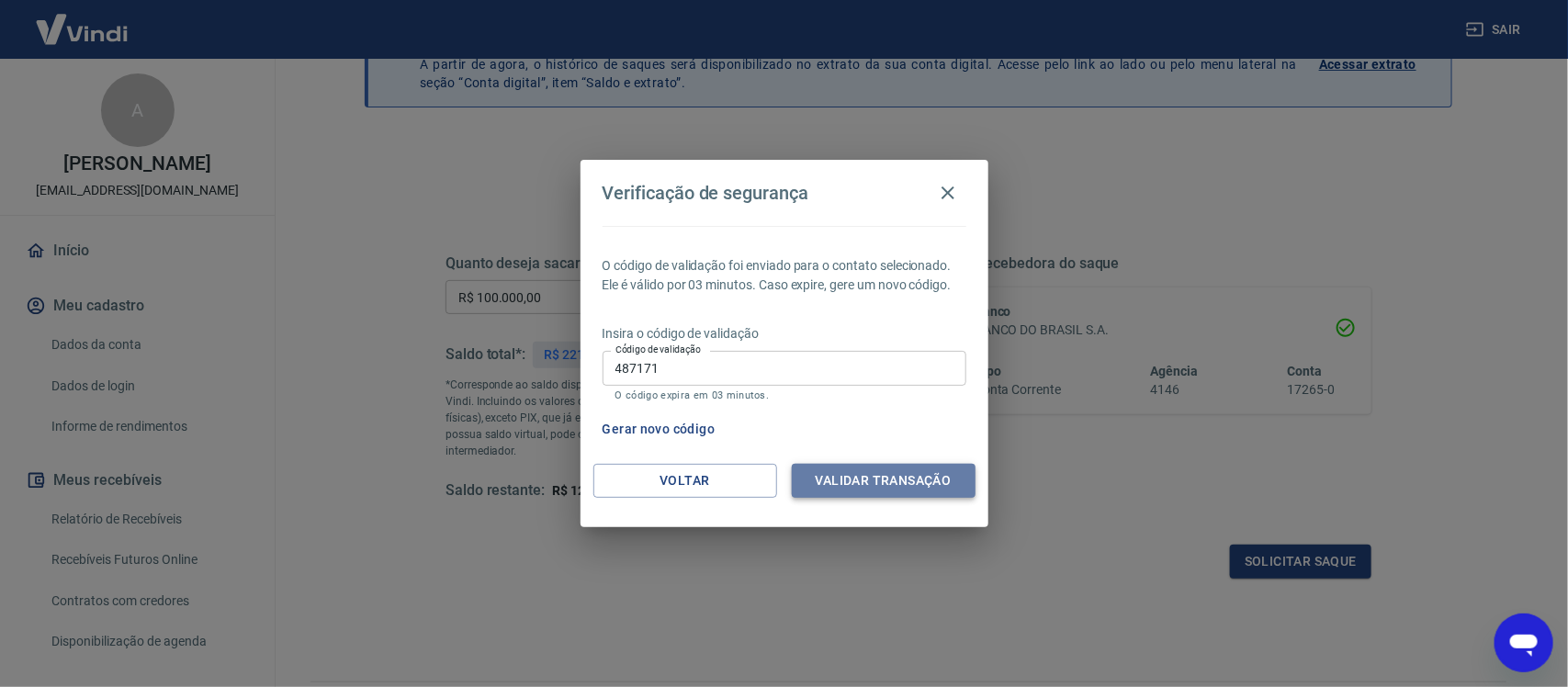
click at [853, 474] on button "Validar transação" at bounding box center [883, 481] width 184 height 34
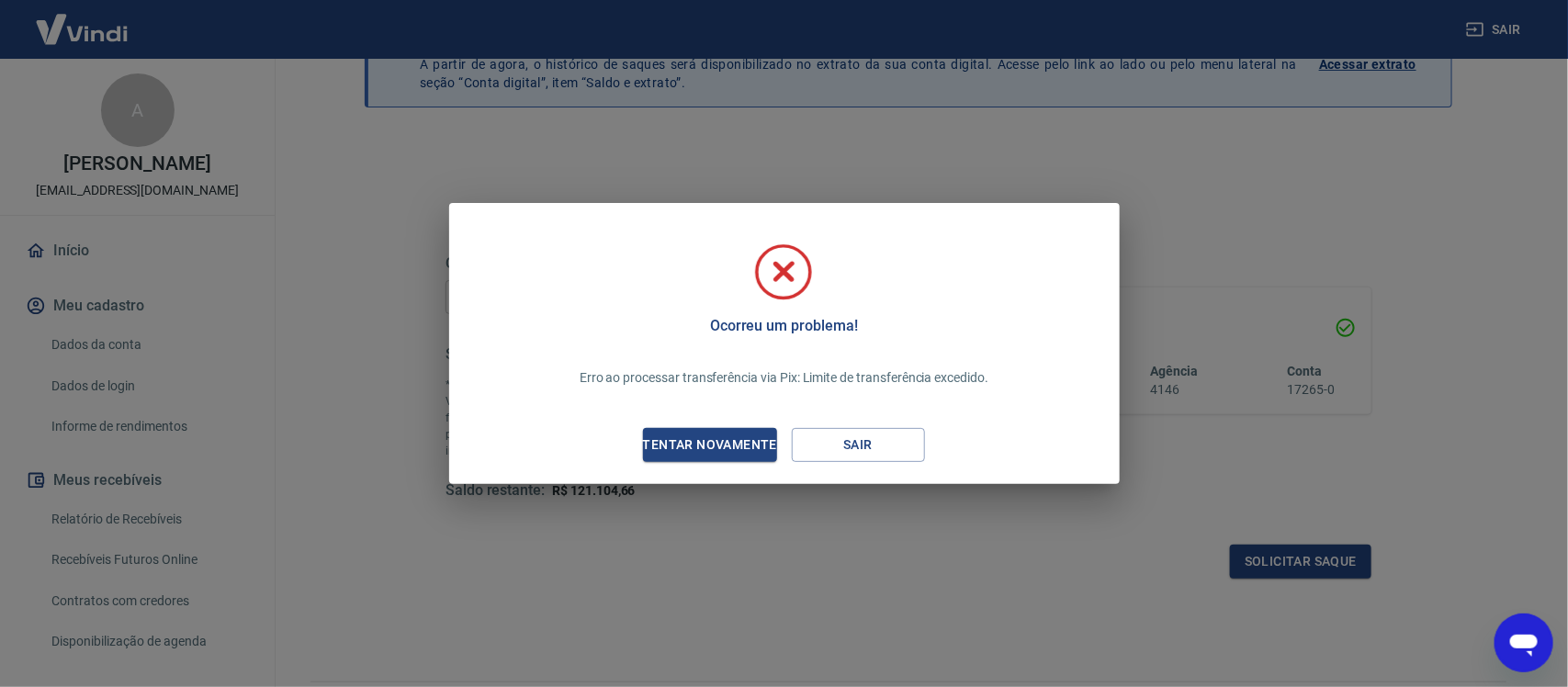
click at [1520, 649] on icon "Abrir janela de mensagens" at bounding box center [1523, 642] width 33 height 33
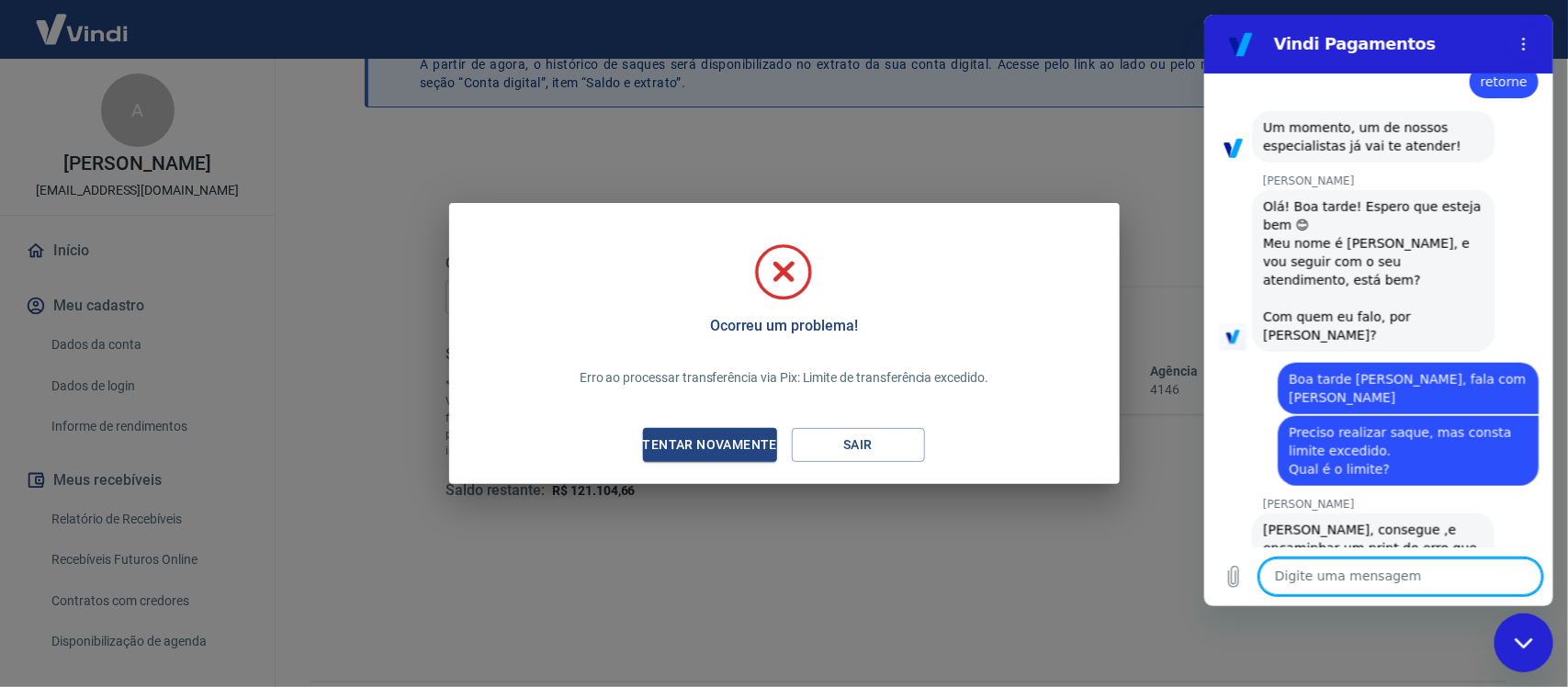
scroll to position [0, 0]
click at [1377, 568] on textarea at bounding box center [1400, 577] width 283 height 37
click at [1527, 638] on icon "Fechar janela de mensagens" at bounding box center [1524, 642] width 19 height 12
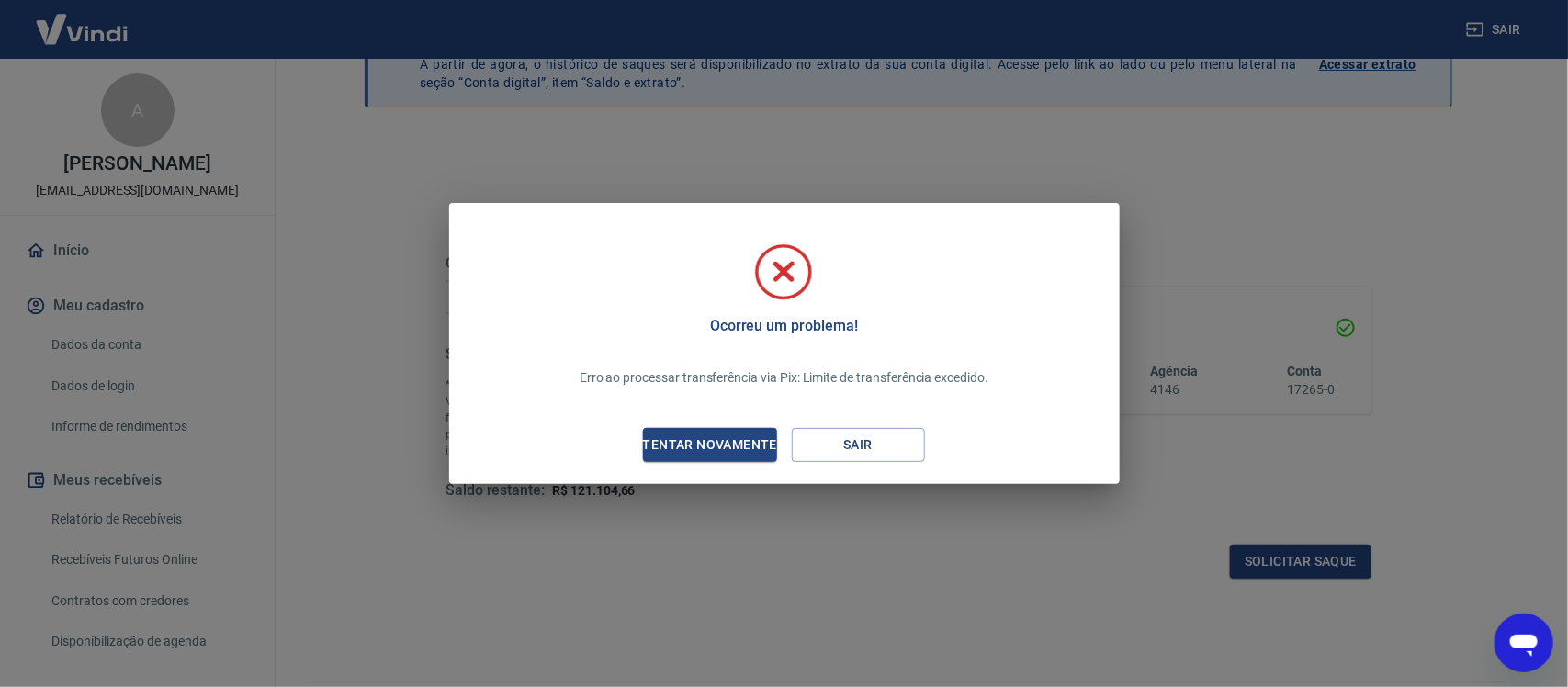
click at [1514, 637] on icon "Abrir janela de mensagens" at bounding box center [1523, 645] width 27 height 22
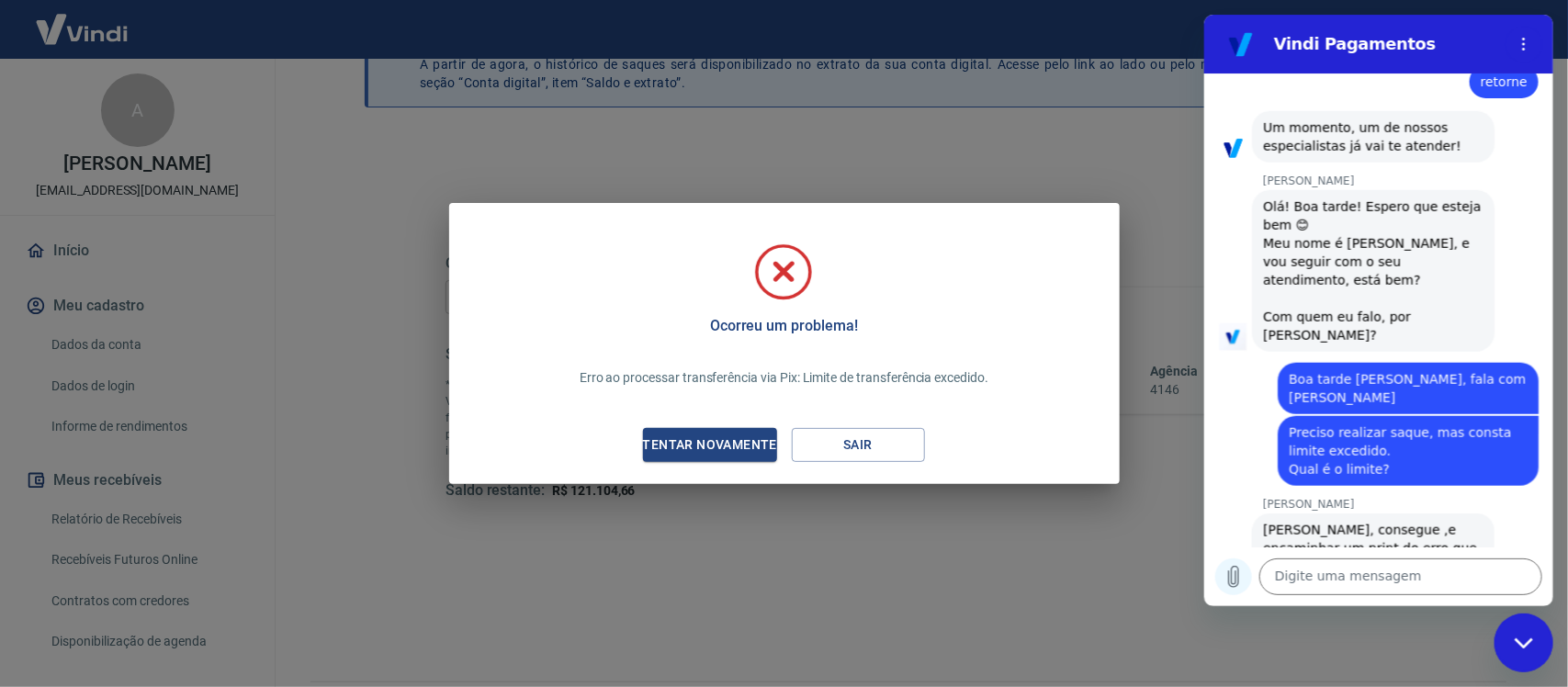
click at [1231, 583] on icon "Carregar arquivo" at bounding box center [1233, 577] width 22 height 22
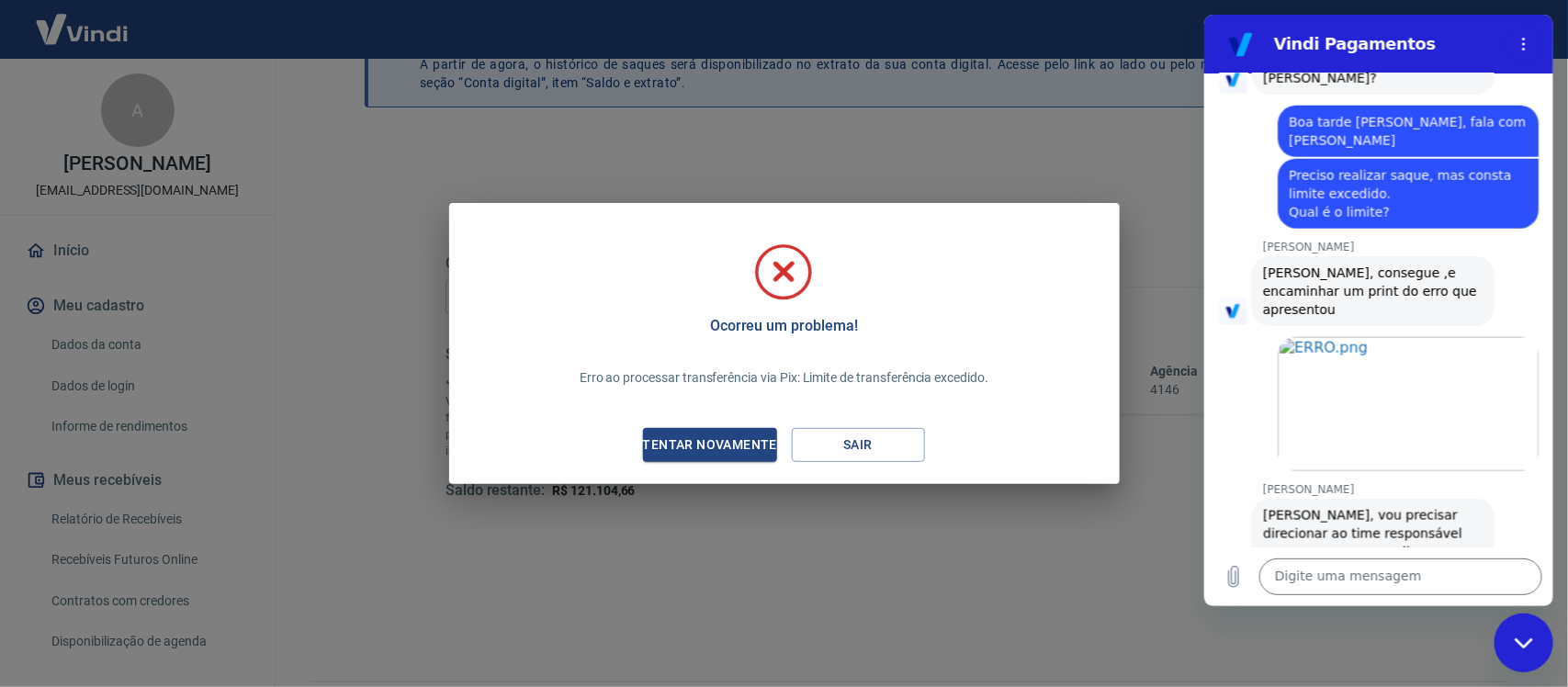
scroll to position [872, 0]
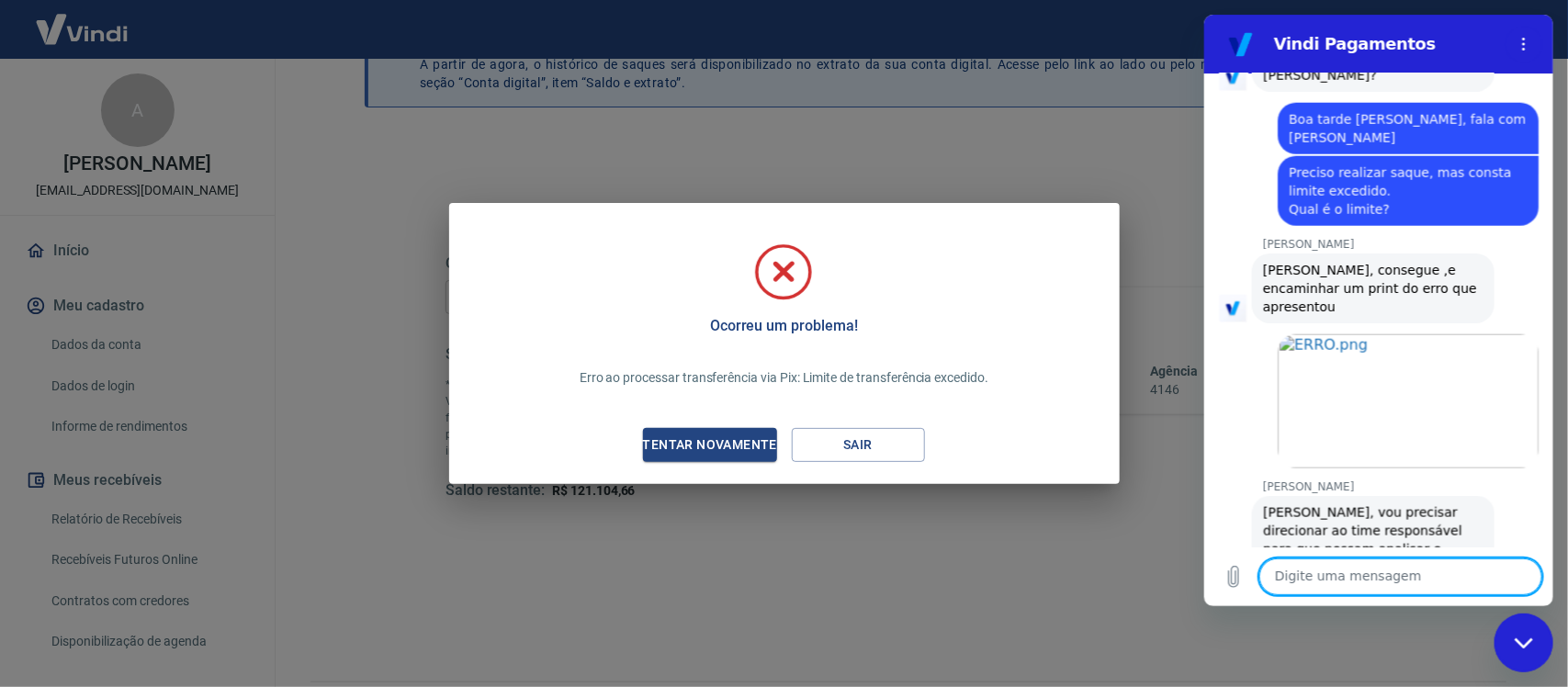
click at [1313, 582] on textarea at bounding box center [1400, 577] width 283 height 37
type textarea "Ok"
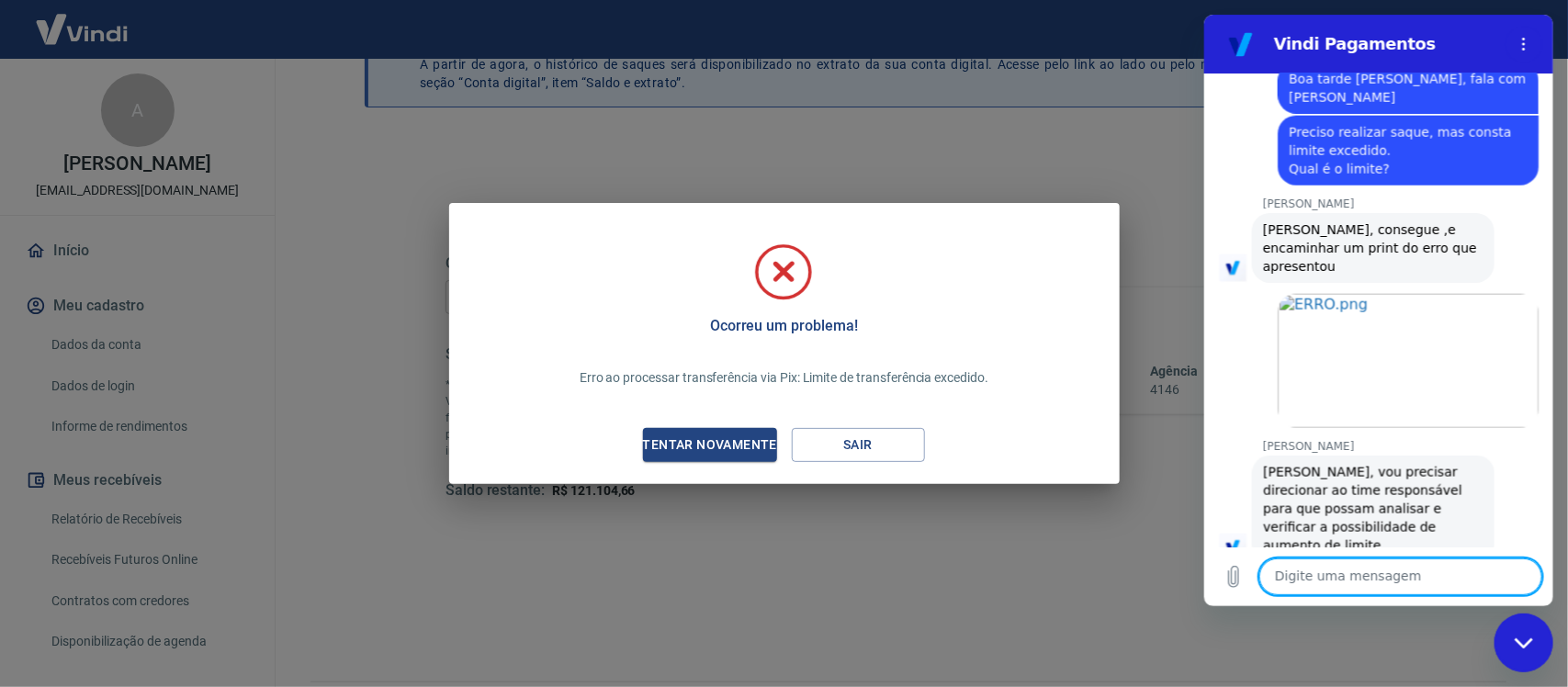
scroll to position [915, 0]
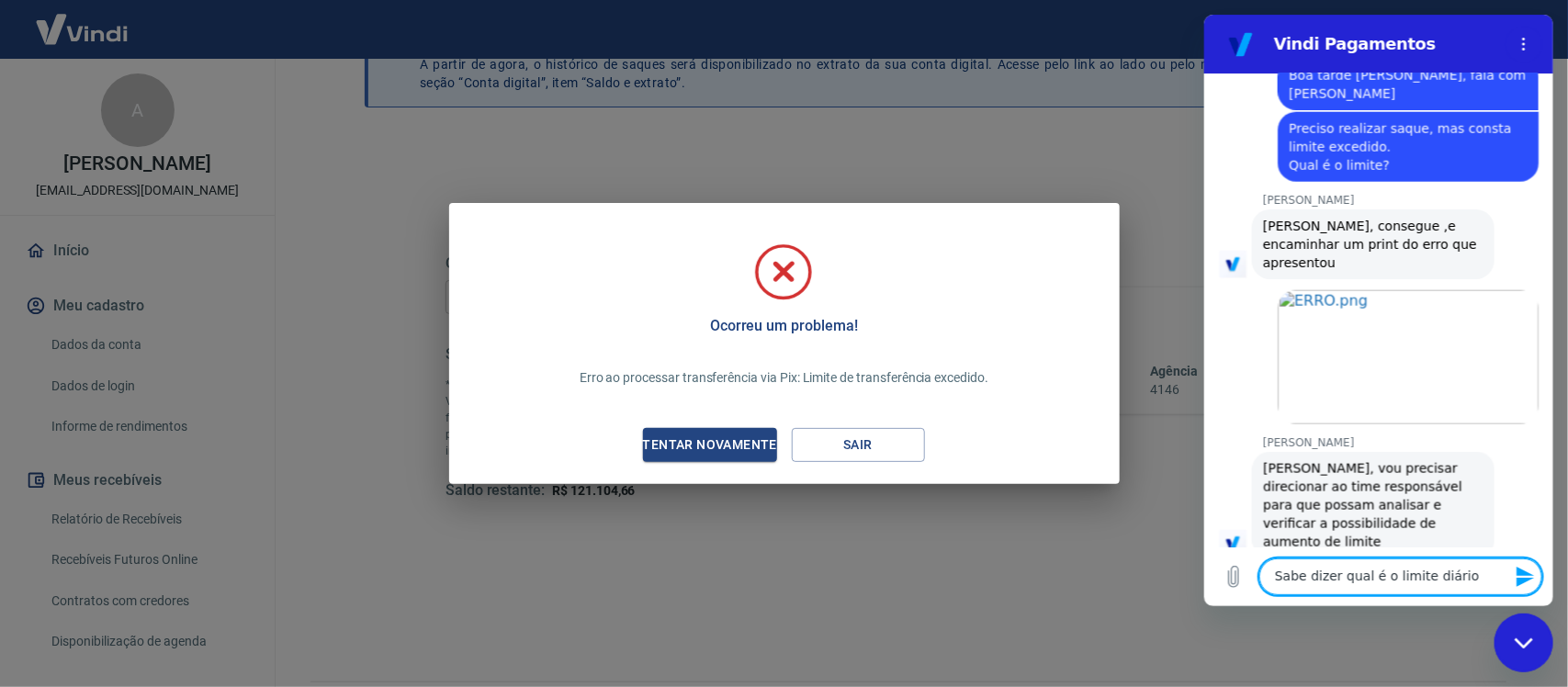
type textarea "Sabe dizer qual é o limite diário?"
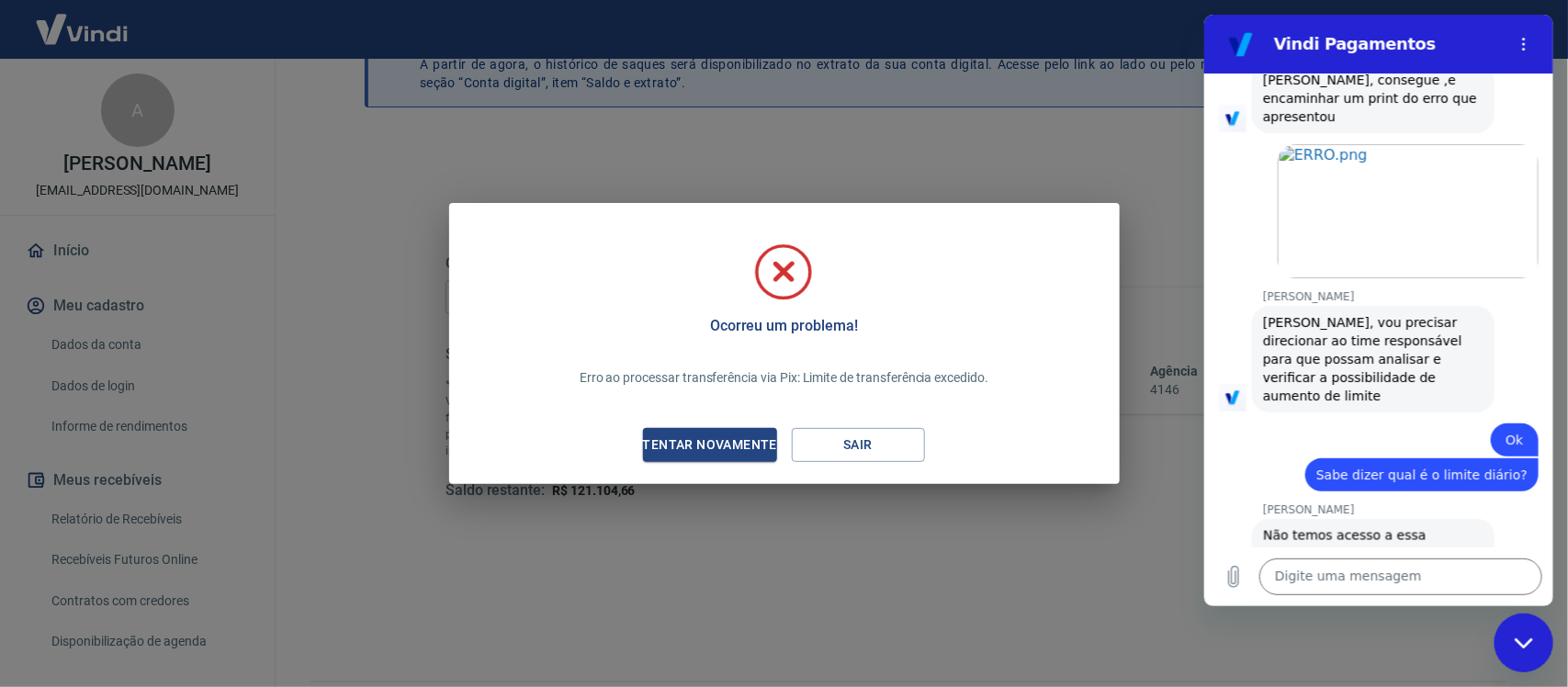
scroll to position [1064, 0]
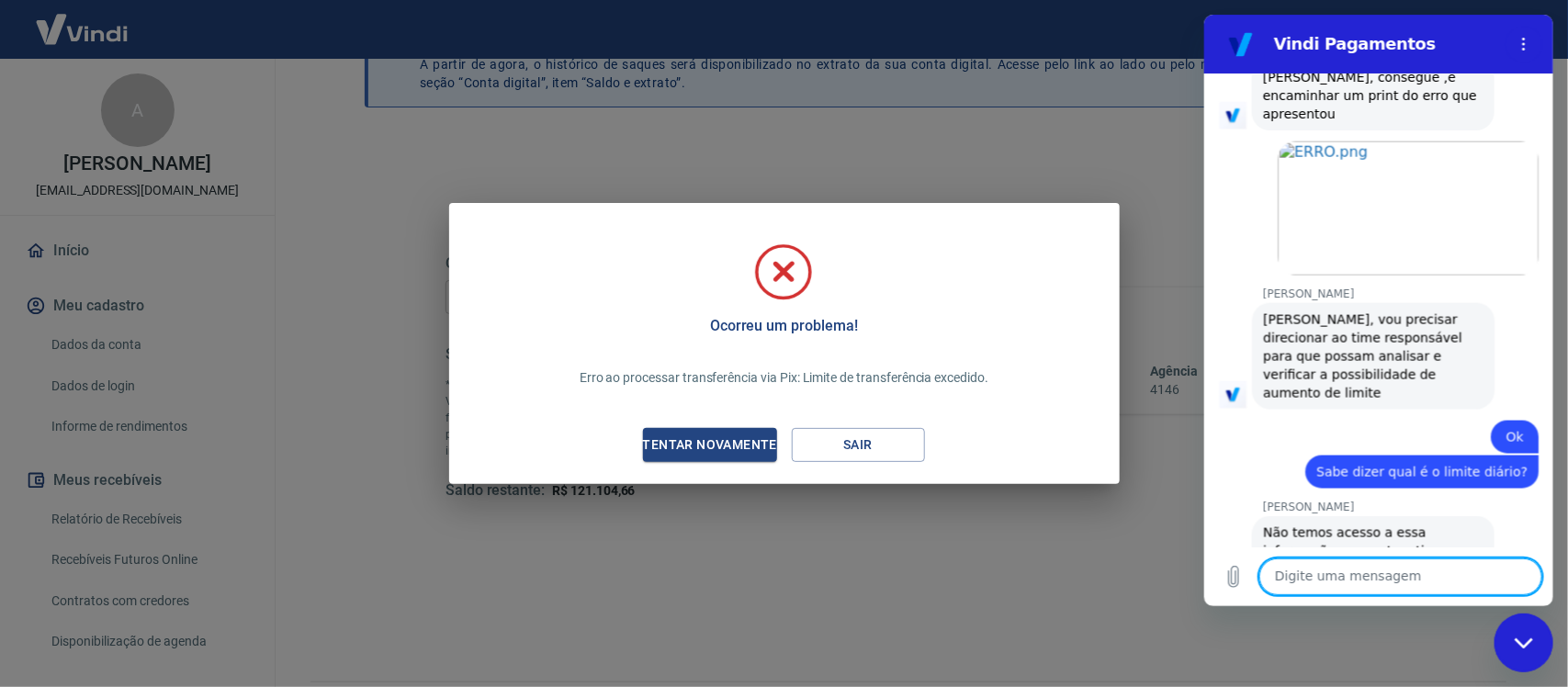
click at [1308, 589] on textarea at bounding box center [1400, 577] width 283 height 37
type textarea "100.000,00"
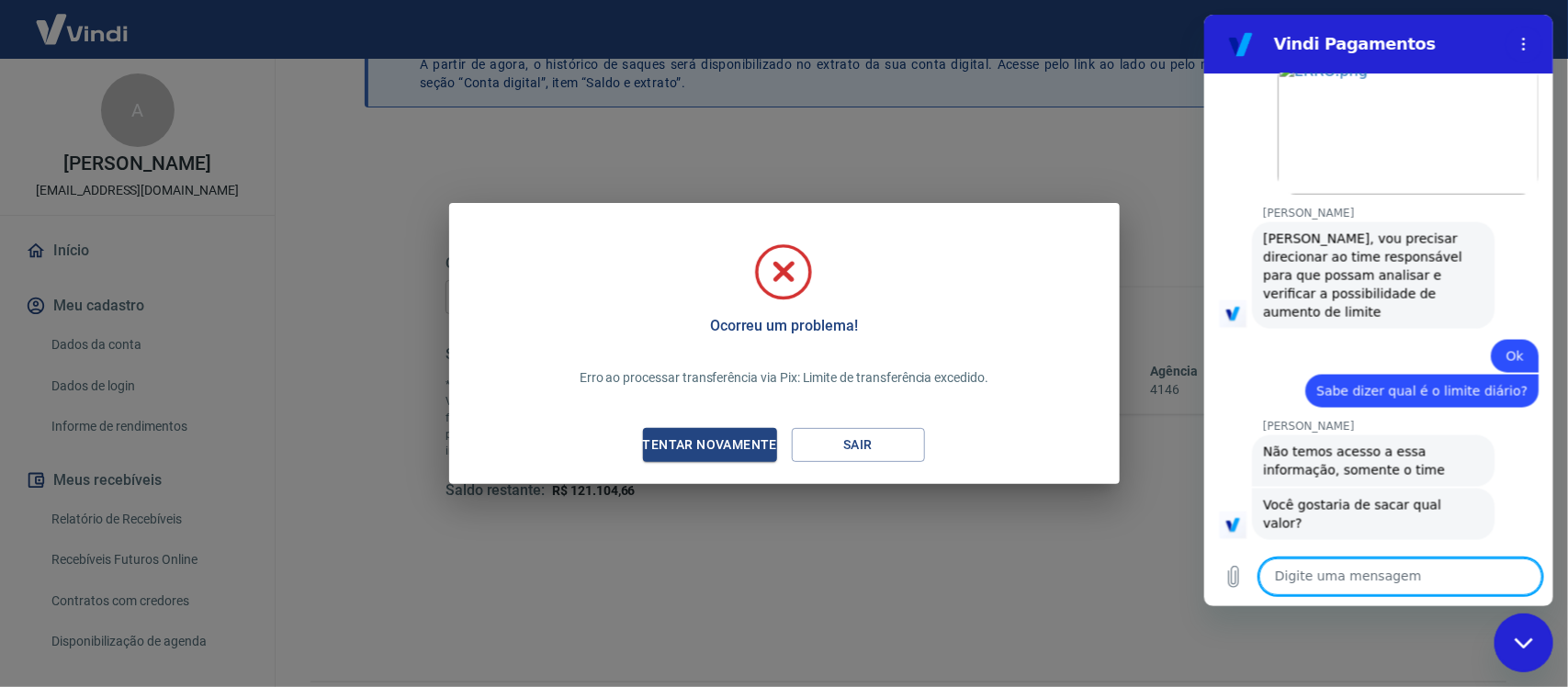
scroll to position [1144, 0]
click at [851, 439] on button "Sair" at bounding box center [858, 445] width 133 height 34
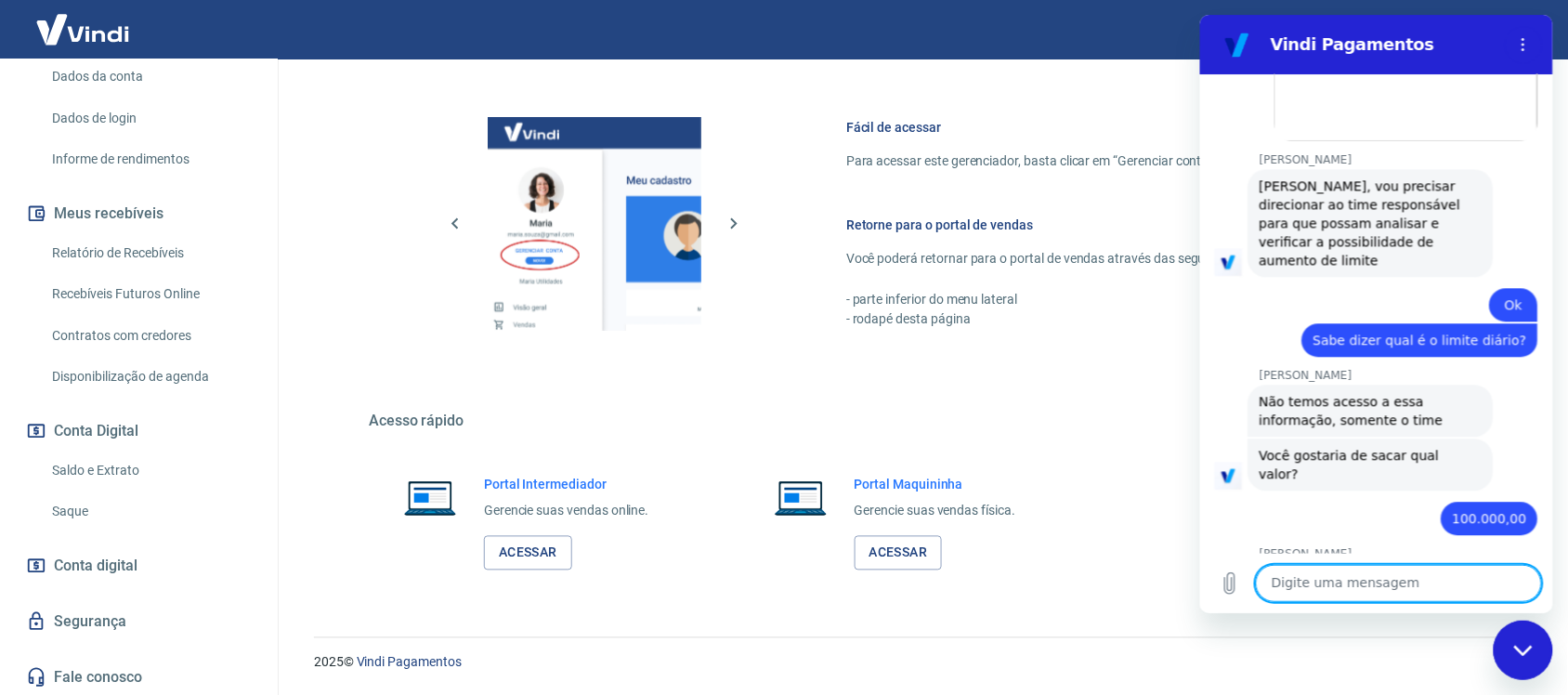
scroll to position [1219, 0]
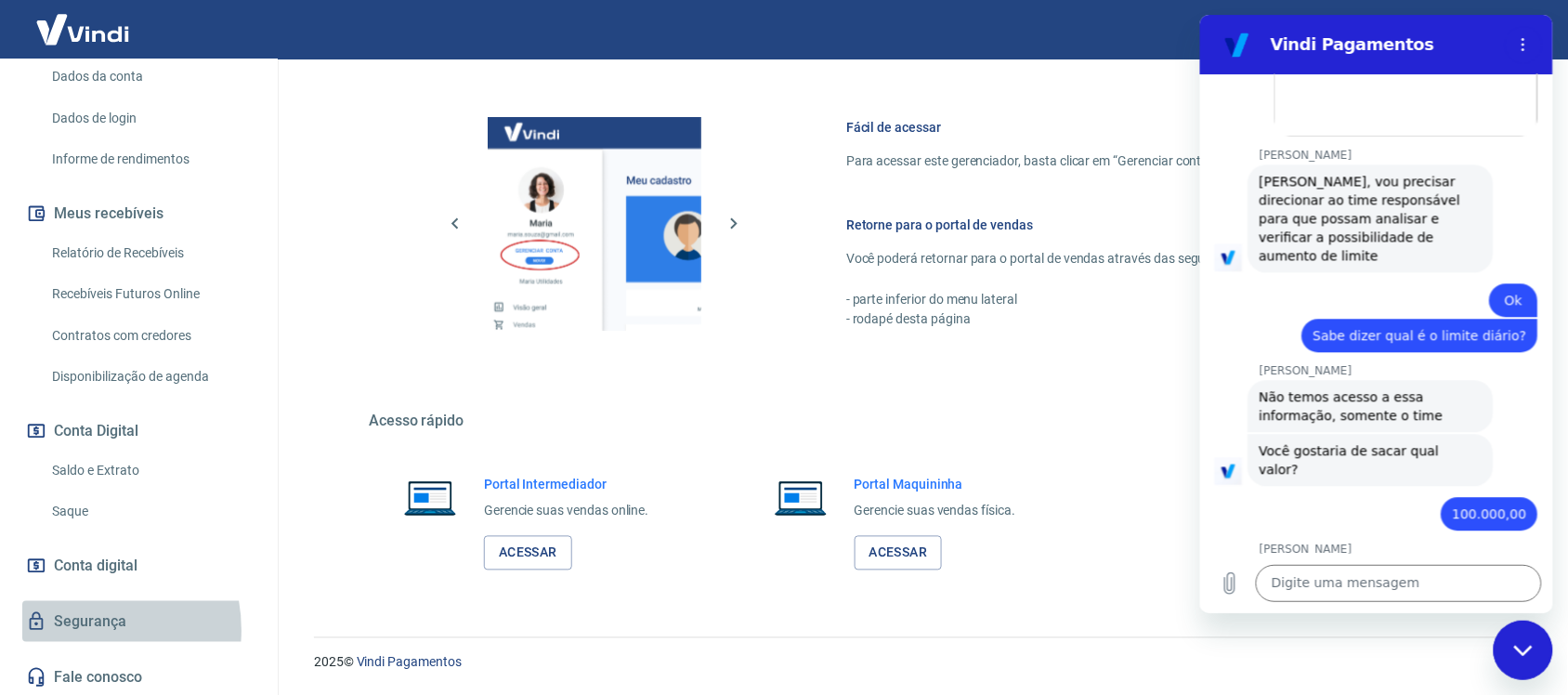
click at [70, 629] on link "Segurança" at bounding box center [139, 622] width 233 height 41
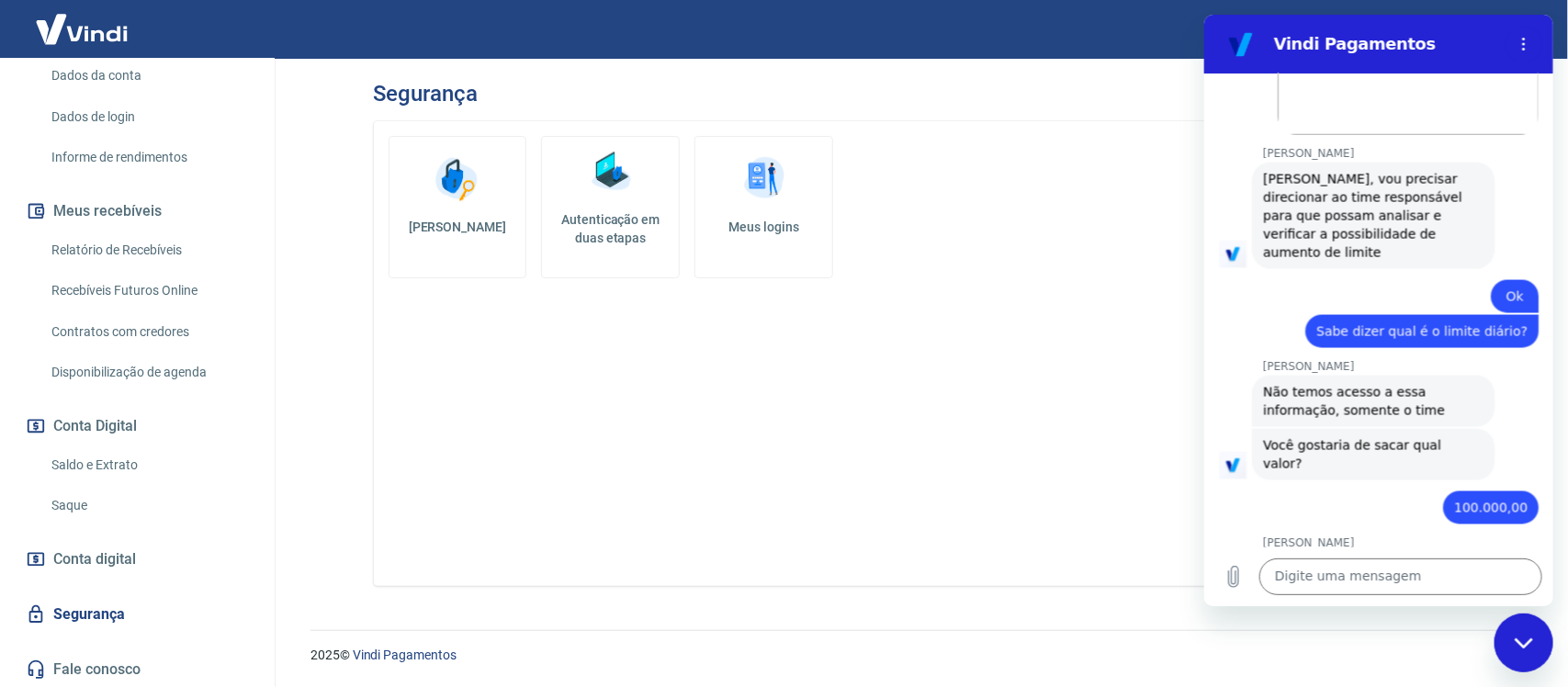
click at [101, 507] on link "Saque" at bounding box center [148, 505] width 209 height 38
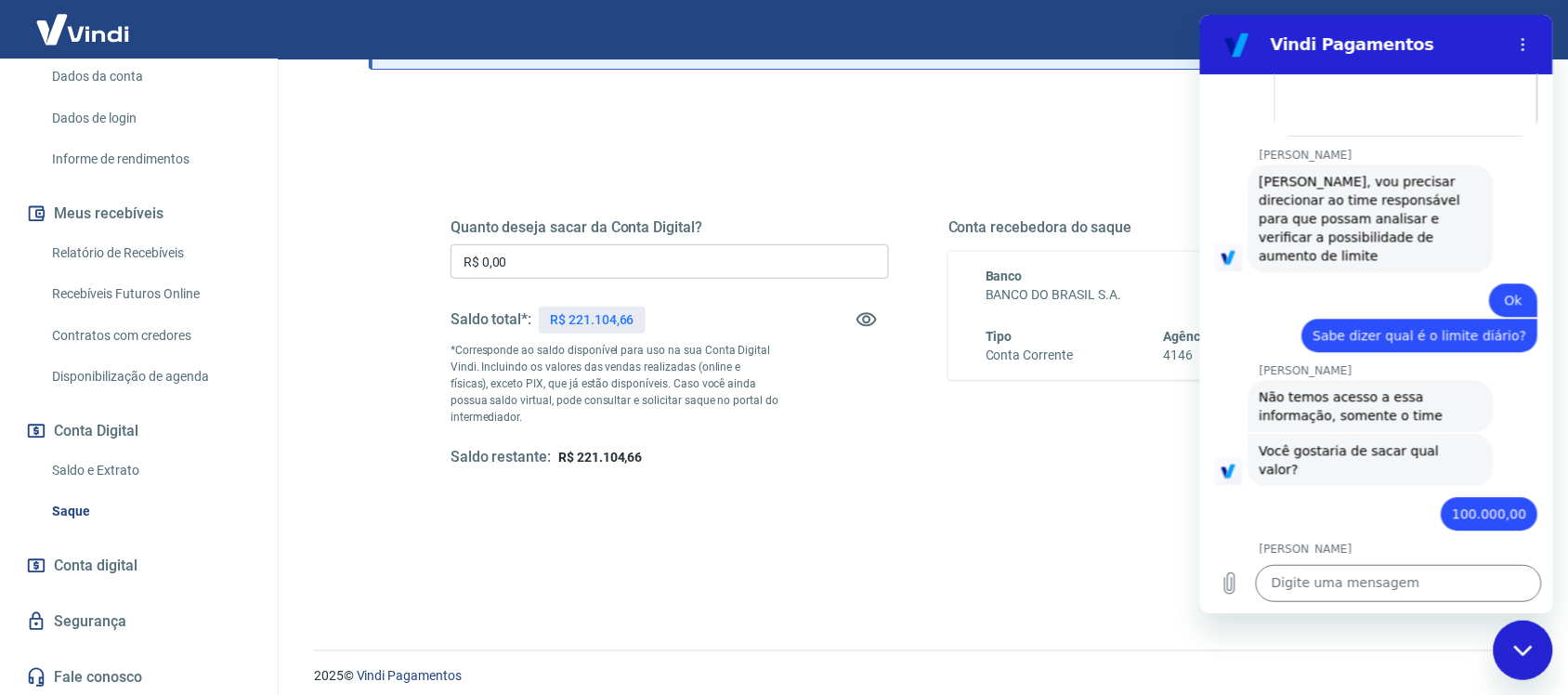
scroll to position [224, 0]
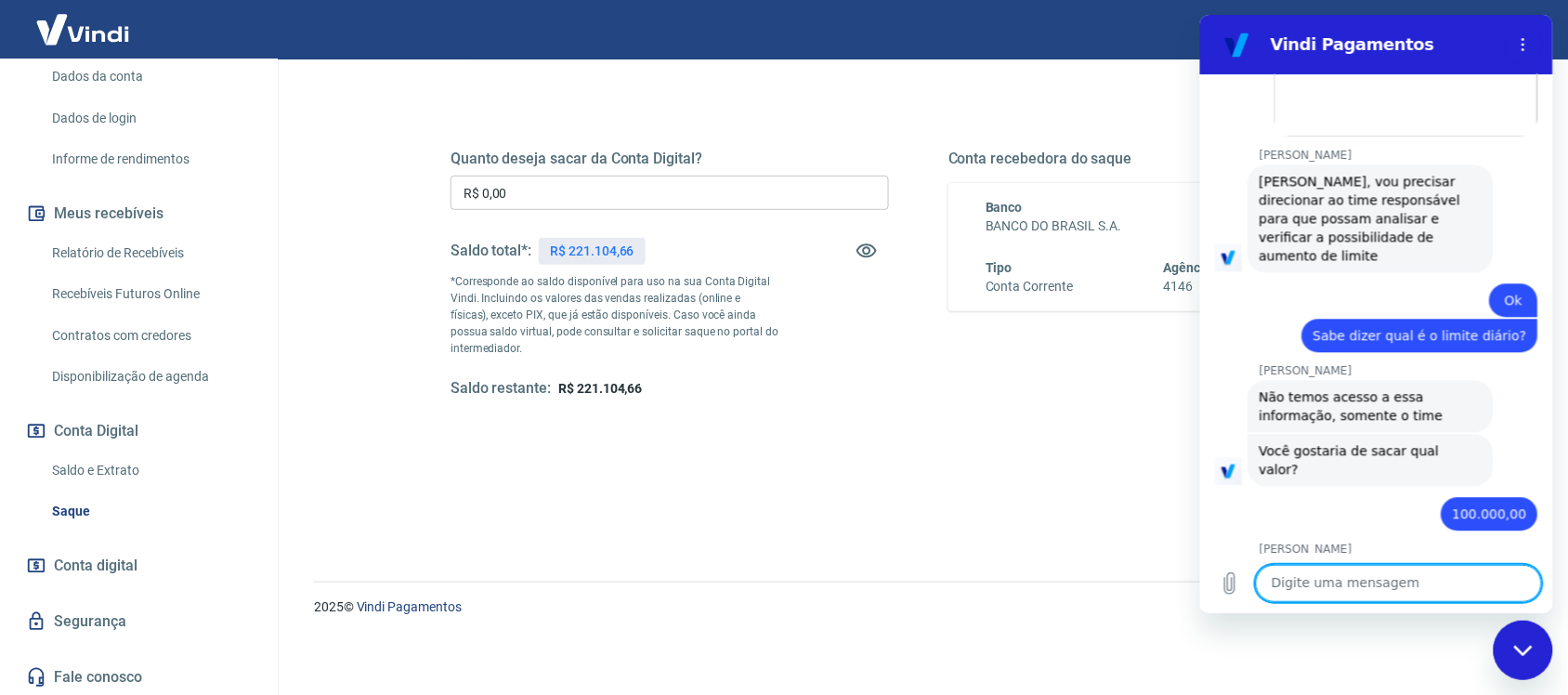
click at [1293, 584] on textarea at bounding box center [1398, 584] width 286 height 37
type textarea "Fico no aguardo do direcionamento"
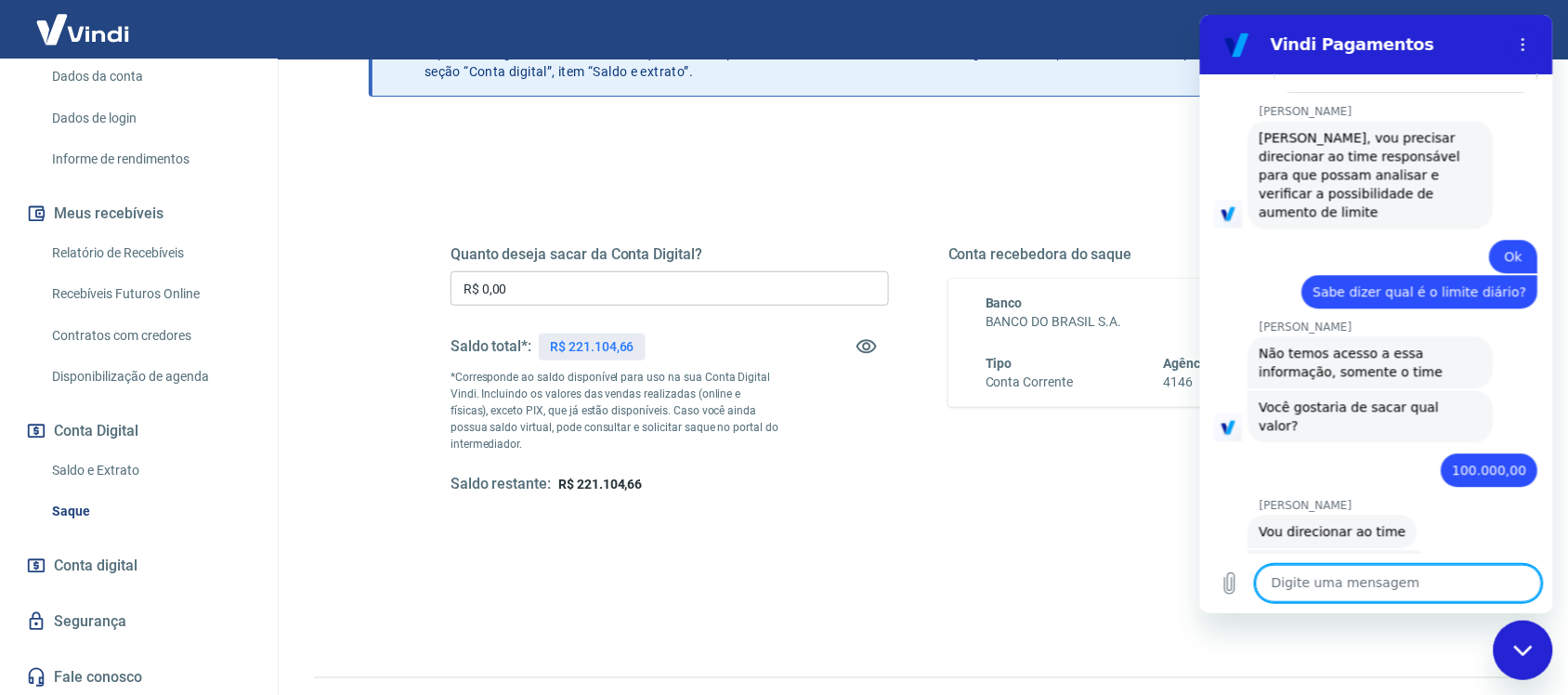
scroll to position [0, 0]
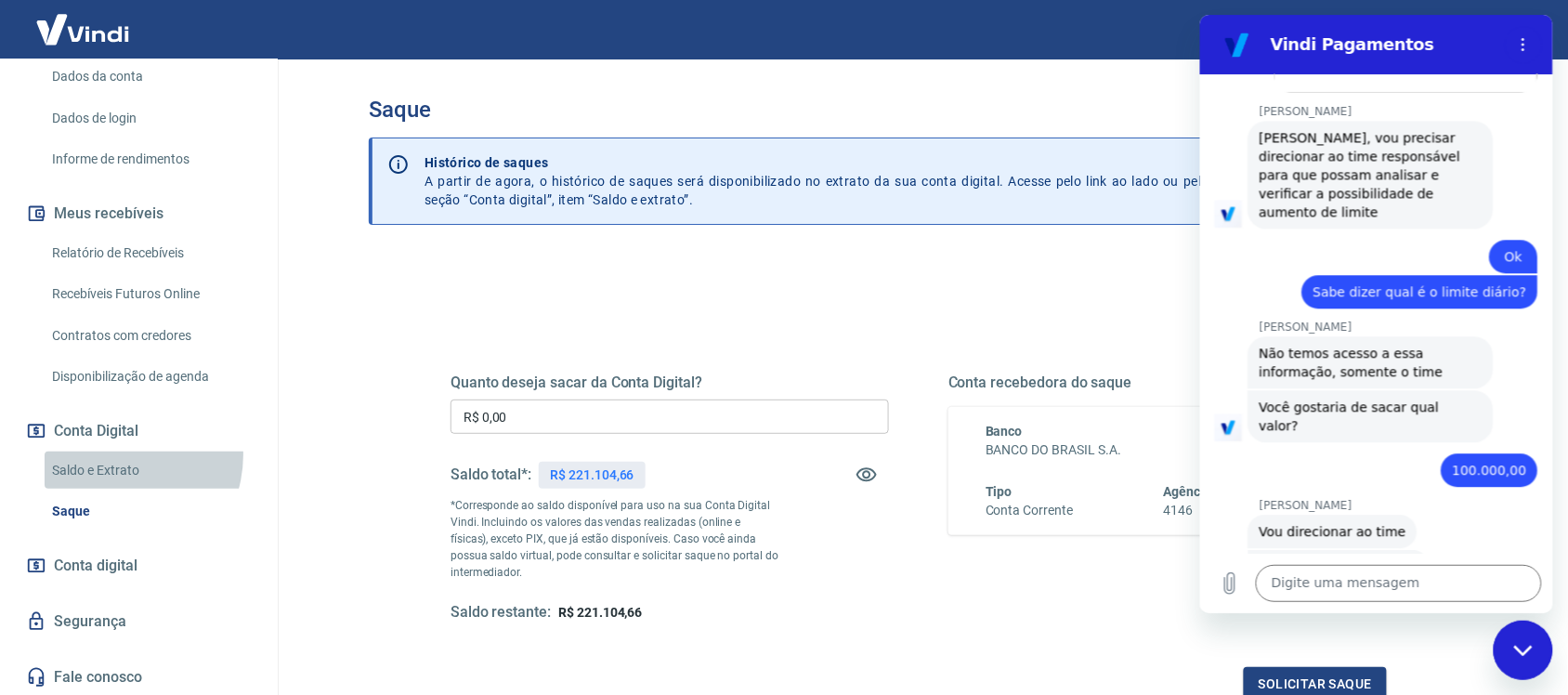
click at [114, 454] on link "Saldo e Extrato" at bounding box center [149, 471] width 211 height 38
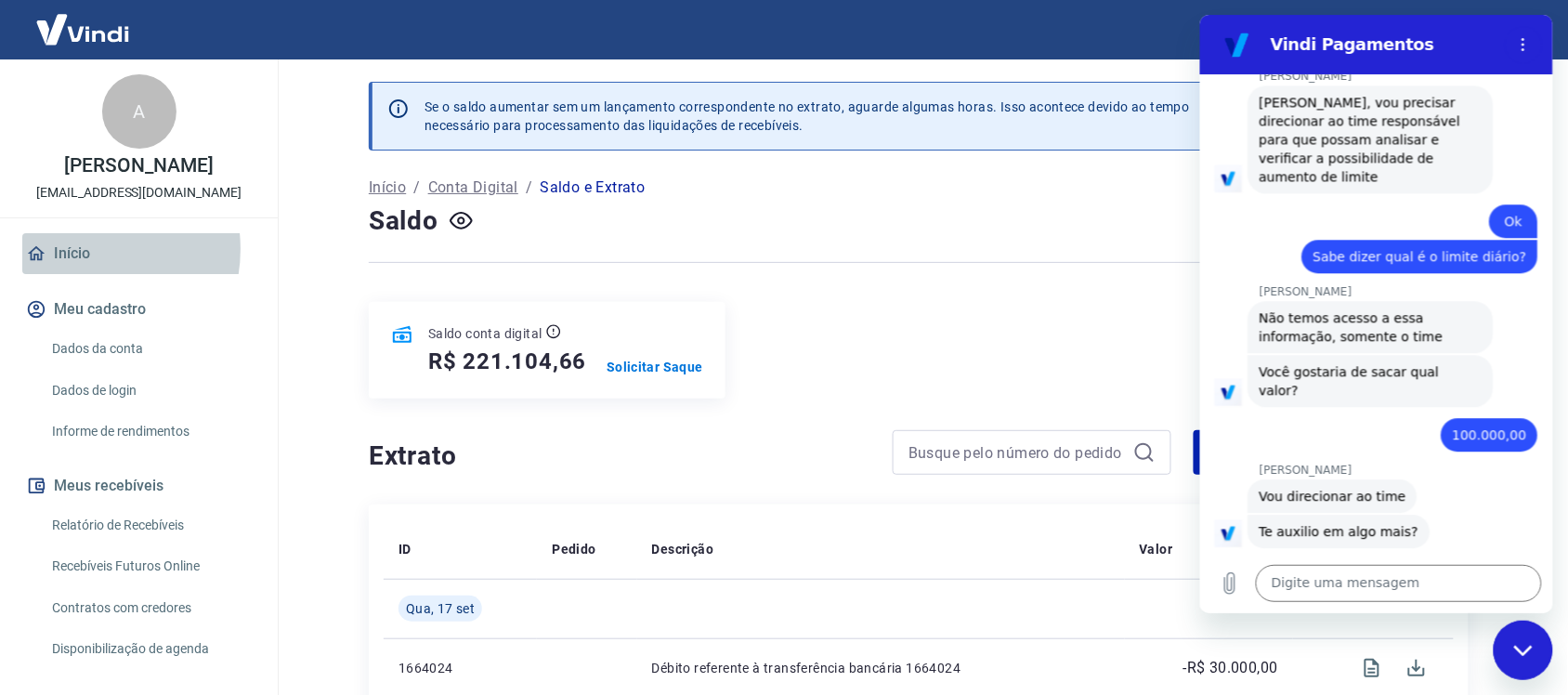
click at [76, 249] on link "Início" at bounding box center [139, 254] width 233 height 41
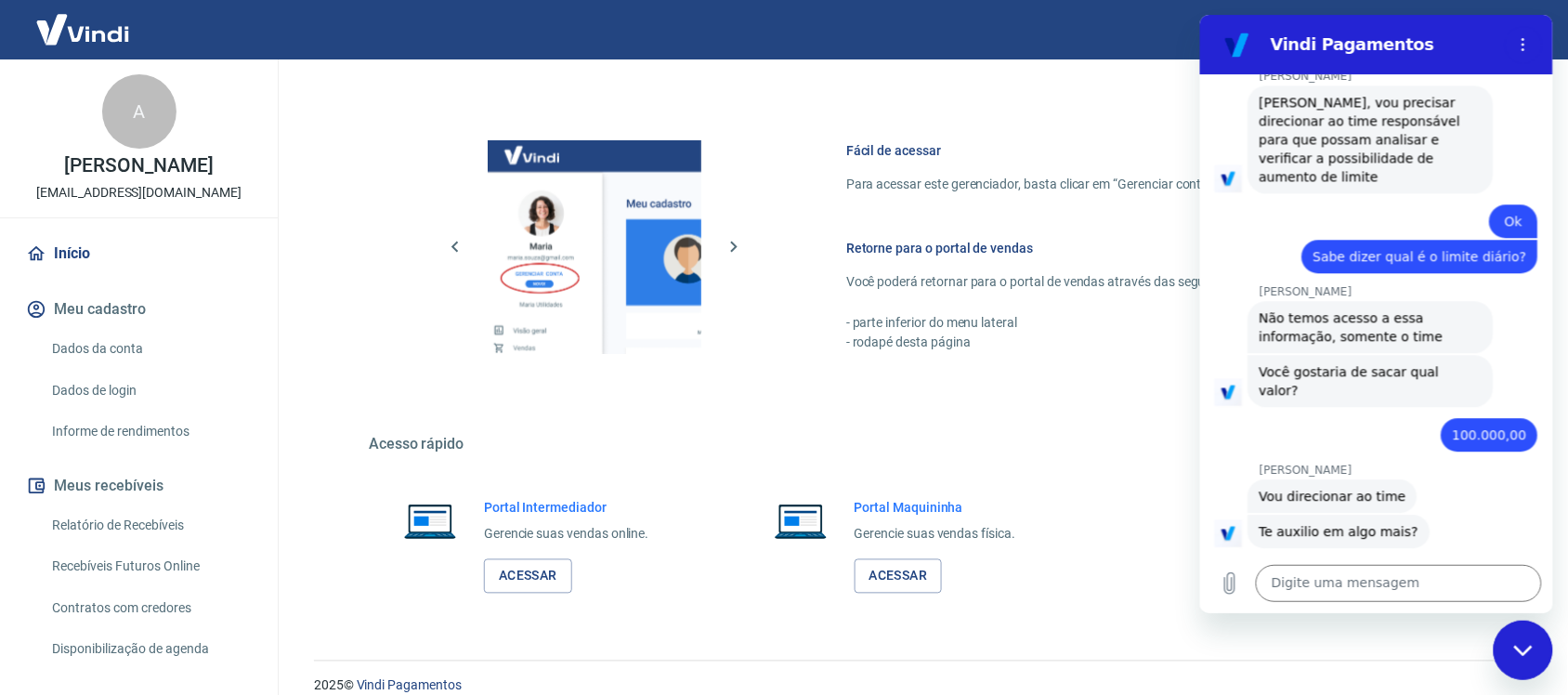
scroll to position [754, 0]
